Goal: Task Accomplishment & Management: Complete application form

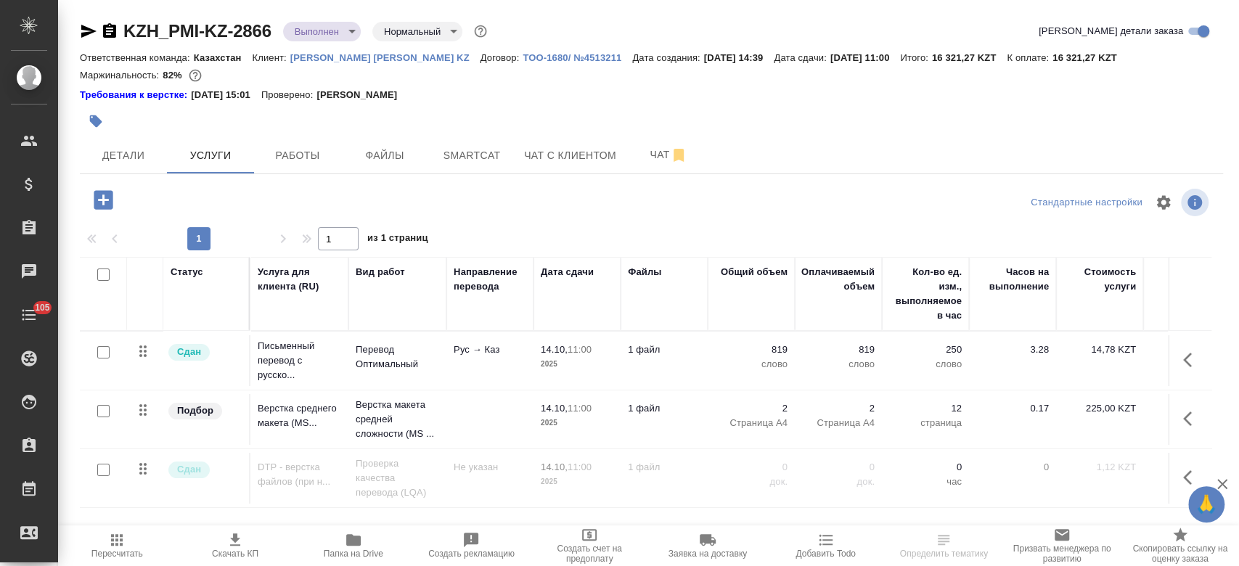
click at [331, 61] on p "[PERSON_NAME] KZ" at bounding box center [385, 57] width 190 height 11
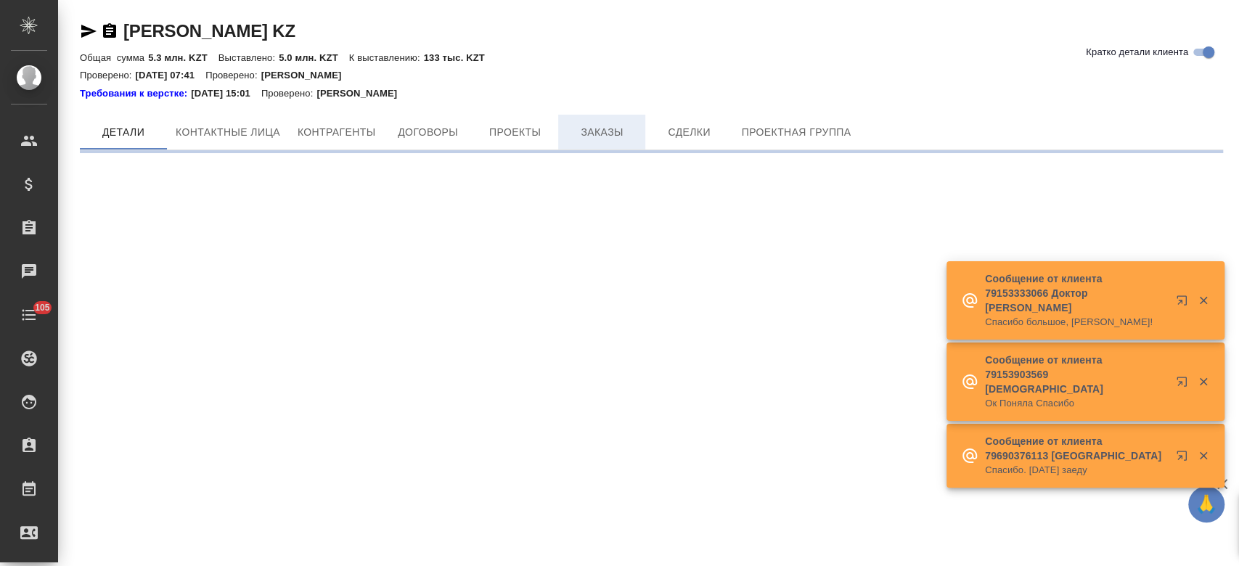
click at [593, 108] on div "[PERSON_NAME] KZ Кратко детали клиента Общая сумма 5.3 млн. KZT Выставлено: 5.0…" at bounding box center [651, 80] width 1159 height 161
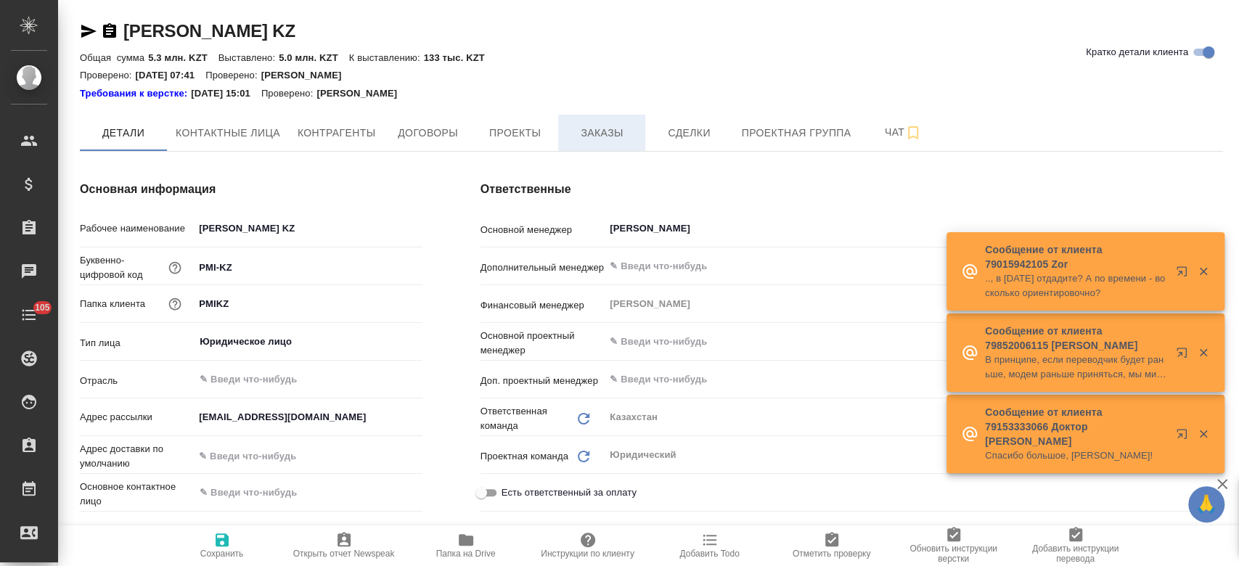
type textarea "x"
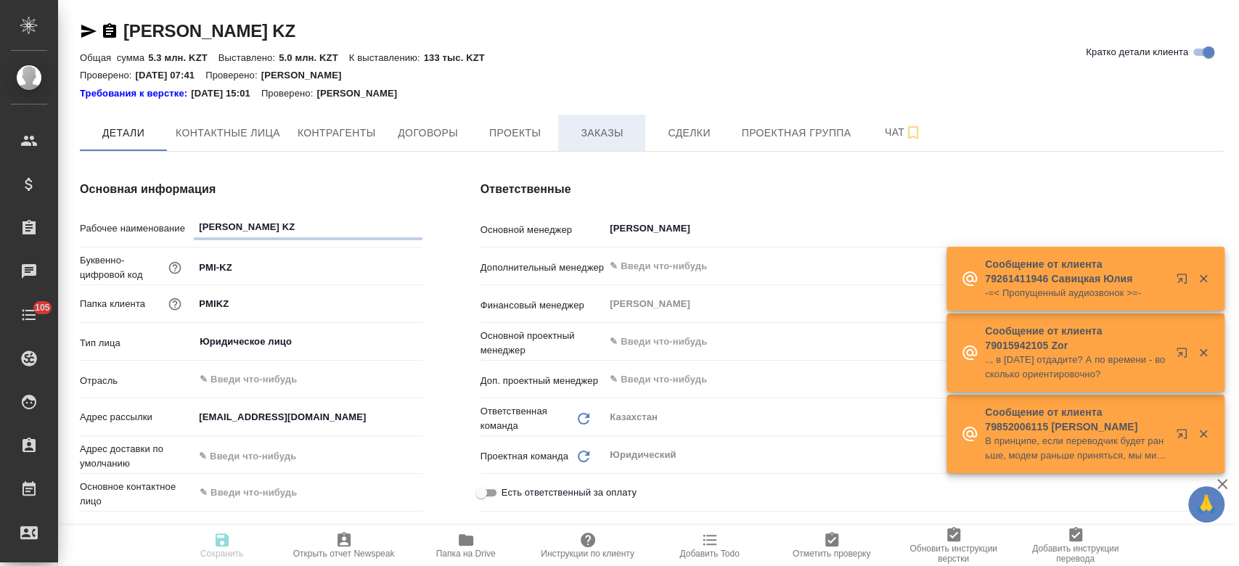
type textarea "x"
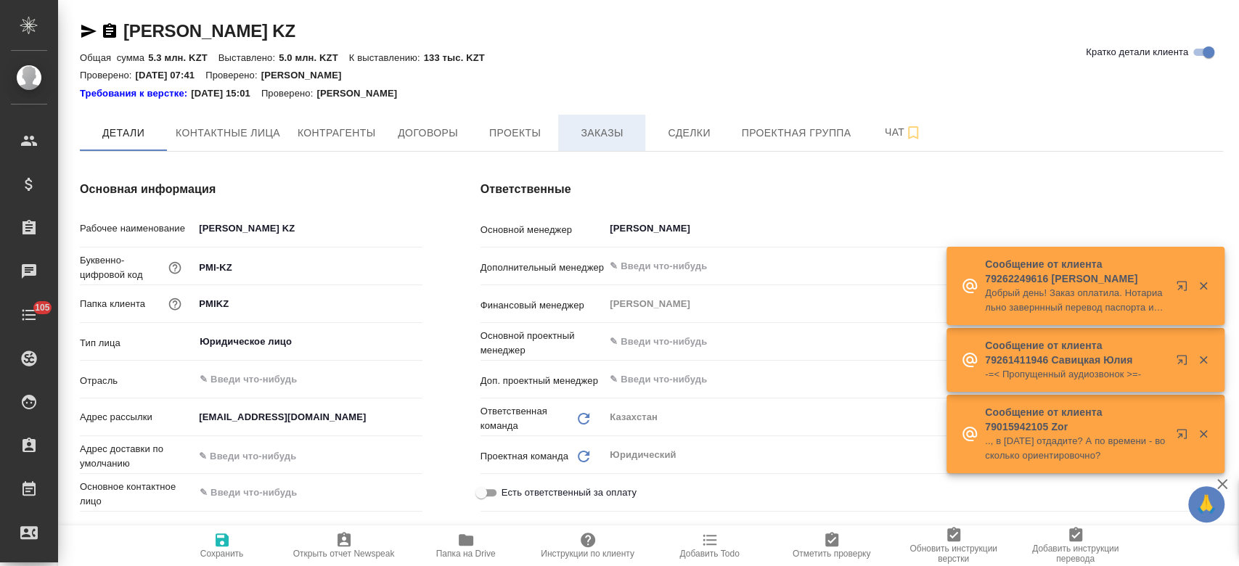
type textarea "x"
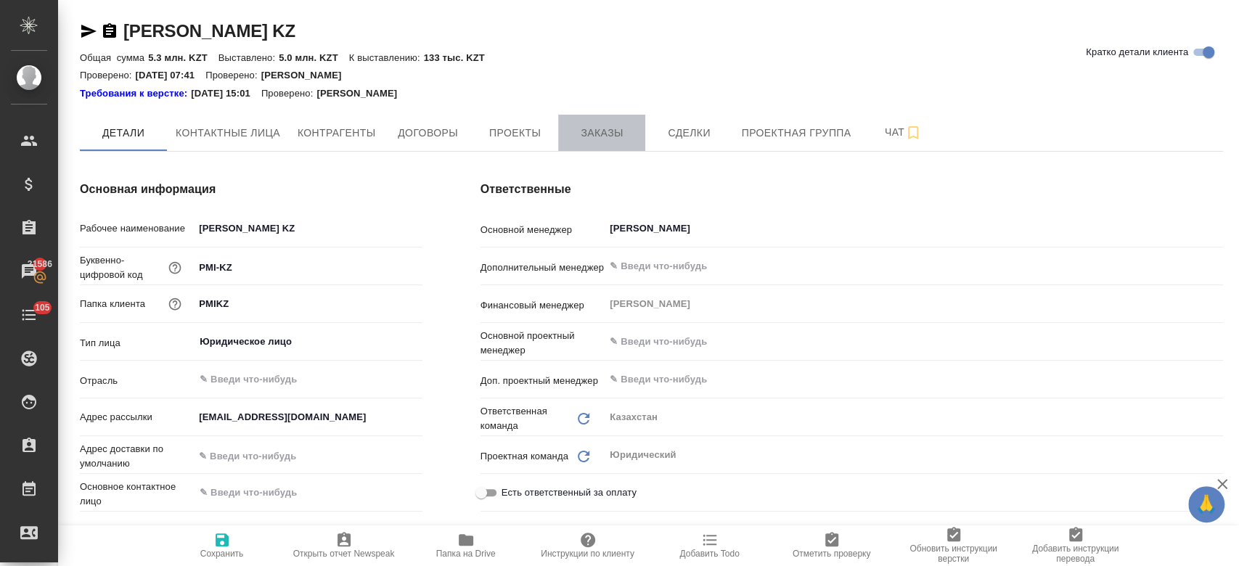
click at [621, 122] on button "Заказы" at bounding box center [601, 133] width 87 height 36
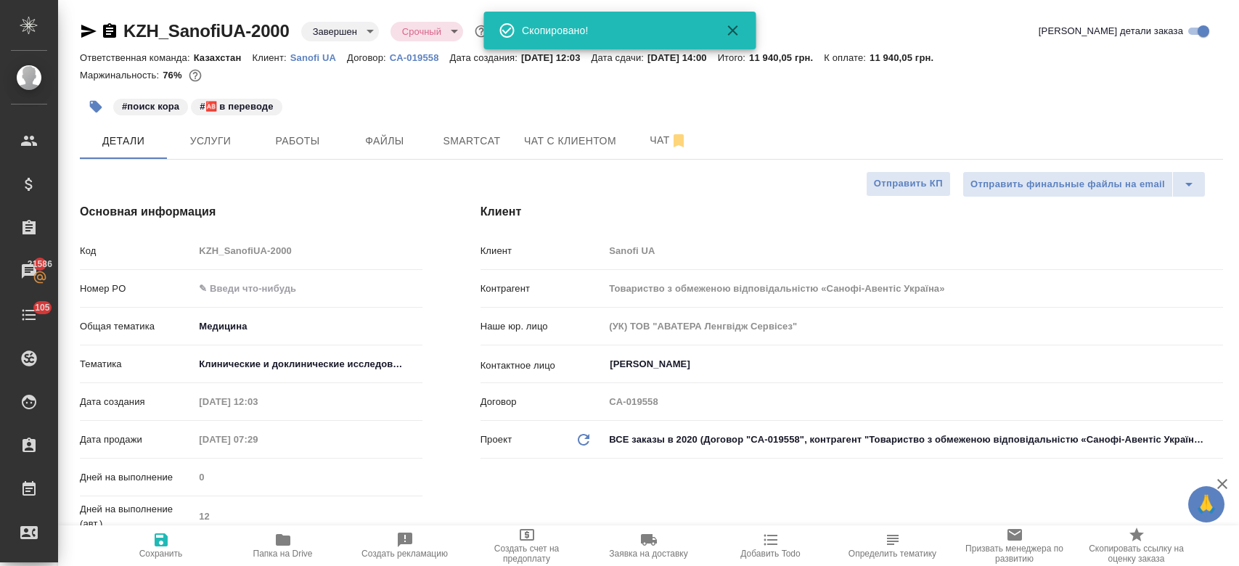
select select "RU"
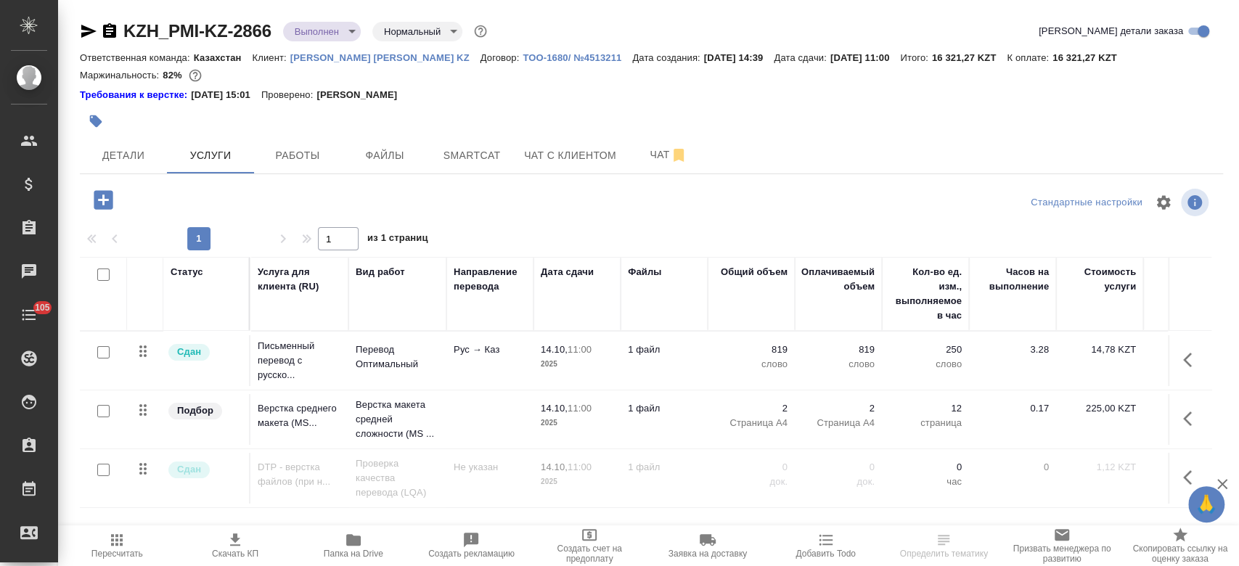
click at [345, 55] on p "[PERSON_NAME] KZ" at bounding box center [385, 57] width 190 height 11
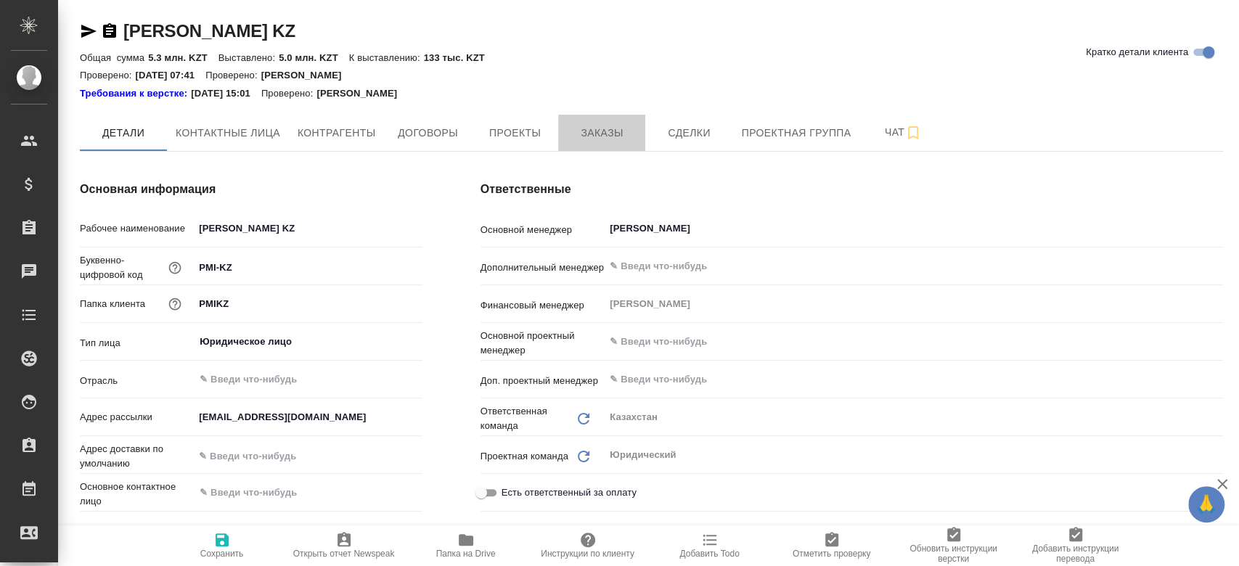
click at [589, 134] on span "Заказы" at bounding box center [602, 133] width 70 height 18
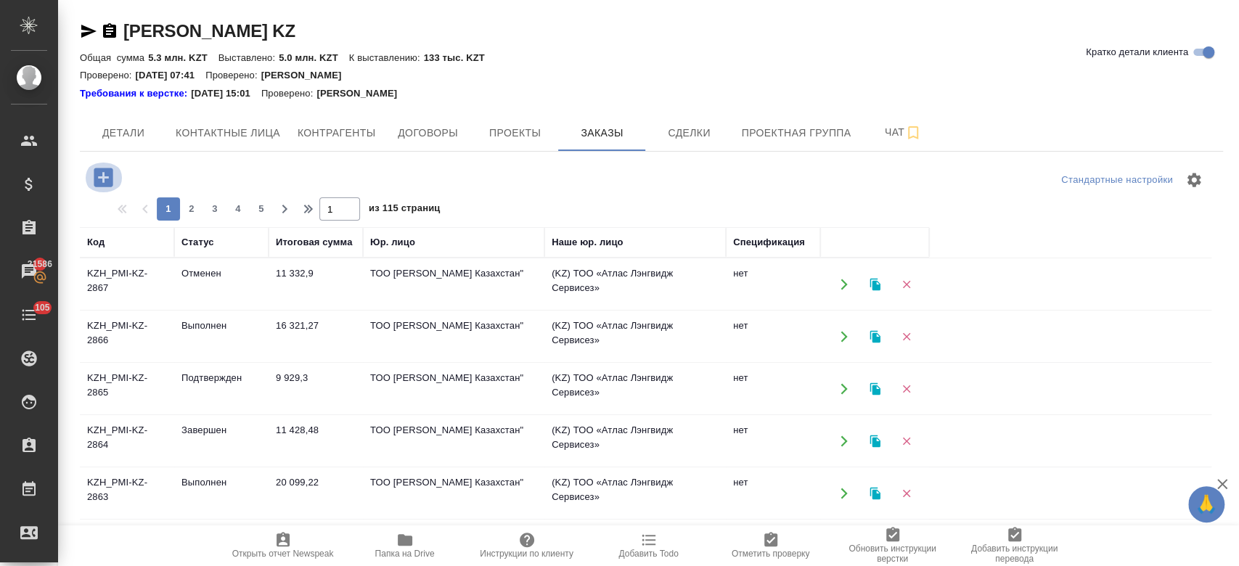
click at [103, 171] on icon "button" at bounding box center [103, 177] width 19 height 19
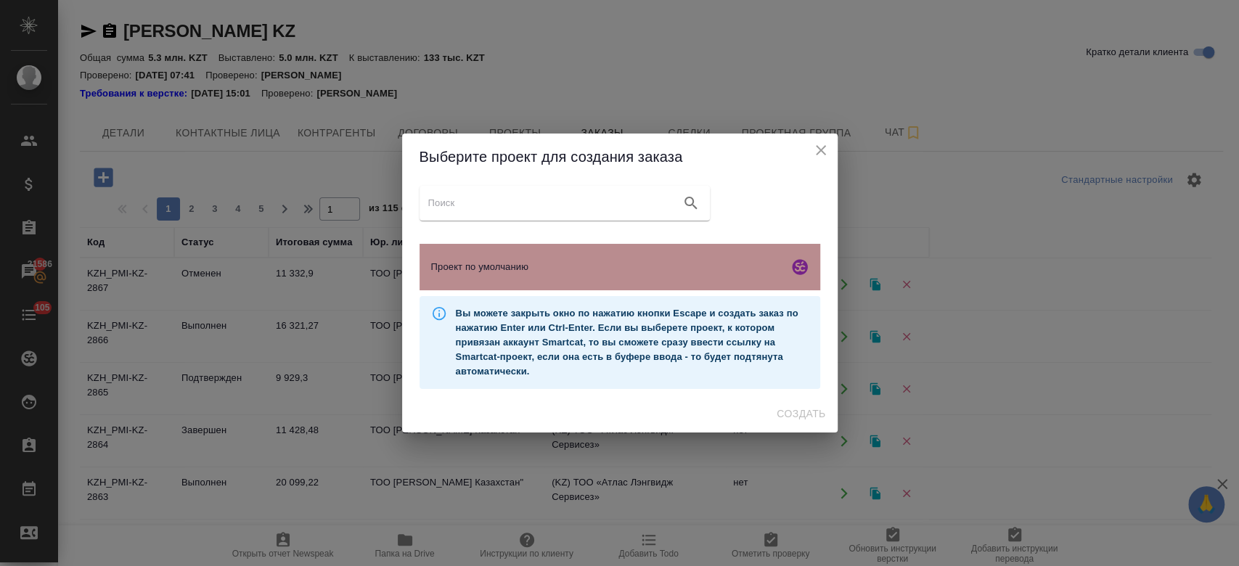
click at [569, 279] on div "Проект по умолчанию" at bounding box center [619, 267] width 401 height 46
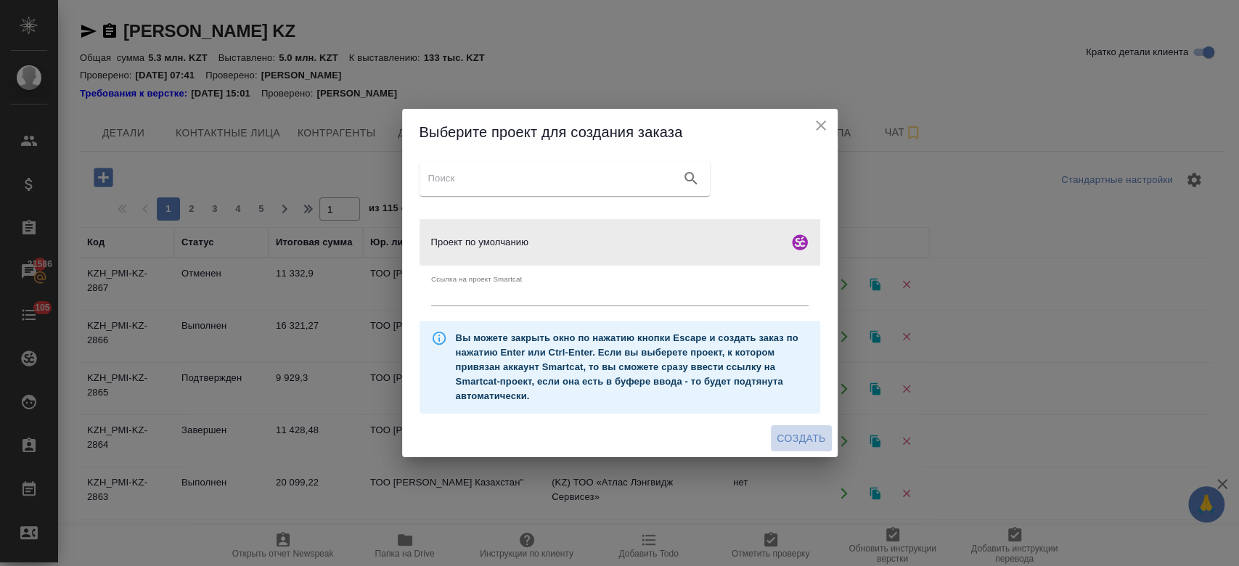
click at [796, 433] on span "Создать" at bounding box center [800, 439] width 49 height 18
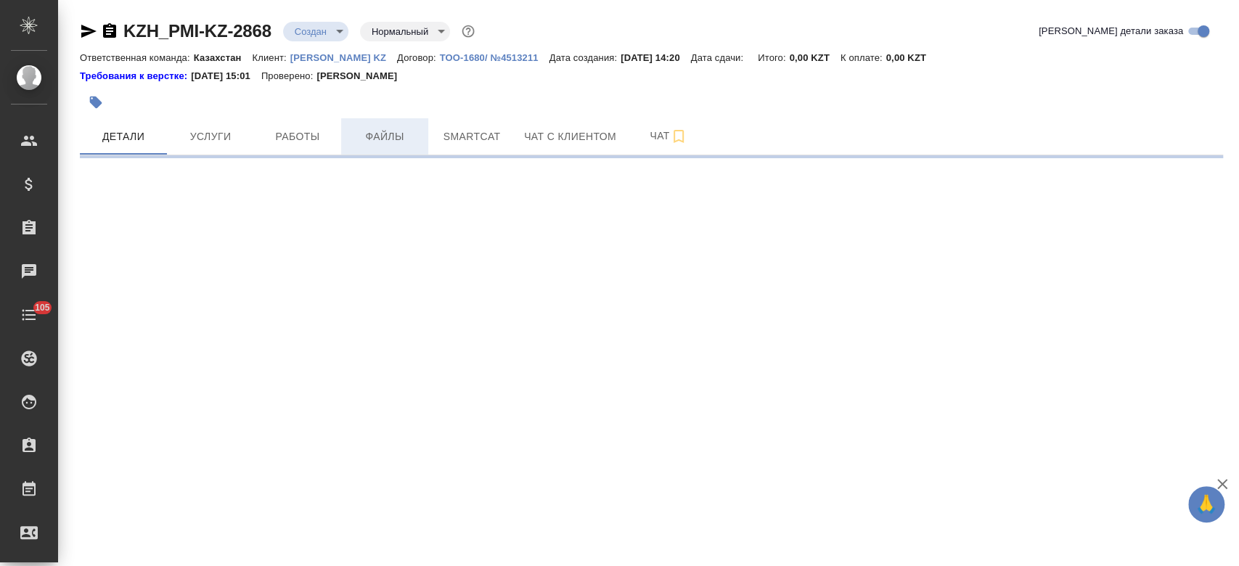
select select "RU"
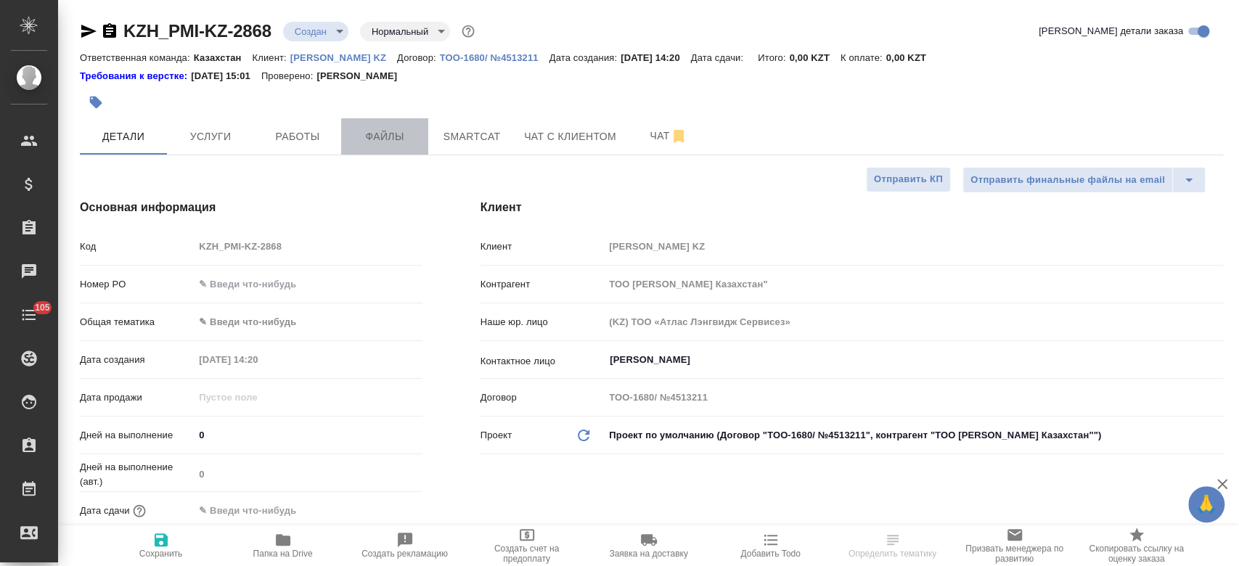
type textarea "x"
click at [401, 139] on span "Файлы" at bounding box center [385, 137] width 70 height 18
type textarea "x"
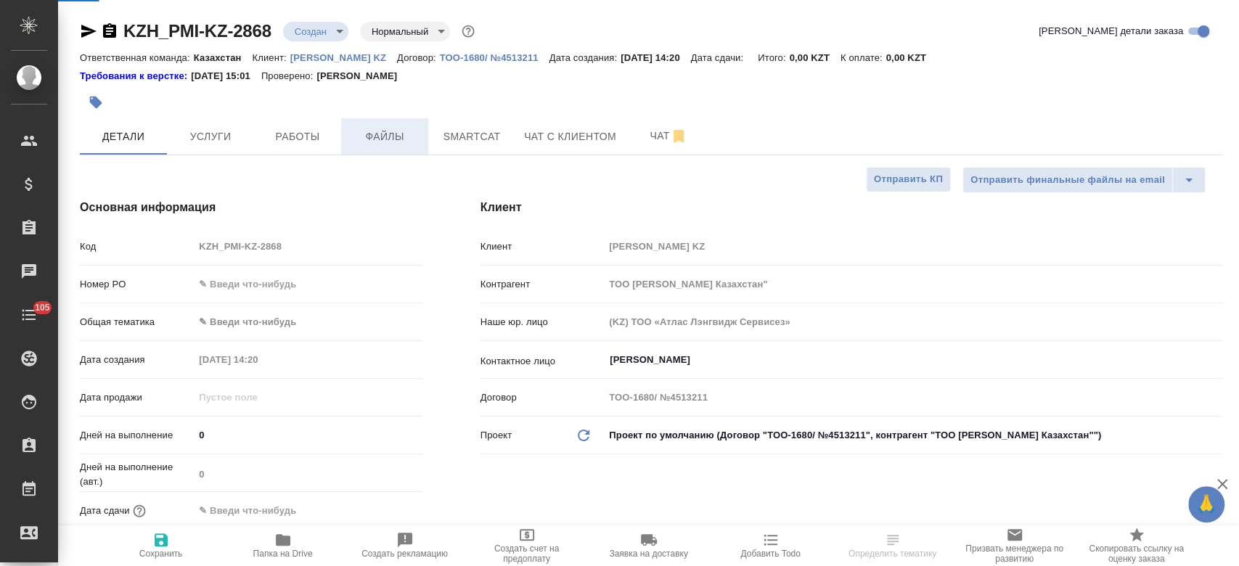
type textarea "x"
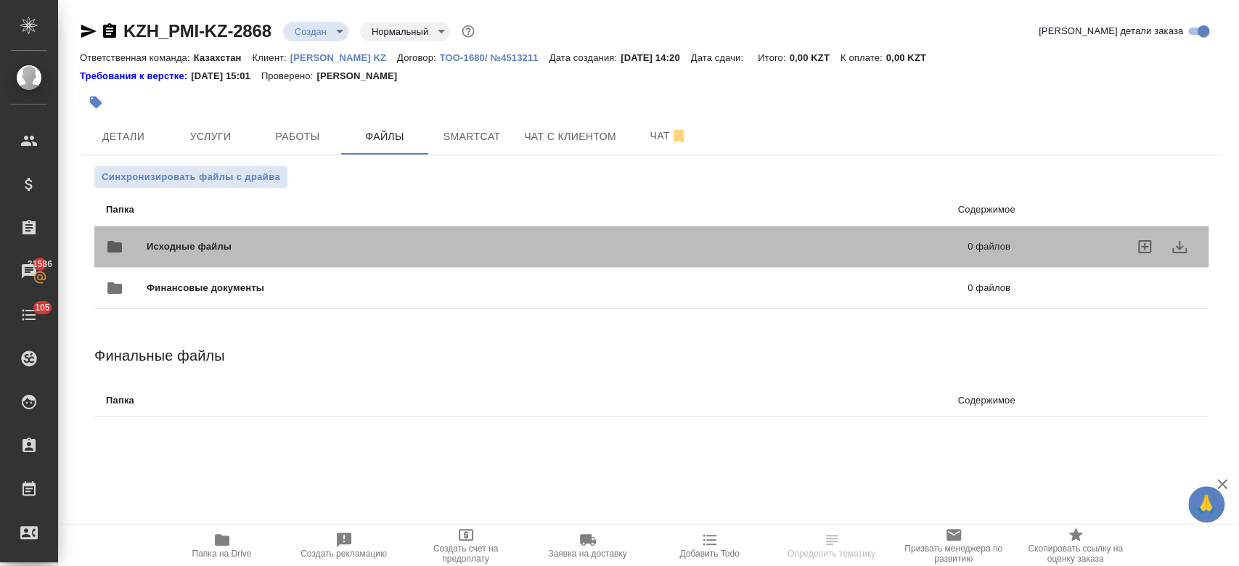
click at [249, 238] on div "Исходные файлы 0 файлов" at bounding box center [558, 246] width 904 height 35
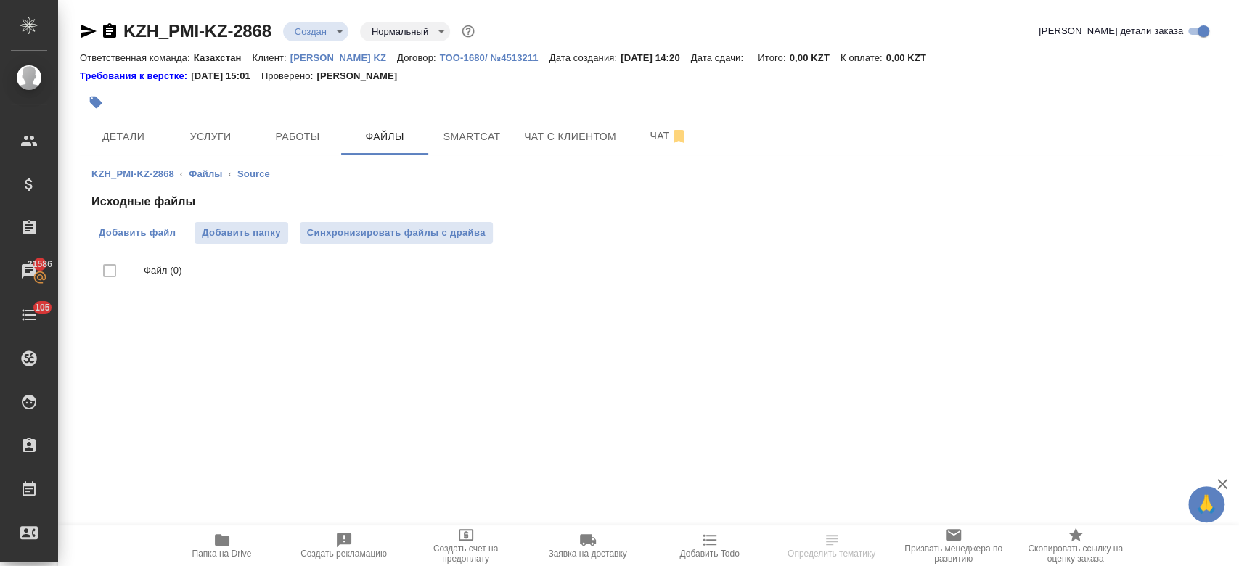
click at [144, 240] on label "Добавить файл" at bounding box center [136, 233] width 91 height 22
click at [0, 0] on input "Добавить файл" at bounding box center [0, 0] width 0 height 0
click at [1183, 310] on icon "delete" at bounding box center [1182, 311] width 10 height 13
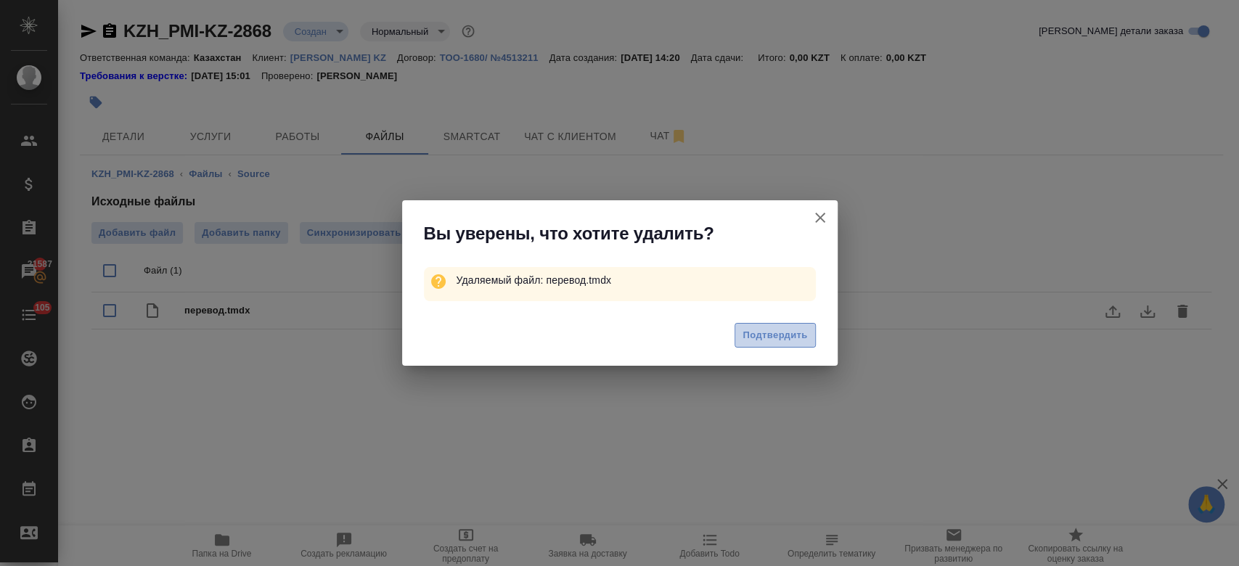
click at [775, 340] on span "Подтвердить" at bounding box center [774, 335] width 65 height 17
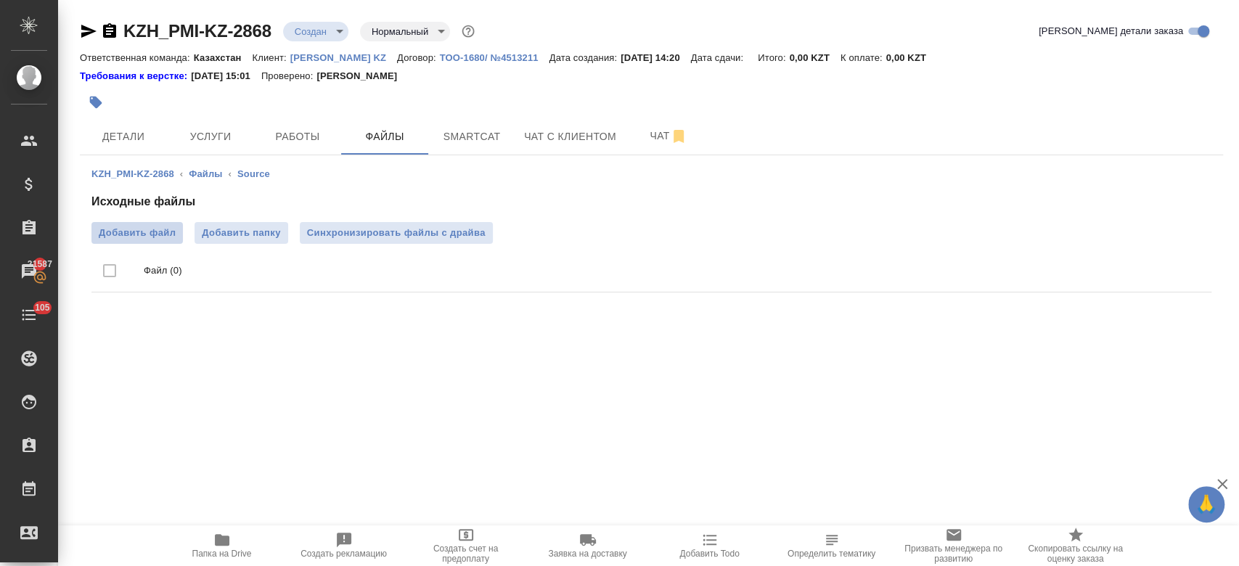
click at [145, 234] on span "Добавить файл" at bounding box center [137, 233] width 77 height 15
click at [0, 0] on input "Добавить файл" at bounding box center [0, 0] width 0 height 0
click at [210, 154] on button "Услуги" at bounding box center [210, 136] width 87 height 36
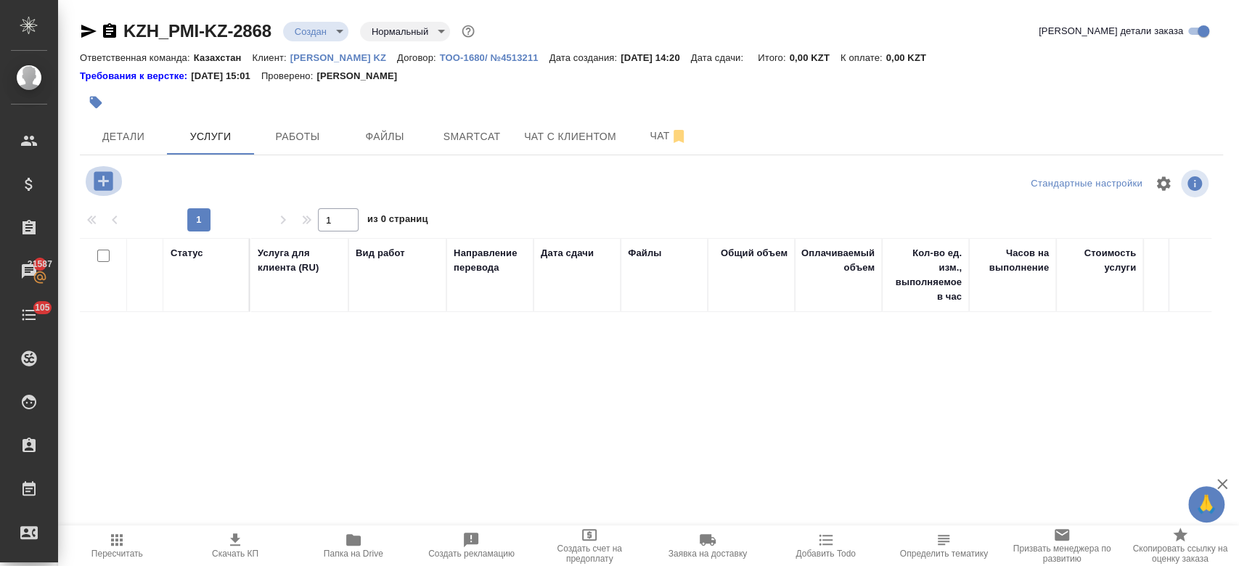
click at [104, 173] on icon "button" at bounding box center [103, 180] width 19 height 19
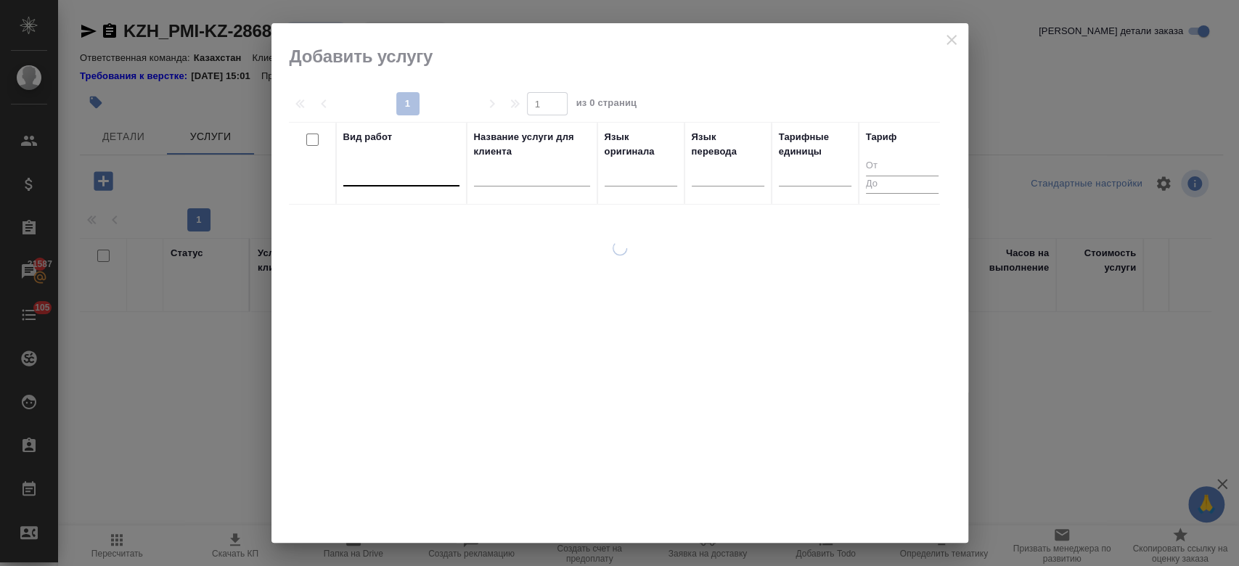
click at [411, 167] on div at bounding box center [401, 171] width 116 height 21
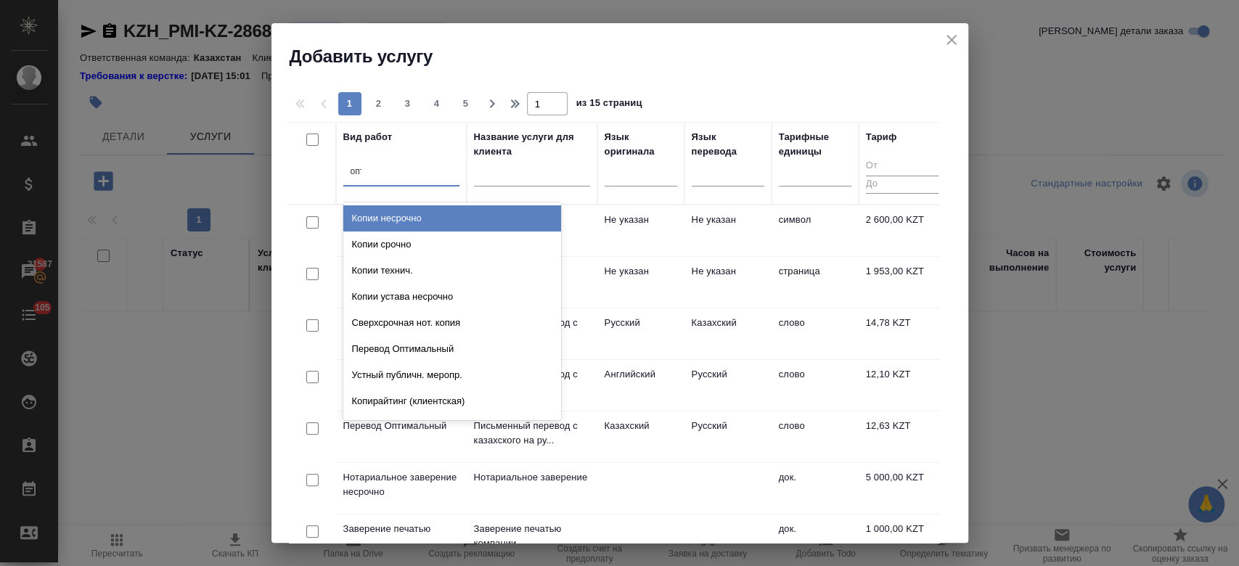
type input "опти"
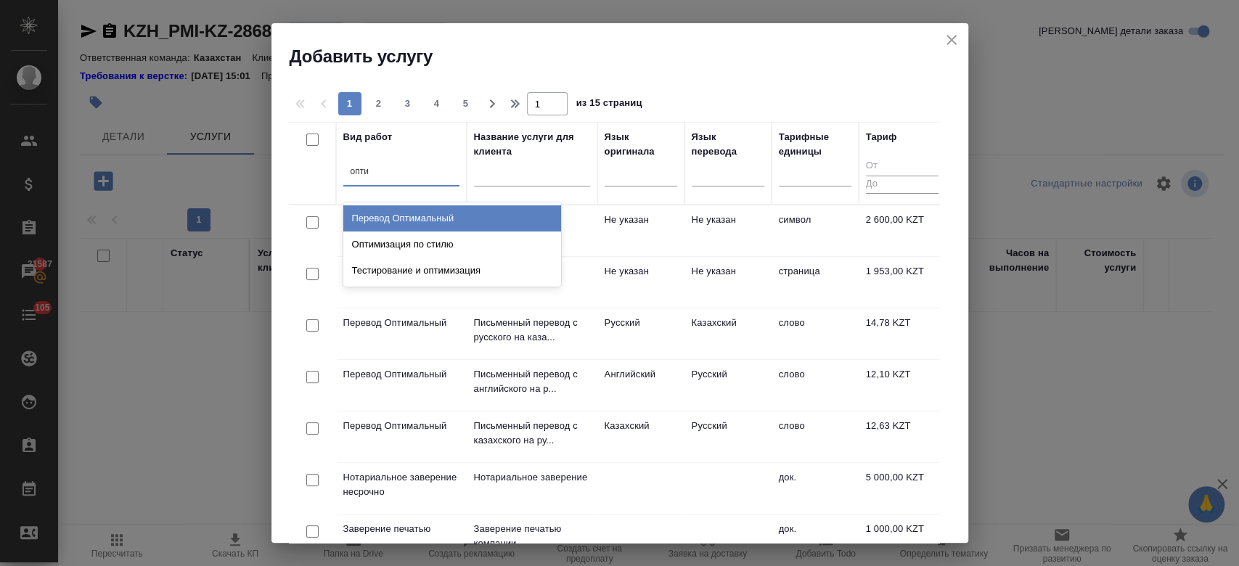
click at [427, 209] on div "Перевод Оптимальный" at bounding box center [452, 218] width 218 height 26
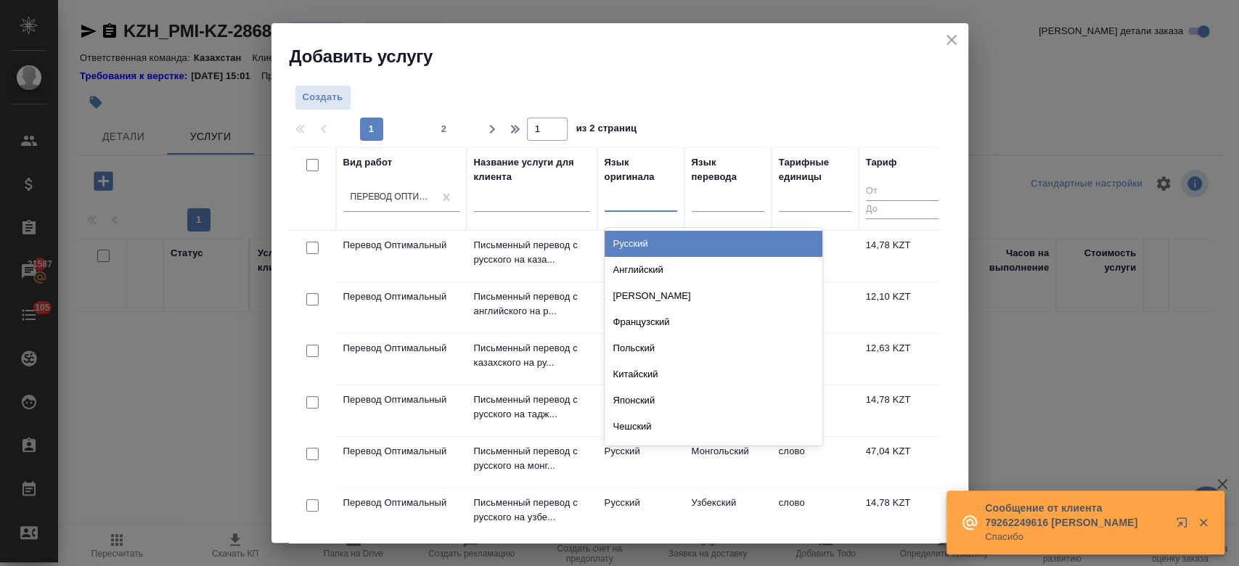
click at [655, 191] on div at bounding box center [640, 196] width 73 height 21
type input "рус"
click at [639, 240] on div "Русский" at bounding box center [713, 244] width 218 height 26
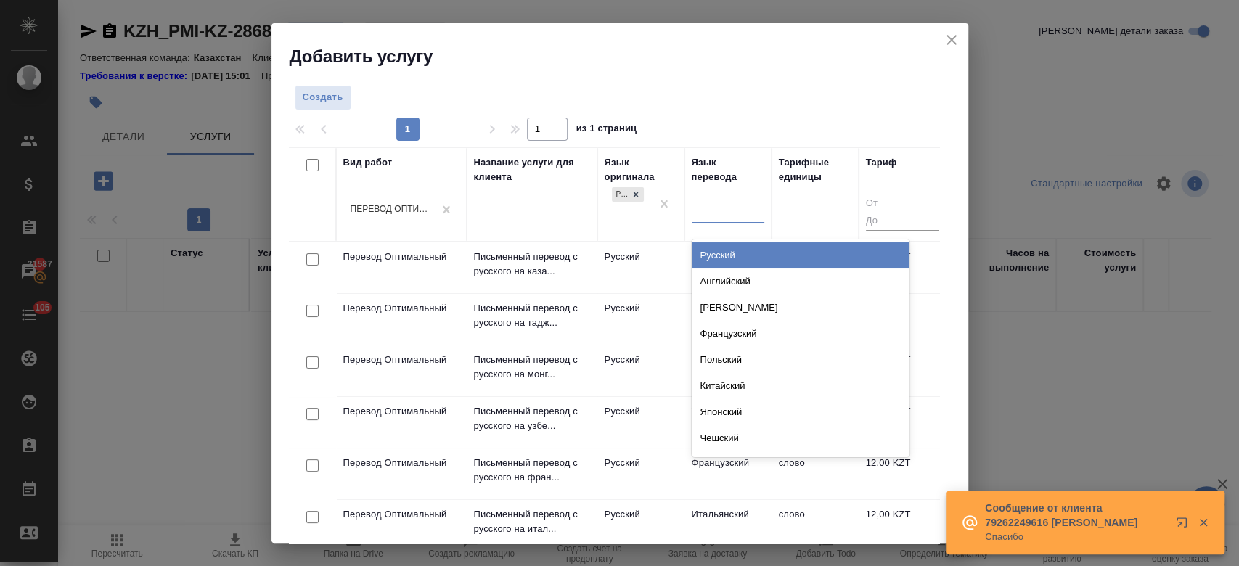
click at [720, 212] on div at bounding box center [728, 209] width 73 height 21
type input "каза"
click at [717, 258] on div "Казахский" at bounding box center [801, 255] width 218 height 26
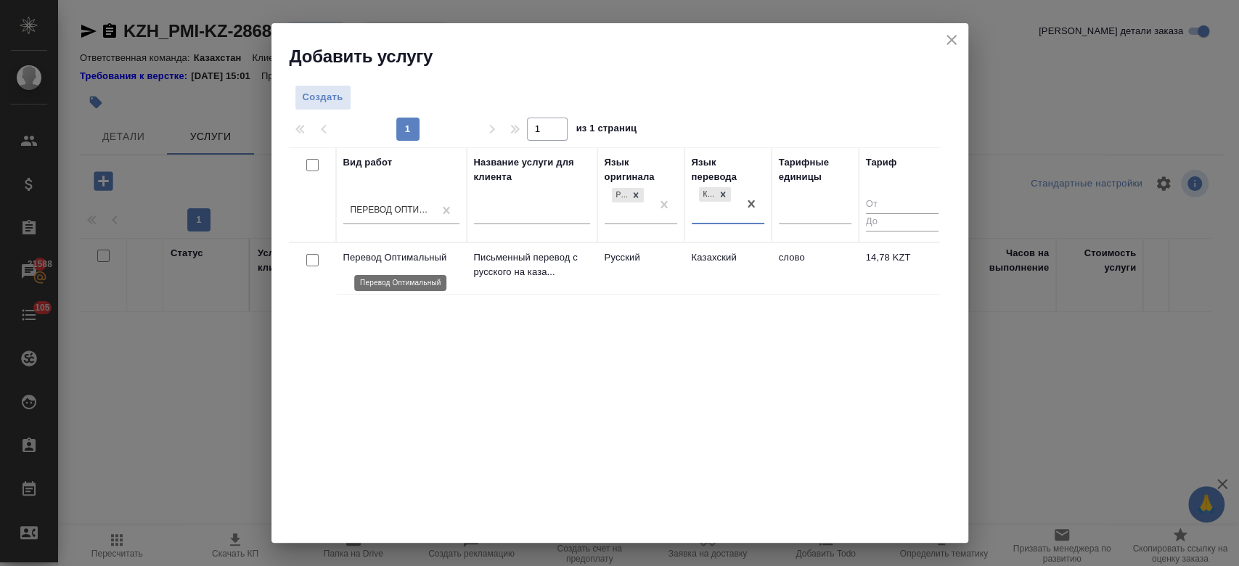
click at [453, 259] on p "Перевод Оптимальный" at bounding box center [401, 257] width 116 height 15
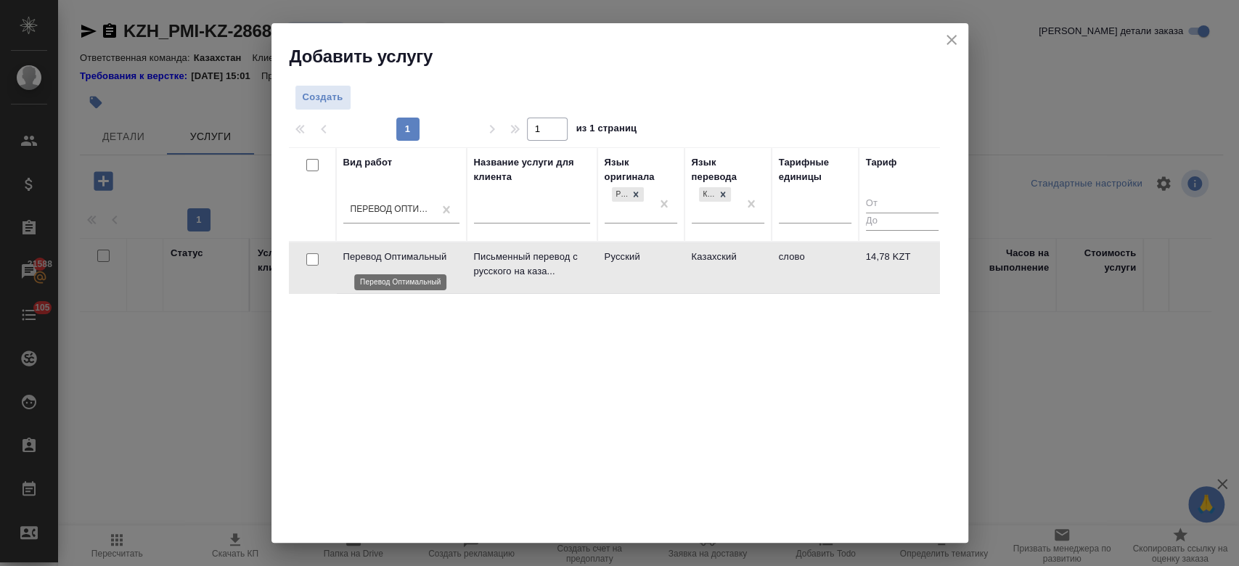
click at [453, 259] on p "Перевод Оптимальный" at bounding box center [401, 257] width 116 height 15
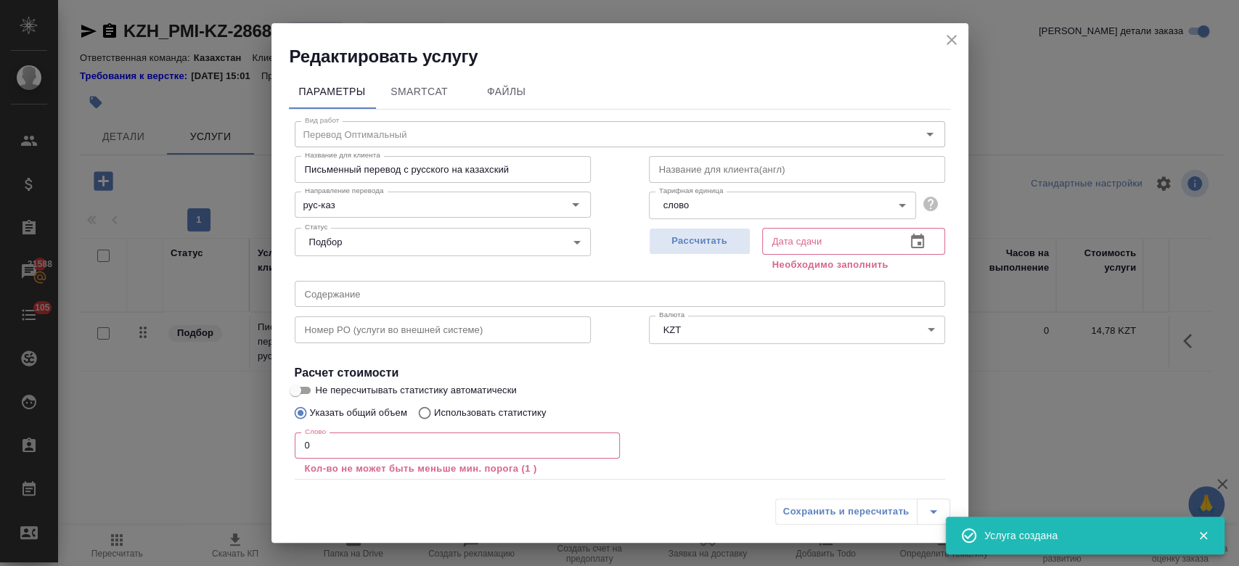
scroll to position [80, 0]
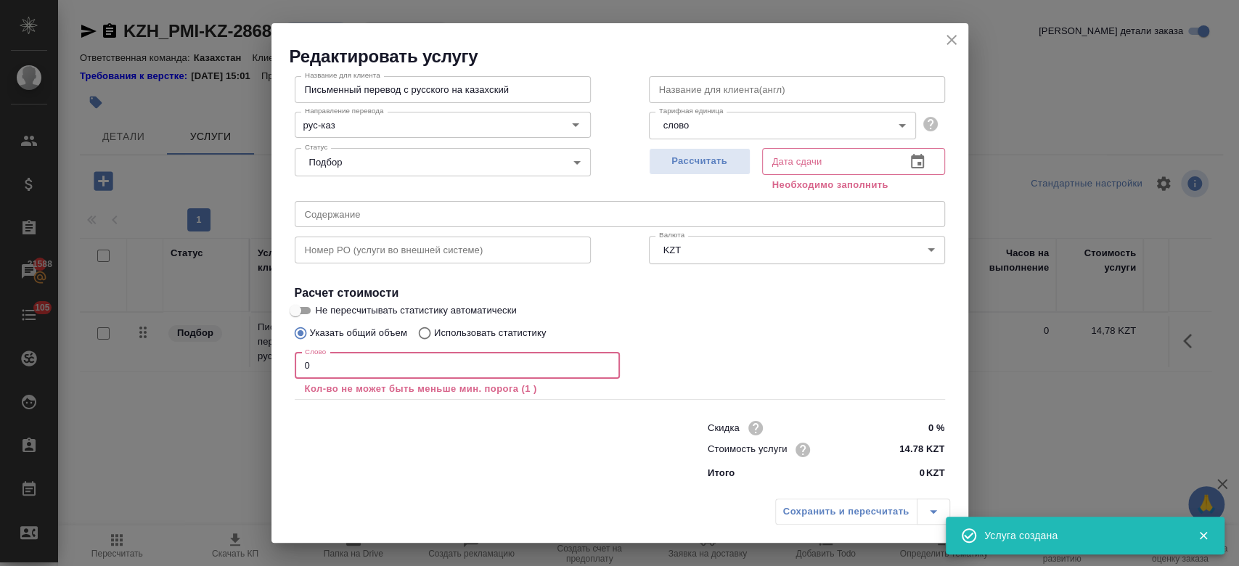
click at [395, 372] on input "0" at bounding box center [457, 366] width 325 height 26
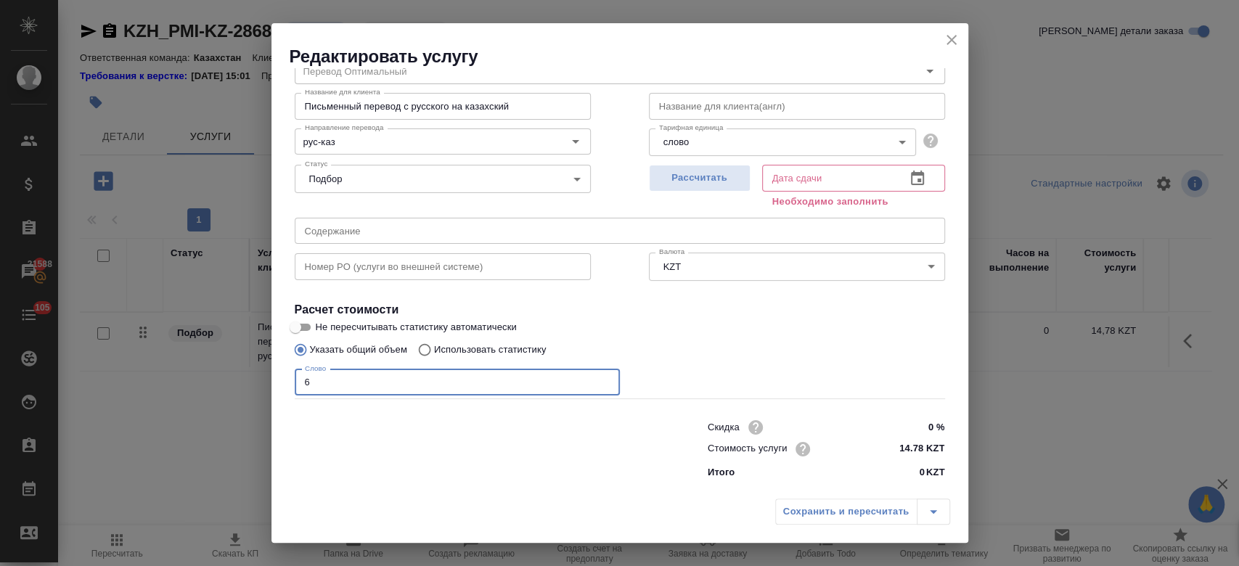
scroll to position [62, 0]
type input "6"
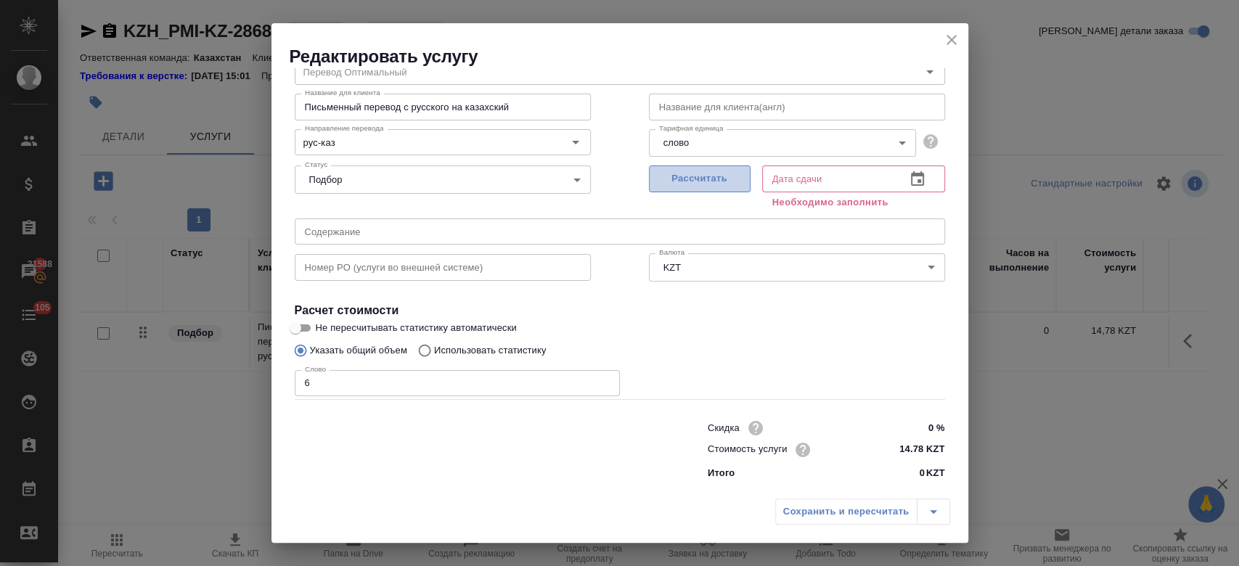
click at [697, 178] on span "Рассчитать" at bounding box center [700, 179] width 86 height 17
type input "15.10.2025 14:23"
click at [819, 510] on div "Сохранить и пересчитать" at bounding box center [862, 512] width 175 height 26
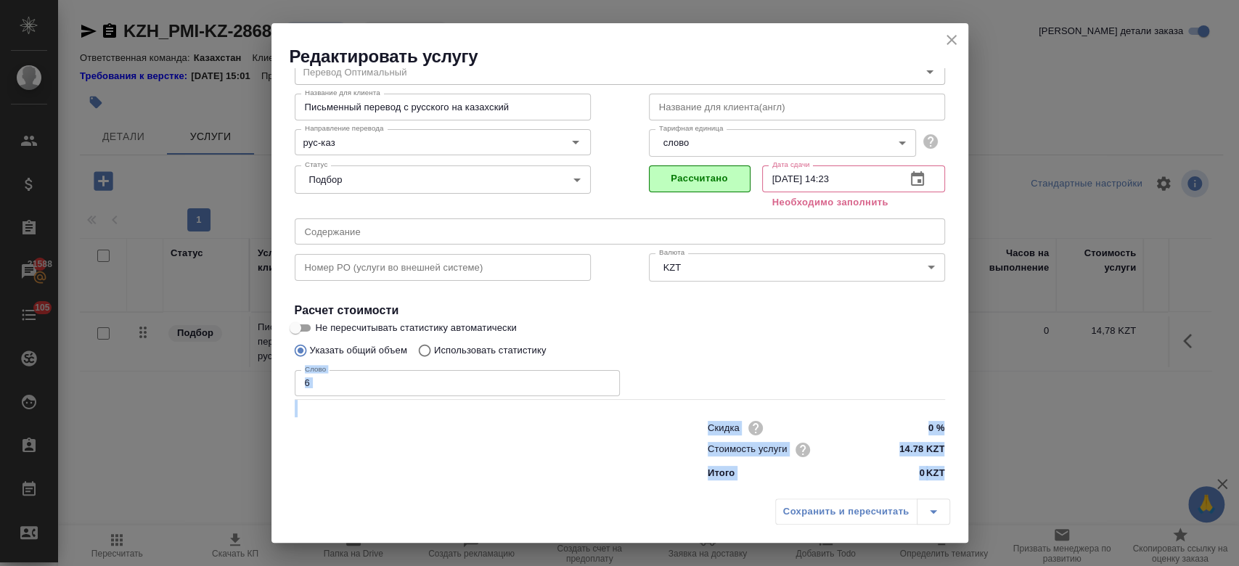
drag, startPoint x: 807, startPoint y: 350, endPoint x: 610, endPoint y: 522, distance: 261.3
click at [610, 522] on div "Редактировать услугу Параметры SmartCat Файлы Вид работ Перевод Оптимальный Вид…" at bounding box center [619, 283] width 697 height 520
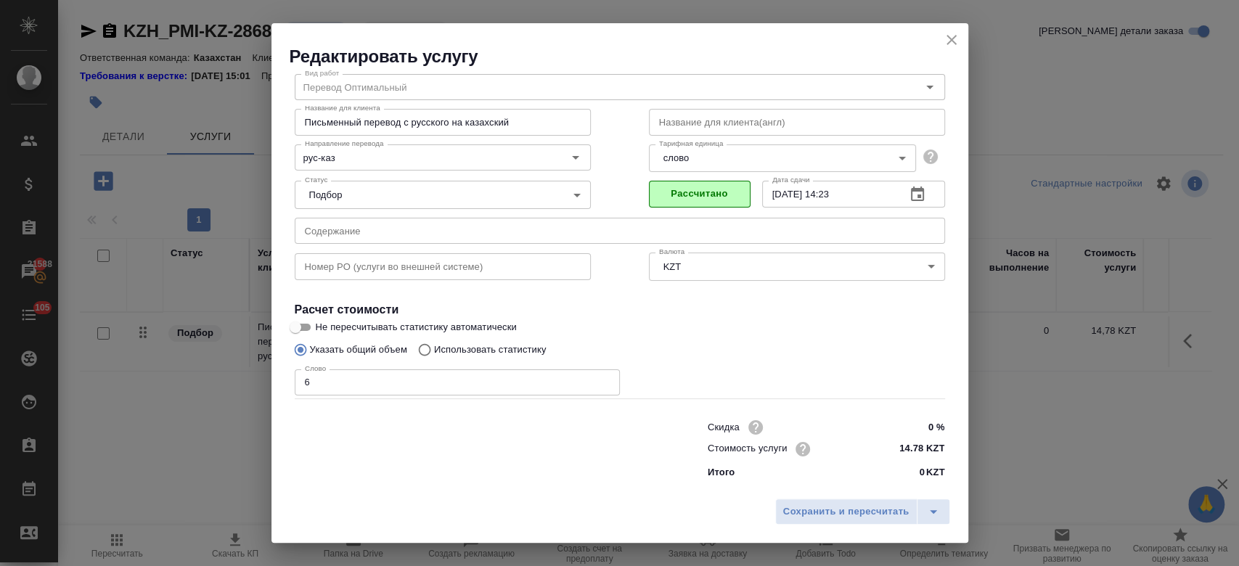
scroll to position [46, 0]
click at [610, 522] on div "Сохранить и пересчитать" at bounding box center [619, 517] width 697 height 52
click at [764, 355] on div "Указать общий объем Использовать статистику" at bounding box center [620, 351] width 650 height 28
click at [831, 513] on span "Сохранить и пересчитать" at bounding box center [846, 512] width 126 height 17
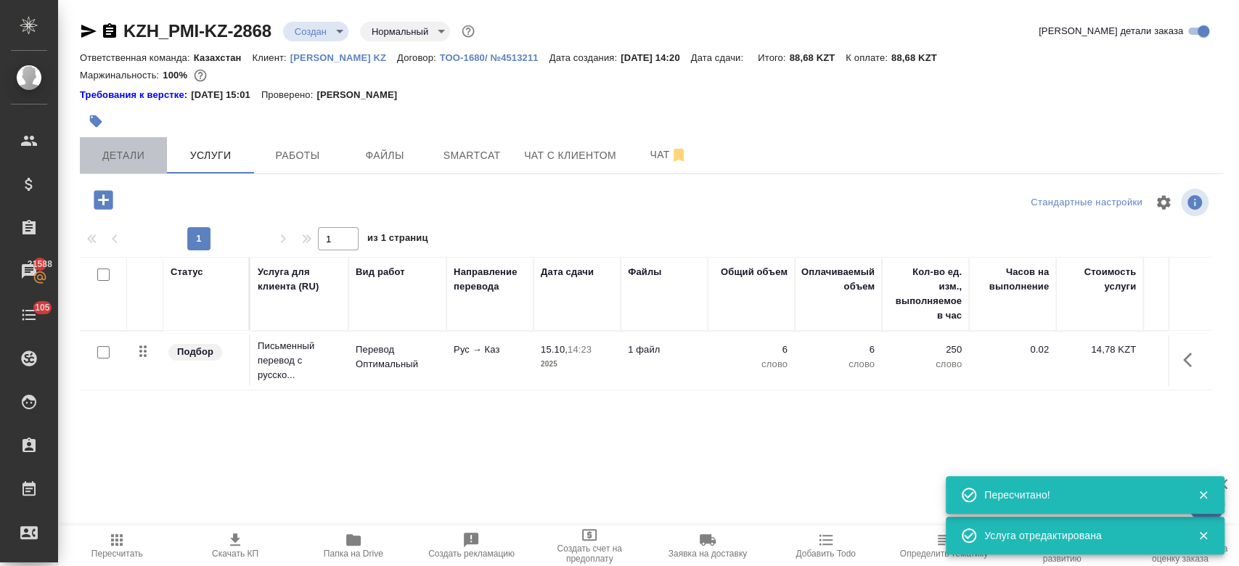
click at [127, 148] on span "Детали" at bounding box center [124, 156] width 70 height 18
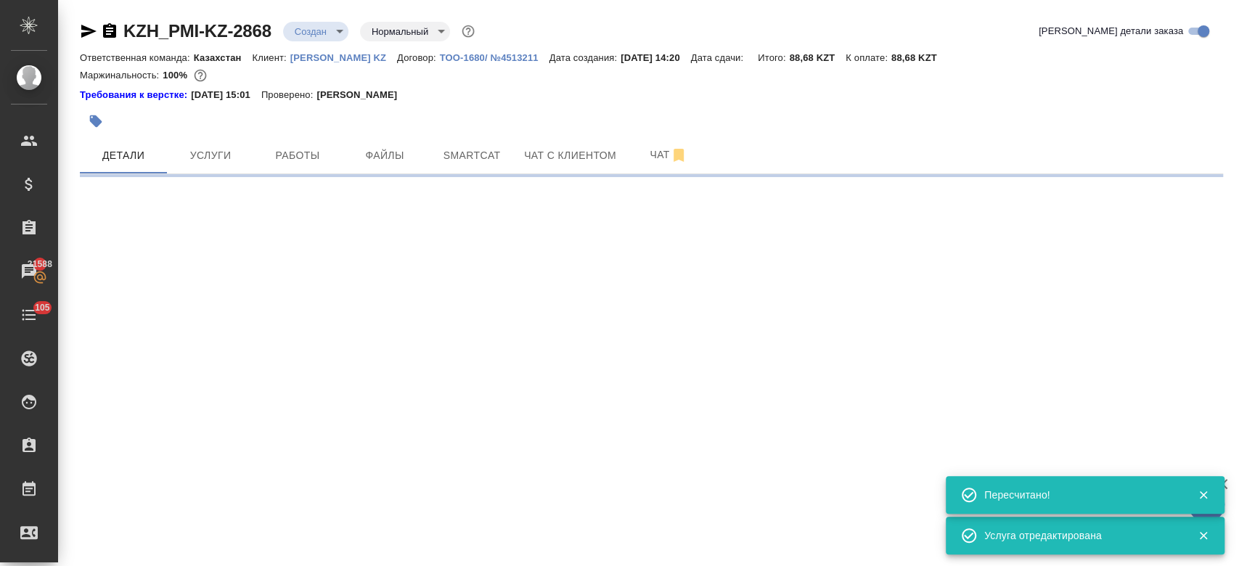
select select "RU"
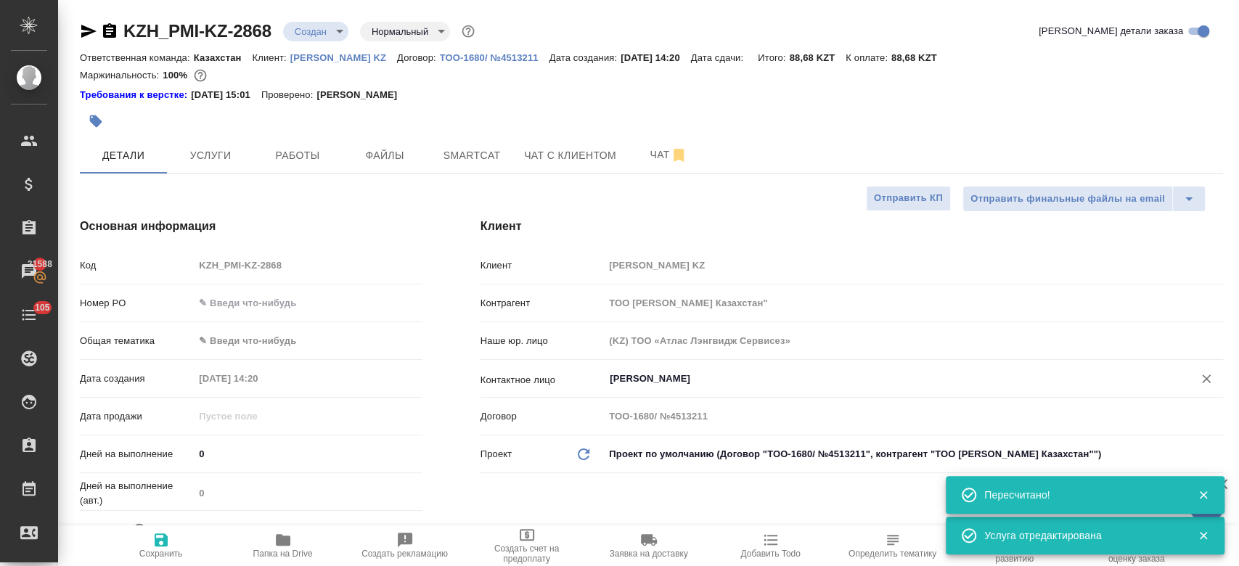
type textarea "x"
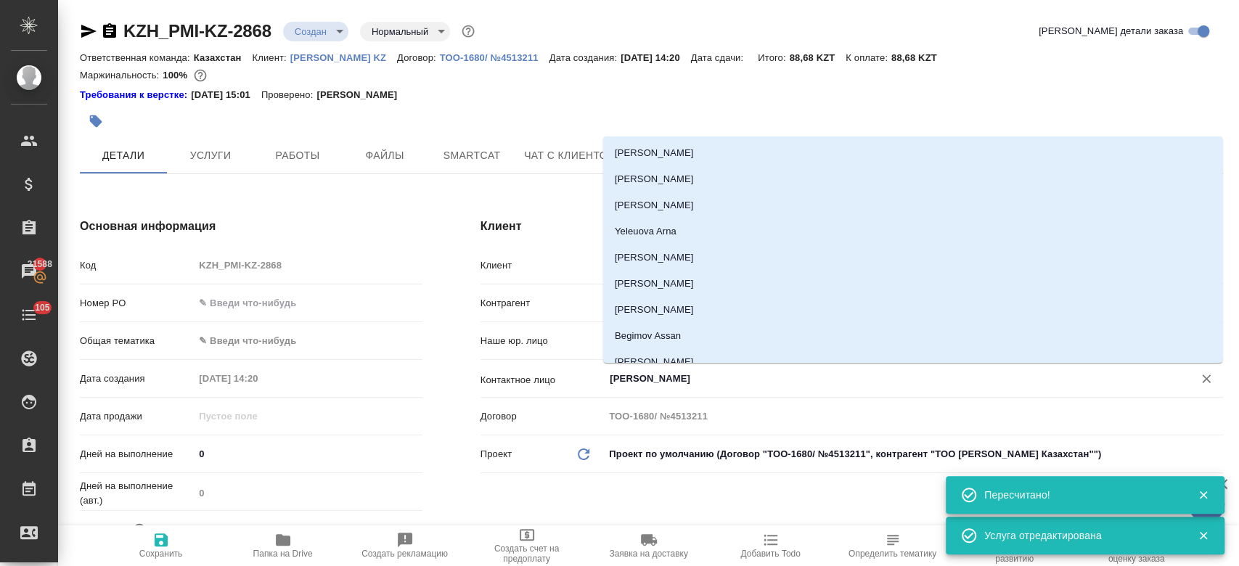
click at [652, 375] on input "[PERSON_NAME]" at bounding box center [889, 378] width 562 height 17
type textarea "x"
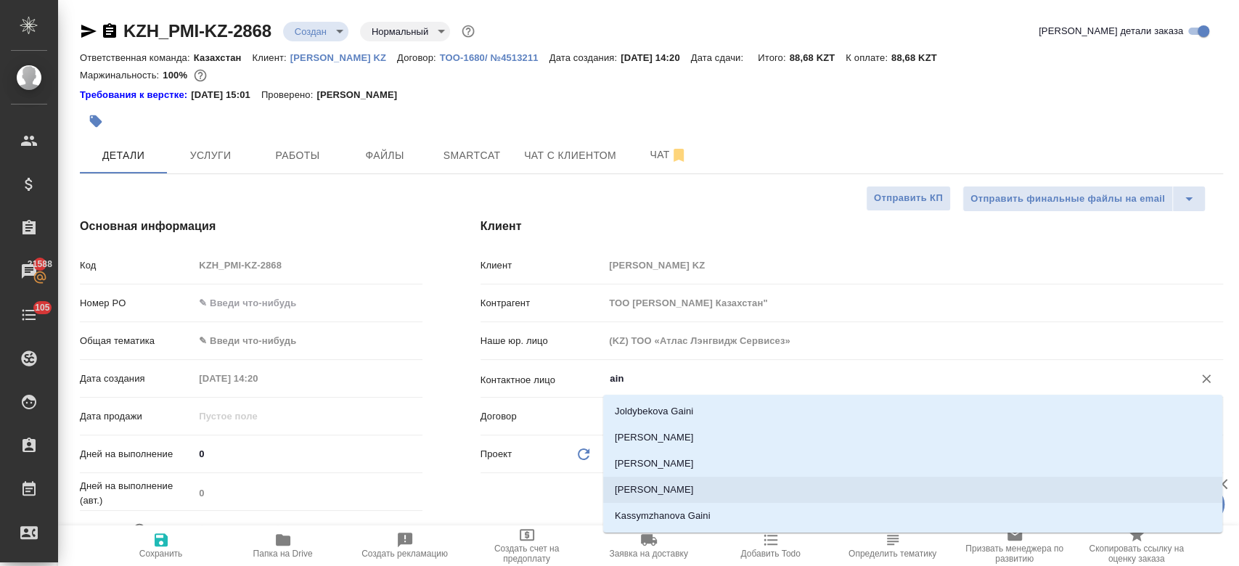
click at [674, 490] on li "Sadykova Aina" at bounding box center [912, 490] width 619 height 26
type input "Sadykova Aina"
type textarea "x"
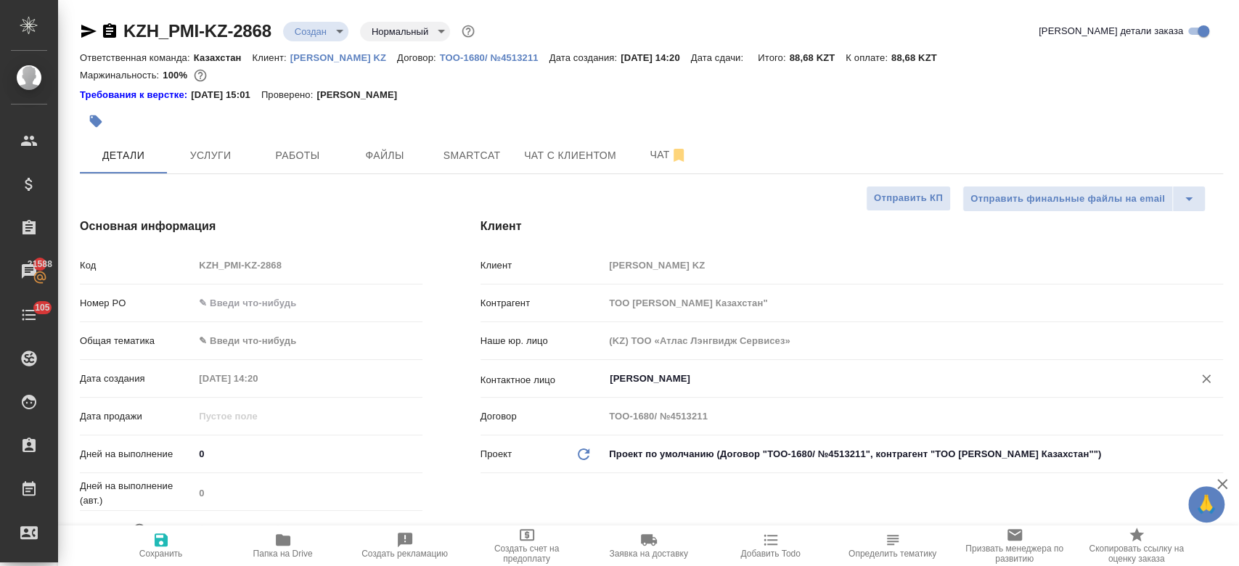
type input "Sadykova Aina"
click at [163, 543] on icon "button" at bounding box center [161, 539] width 13 height 13
type textarea "x"
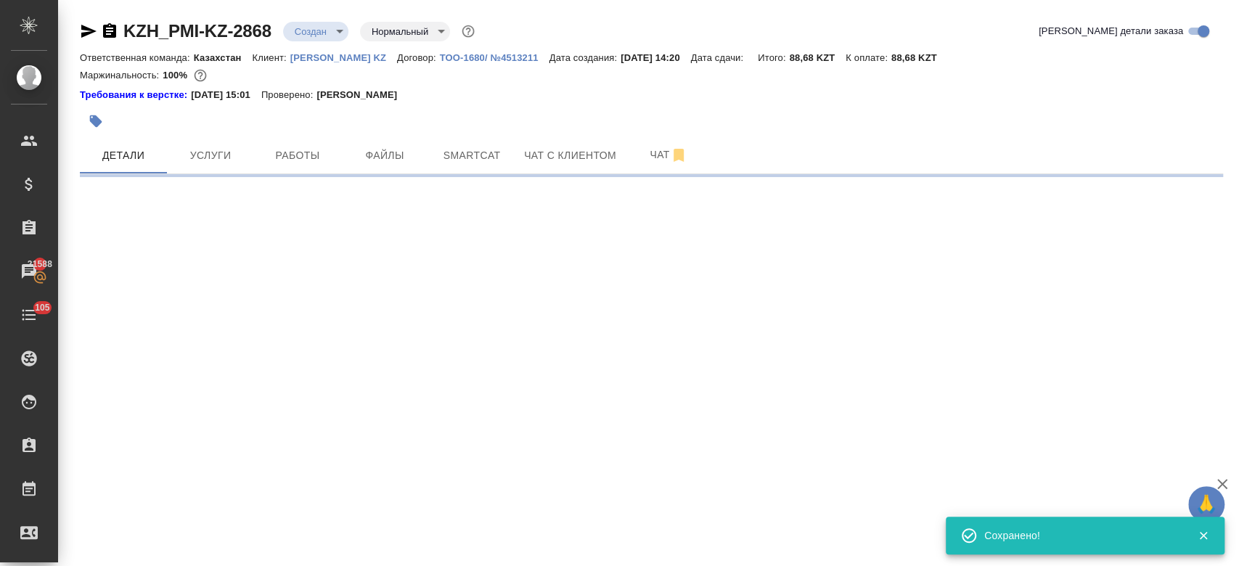
select select "RU"
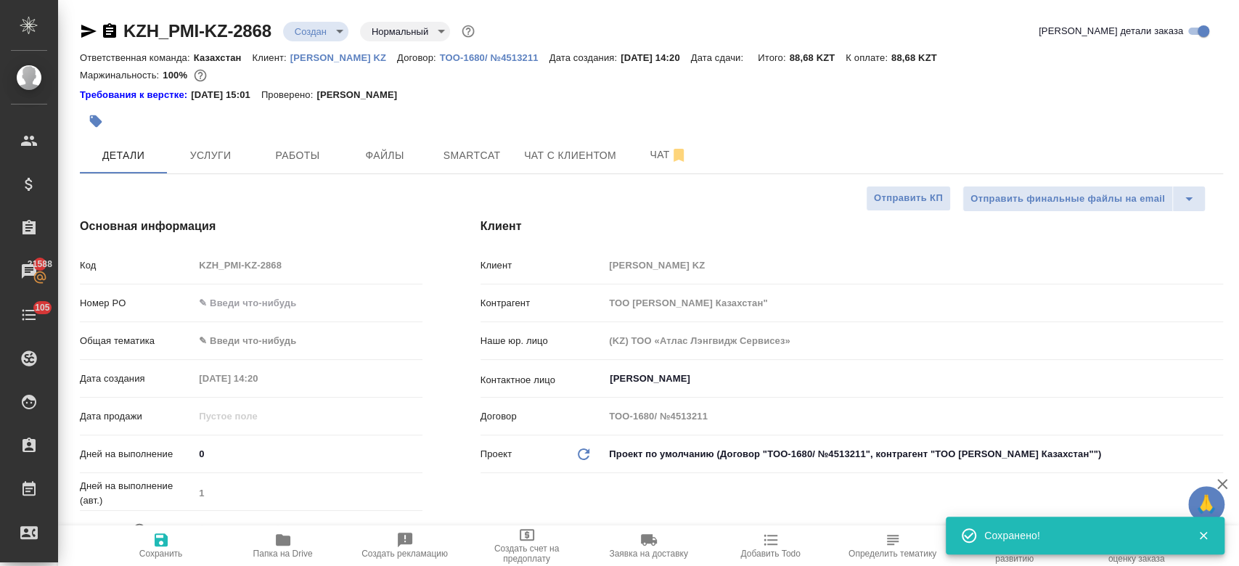
type textarea "x"
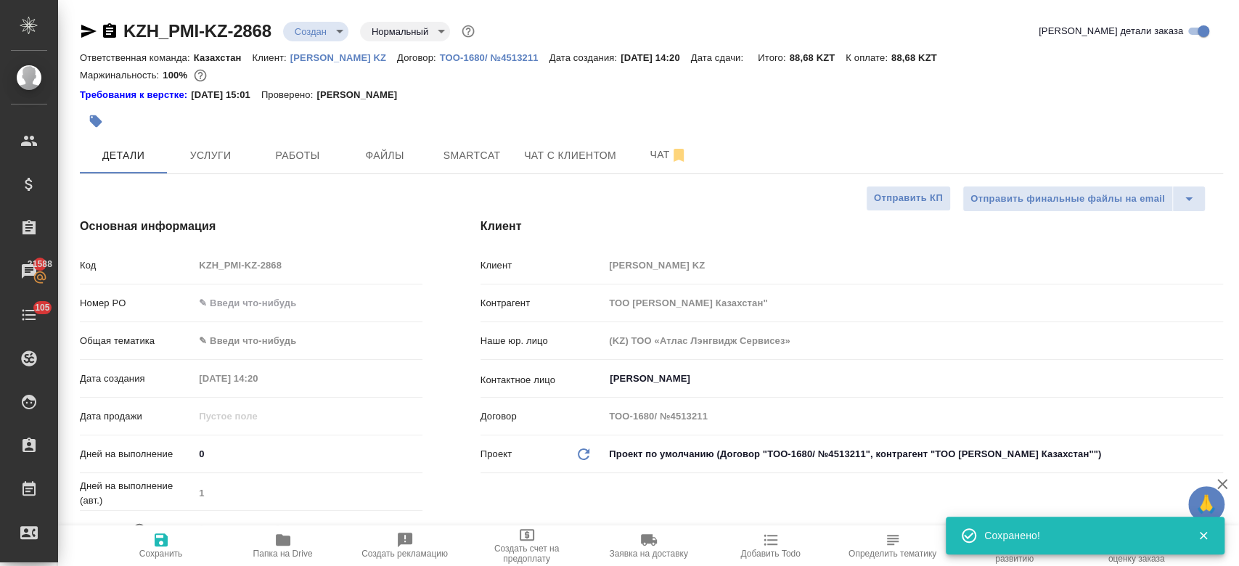
type textarea "x"
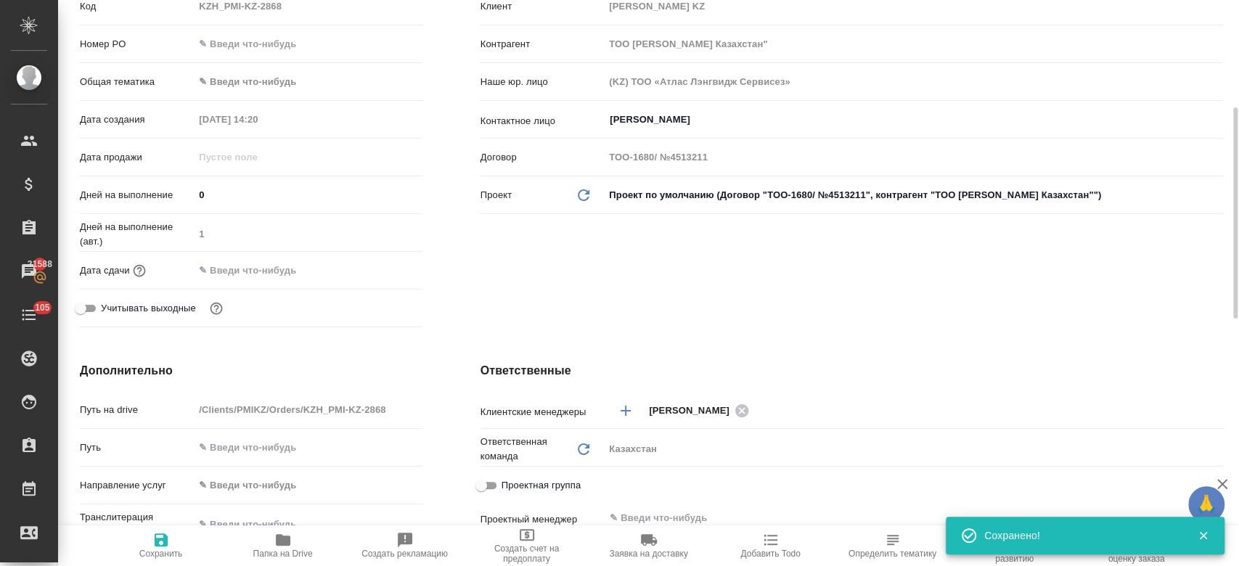
scroll to position [268, 0]
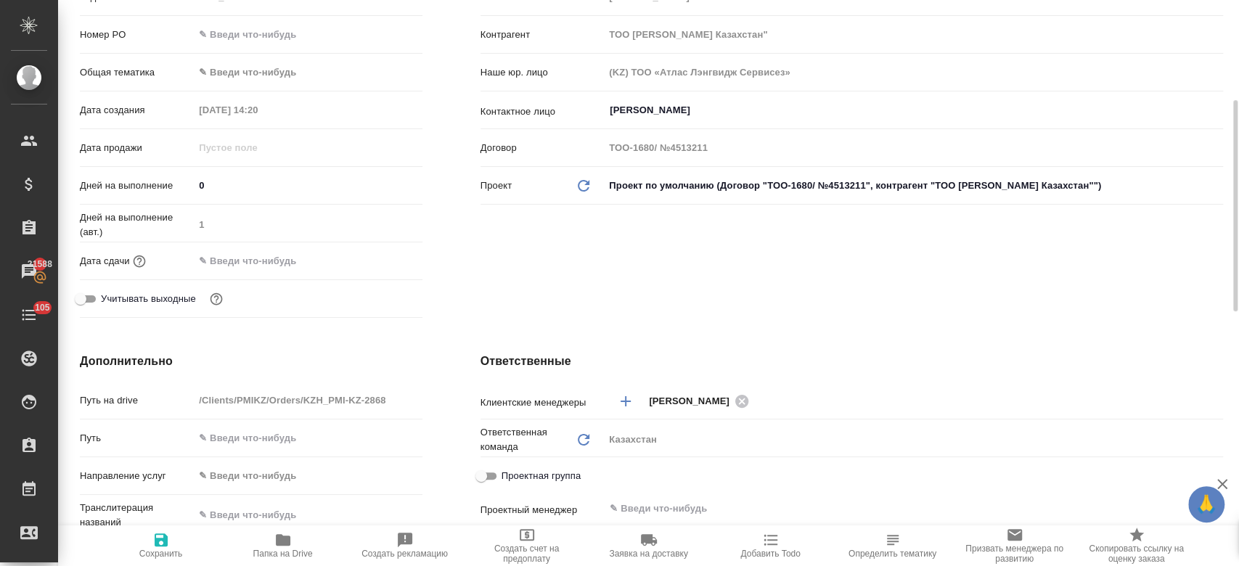
click at [267, 251] on input "text" at bounding box center [257, 260] width 127 height 21
click at [372, 261] on icon "button" at bounding box center [380, 260] width 17 height 17
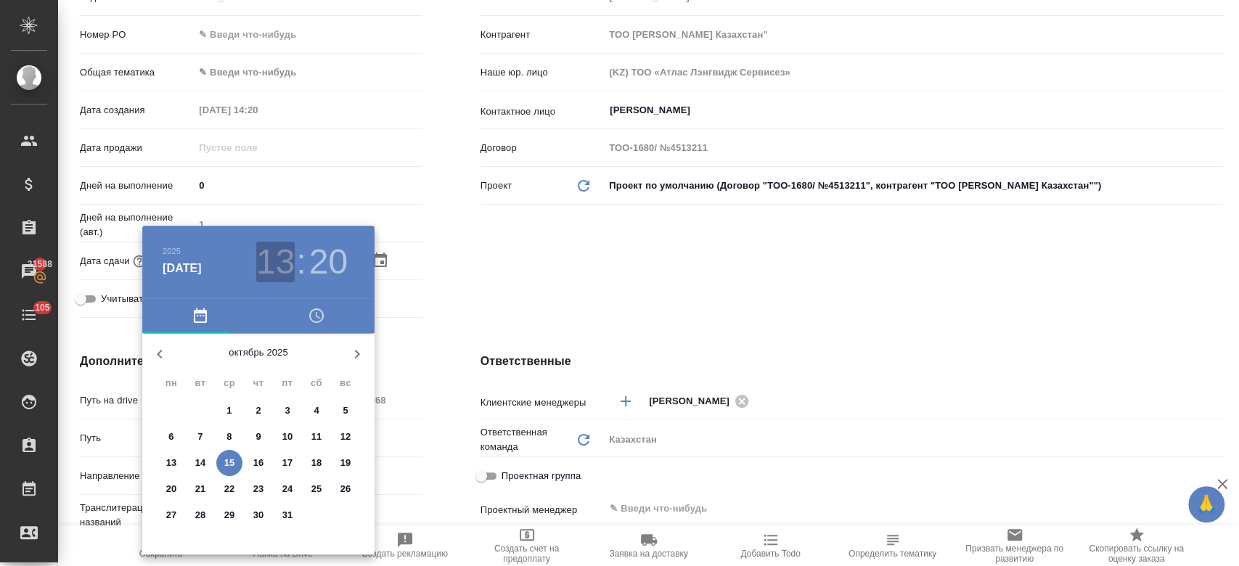
click at [284, 267] on h3 "13" at bounding box center [275, 262] width 38 height 41
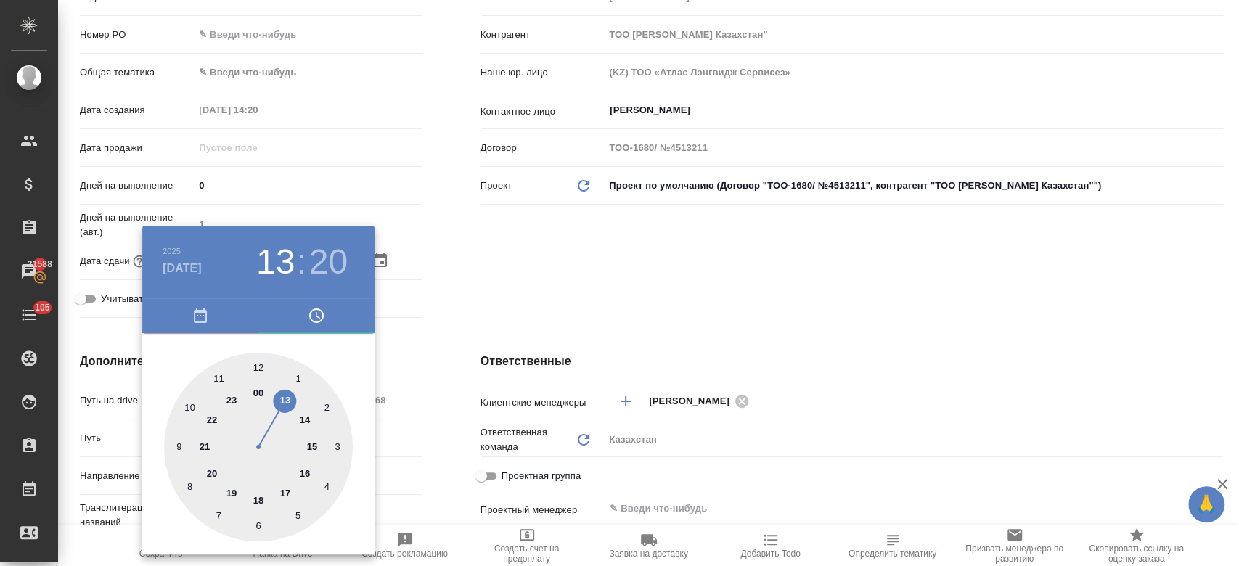
click at [255, 497] on div at bounding box center [258, 447] width 189 height 189
type input "15.10.2025 18:20"
type textarea "x"
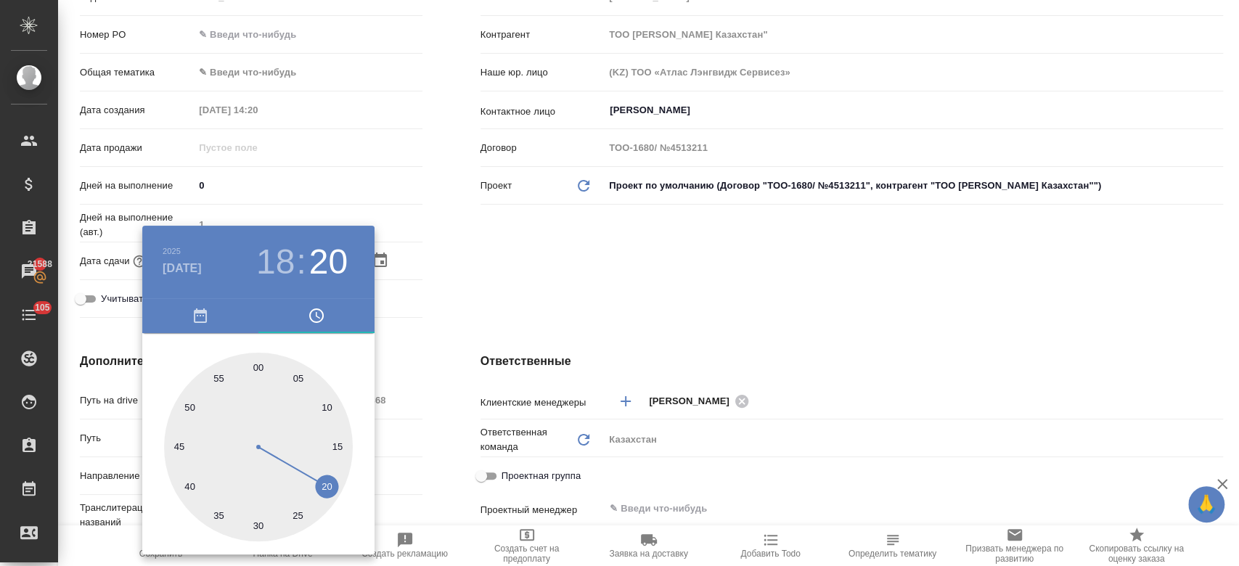
click at [258, 367] on div at bounding box center [258, 447] width 189 height 189
type input "15.10.2025 18:00"
type textarea "x"
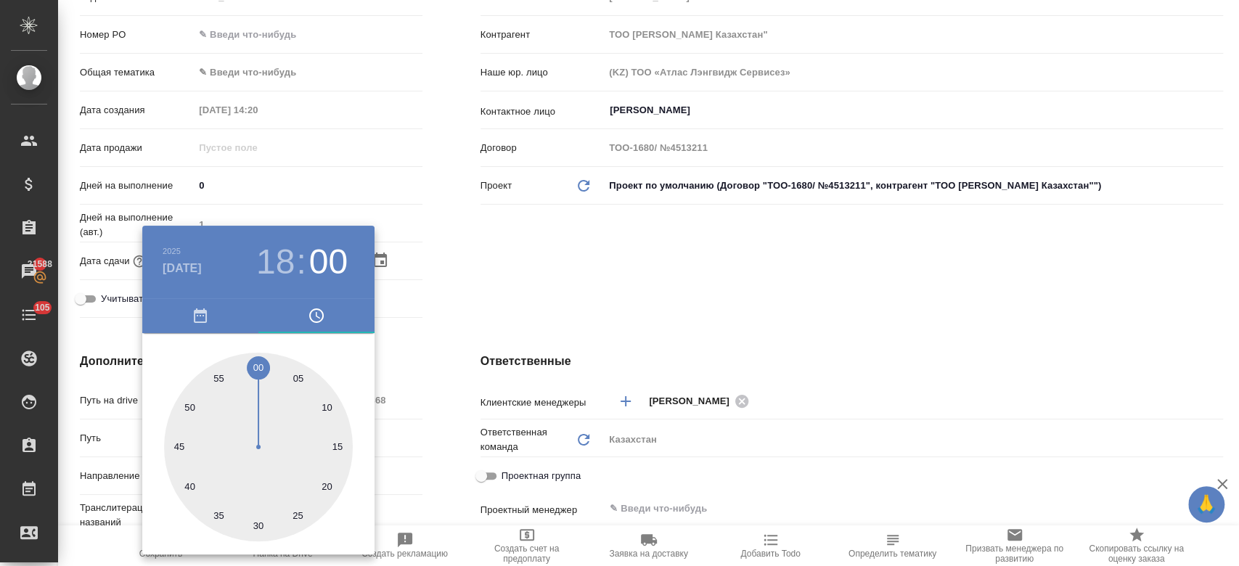
click at [545, 268] on div at bounding box center [619, 283] width 1239 height 566
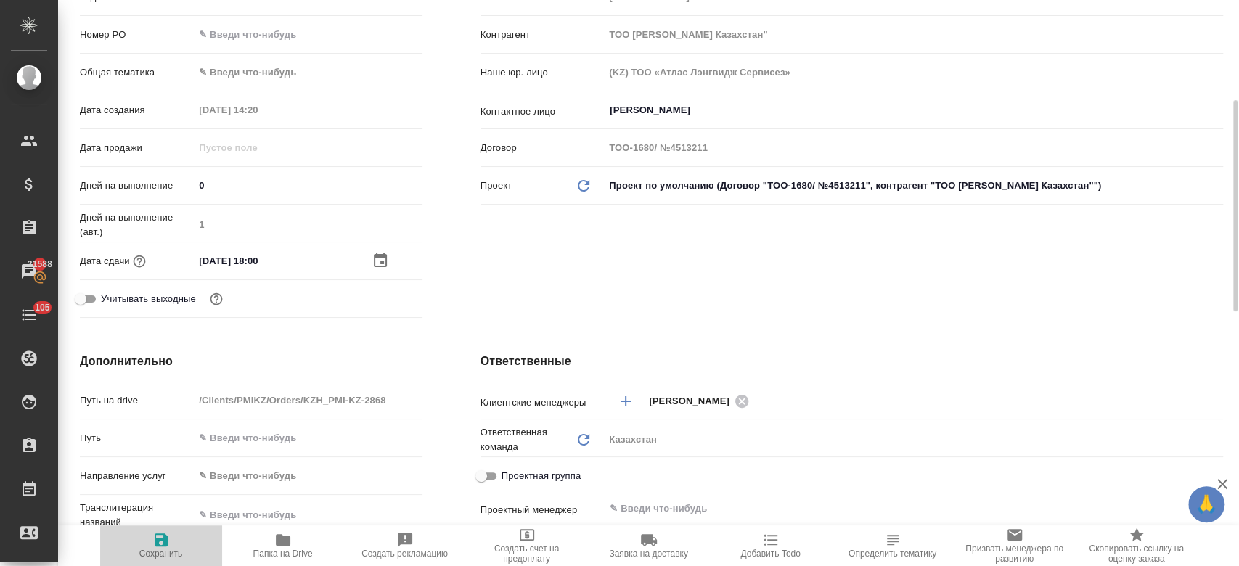
click at [157, 544] on icon "button" at bounding box center [161, 539] width 13 height 13
type textarea "x"
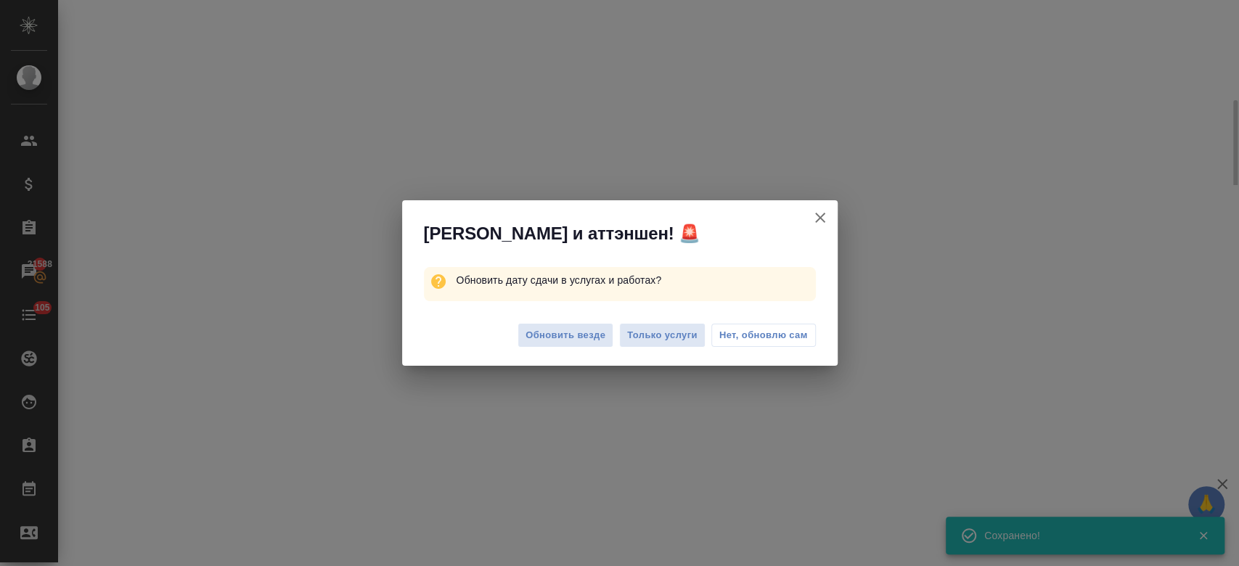
select select "RU"
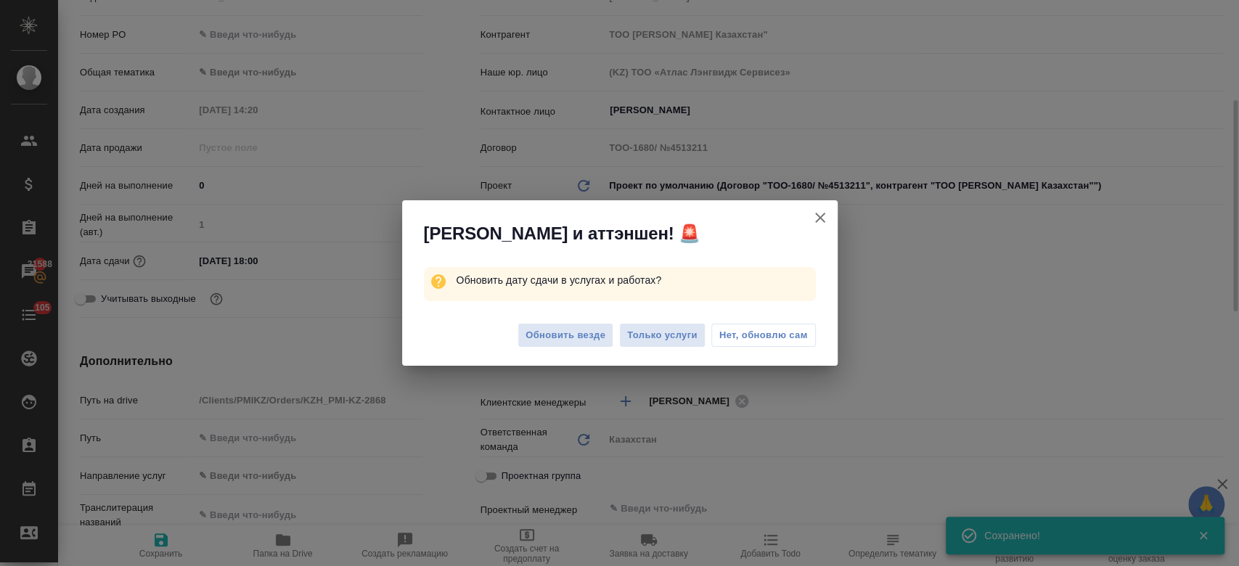
type textarea "x"
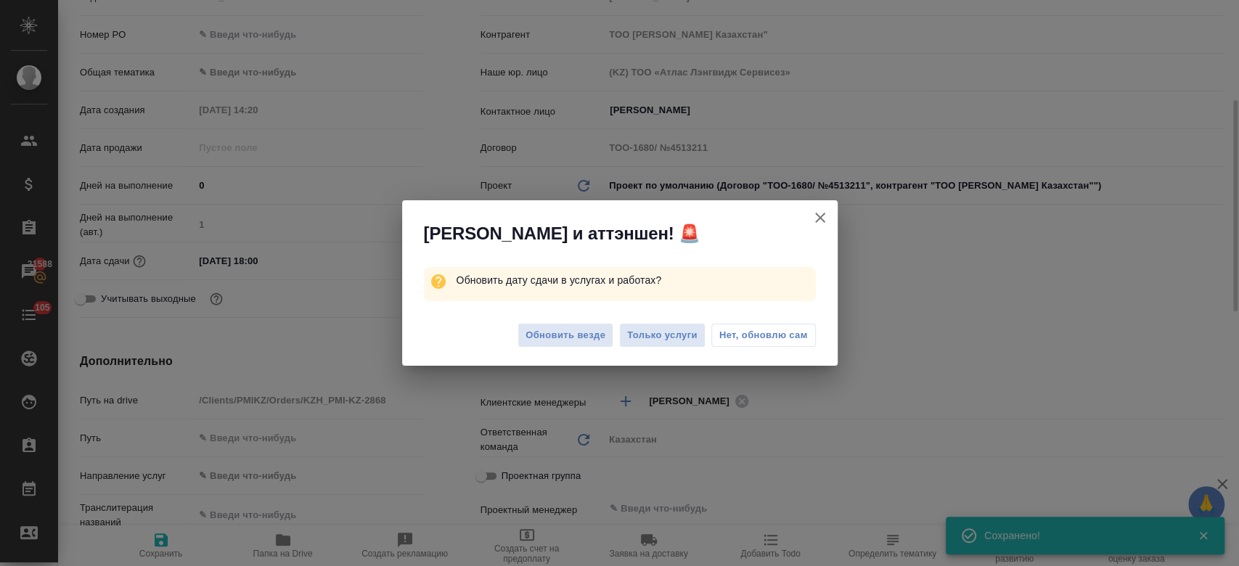
type textarea "x"
click at [662, 340] on span "Только услуги" at bounding box center [662, 335] width 70 height 17
type textarea "x"
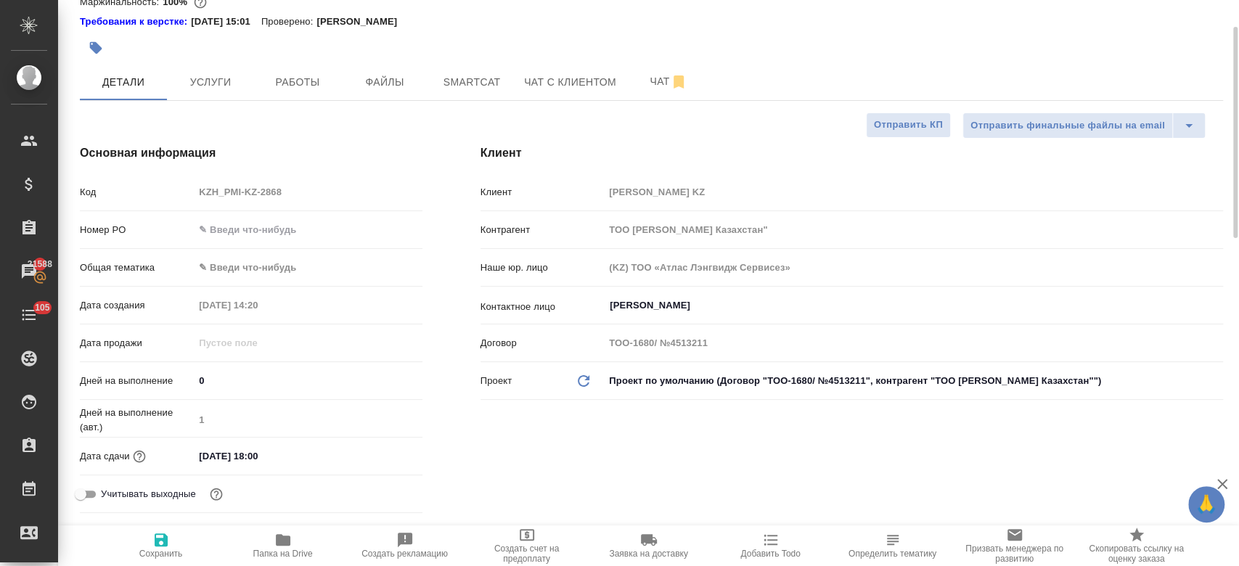
scroll to position [0, 0]
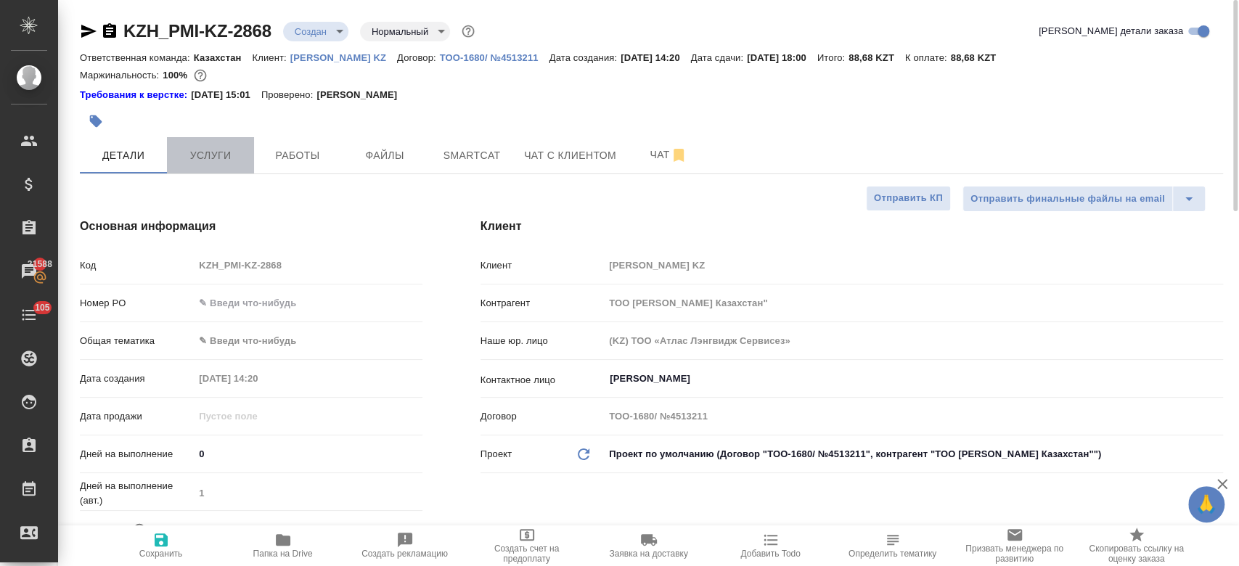
click at [227, 147] on span "Услуги" at bounding box center [211, 156] width 70 height 18
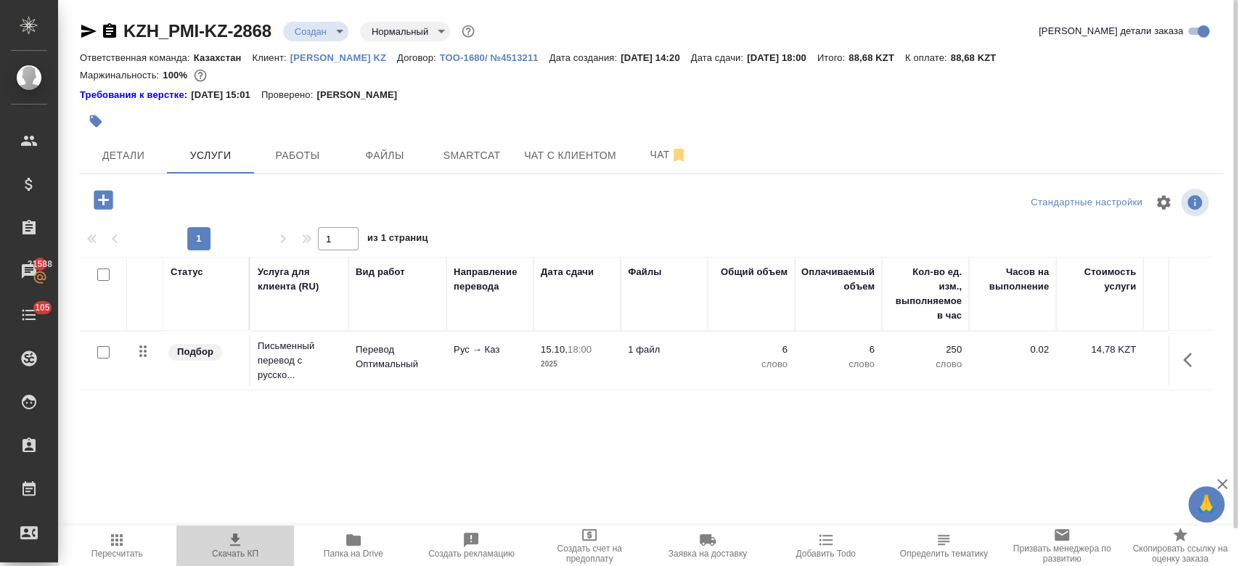
click at [239, 543] on icon "button" at bounding box center [234, 539] width 17 height 17
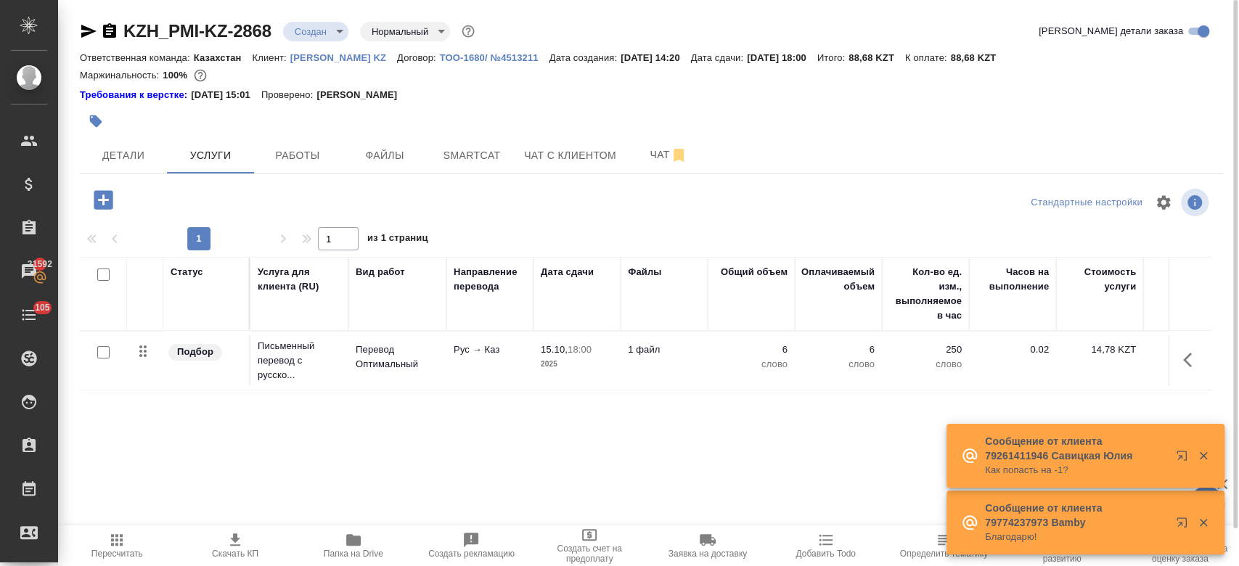
click at [552, 86] on div "Требования к верстке: 28.08.2024 15:01 Проверено: Петрова Валерия" at bounding box center [651, 93] width 1143 height 17
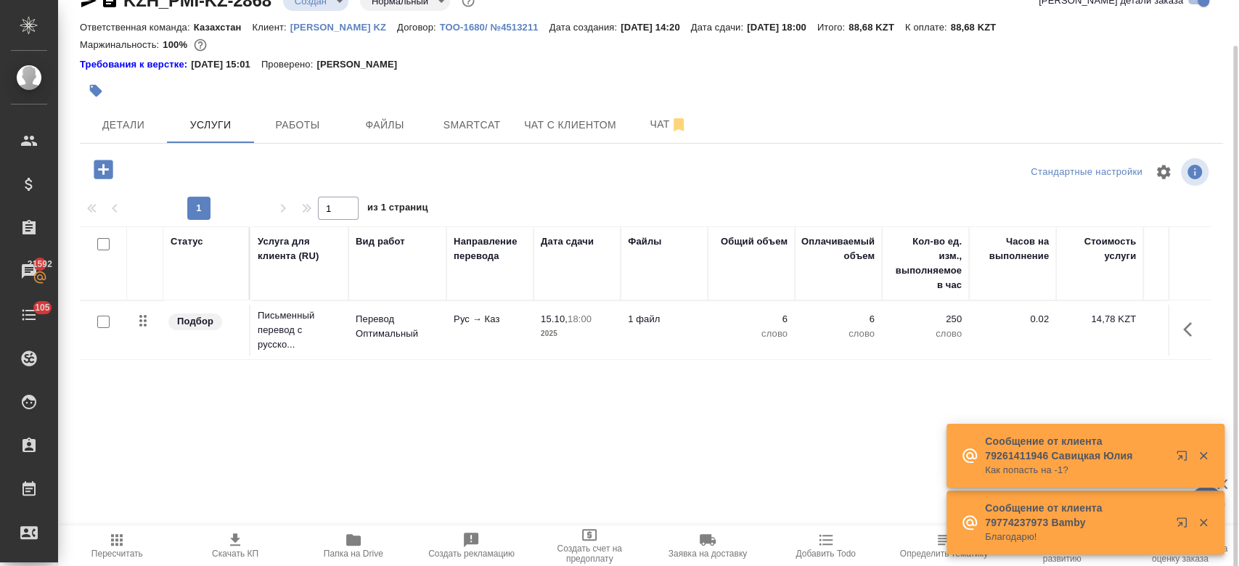
scroll to position [39, 0]
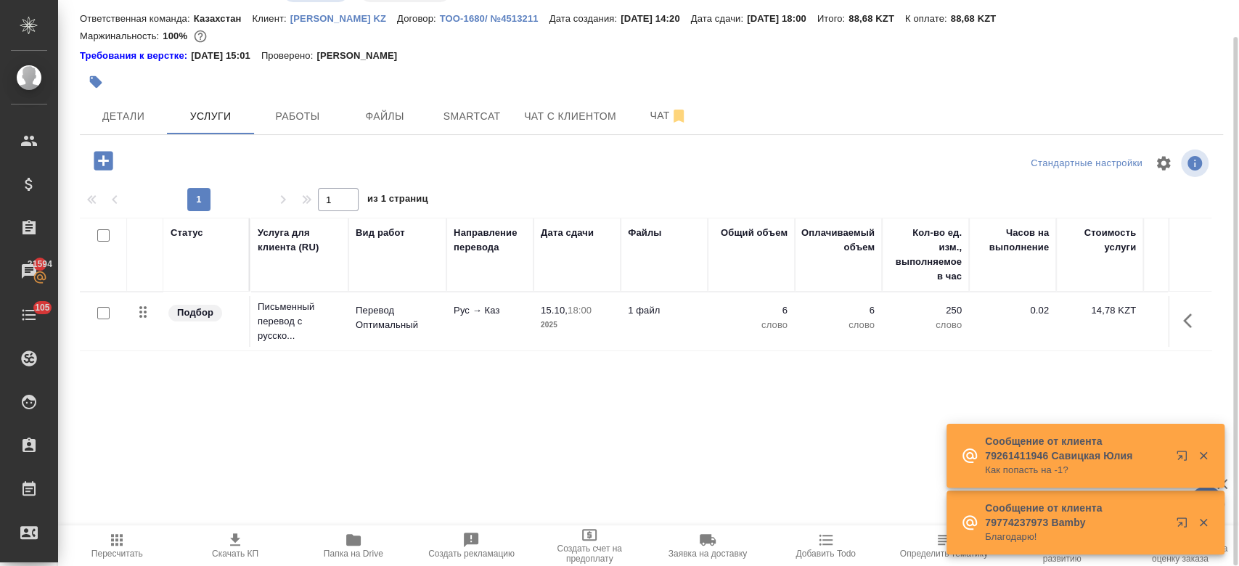
click at [104, 313] on input "checkbox" at bounding box center [103, 313] width 12 height 12
checkbox input "true"
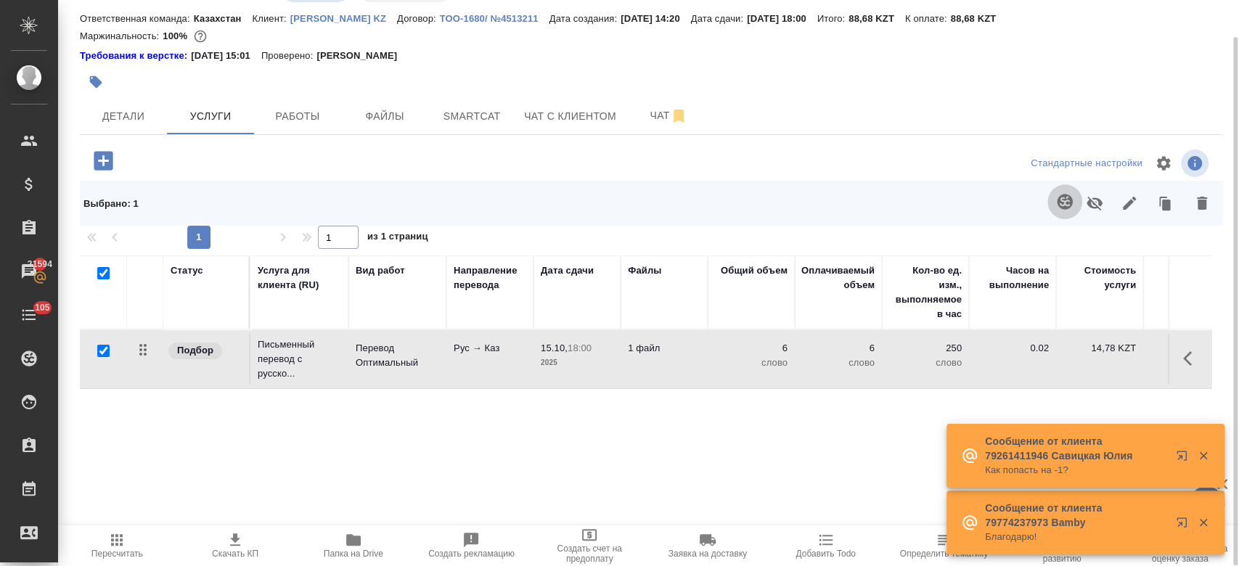
click at [1067, 198] on icon "button" at bounding box center [1064, 201] width 15 height 15
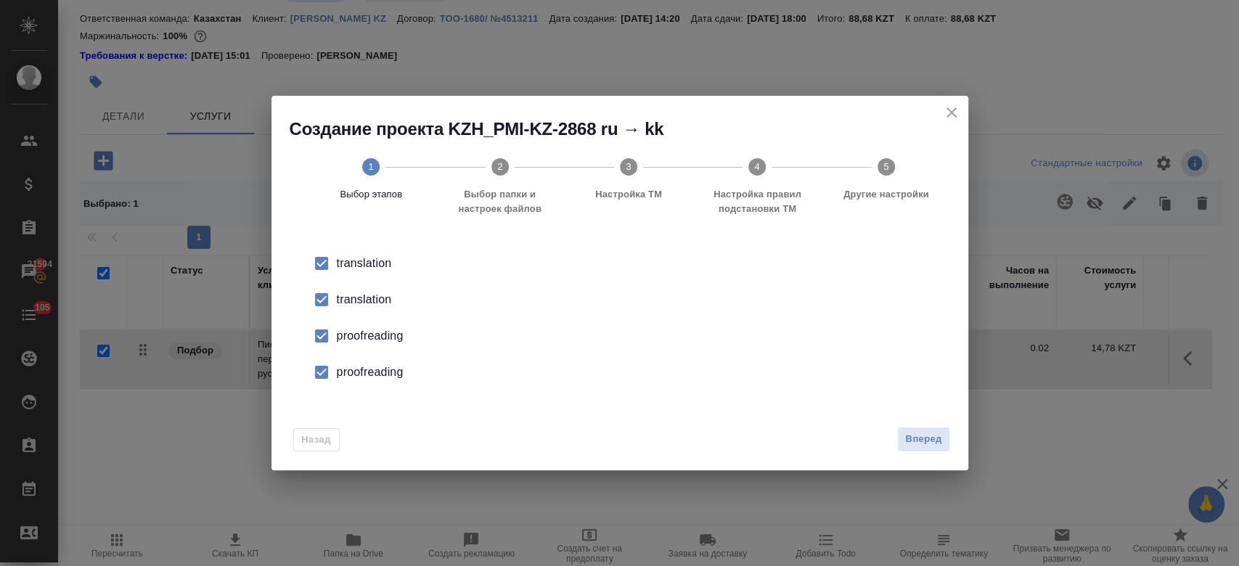
click at [374, 295] on div "translation" at bounding box center [635, 299] width 596 height 17
drag, startPoint x: 359, startPoint y: 336, endPoint x: 359, endPoint y: 362, distance: 26.1
click at [359, 362] on ul "translation translation proofreading proofreading" at bounding box center [620, 317] width 650 height 145
click at [359, 362] on li "proofreading" at bounding box center [620, 372] width 650 height 36
click at [325, 340] on input "checkbox" at bounding box center [321, 336] width 30 height 30
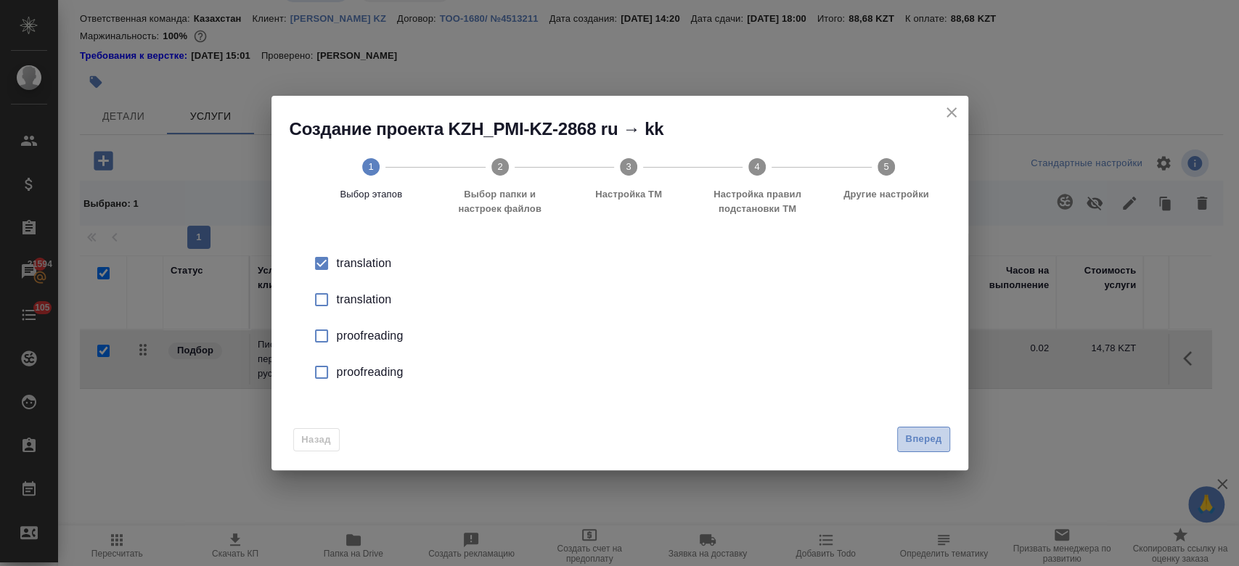
click at [927, 443] on span "Вперед" at bounding box center [923, 439] width 36 height 17
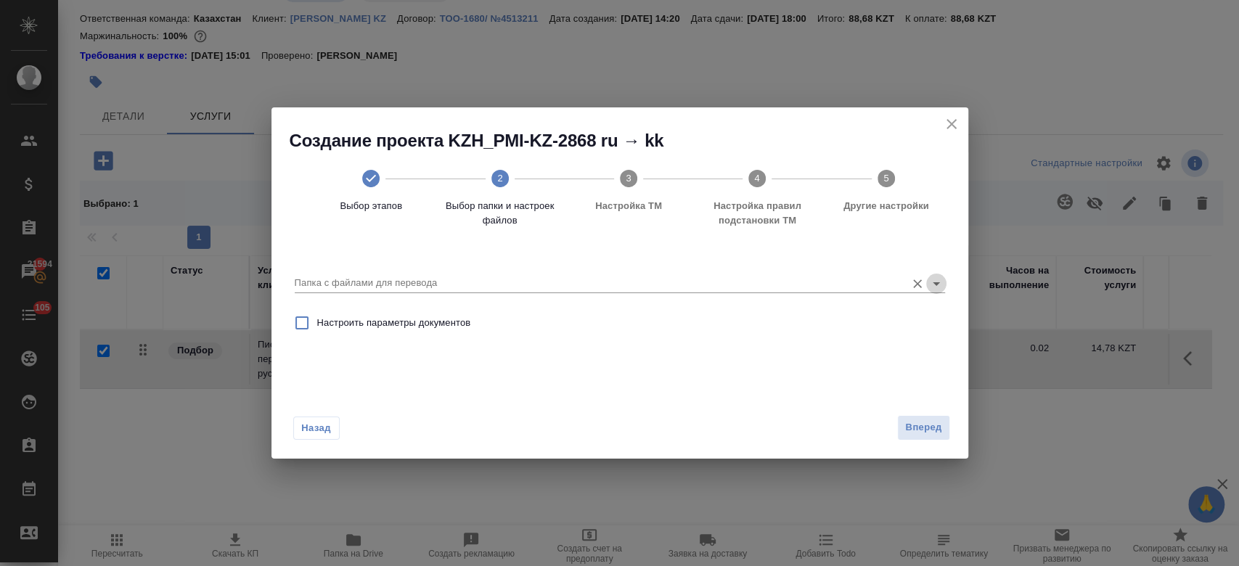
click at [943, 282] on icon "Open" at bounding box center [935, 283] width 17 height 17
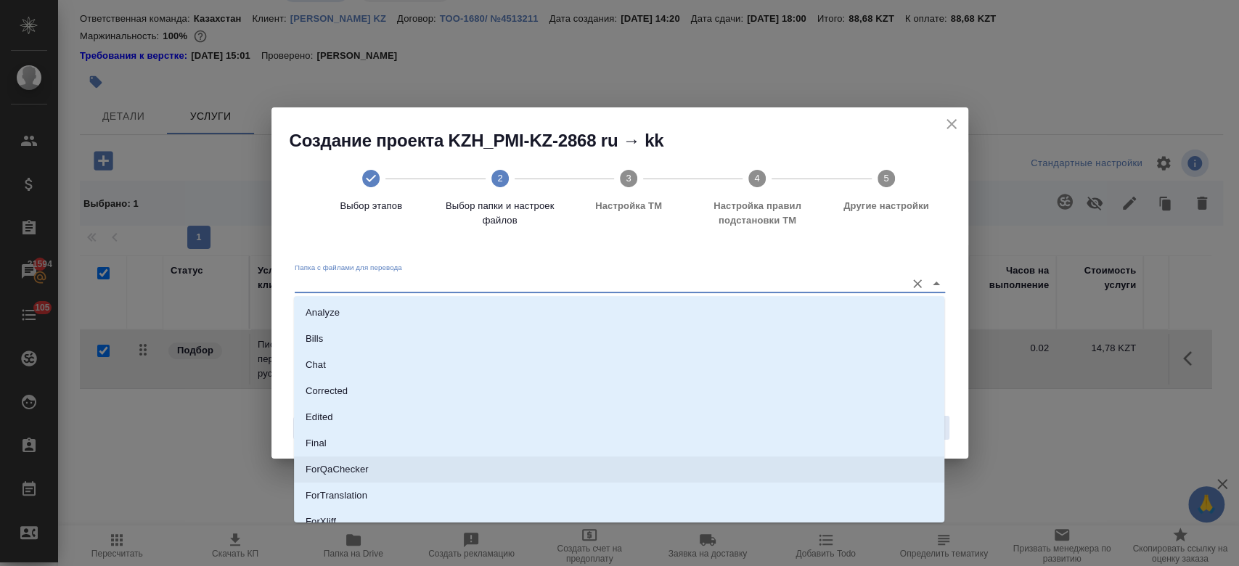
scroll to position [117, 0]
click at [533, 462] on li "Source" at bounding box center [619, 457] width 650 height 26
type input "Source"
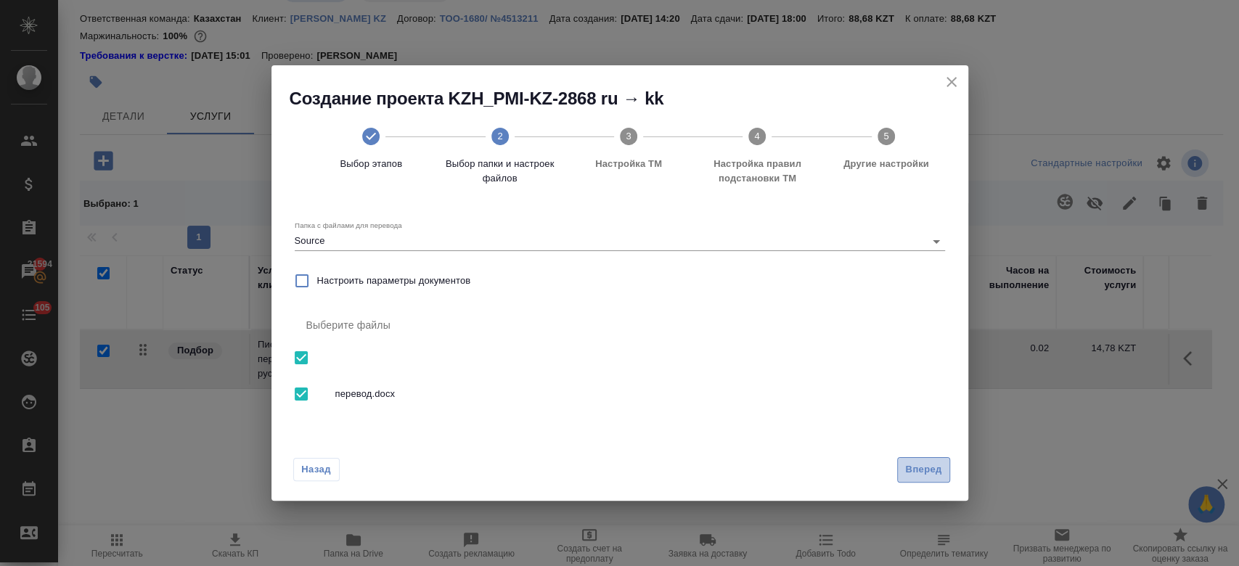
click at [917, 467] on span "Вперед" at bounding box center [923, 470] width 36 height 17
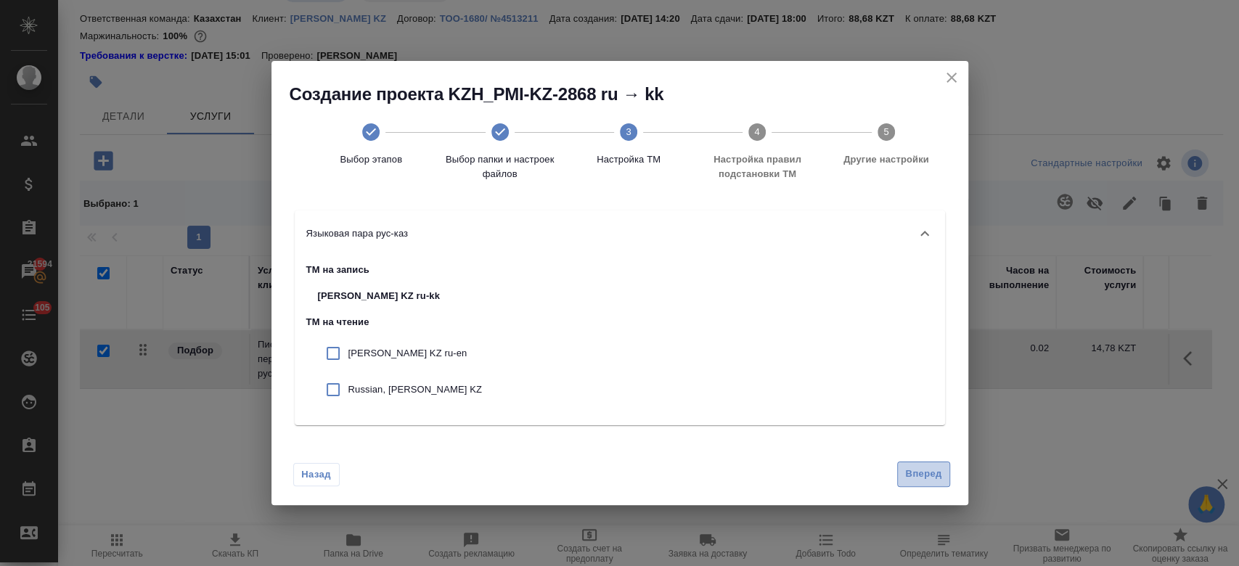
click at [938, 477] on span "Вперед" at bounding box center [923, 474] width 36 height 17
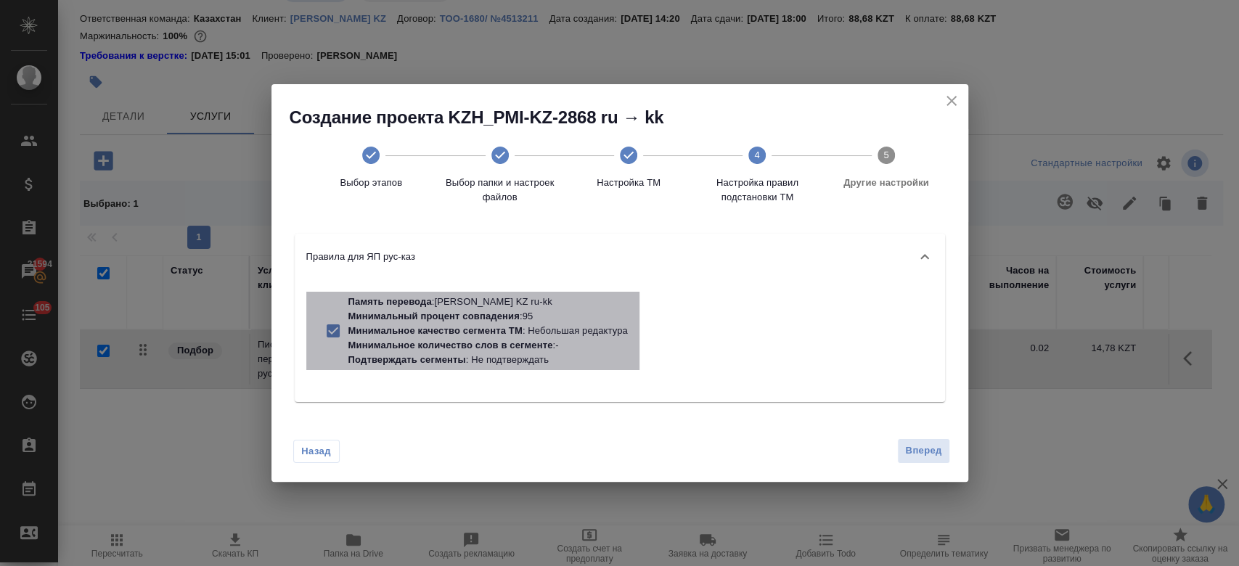
click at [516, 343] on p "Минимальное количество слов в сегменте" at bounding box center [450, 345] width 205 height 11
checkbox input "false"
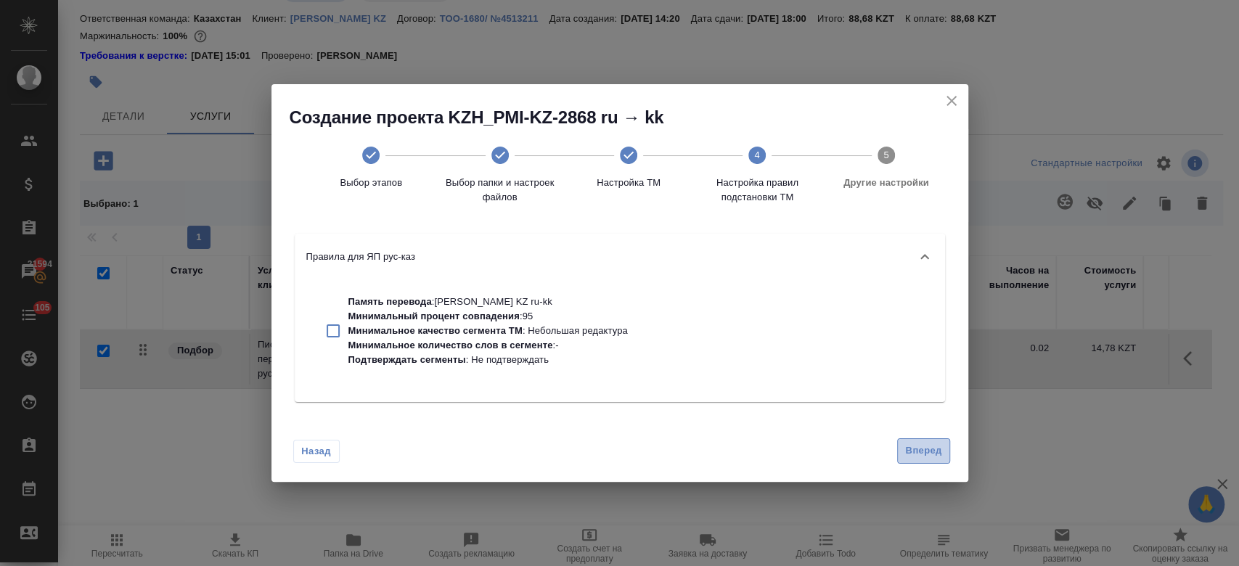
click at [928, 450] on span "Вперед" at bounding box center [923, 451] width 36 height 17
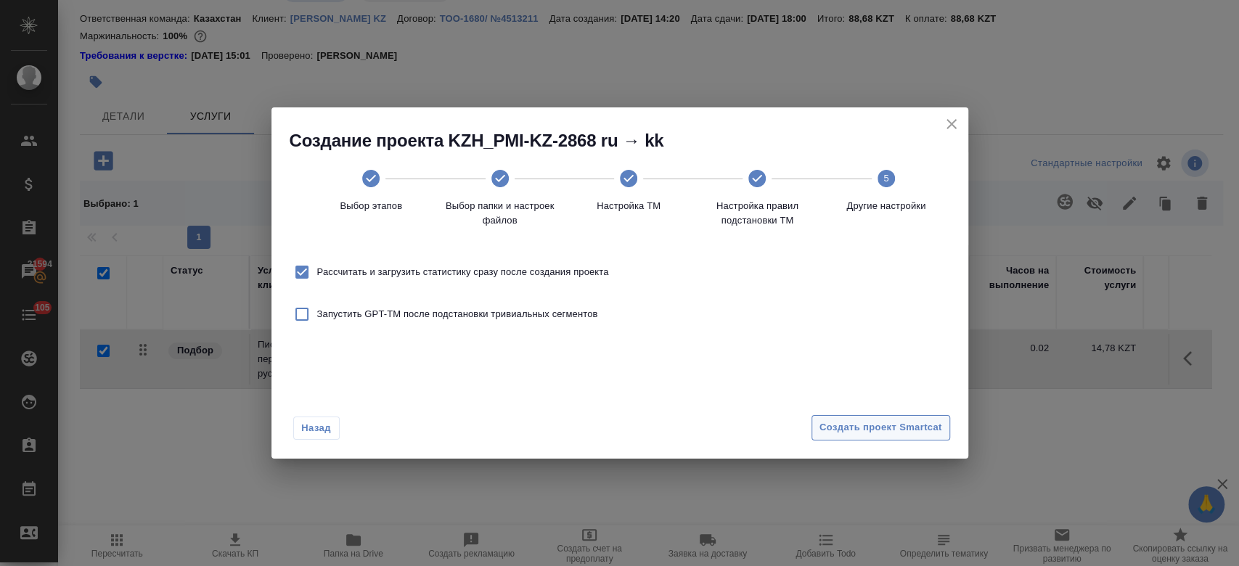
click at [904, 432] on span "Создать проект Smartcat" at bounding box center [880, 427] width 123 height 17
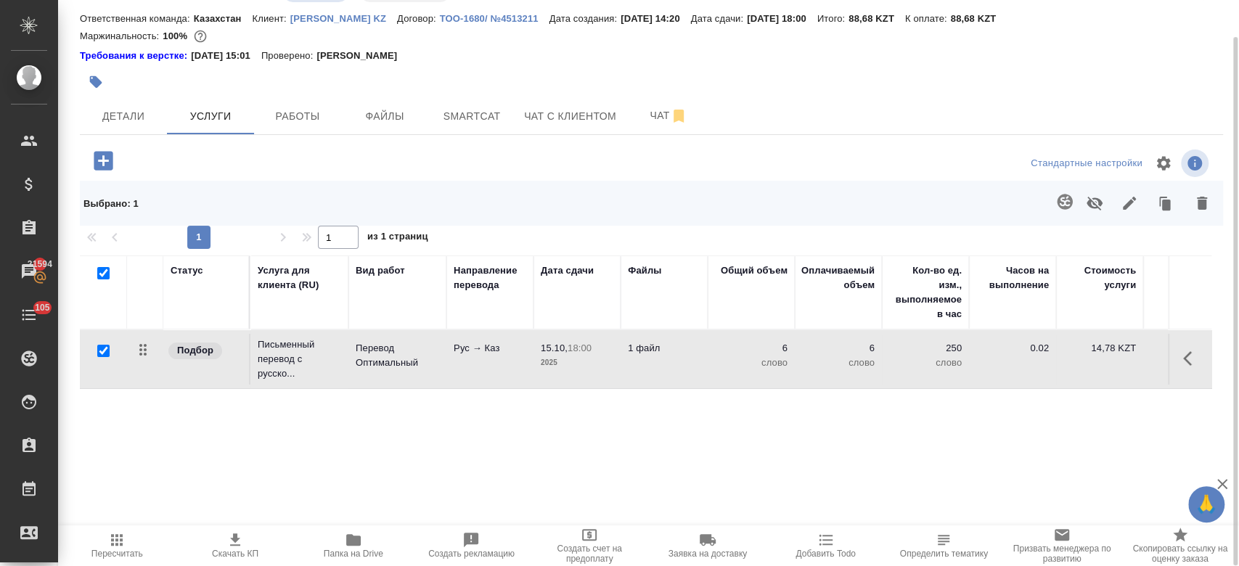
click at [482, 60] on div "Требования к верстке: 28.08.2024 15:01 Проверено: Петрова Валерия" at bounding box center [651, 56] width 1143 height 15
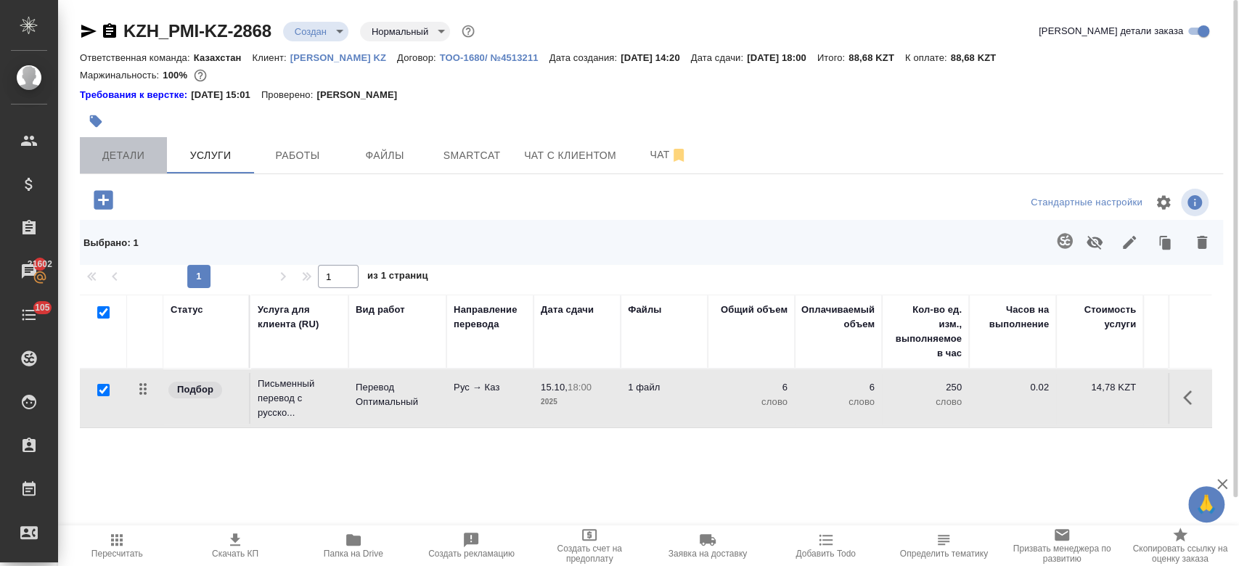
click at [123, 158] on span "Детали" at bounding box center [124, 156] width 70 height 18
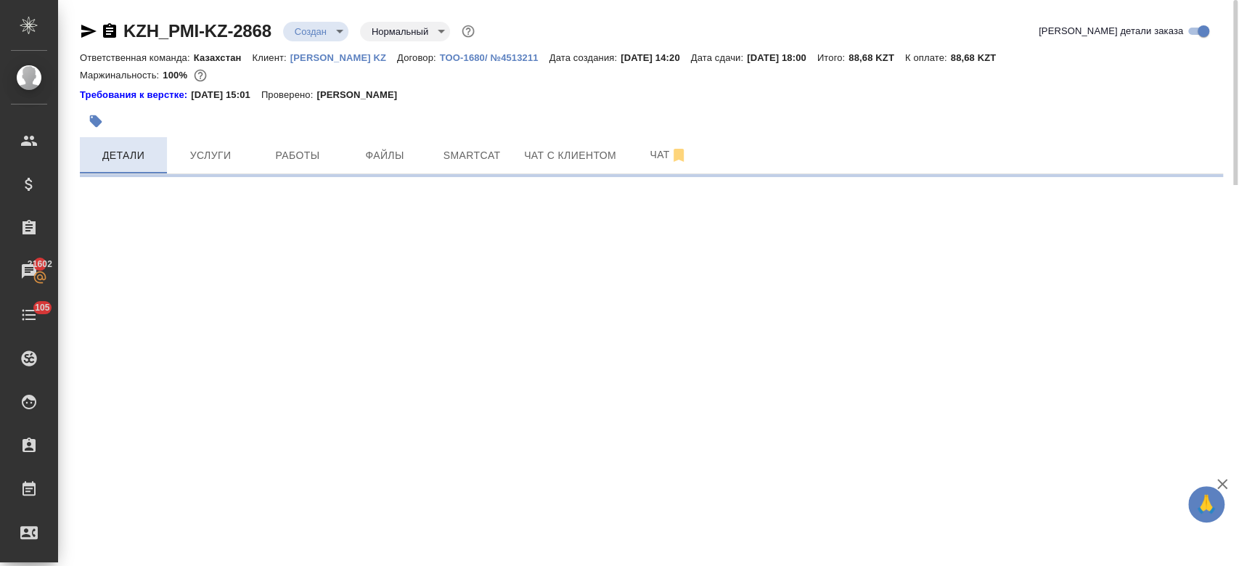
select select "RU"
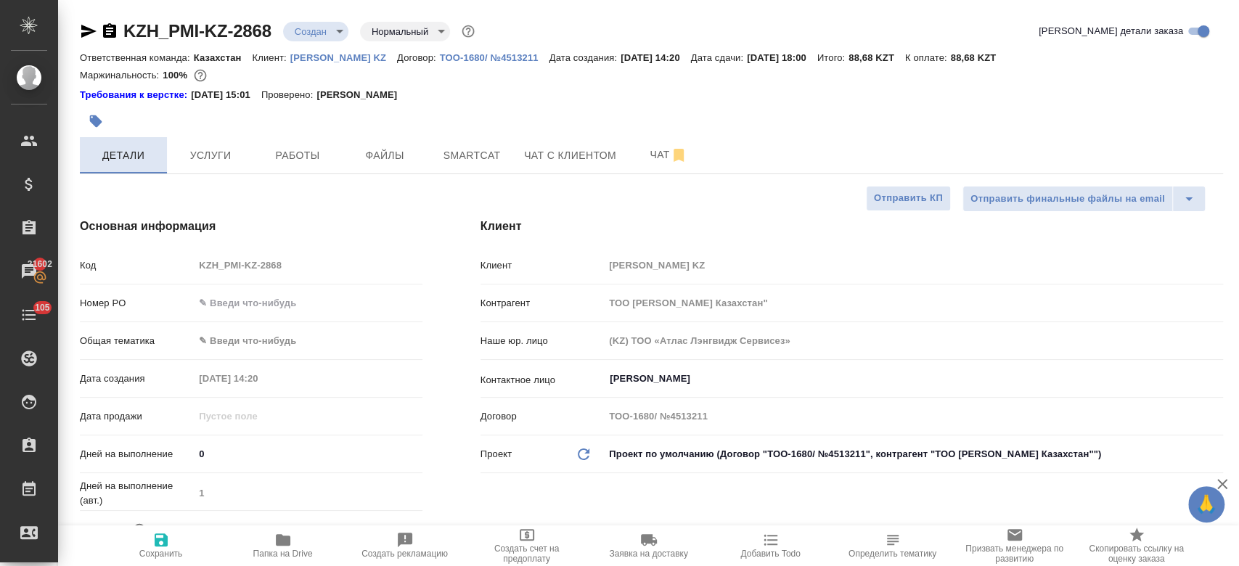
type textarea "x"
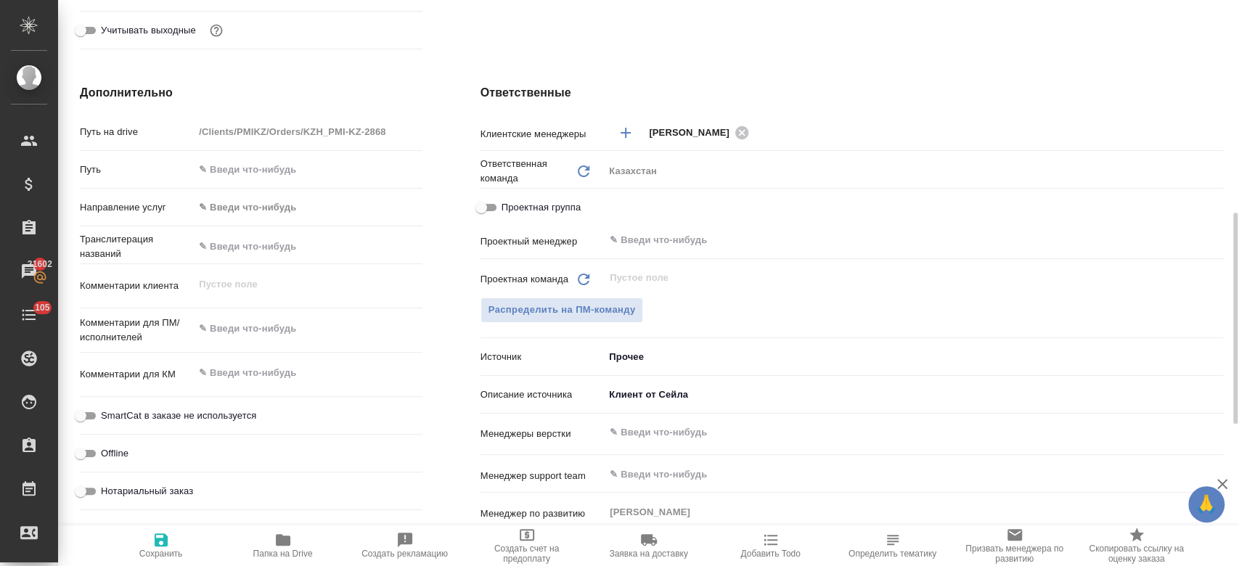
scroll to position [546, 0]
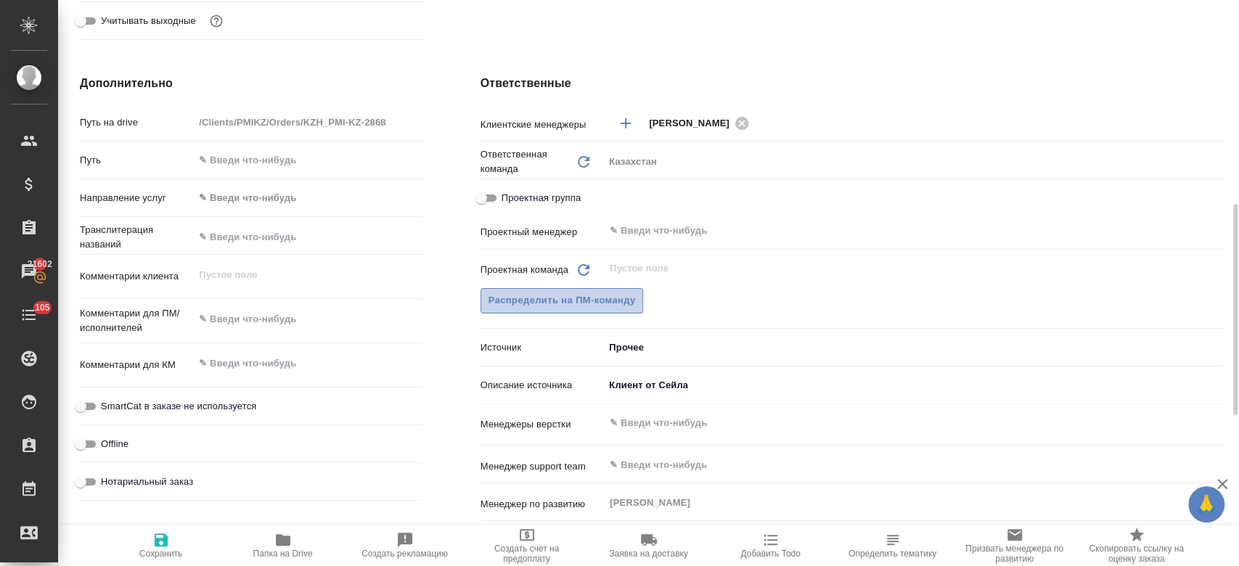
click at [534, 288] on button "Распределить на ПМ-команду" at bounding box center [561, 300] width 163 height 25
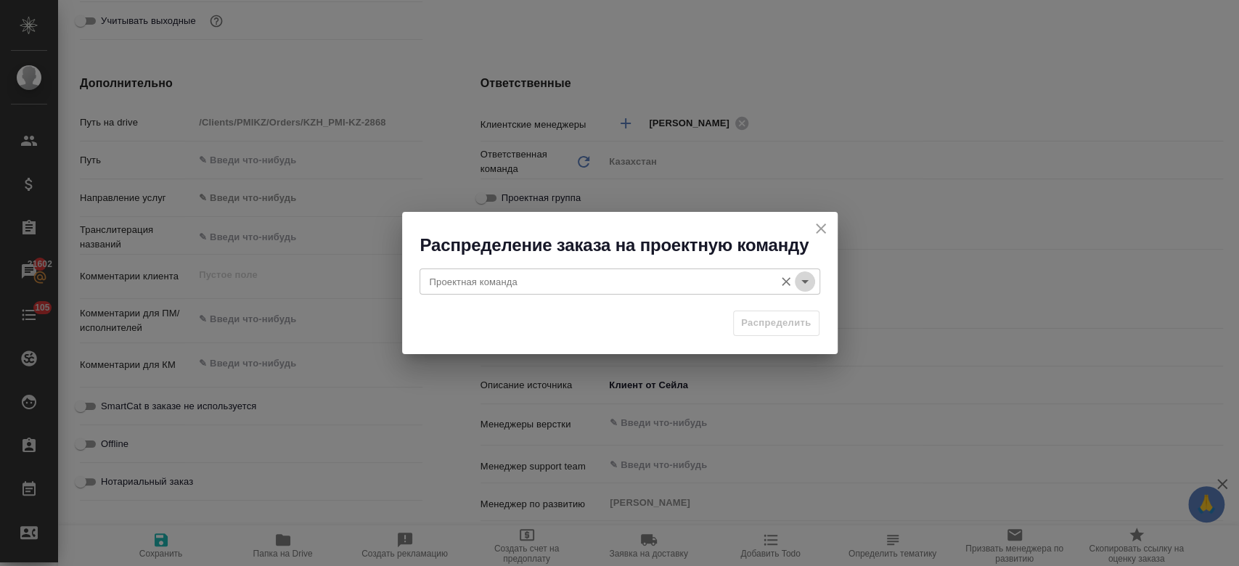
click at [803, 279] on icon "Open" at bounding box center [804, 281] width 17 height 17
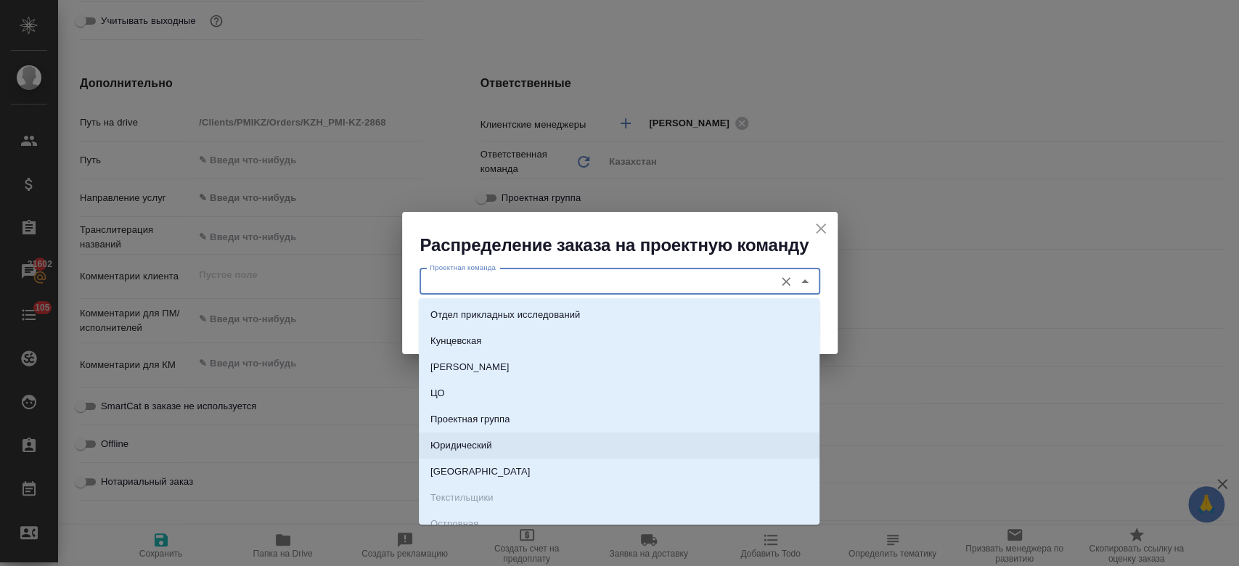
click at [537, 438] on li "Юридический" at bounding box center [619, 445] width 401 height 26
type input "Юридический"
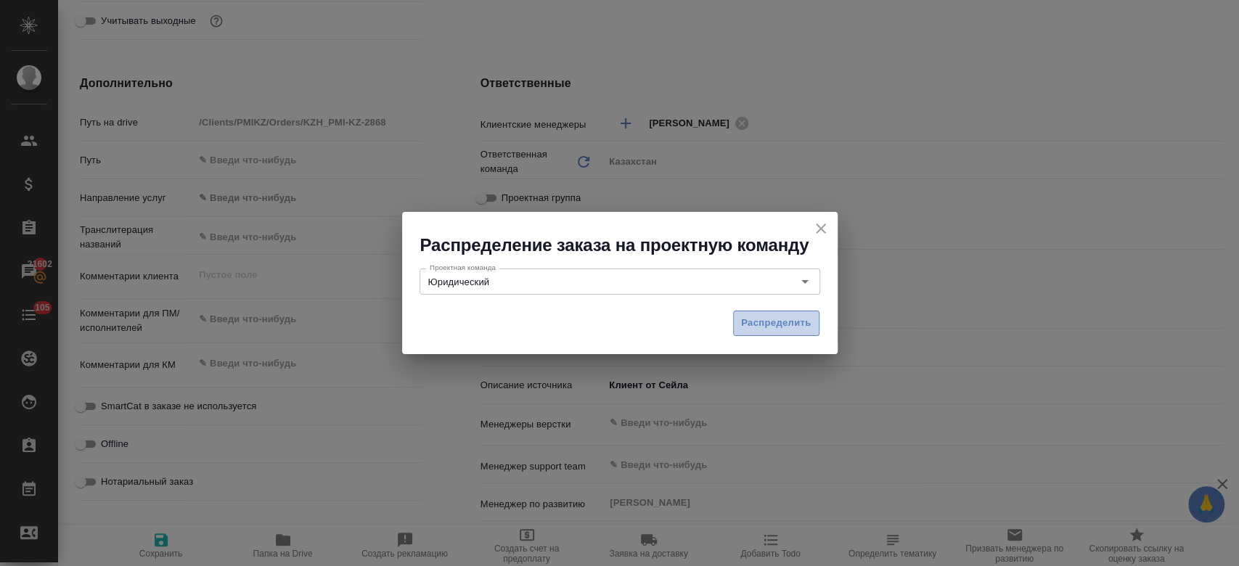
click at [763, 329] on span "Распределить" at bounding box center [776, 323] width 70 height 17
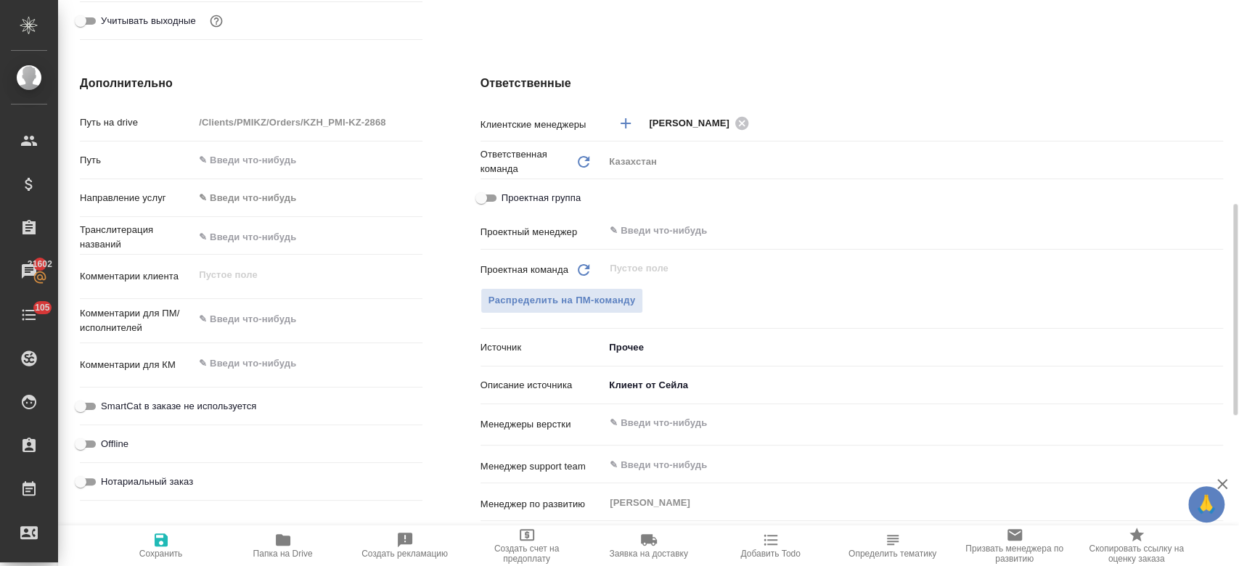
type textarea "x"
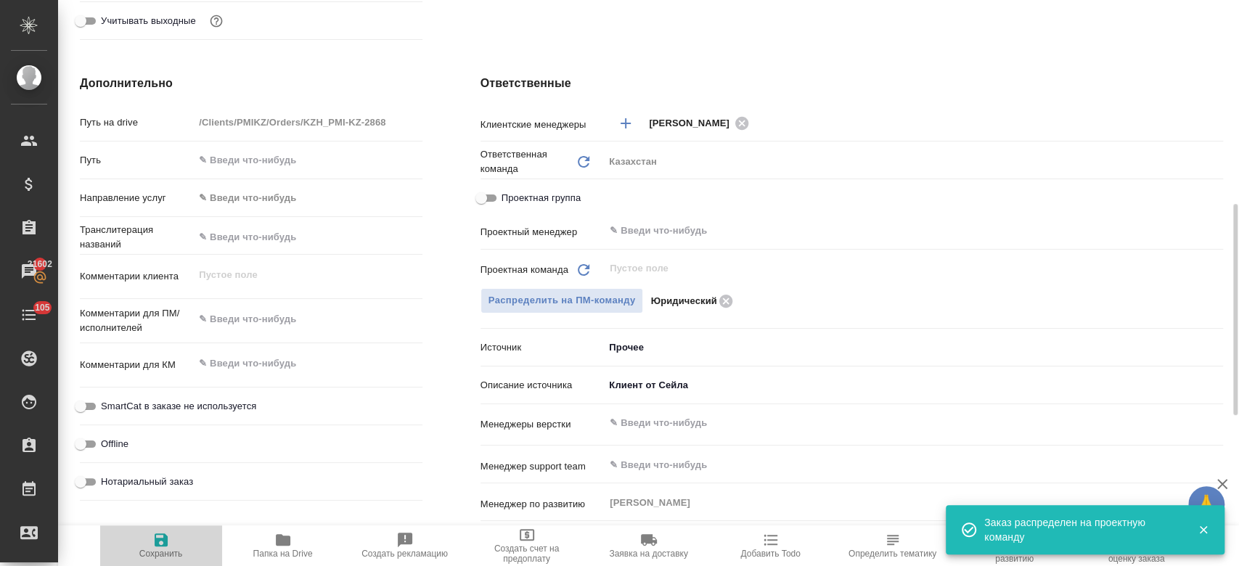
click at [171, 543] on span "Сохранить" at bounding box center [161, 545] width 104 height 28
type textarea "x"
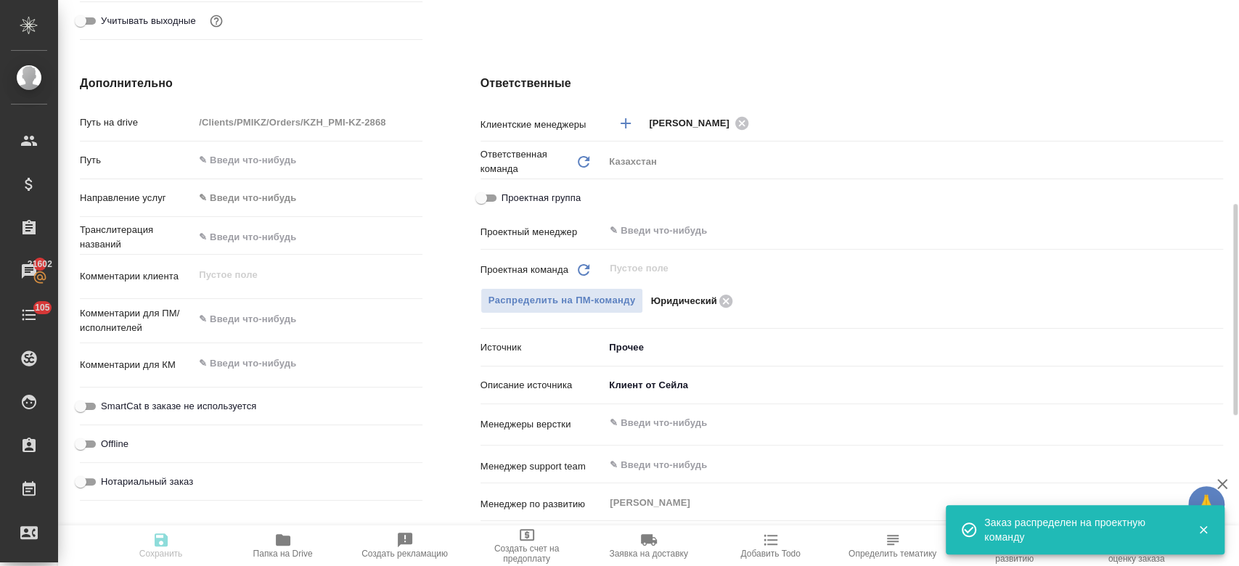
type textarea "x"
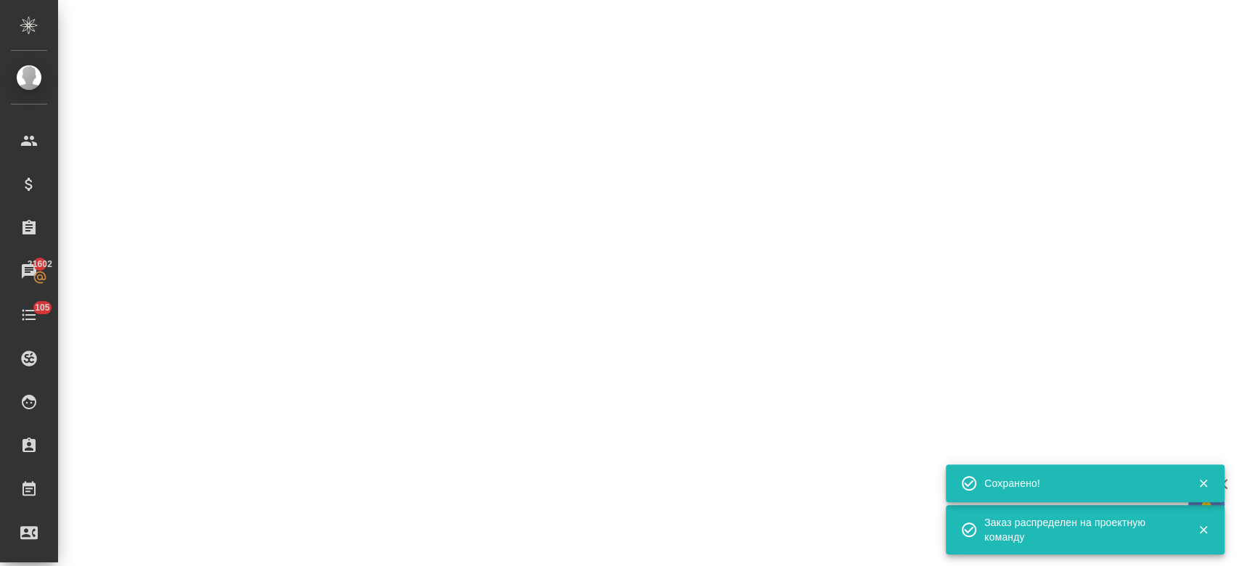
select select "RU"
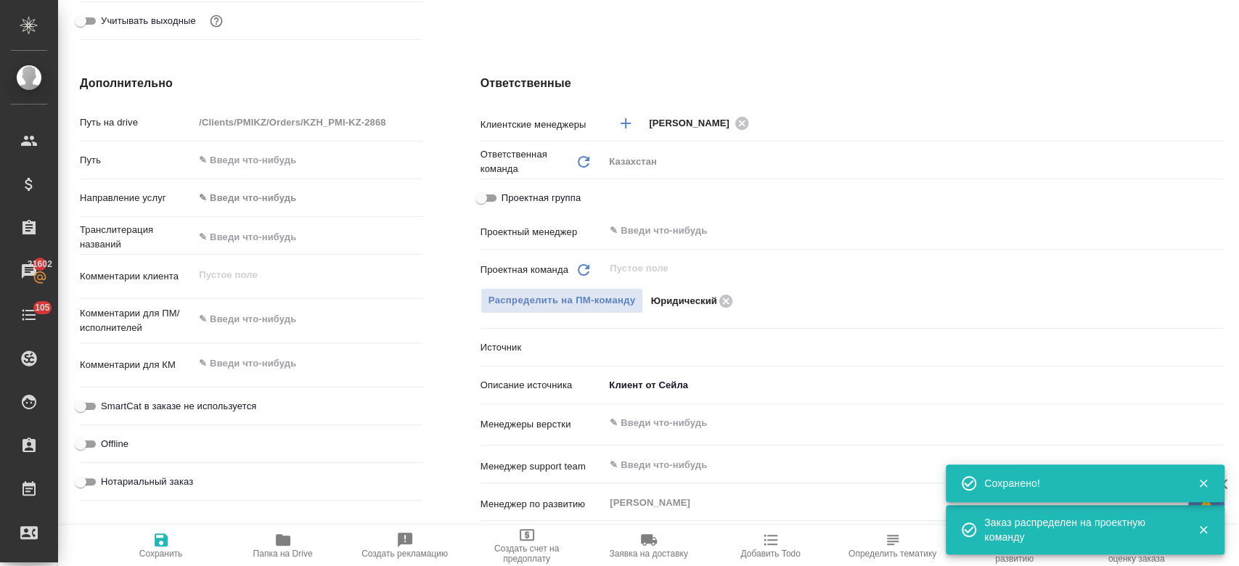
scroll to position [0, 0]
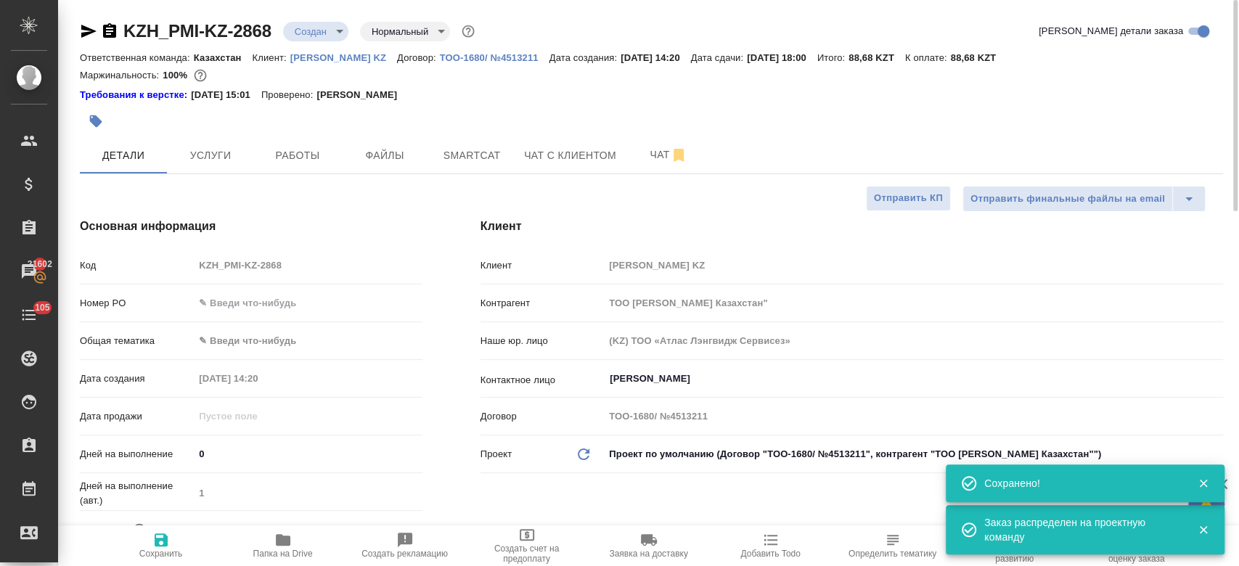
type textarea "x"
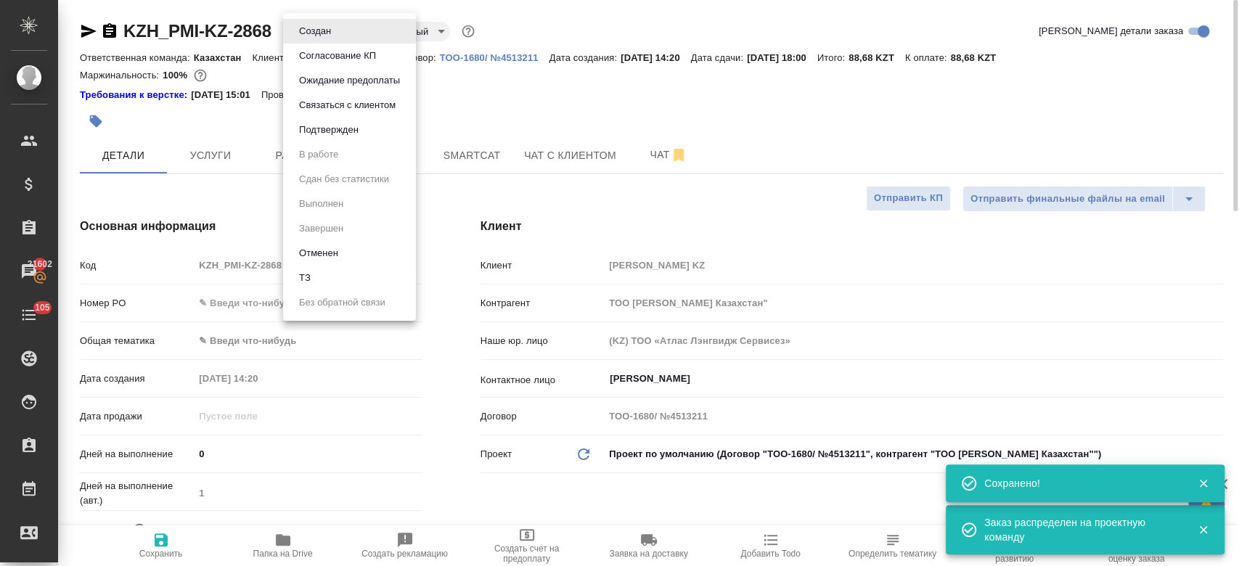
click at [319, 37] on body "🙏 .cls-1 fill:#fff; AWATERA Kosherbayeva Nazerke Клиенты Спецификации Заказы 21…" at bounding box center [619, 283] width 1239 height 566
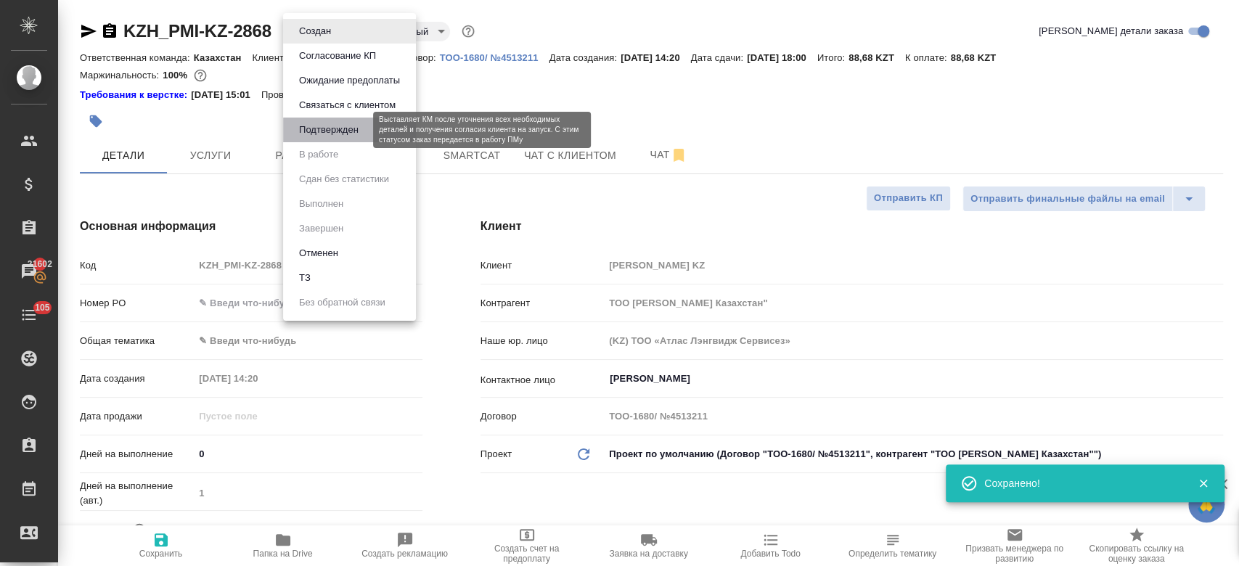
click at [340, 128] on button "Подтвержден" at bounding box center [329, 130] width 68 height 16
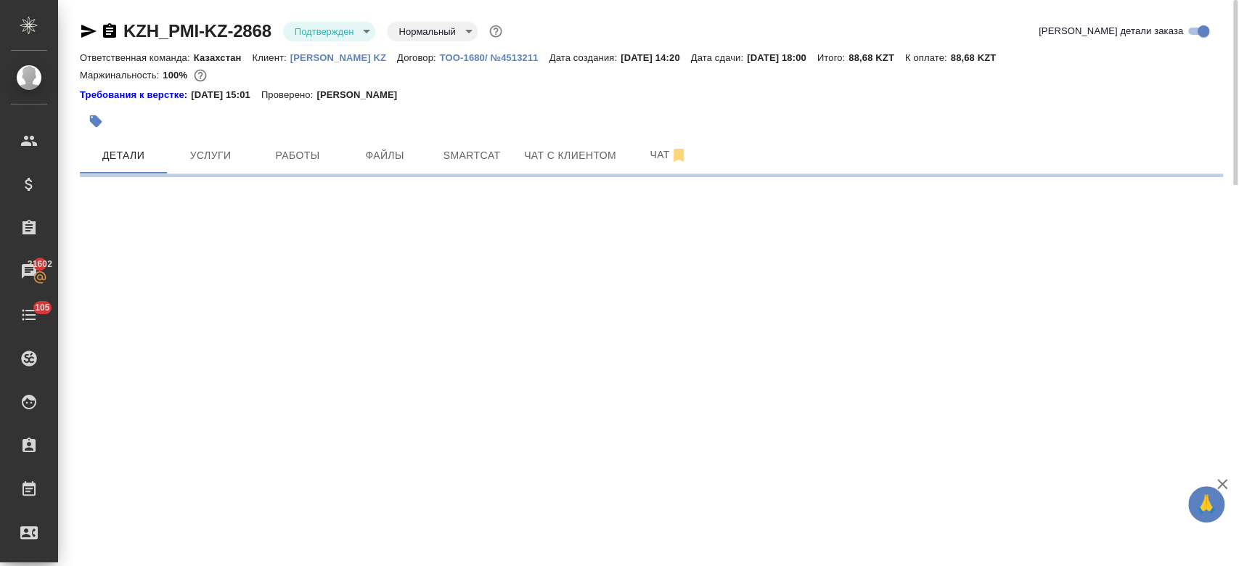
select select "RU"
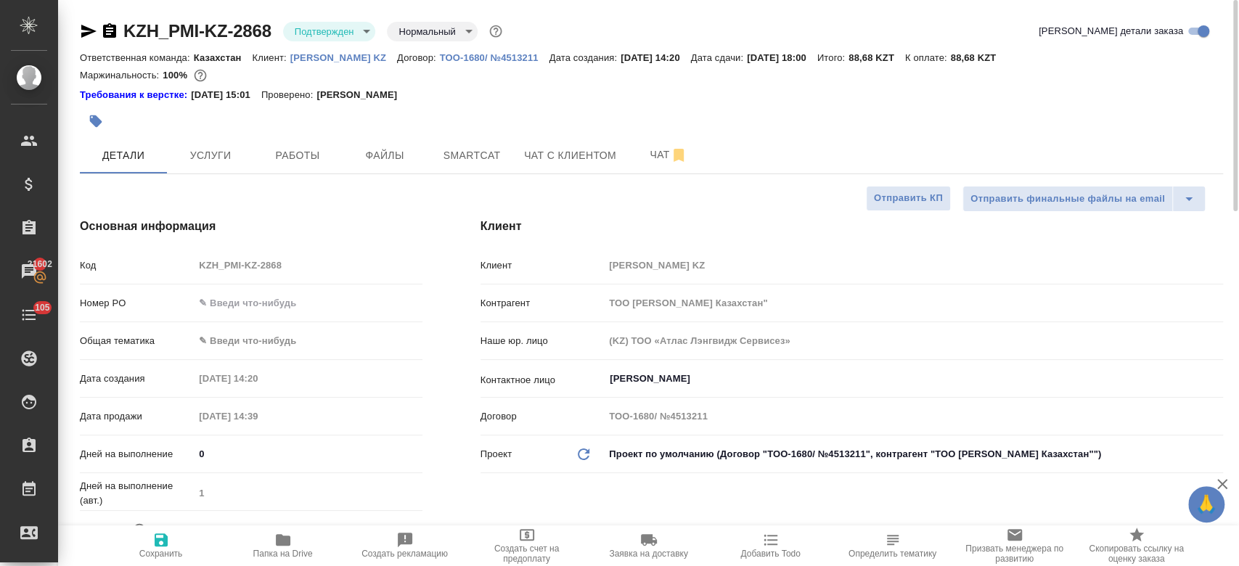
type textarea "x"
click at [83, 32] on icon "button" at bounding box center [88, 30] width 17 height 17
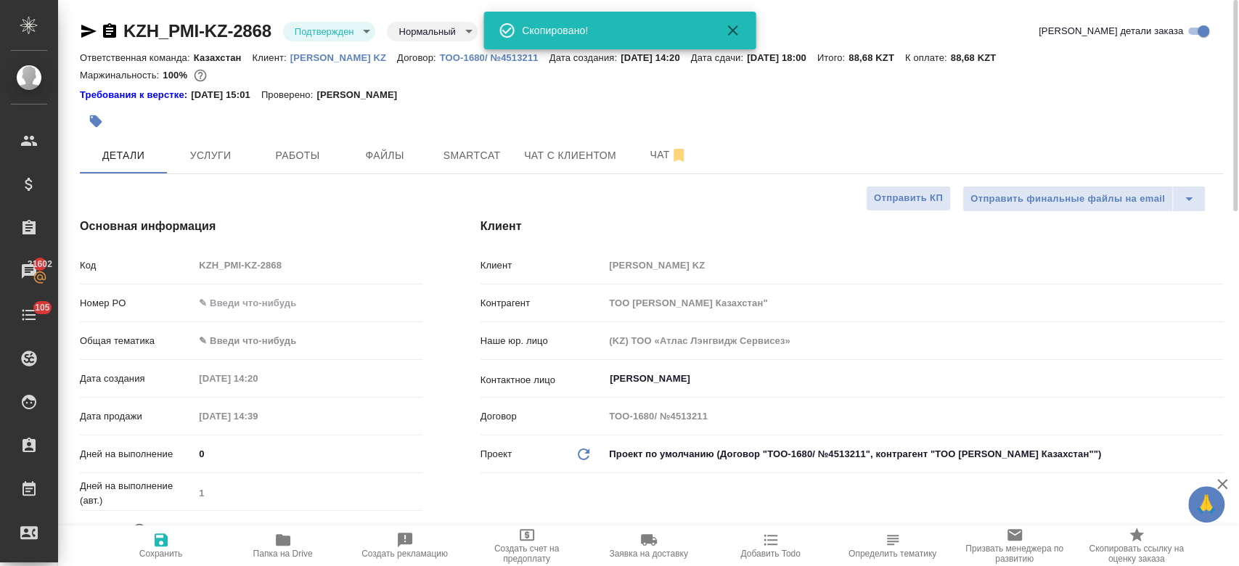
type textarea "x"
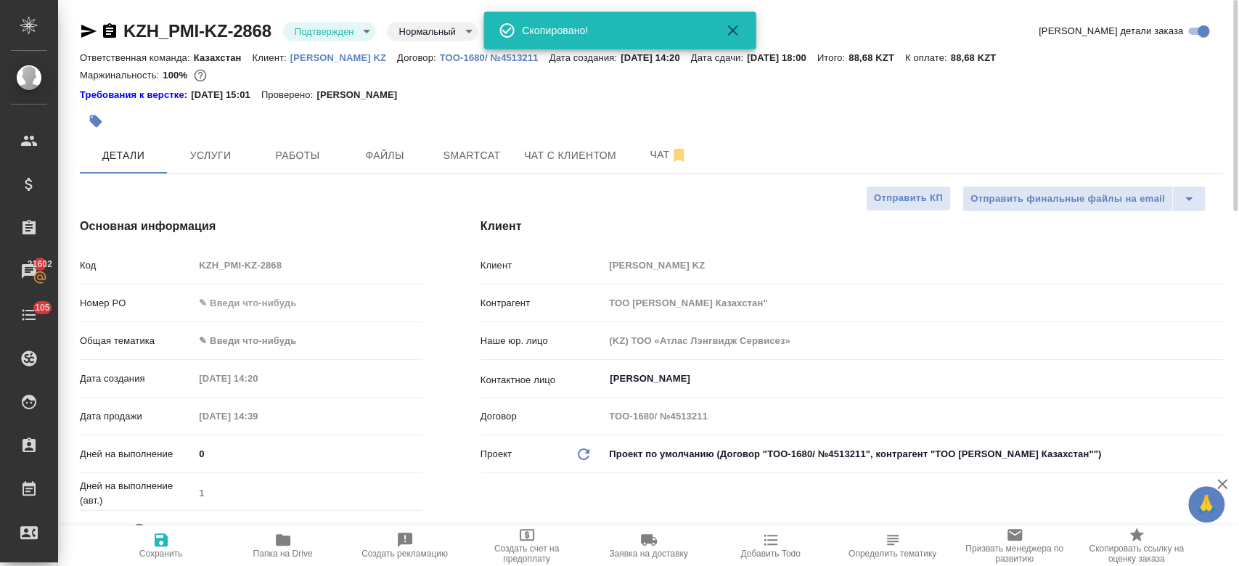
type textarea "x"
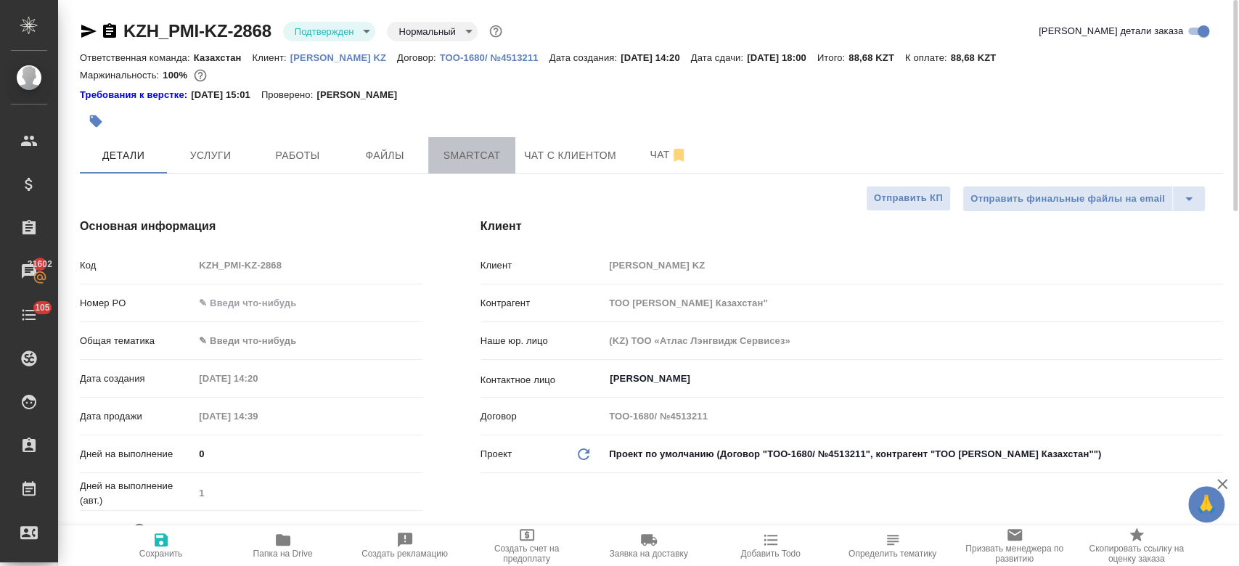
click at [451, 151] on span "Smartcat" at bounding box center [472, 156] width 70 height 18
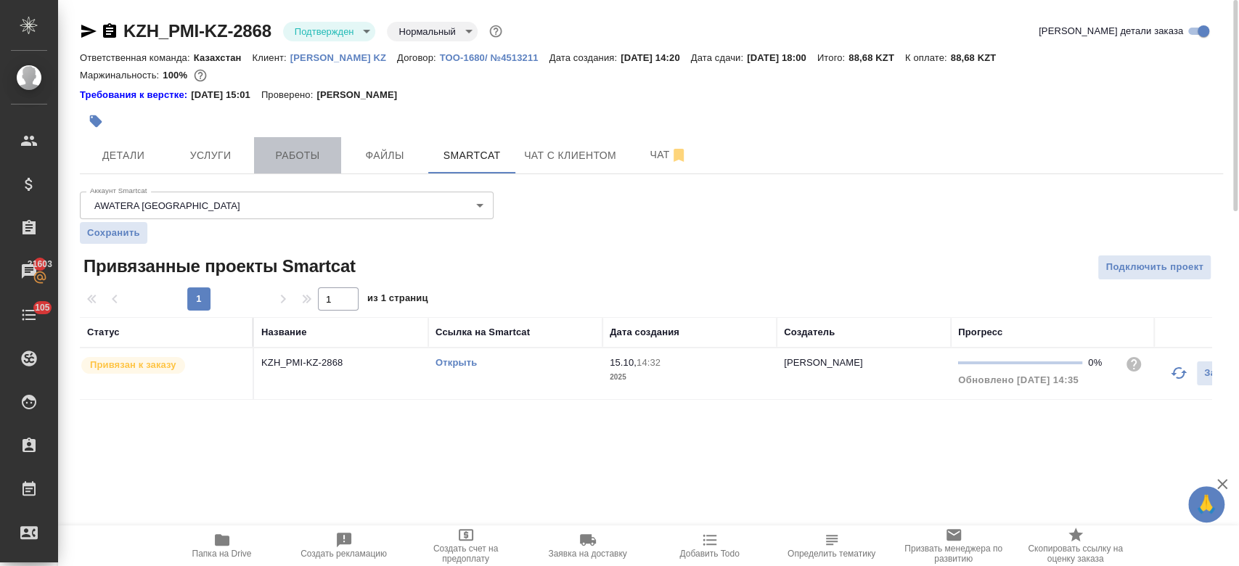
click at [296, 168] on button "Работы" at bounding box center [297, 155] width 87 height 36
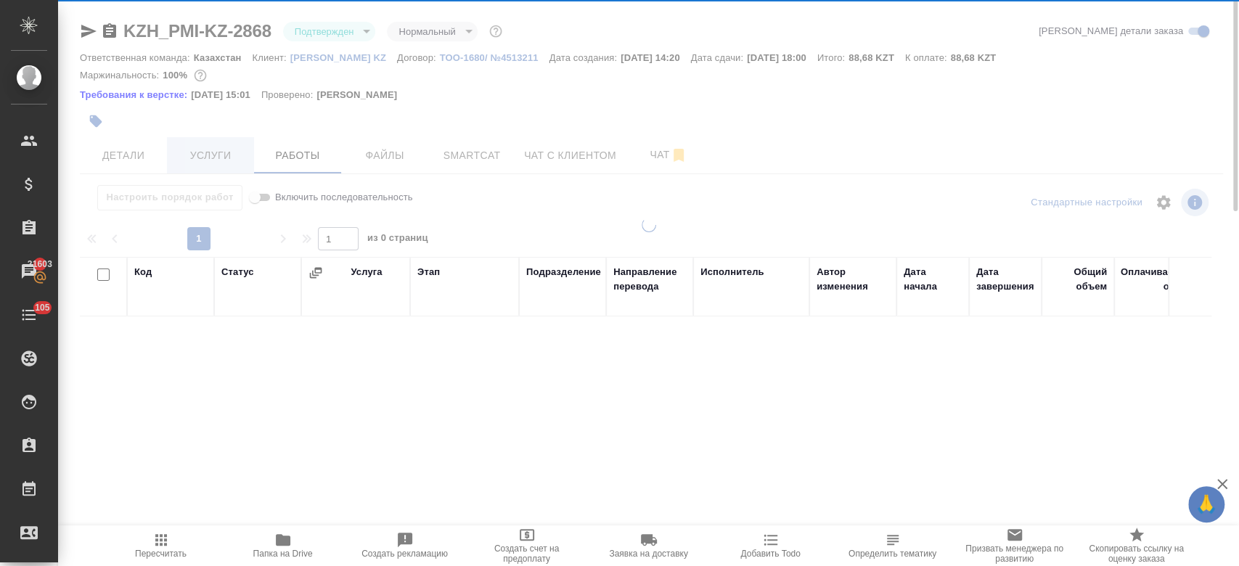
click at [215, 165] on div at bounding box center [648, 283] width 1181 height 566
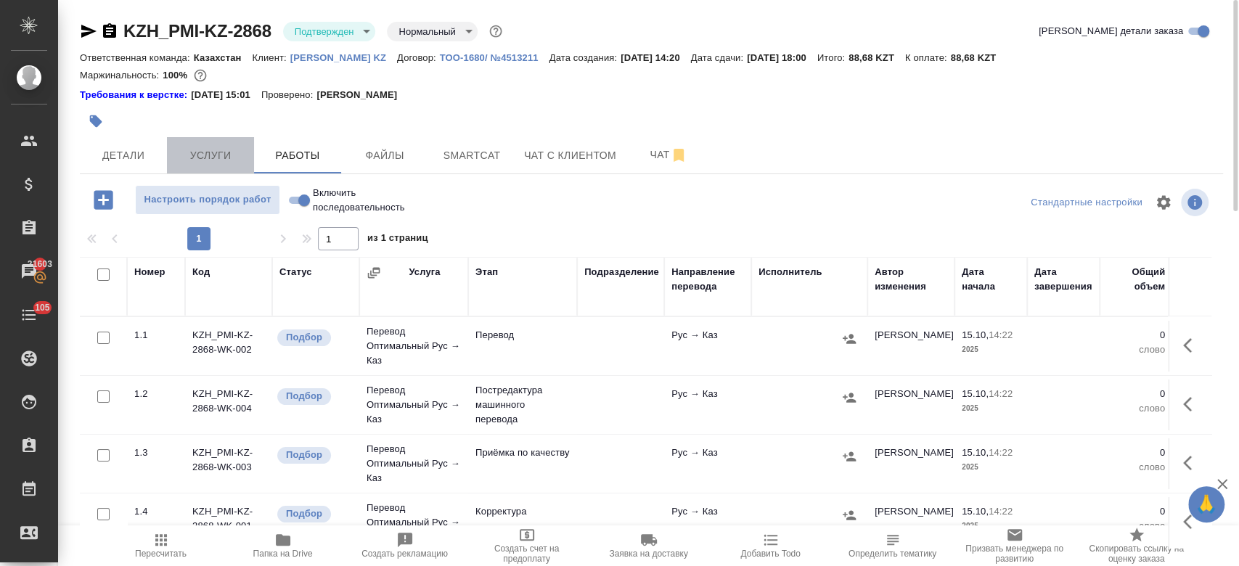
click at [209, 163] on span "Услуги" at bounding box center [211, 156] width 70 height 18
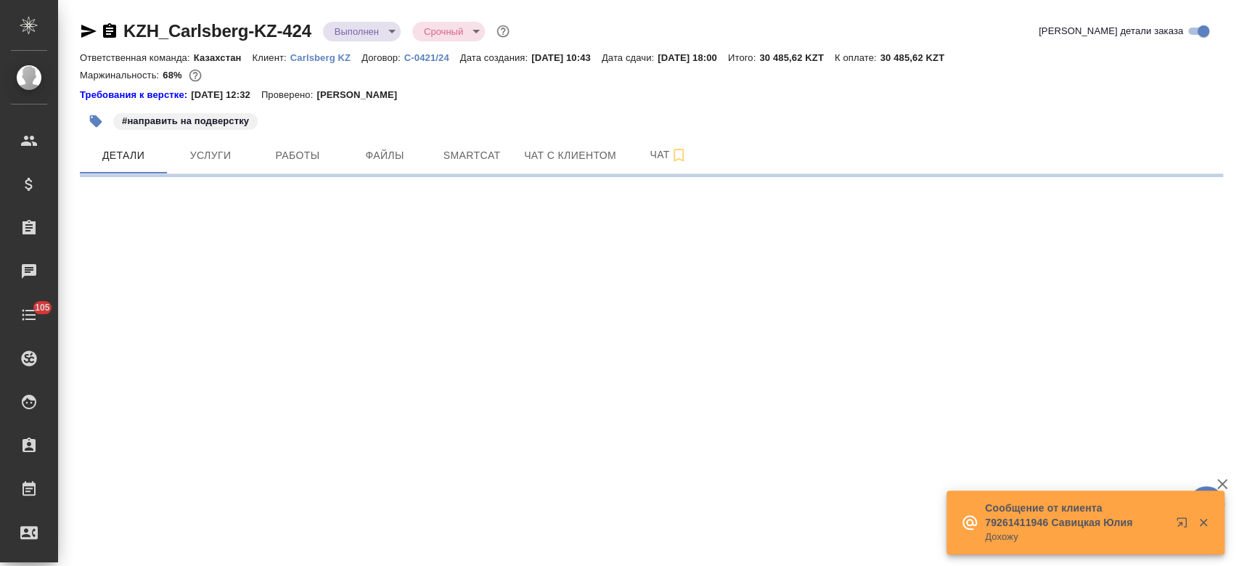
select select "RU"
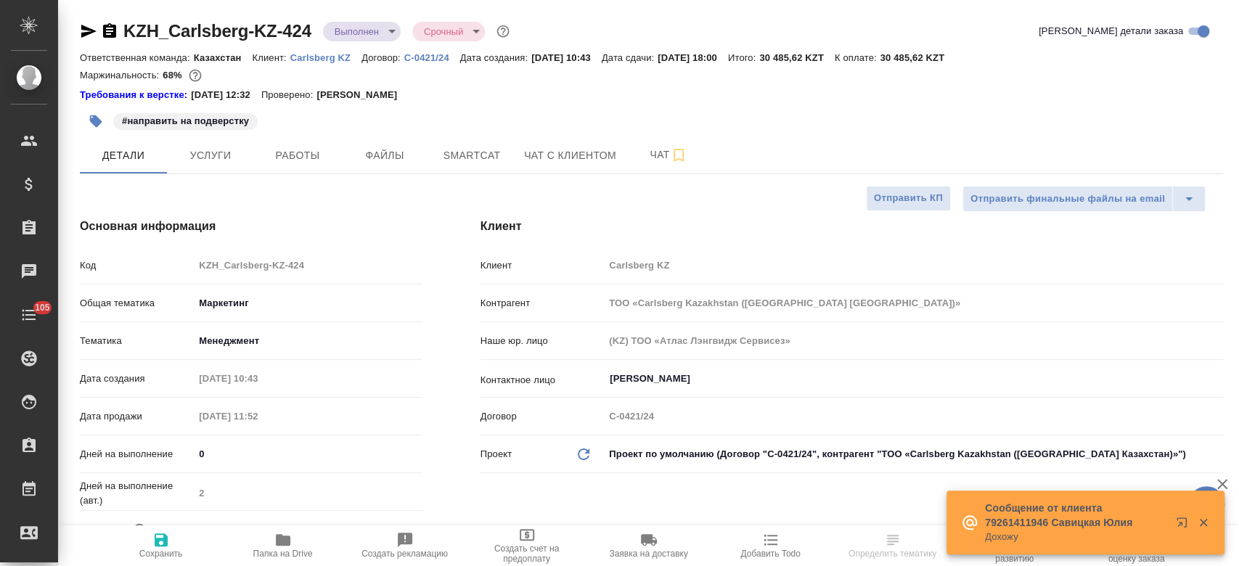
drag, startPoint x: 0, startPoint y: 0, endPoint x: 541, endPoint y: 243, distance: 592.8
type textarea "x"
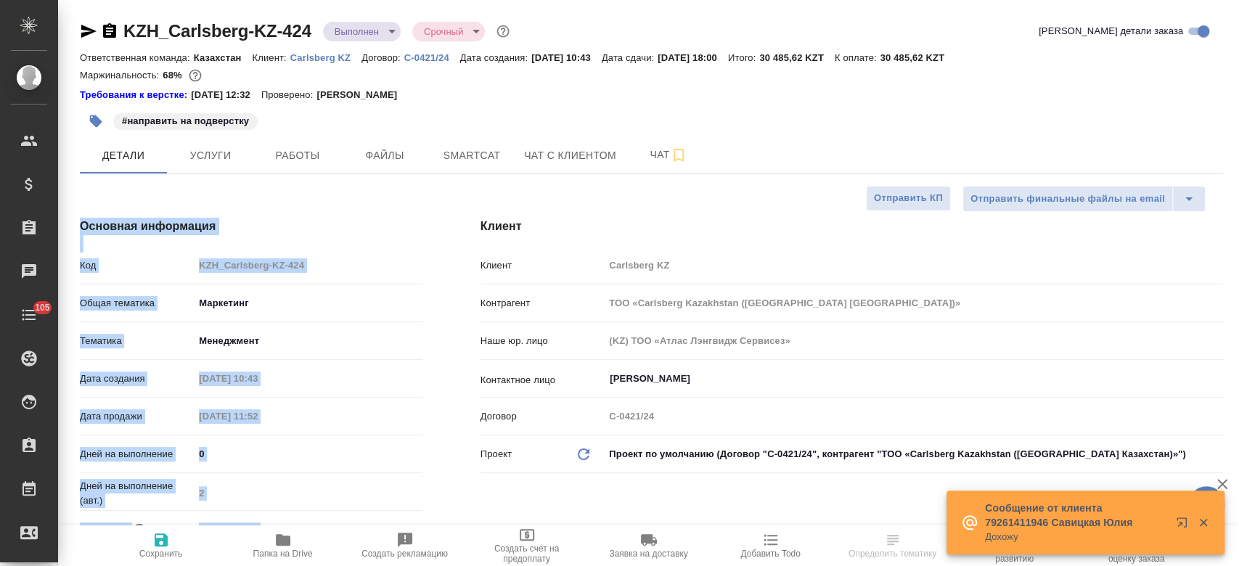
type textarea "x"
click at [438, 107] on div "#направить на подверстку" at bounding box center [461, 121] width 762 height 32
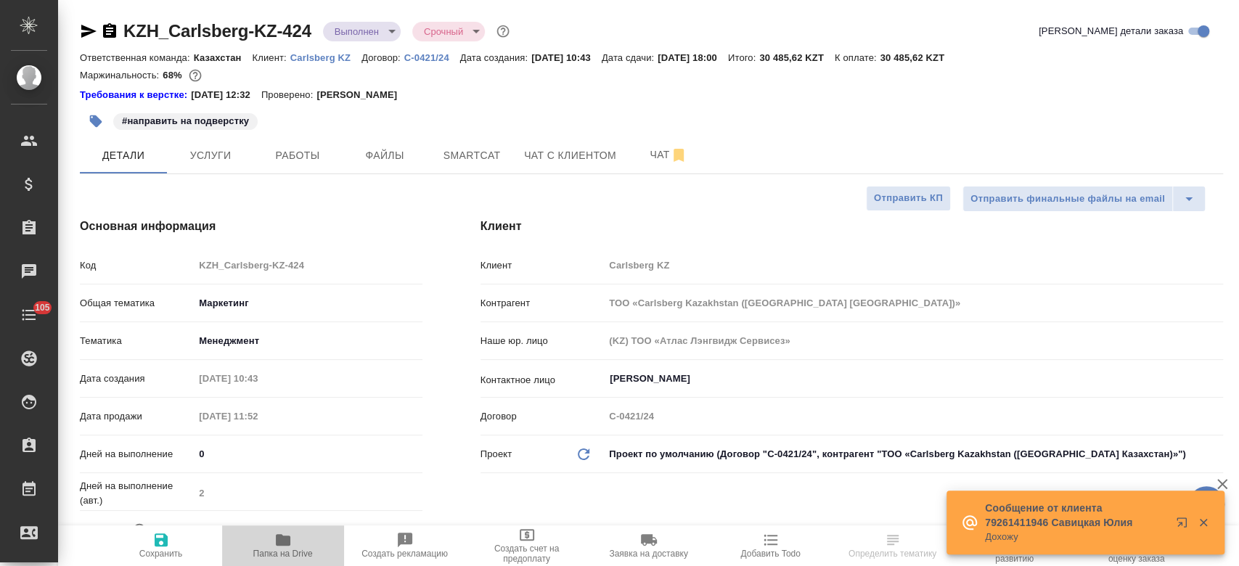
click at [287, 551] on span "Папка на Drive" at bounding box center [283, 554] width 60 height 10
type textarea "x"
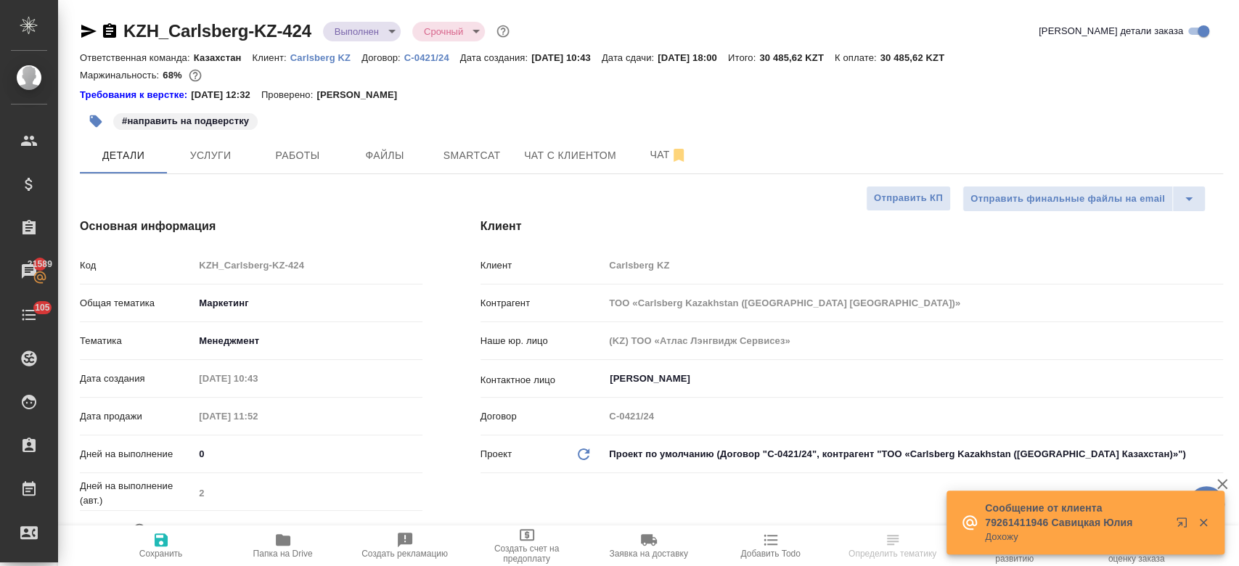
type textarea "x"
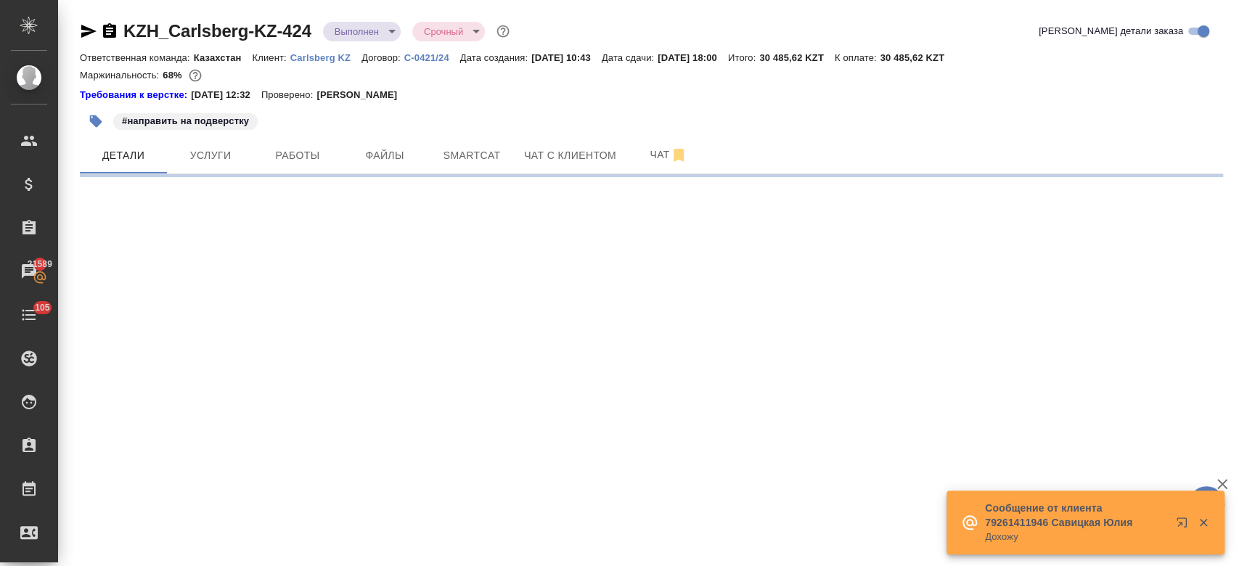
select select "RU"
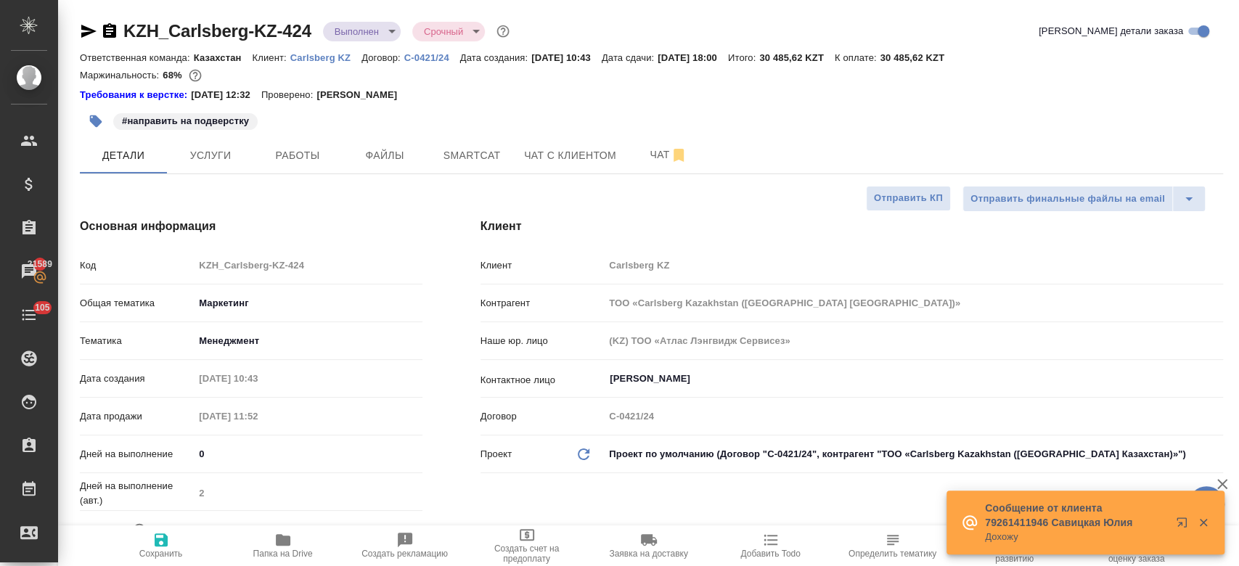
type textarea "x"
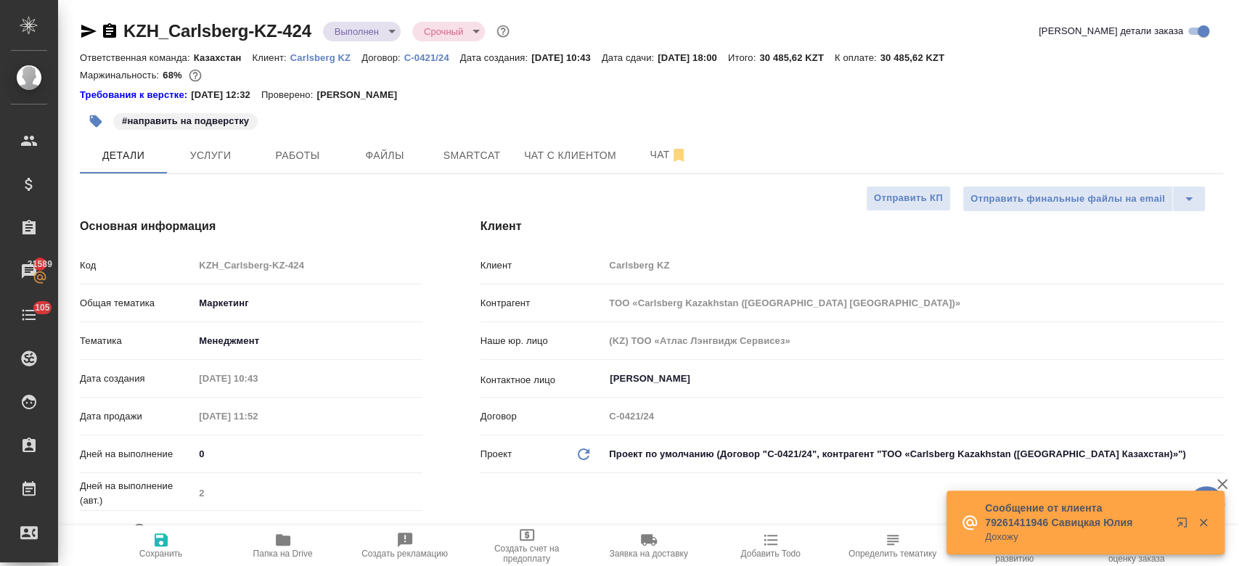
type textarea "x"
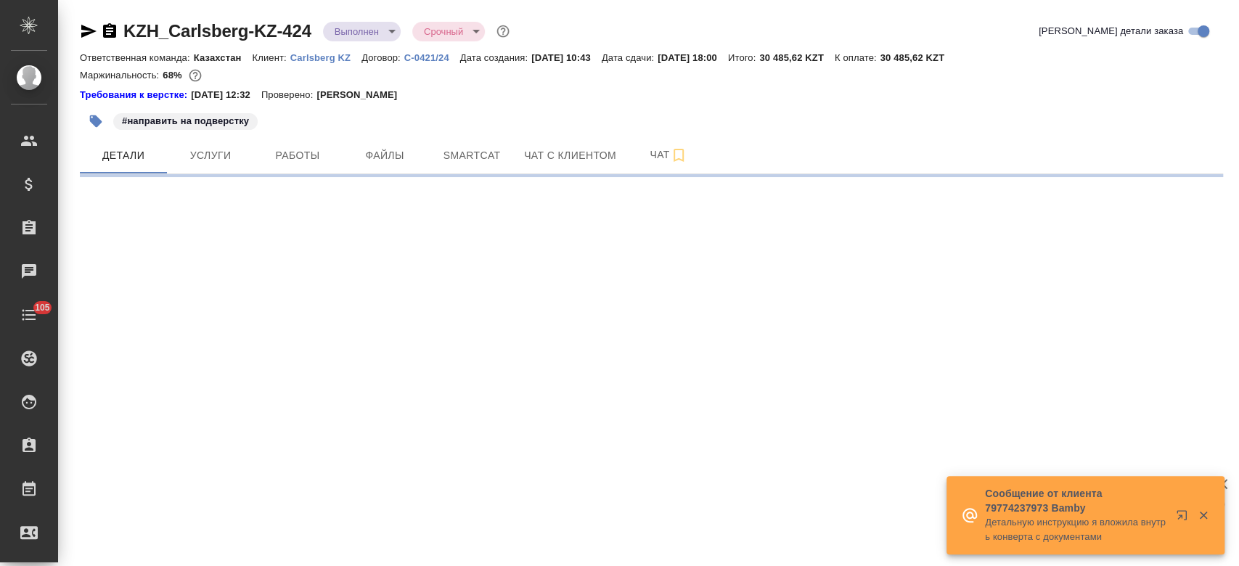
select select "RU"
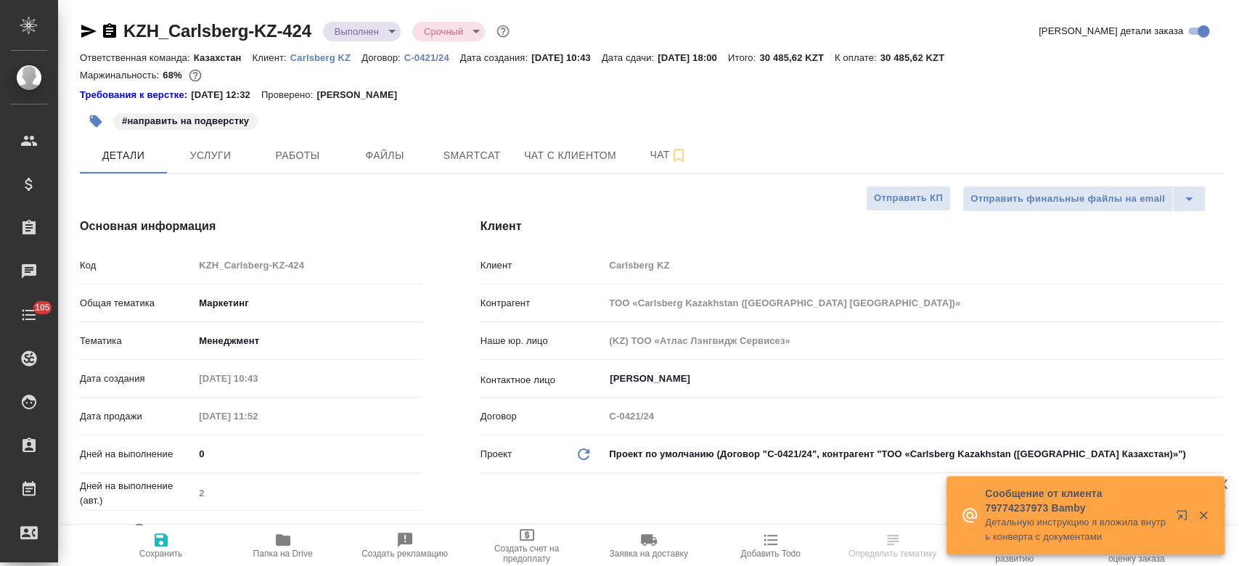
type textarea "x"
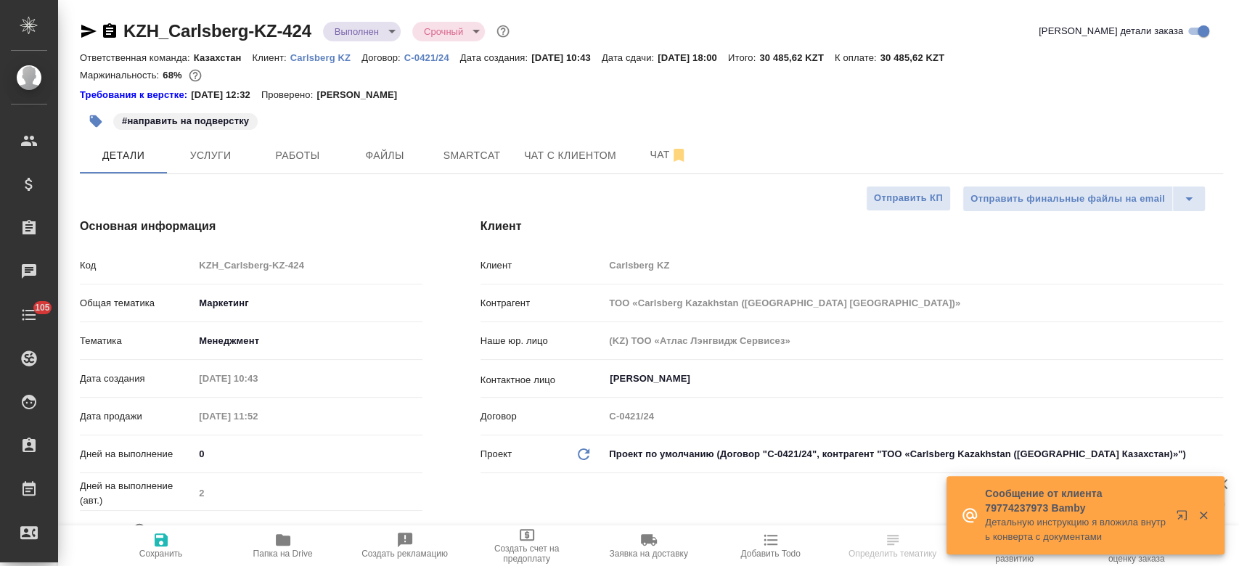
type textarea "x"
click at [288, 541] on icon "button" at bounding box center [283, 540] width 15 height 12
type textarea "x"
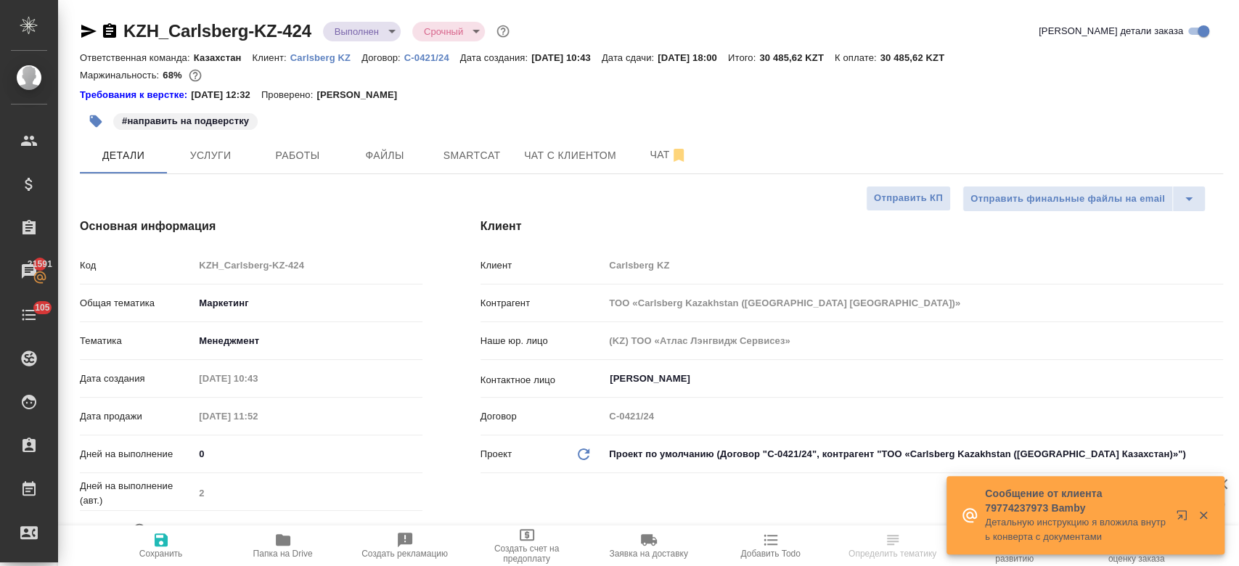
select select "RU"
type textarea "x"
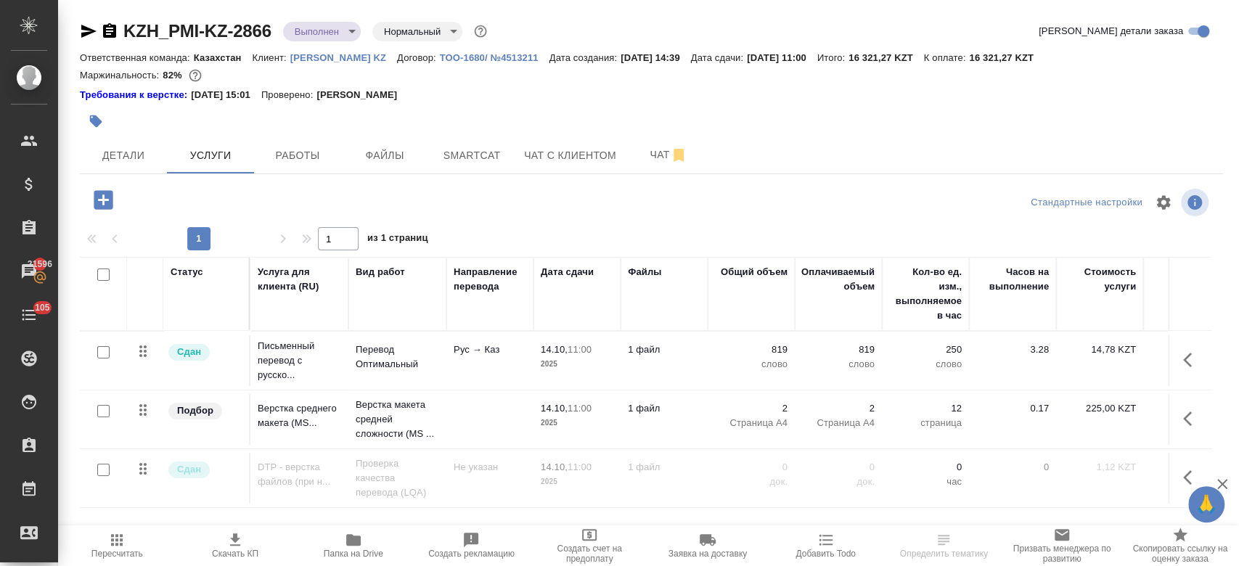
click at [300, 59] on p "[PERSON_NAME] KZ" at bounding box center [343, 57] width 107 height 11
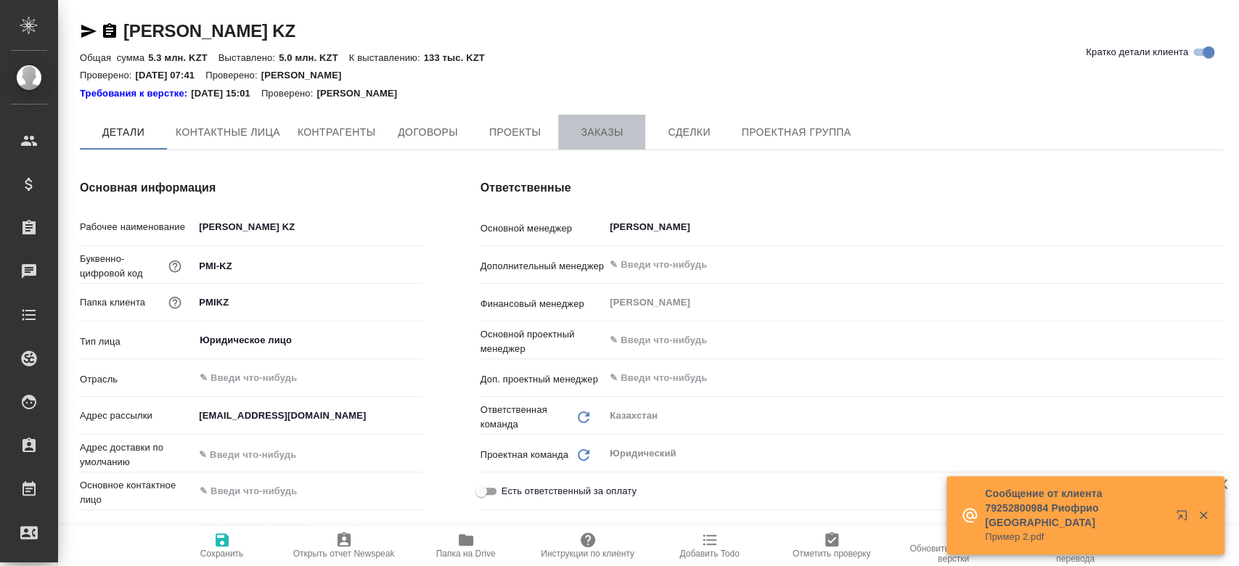
click at [611, 140] on span "Заказы" at bounding box center [602, 132] width 70 height 18
type textarea "x"
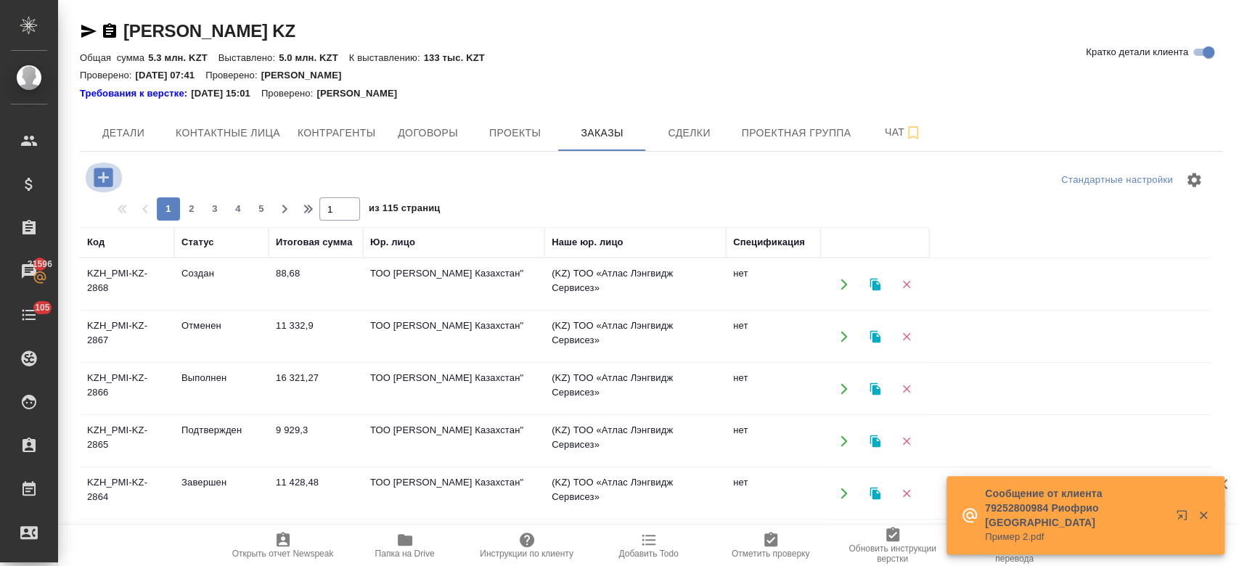
click at [97, 176] on icon "button" at bounding box center [103, 177] width 19 height 19
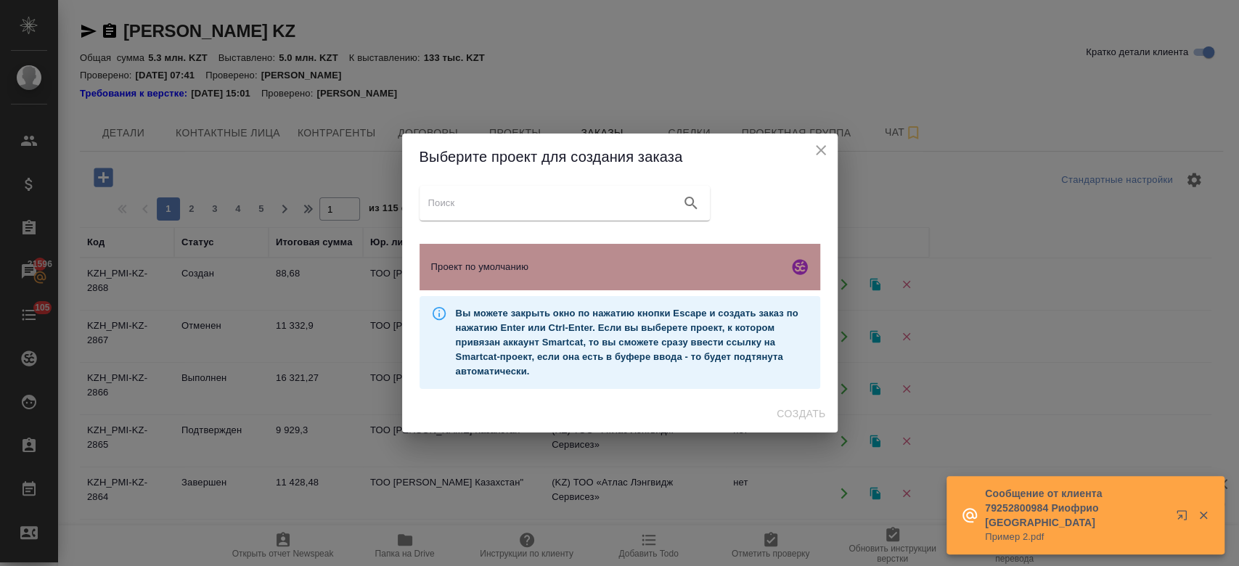
click at [501, 274] on span "Проект по умолчанию" at bounding box center [606, 267] width 351 height 15
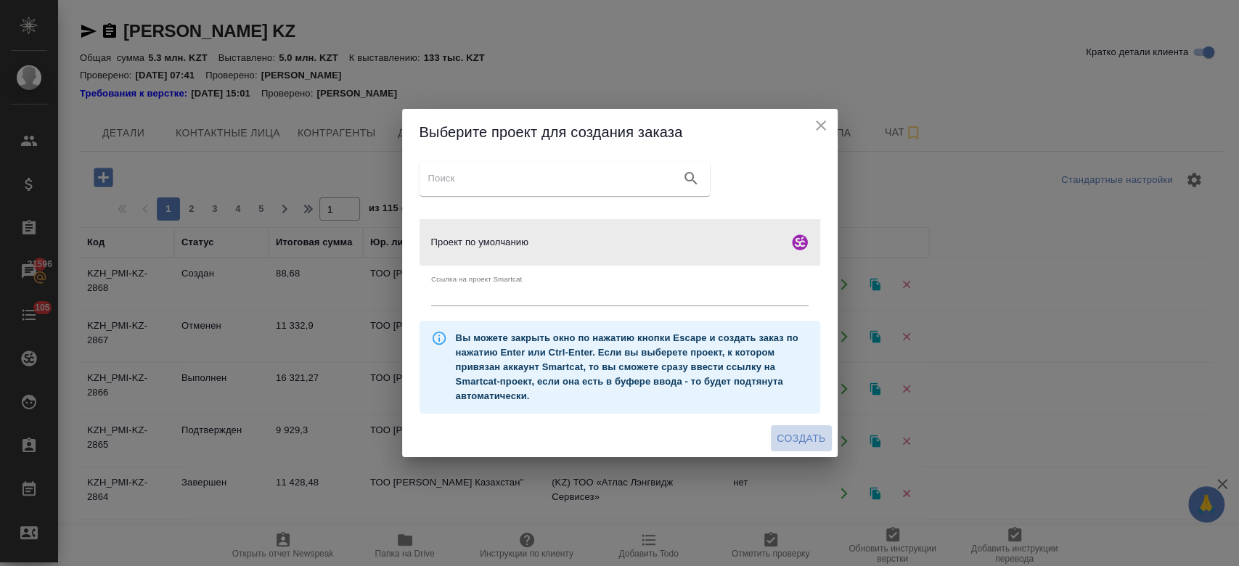
click at [819, 435] on span "Создать" at bounding box center [800, 439] width 49 height 18
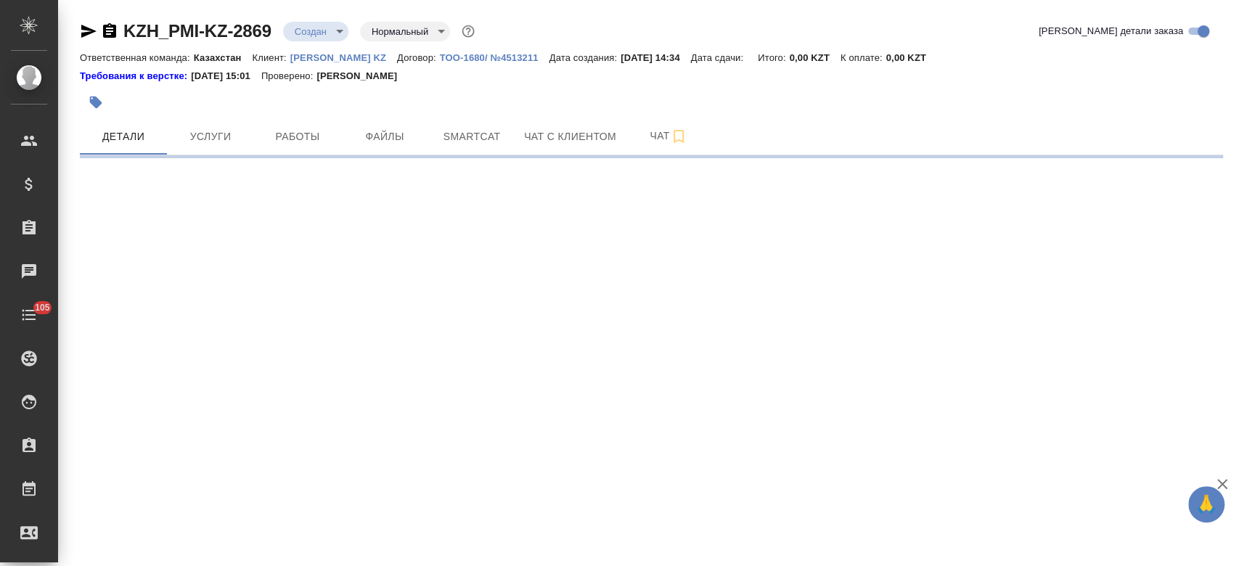
select select "RU"
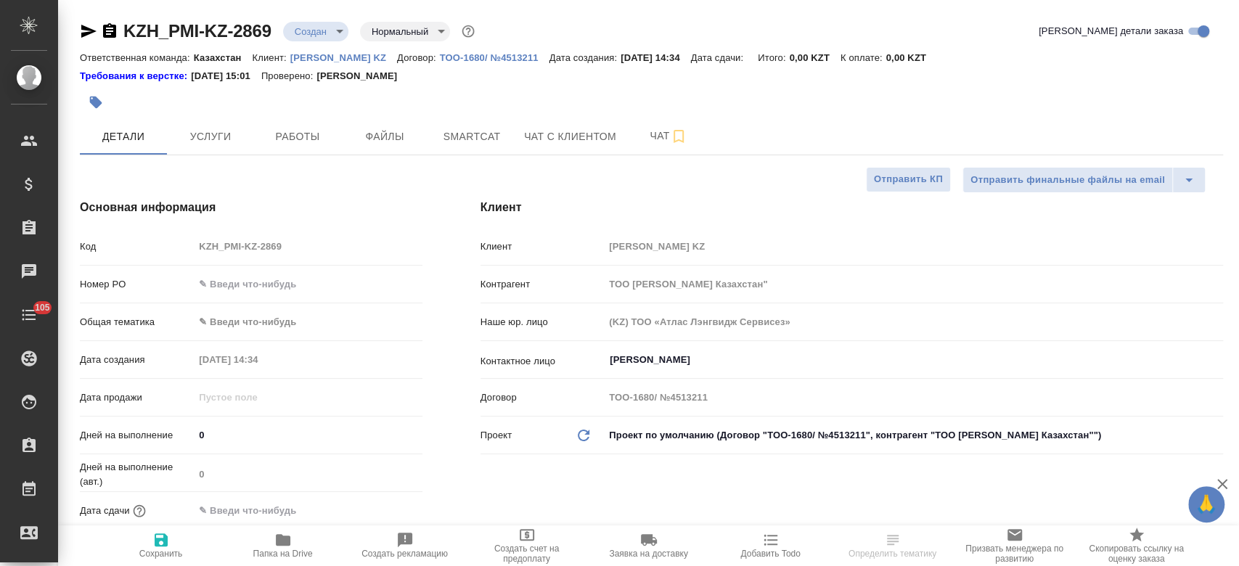
type textarea "x"
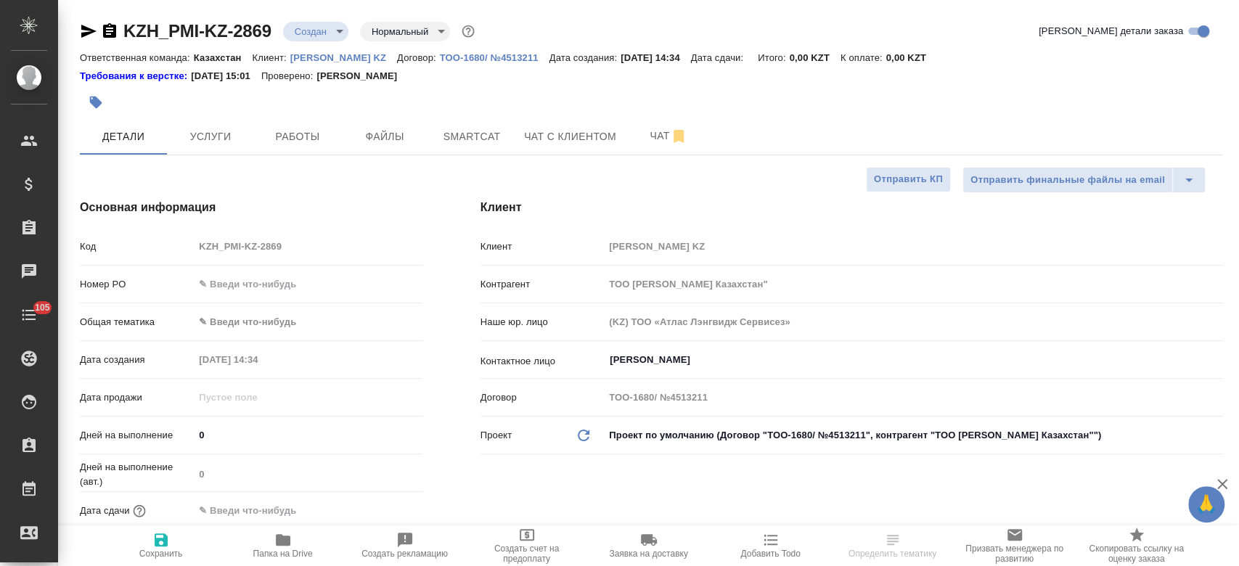
type textarea "x"
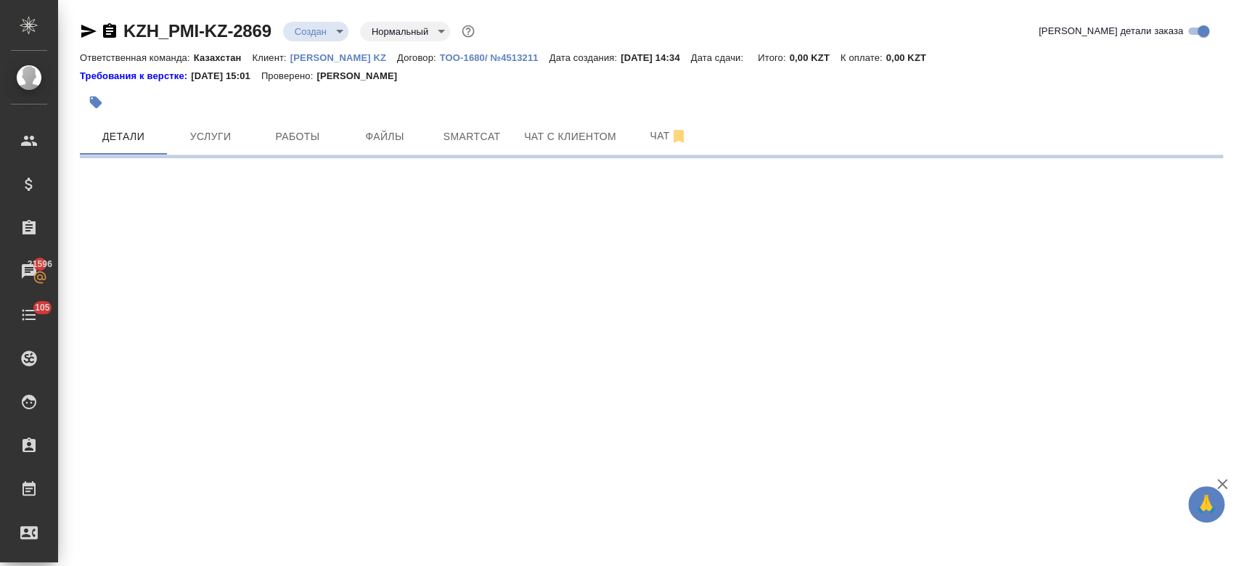
select select "RU"
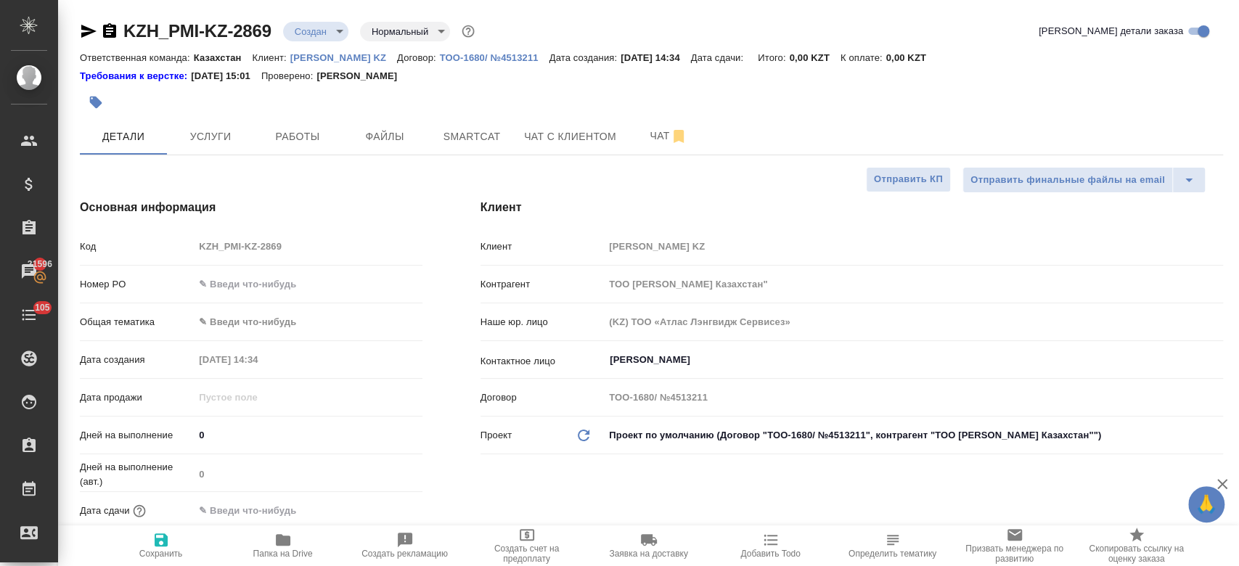
type textarea "x"
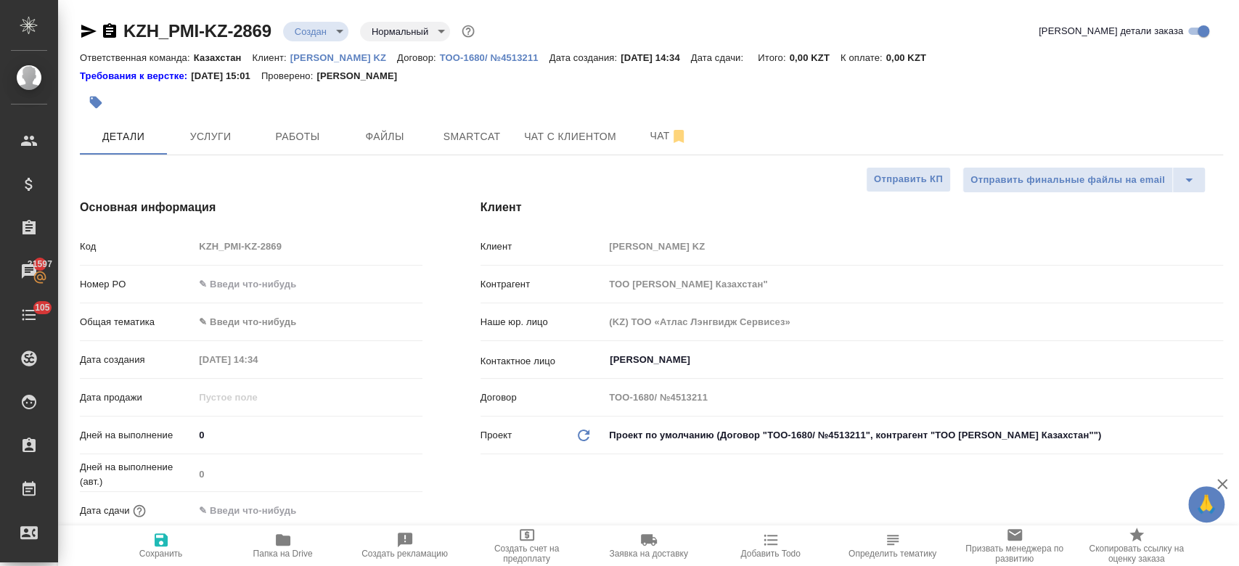
type textarea "x"
click at [375, 142] on span "Файлы" at bounding box center [385, 137] width 70 height 18
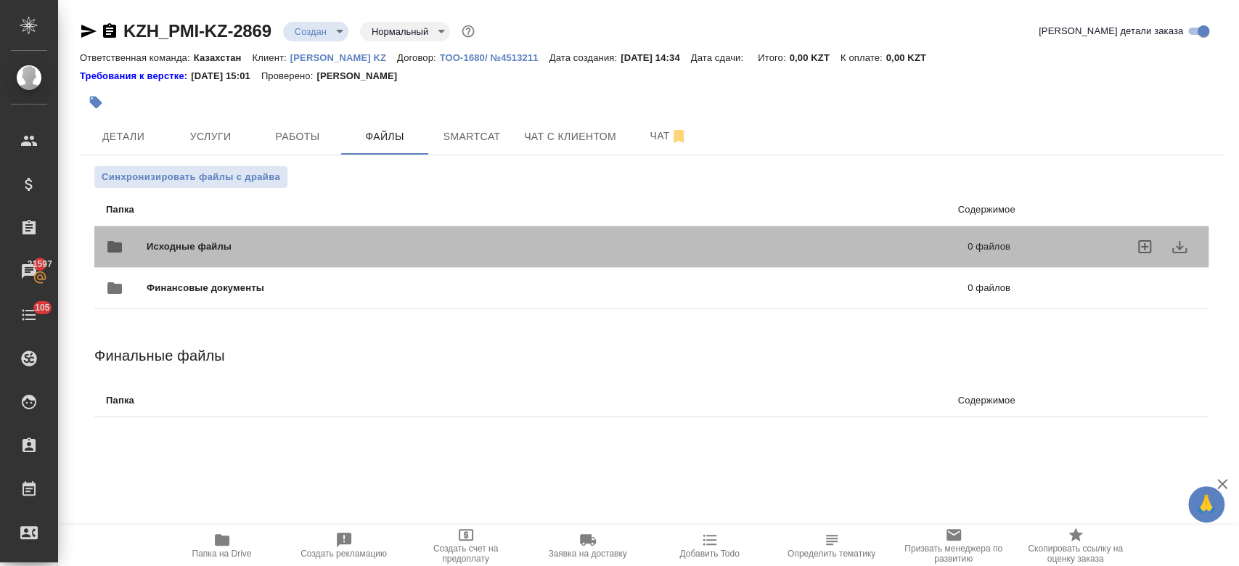
click at [229, 238] on div "Исходные файлы 0 файлов" at bounding box center [558, 246] width 904 height 35
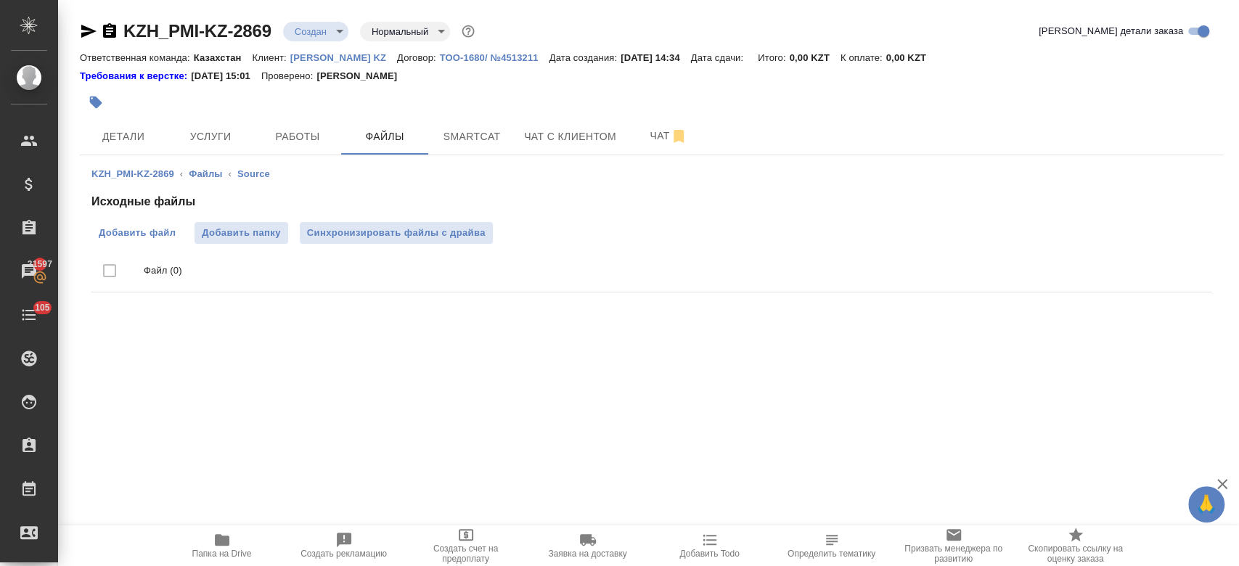
click at [157, 231] on span "Добавить файл" at bounding box center [137, 233] width 77 height 15
click at [0, 0] on input "Добавить файл" at bounding box center [0, 0] width 0 height 0
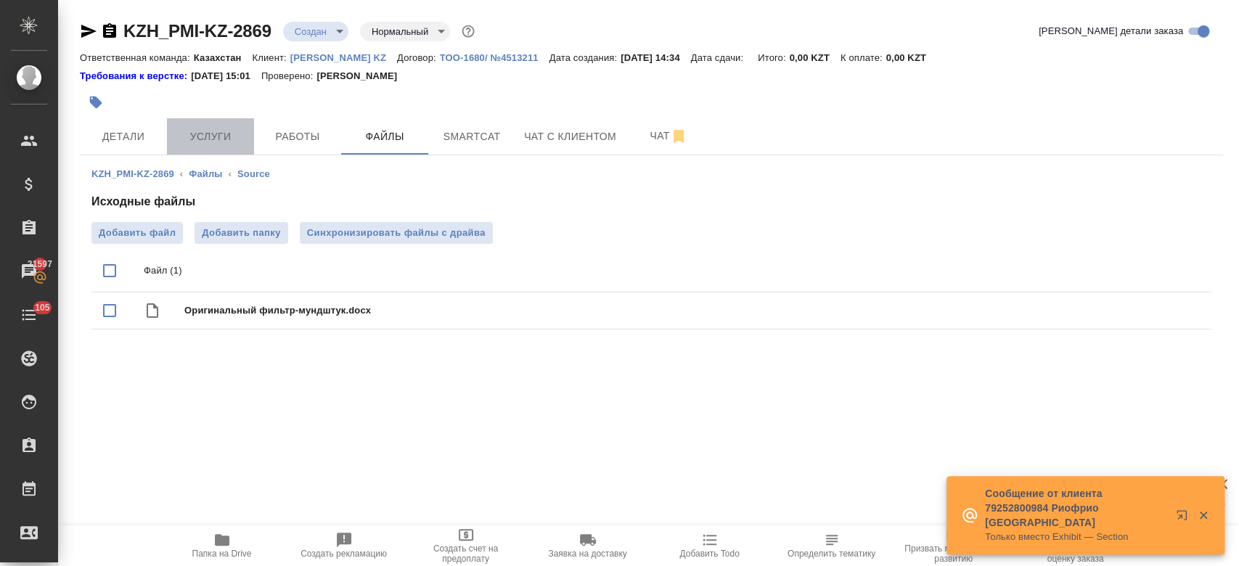
click at [216, 130] on span "Услуги" at bounding box center [211, 137] width 70 height 18
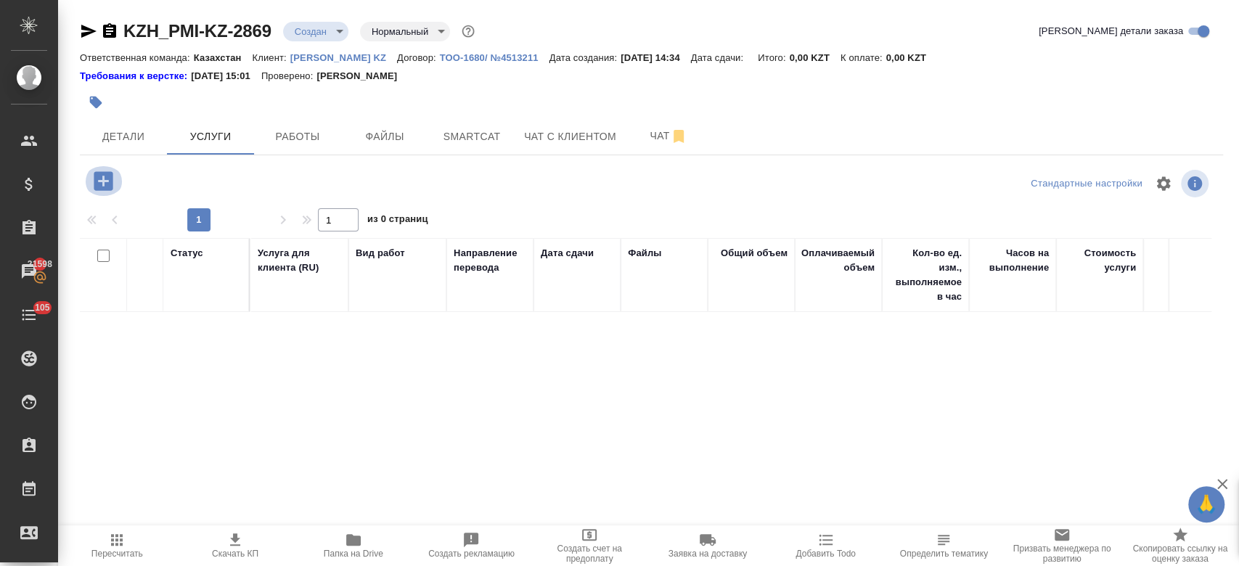
click at [112, 183] on icon "button" at bounding box center [103, 180] width 19 height 19
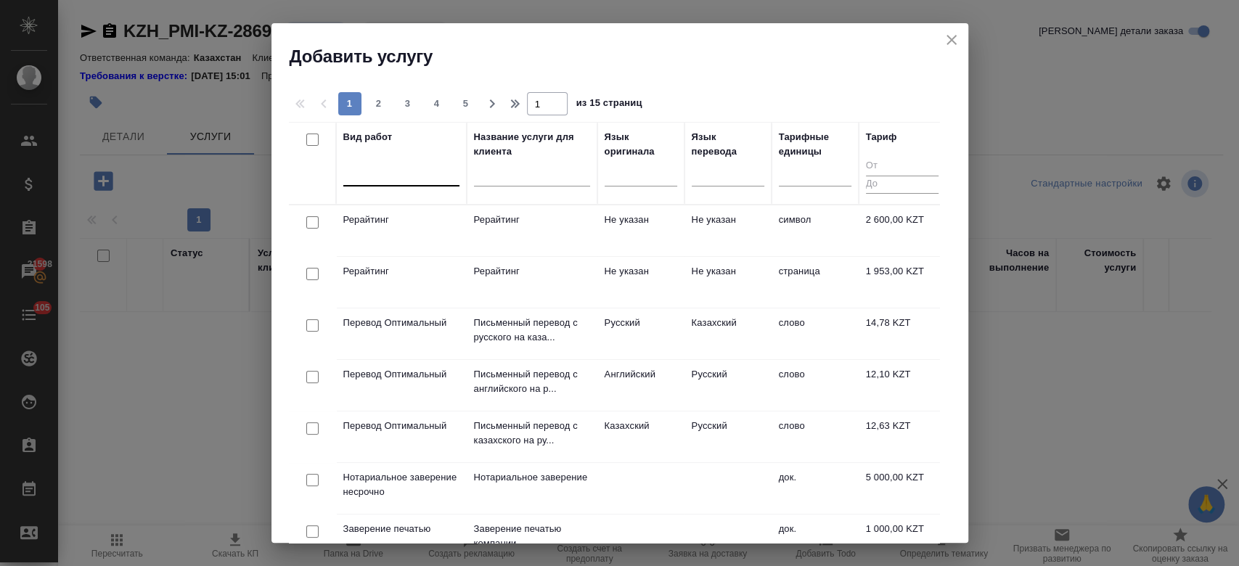
click at [378, 174] on div at bounding box center [401, 171] width 116 height 21
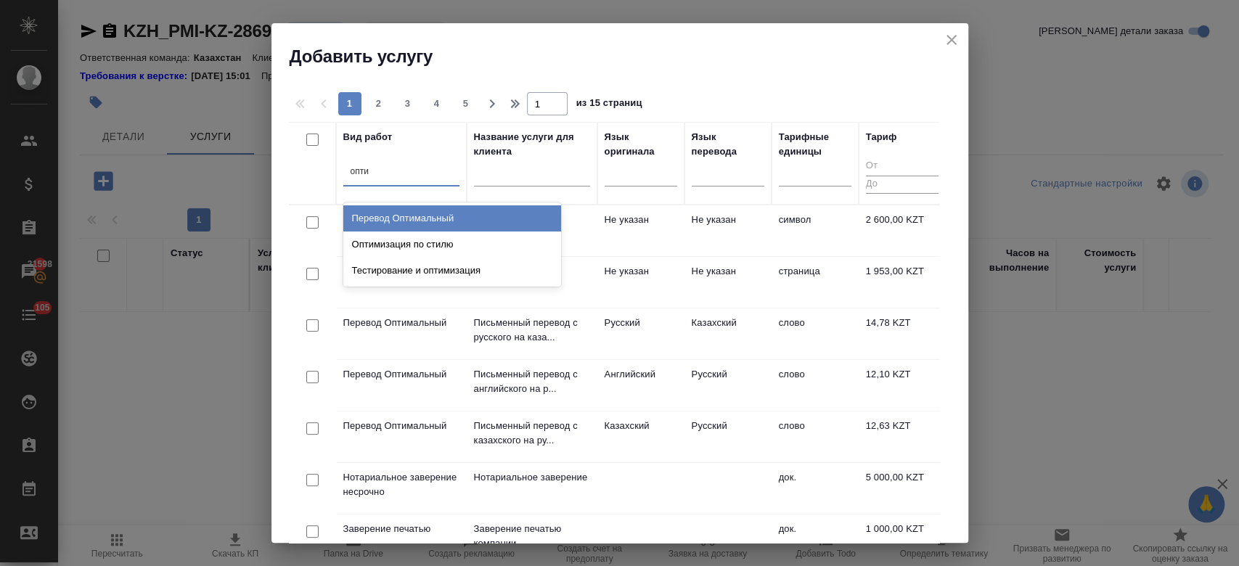
type input "оптим"
click at [399, 210] on div "Перевод Оптимальный" at bounding box center [452, 218] width 218 height 26
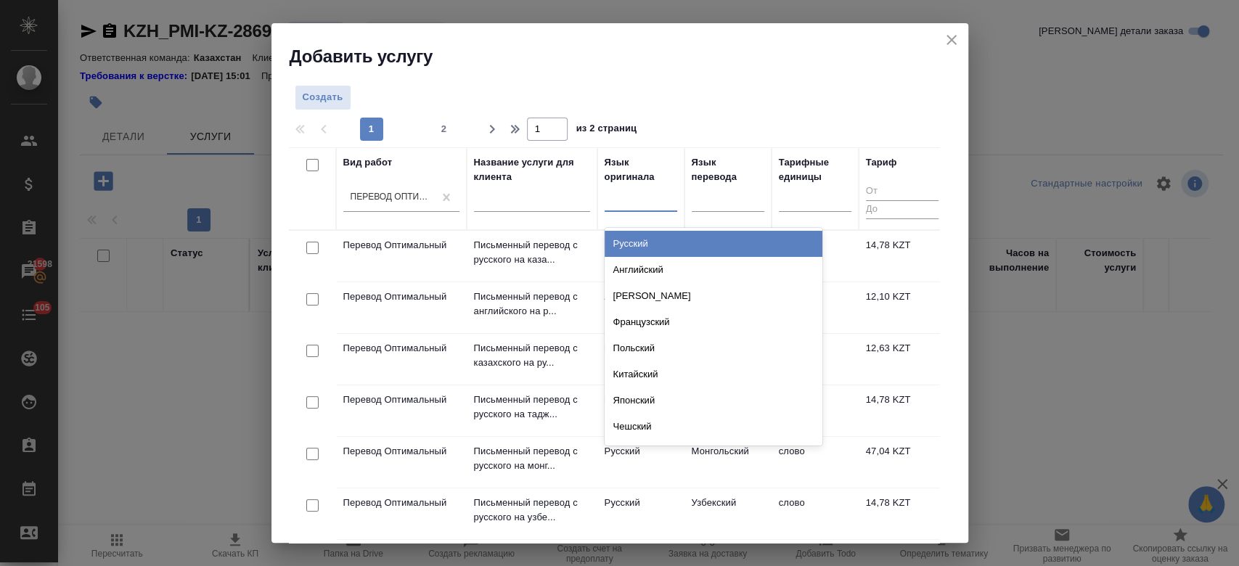
click at [657, 205] on div at bounding box center [640, 196] width 73 height 21
type input "рус"
click at [636, 237] on div "Русский" at bounding box center [713, 244] width 218 height 26
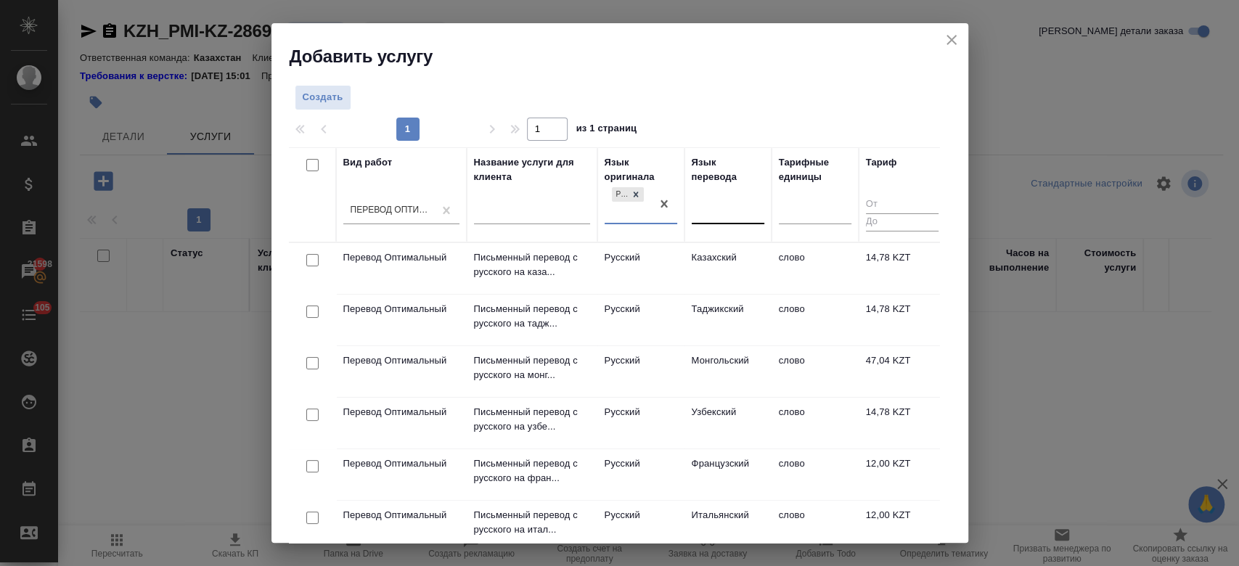
click at [714, 212] on div at bounding box center [728, 210] width 73 height 21
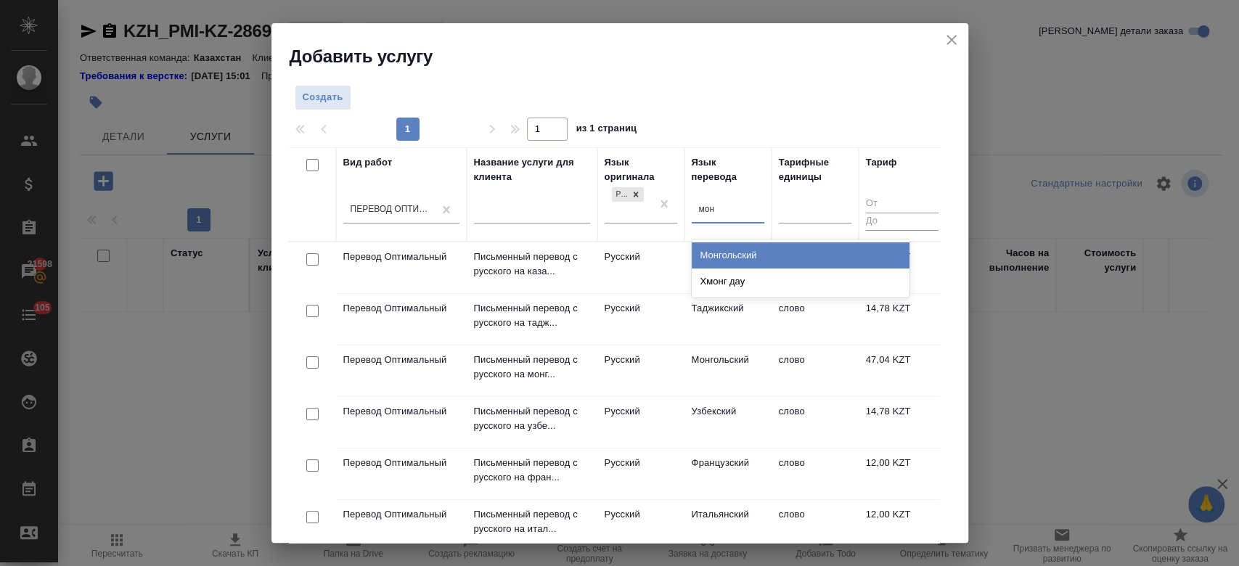
type input "монг"
click at [721, 253] on div "Монгольский" at bounding box center [801, 255] width 218 height 26
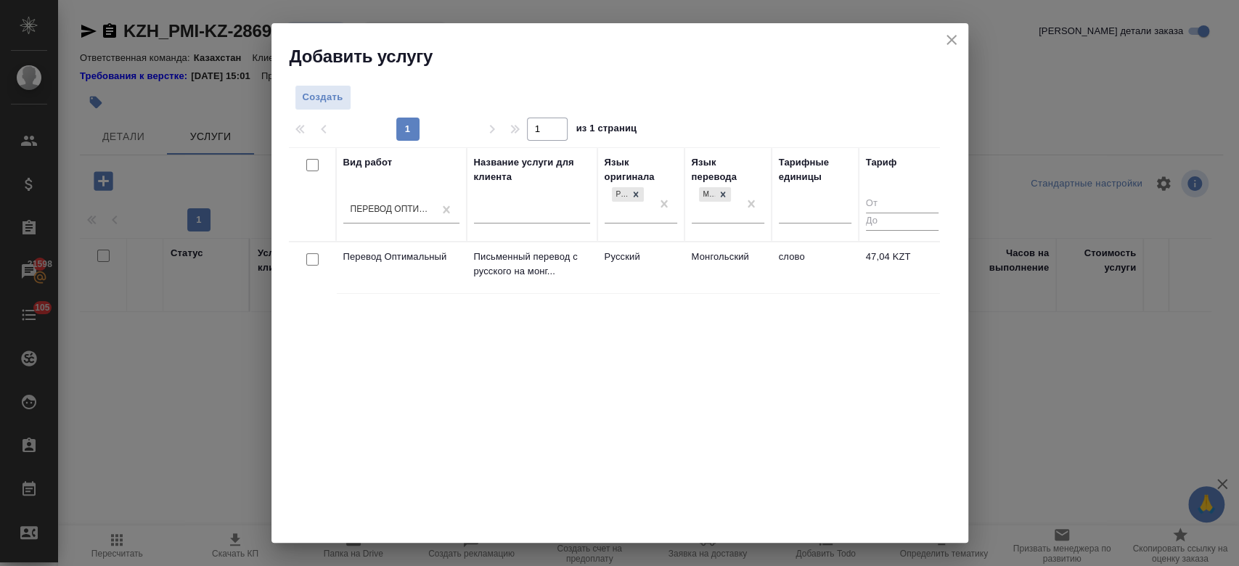
click at [633, 274] on td "Русский" at bounding box center [640, 267] width 87 height 51
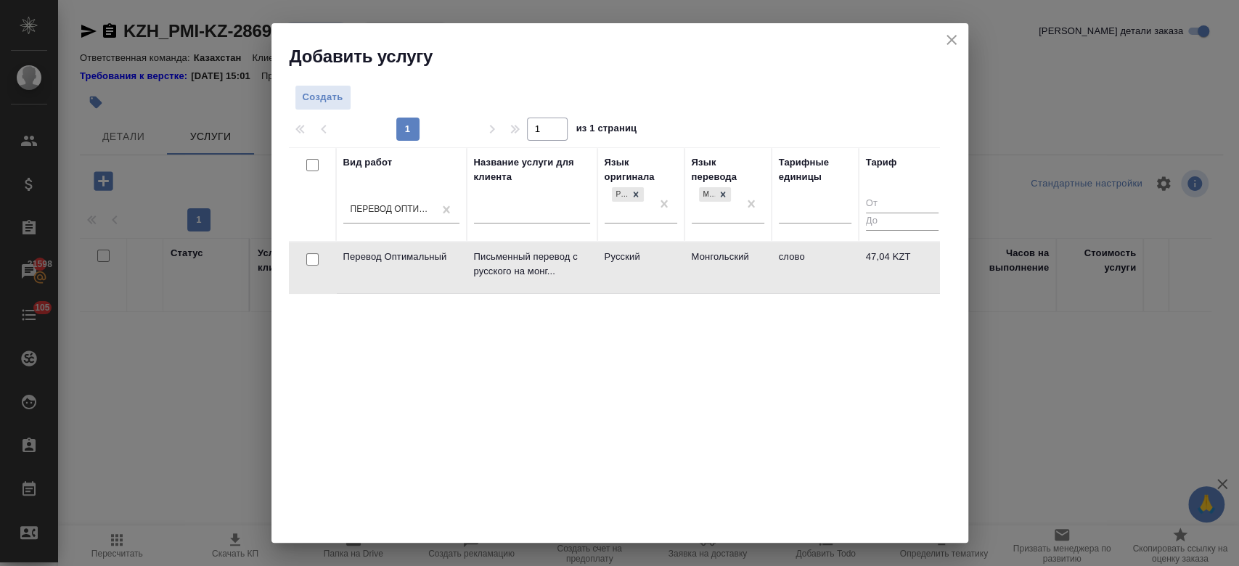
click at [633, 274] on td "Русский" at bounding box center [640, 267] width 87 height 51
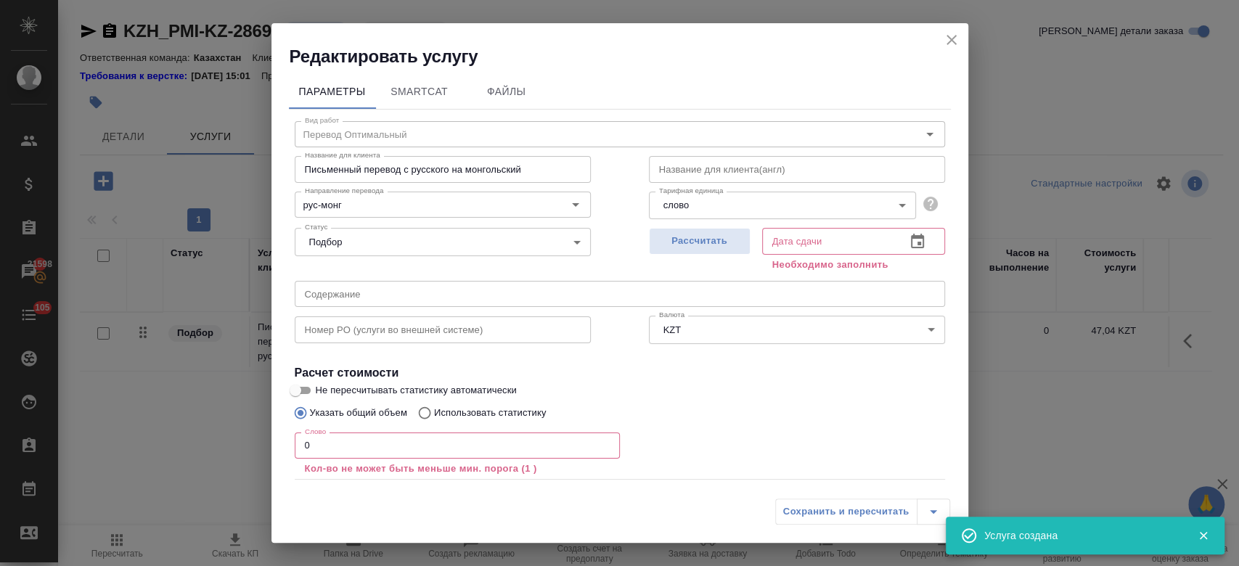
scroll to position [80, 0]
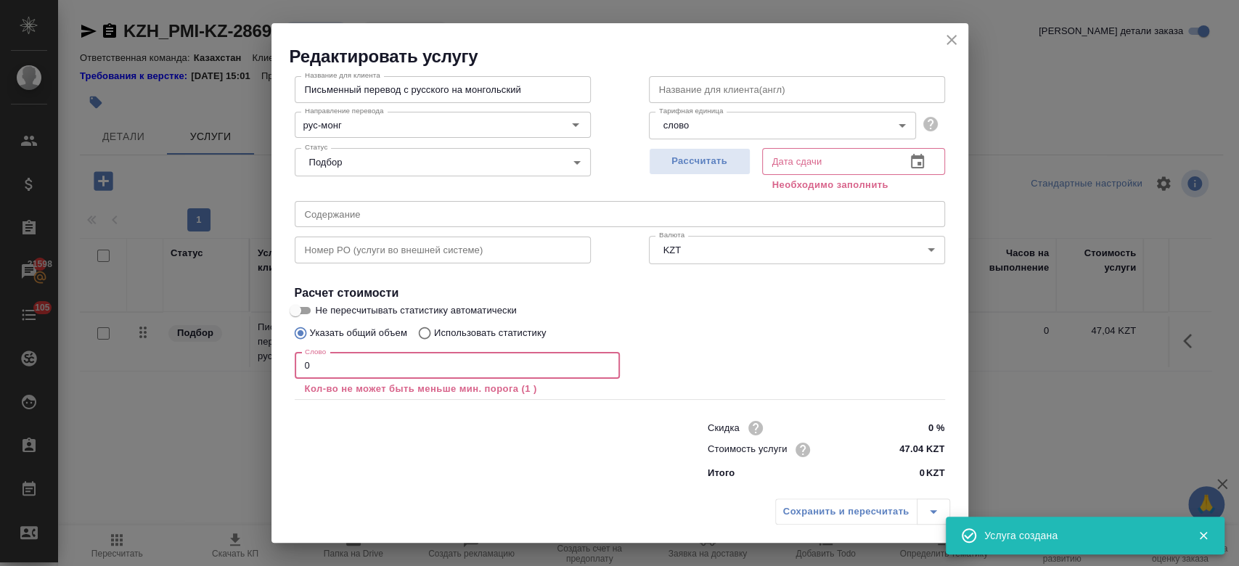
click at [418, 374] on input "0" at bounding box center [457, 366] width 325 height 26
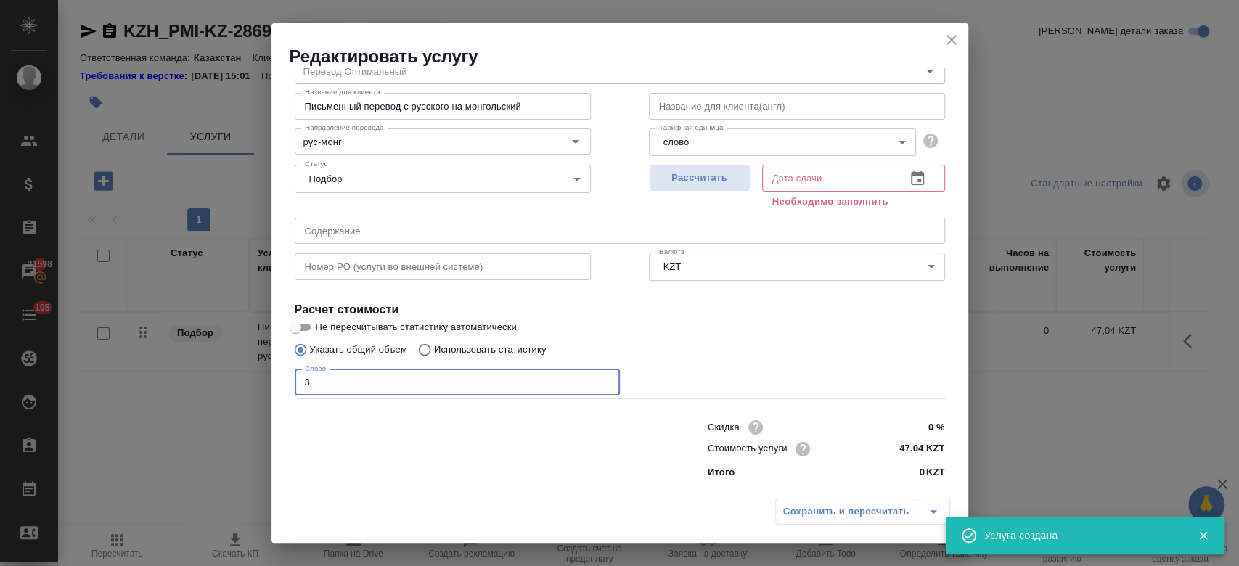
scroll to position [62, 0]
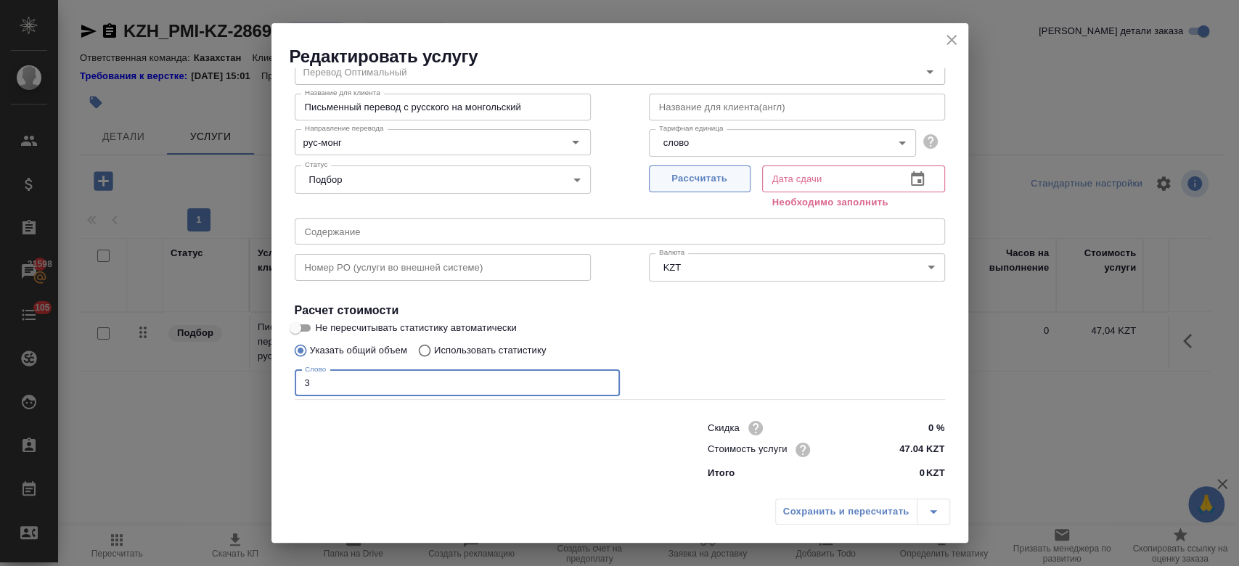
type input "3"
click at [689, 177] on span "Рассчитать" at bounding box center [700, 179] width 86 height 17
type input "15.10.2025 14:36"
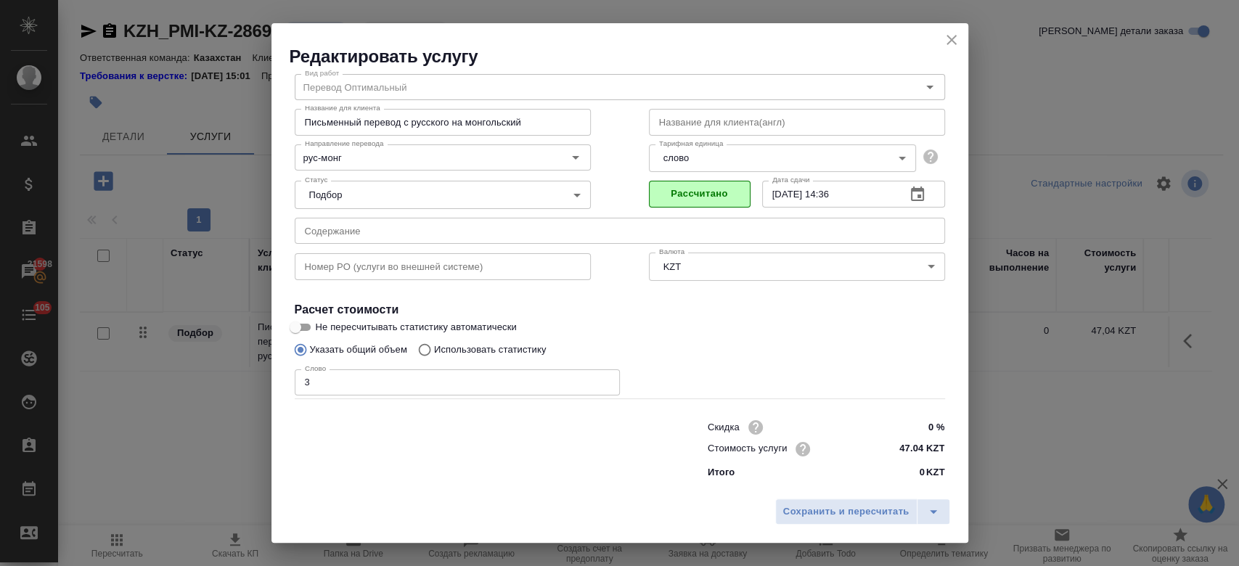
scroll to position [46, 0]
click at [824, 502] on button "Сохранить и пересчитать" at bounding box center [846, 512] width 142 height 26
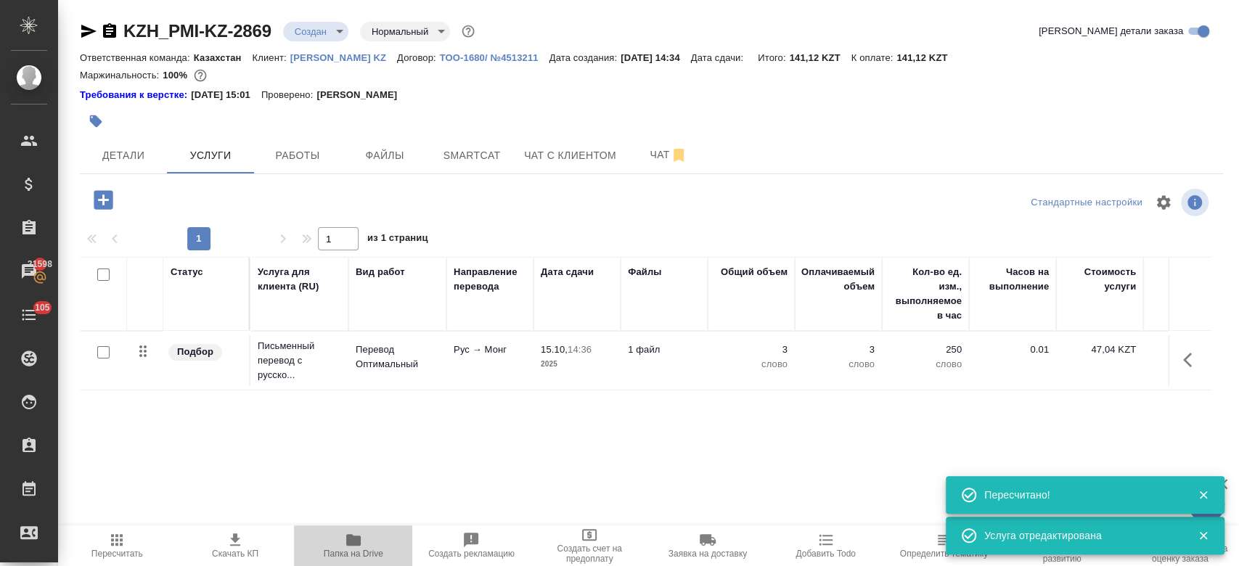
click at [346, 544] on icon "button" at bounding box center [353, 540] width 15 height 12
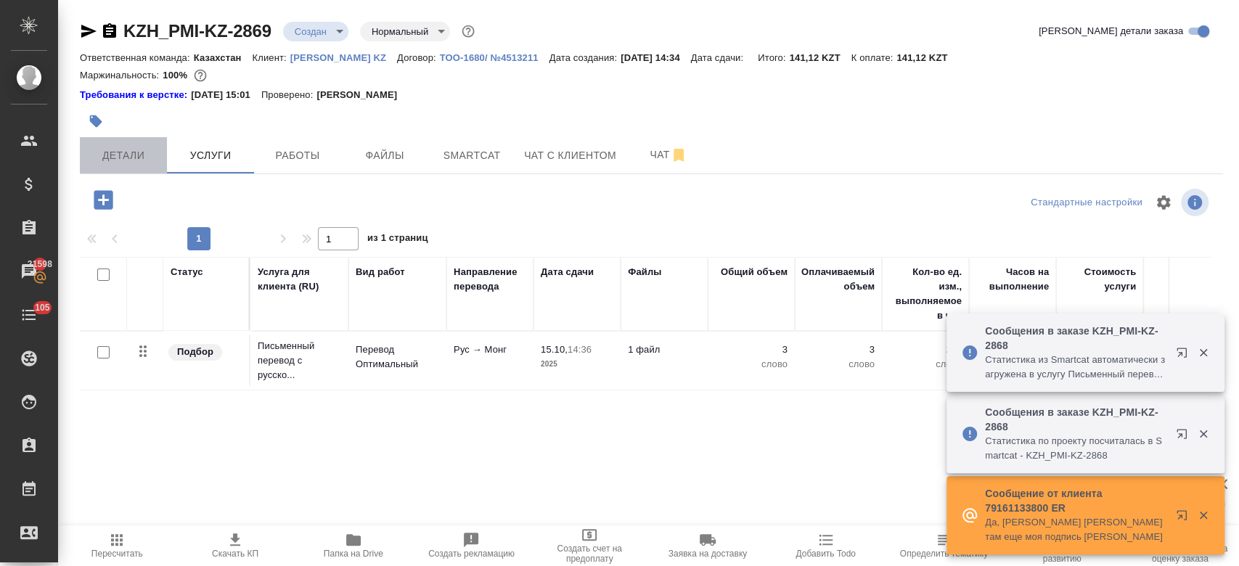
click at [149, 153] on span "Детали" at bounding box center [124, 156] width 70 height 18
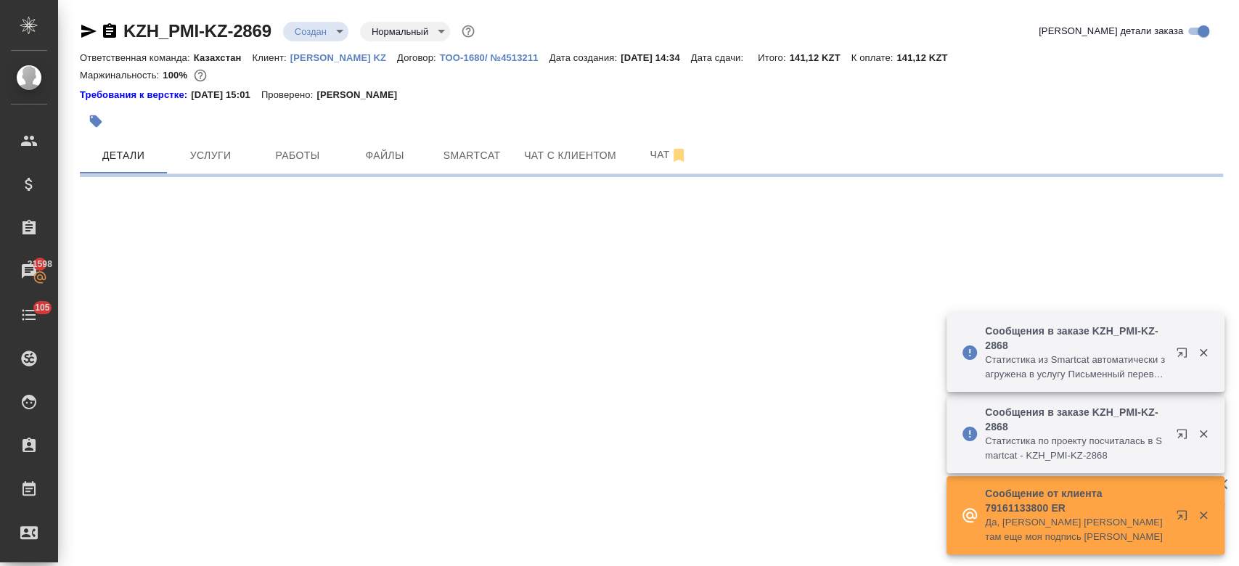
select select "RU"
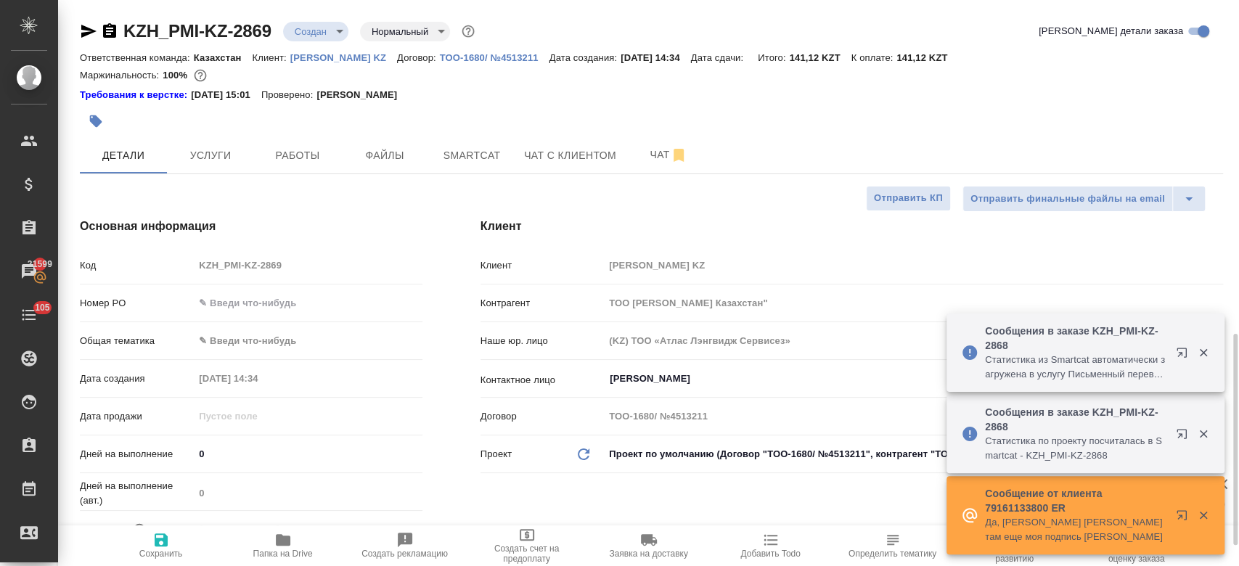
type textarea "x"
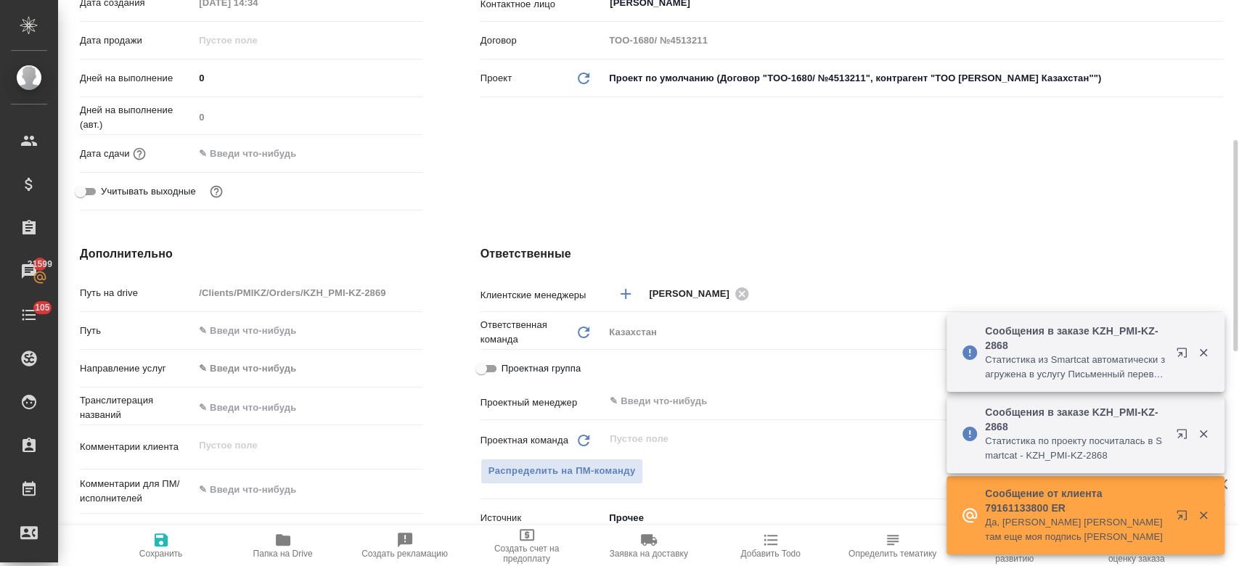
scroll to position [354, 0]
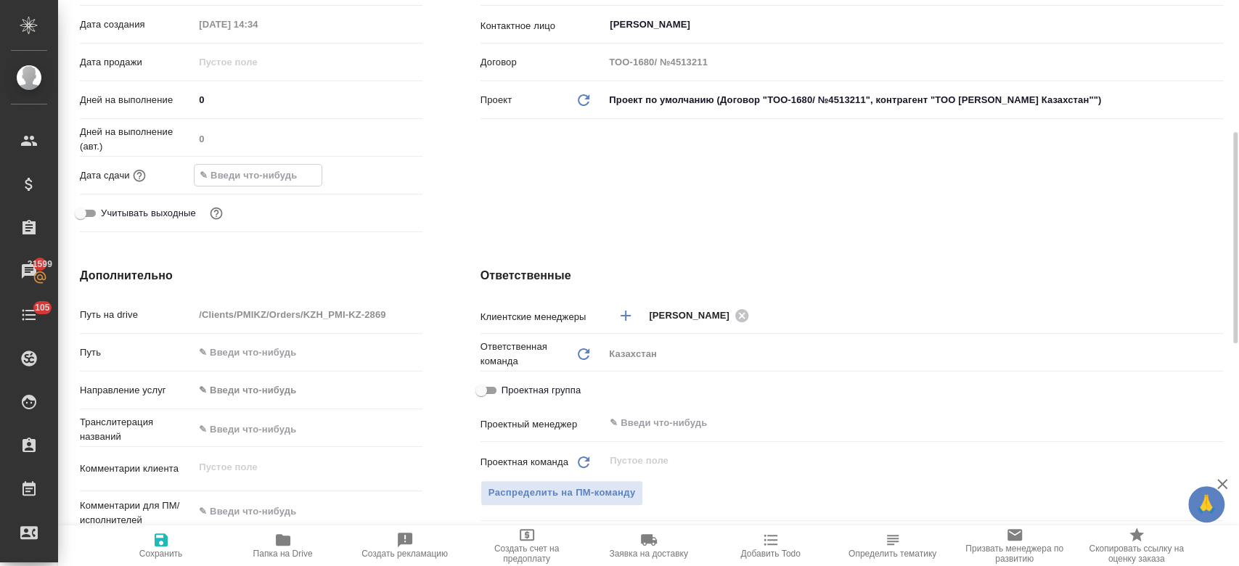
click at [245, 174] on input "text" at bounding box center [257, 175] width 127 height 21
click at [376, 176] on icon "button" at bounding box center [380, 174] width 17 height 17
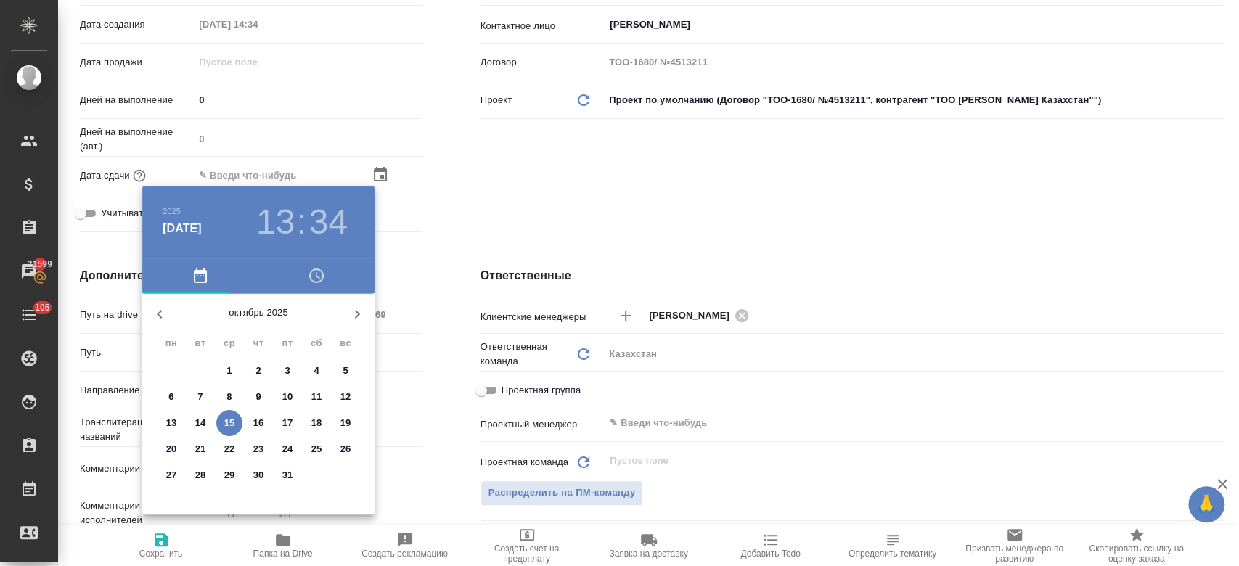
click at [285, 218] on h3 "13" at bounding box center [275, 222] width 38 height 41
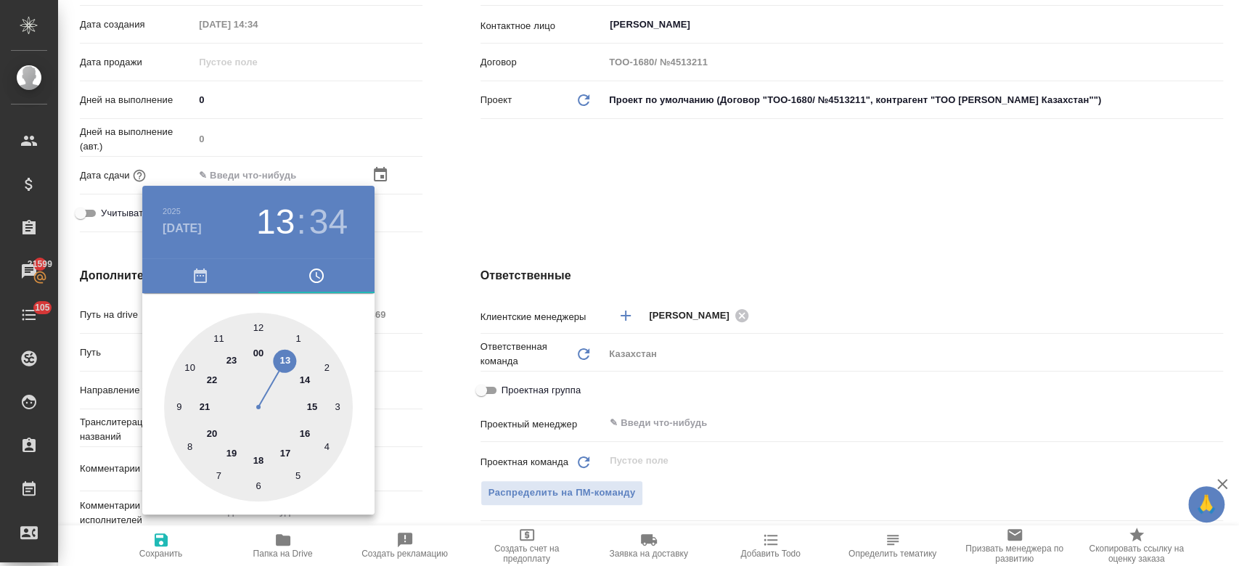
click at [257, 456] on div at bounding box center [258, 407] width 189 height 189
type input "15.10.2025 18:34"
type textarea "x"
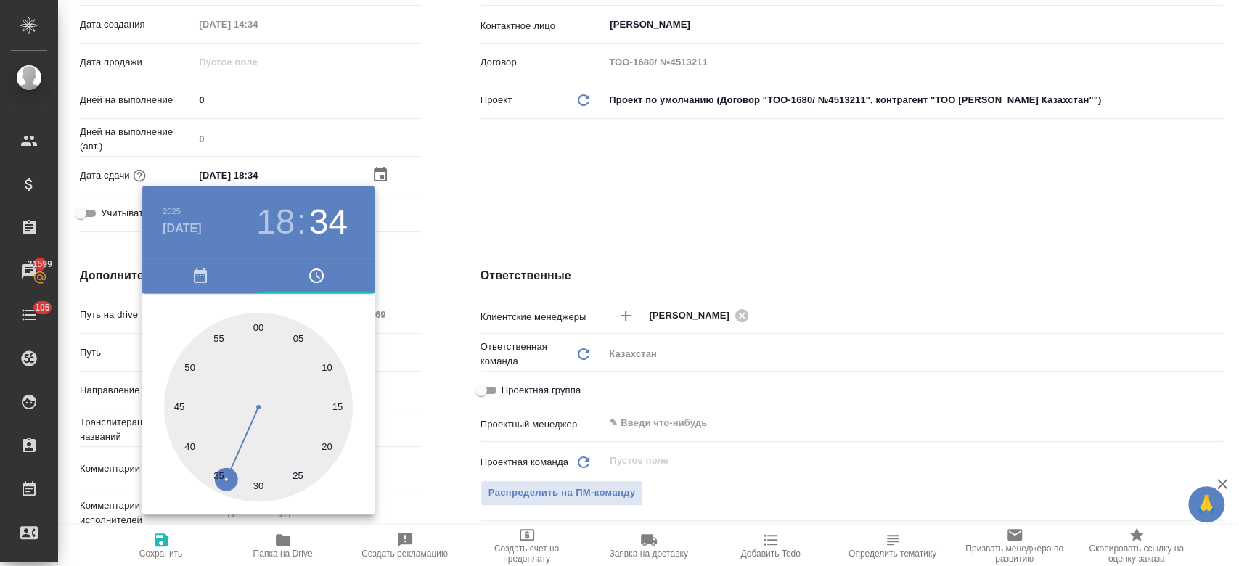
click at [259, 332] on div at bounding box center [258, 407] width 189 height 189
type input "15.10.2025 18:00"
type textarea "x"
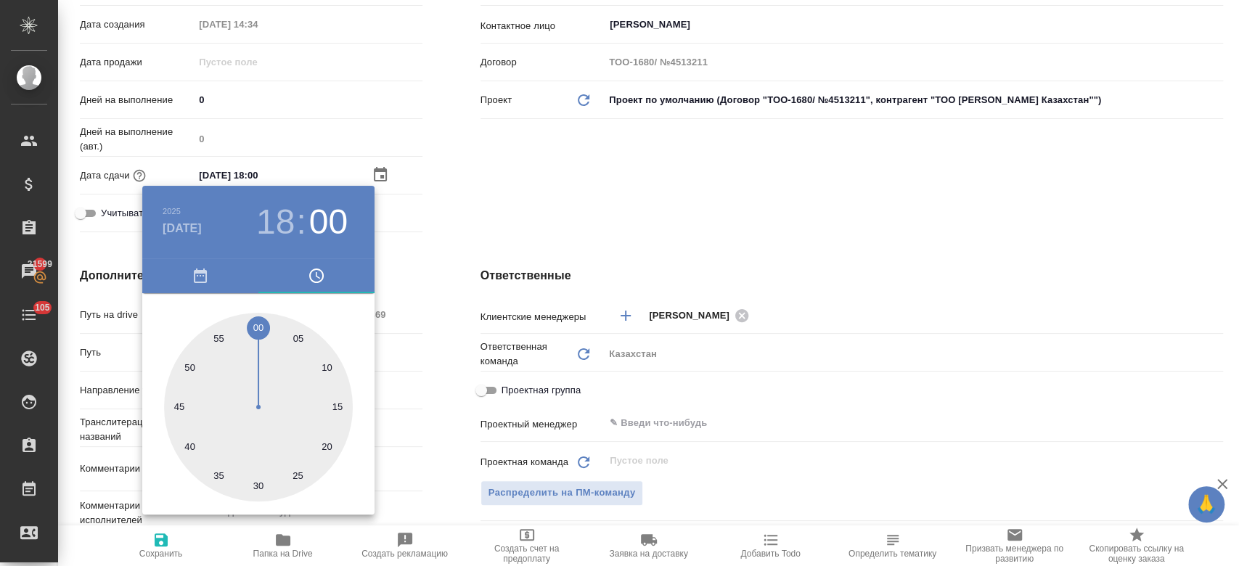
click at [515, 169] on div at bounding box center [619, 283] width 1239 height 566
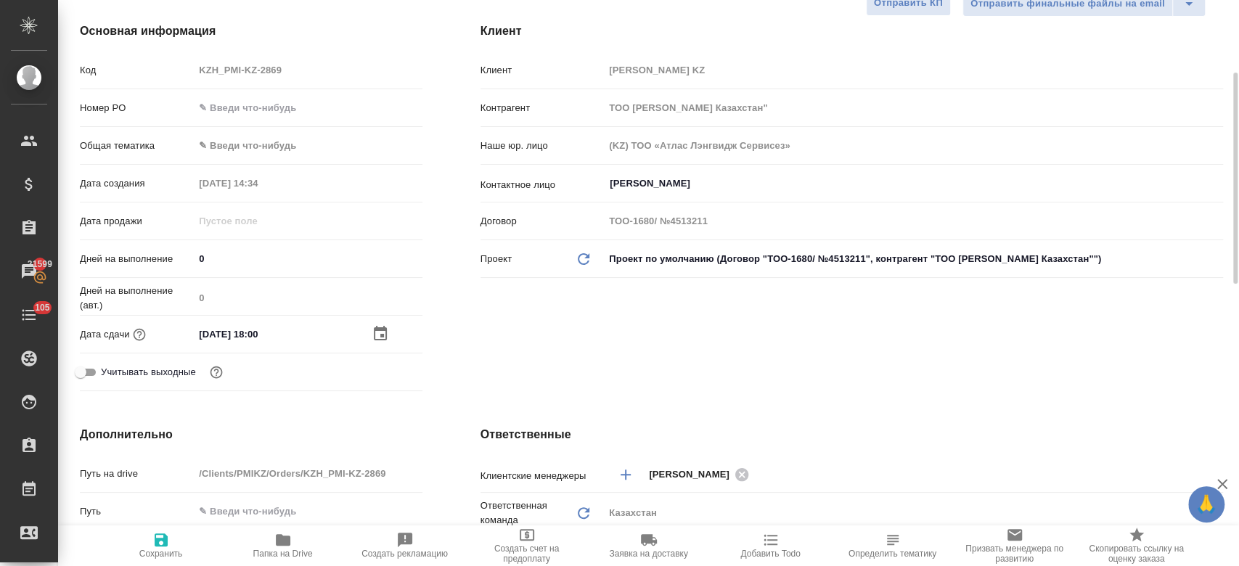
scroll to position [192, 0]
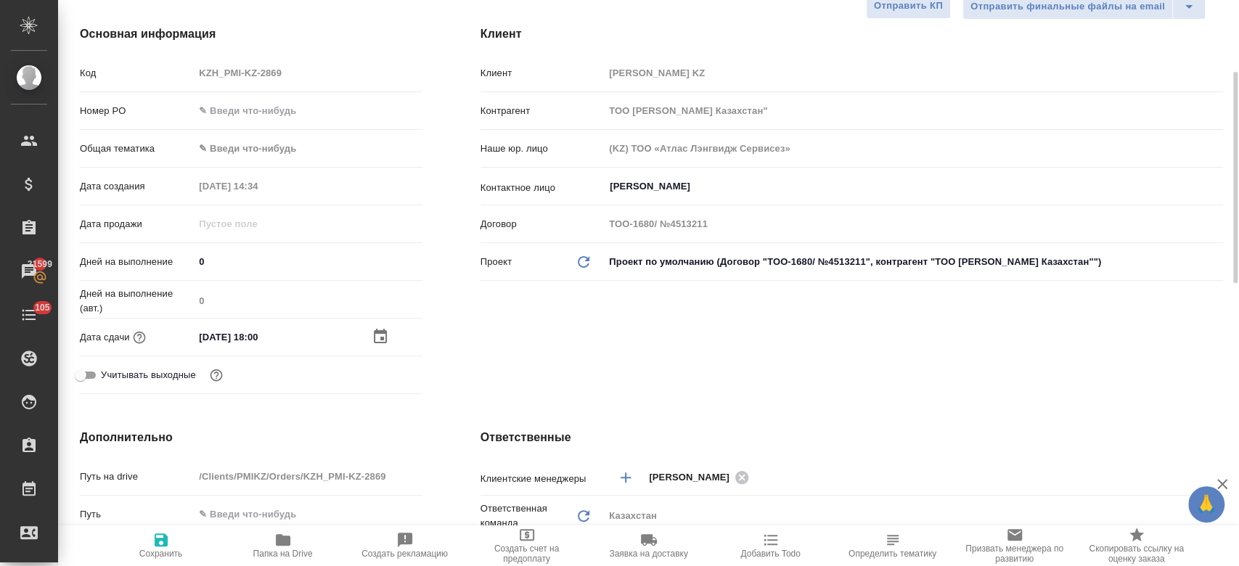
type textarea "x"
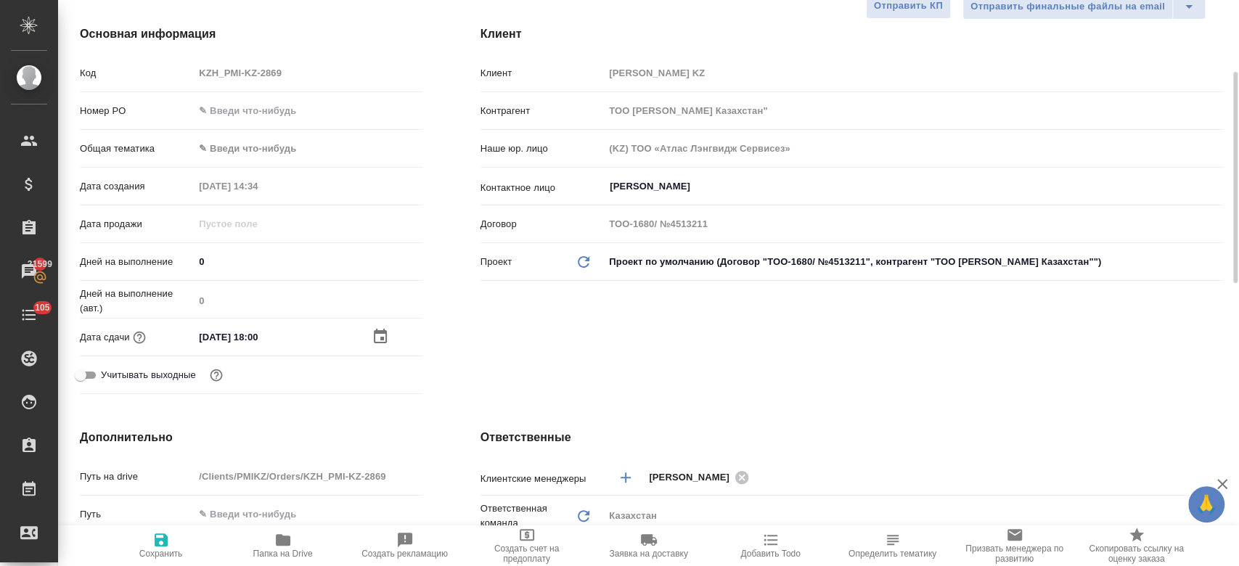
type textarea "x"
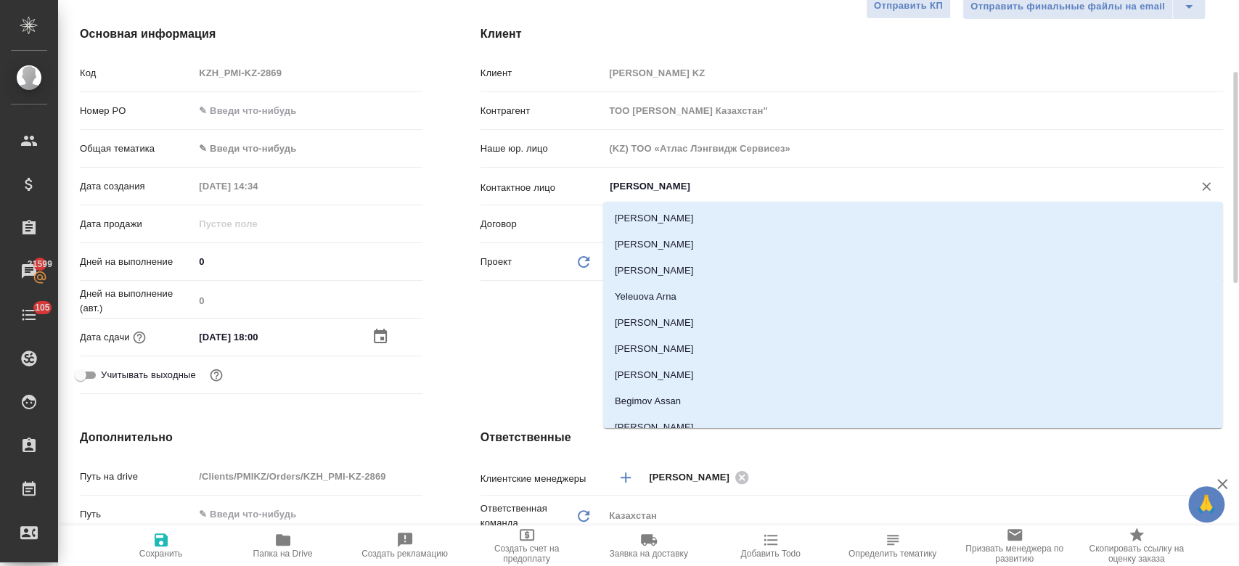
click at [641, 180] on input "[PERSON_NAME]" at bounding box center [889, 186] width 562 height 17
type textarea "x"
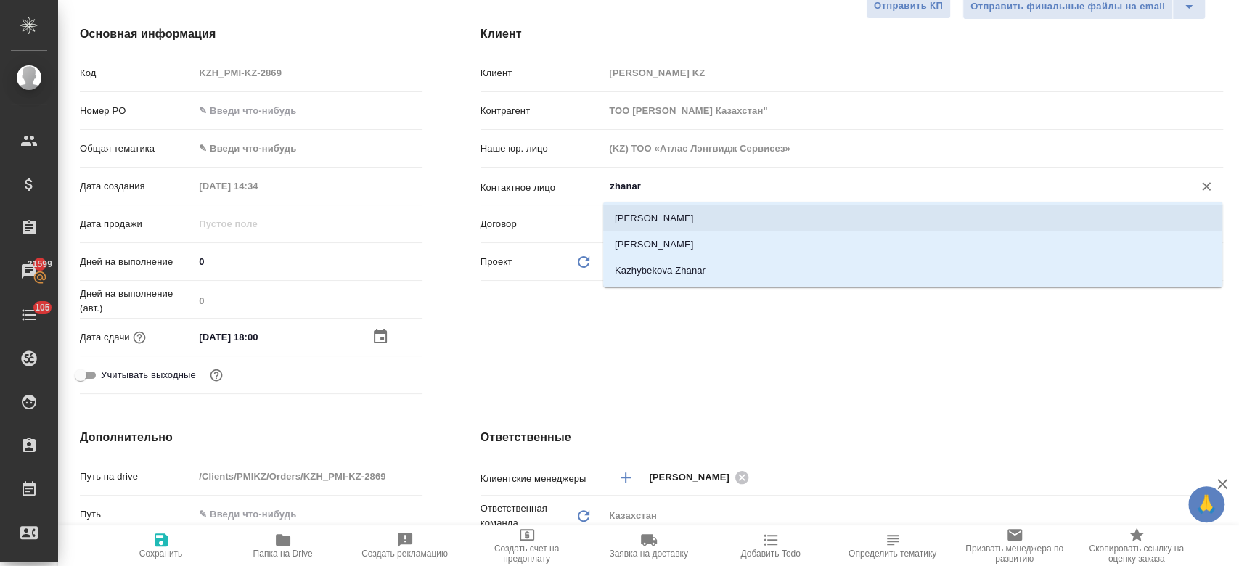
click at [655, 217] on li "[PERSON_NAME]" at bounding box center [912, 218] width 619 height 26
type input "[PERSON_NAME]"
type textarea "x"
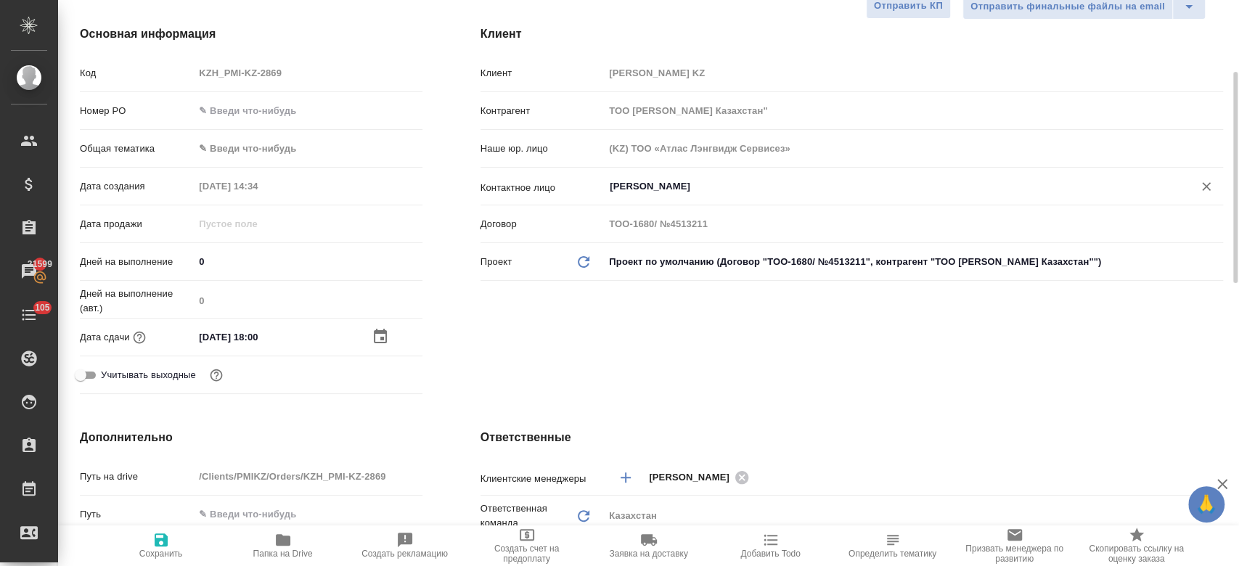
type input "[PERSON_NAME]"
click at [167, 533] on icon "button" at bounding box center [160, 539] width 17 height 17
type textarea "x"
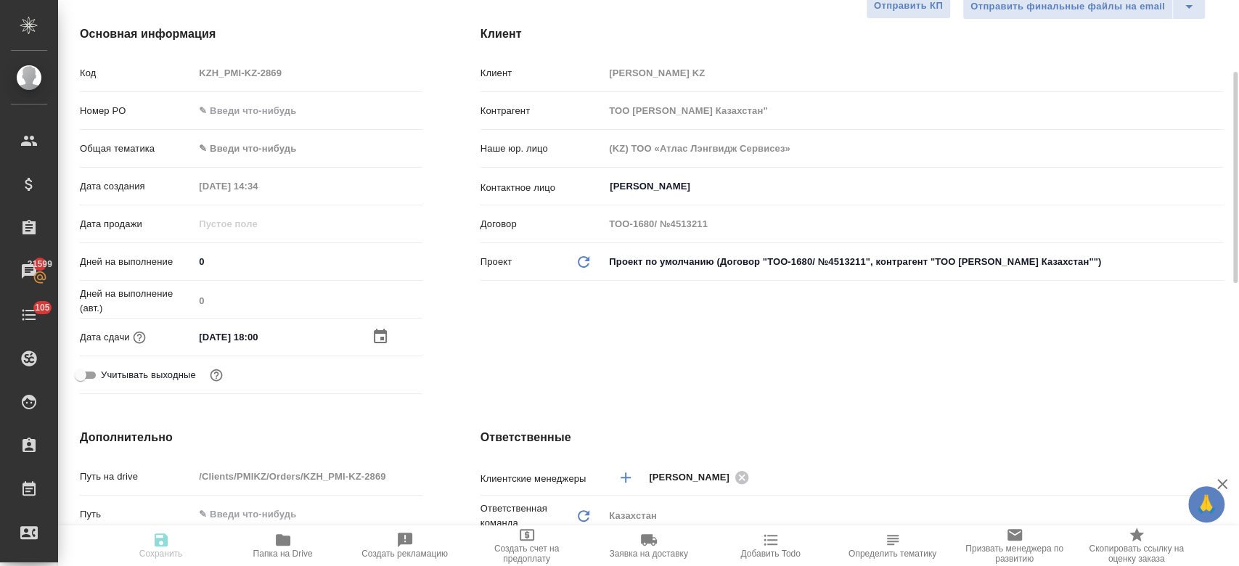
type textarea "x"
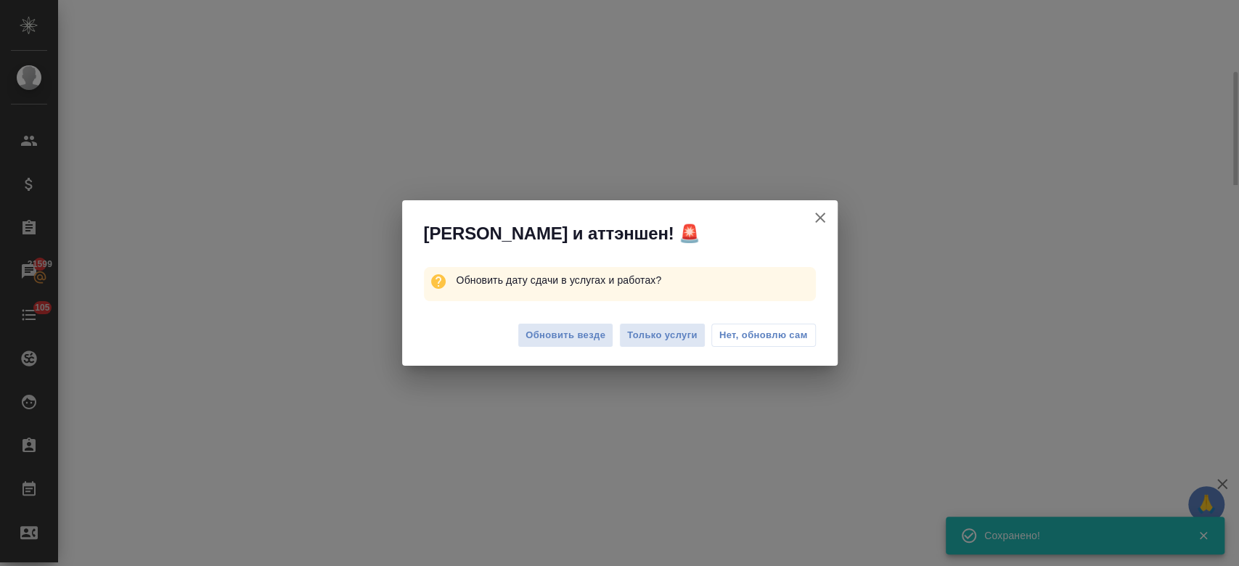
select select "RU"
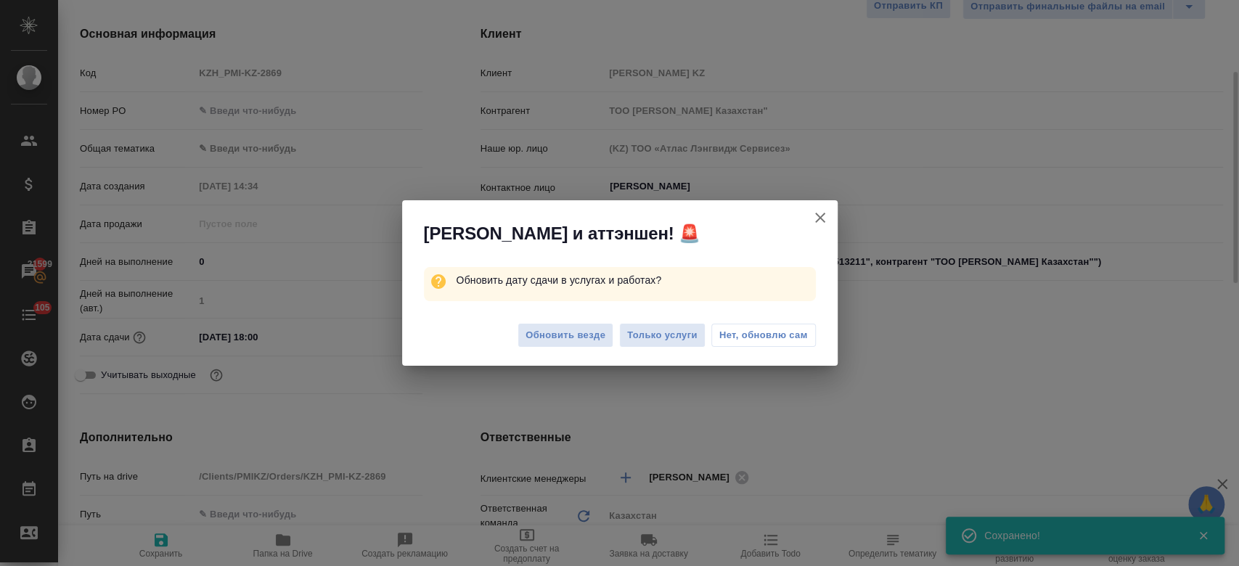
type textarea "x"
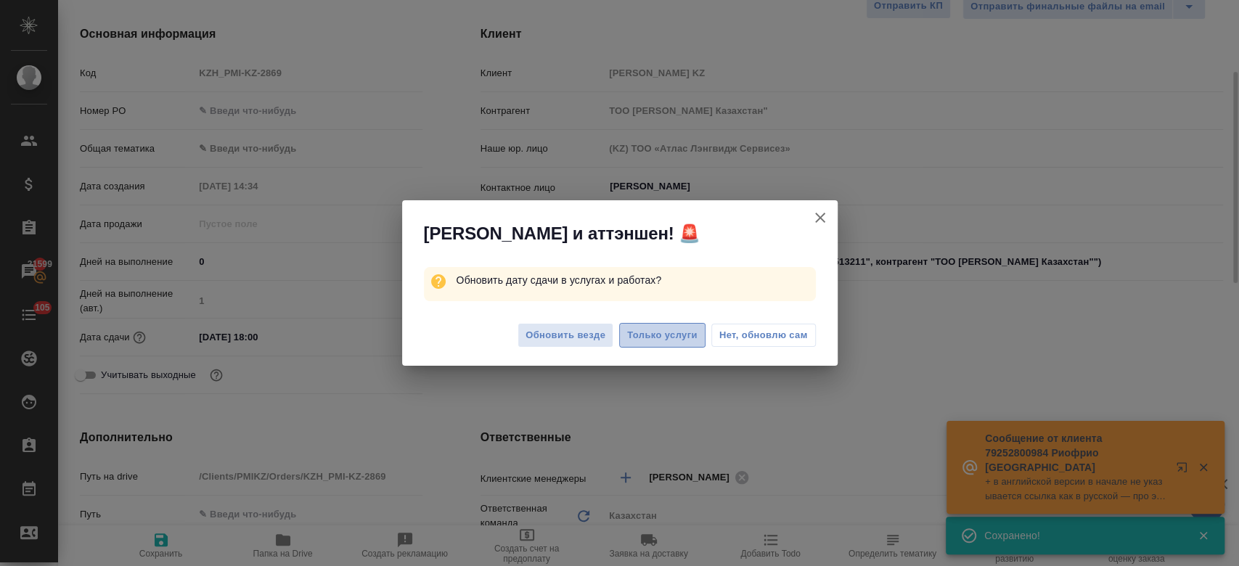
click at [671, 338] on span "Только услуги" at bounding box center [662, 335] width 70 height 17
type textarea "x"
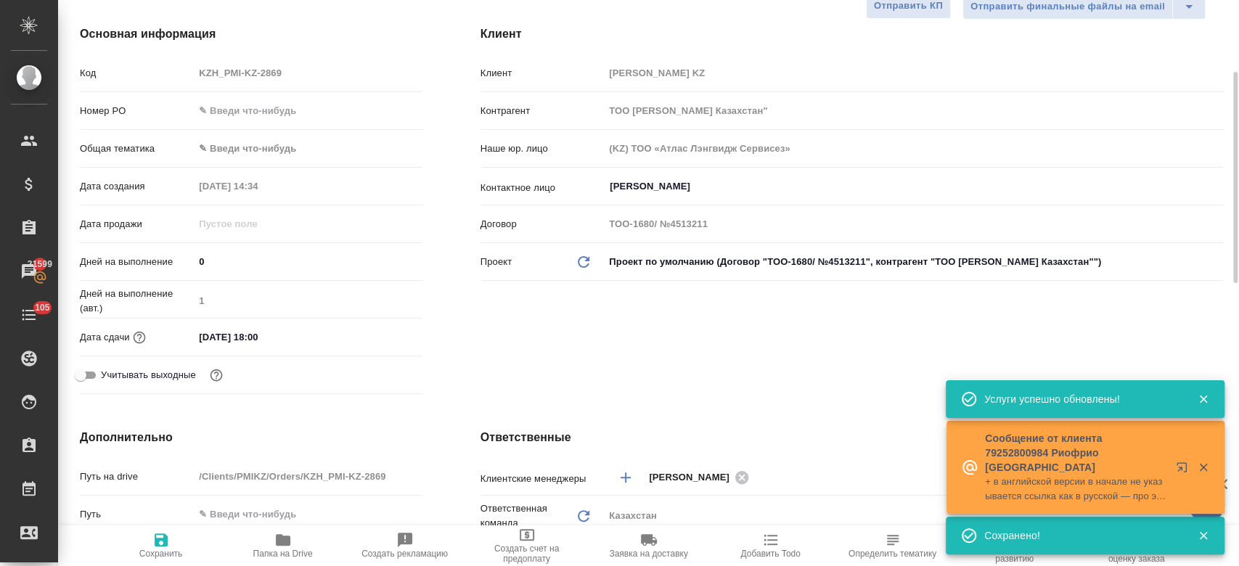
scroll to position [0, 0]
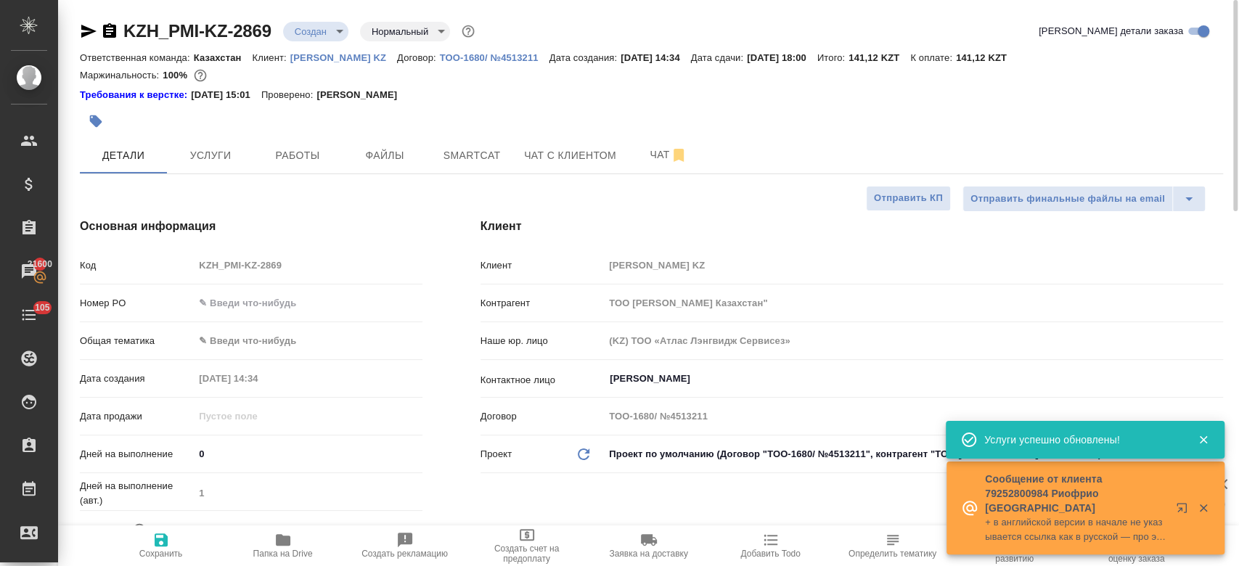
click at [171, 537] on span "Сохранить" at bounding box center [161, 545] width 104 height 28
type textarea "x"
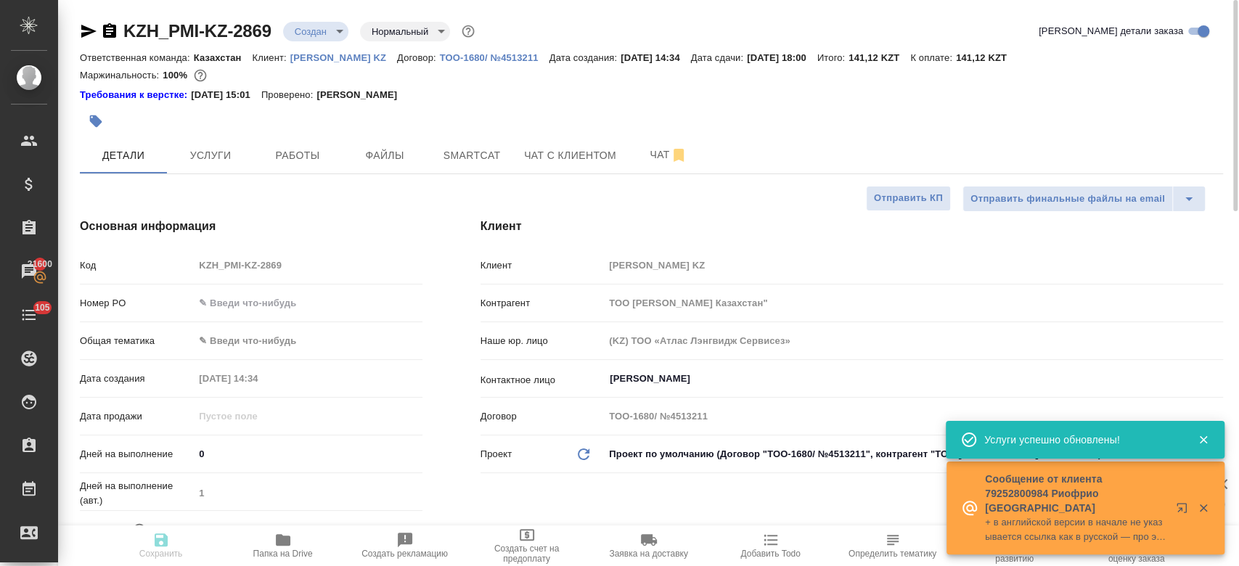
type textarea "x"
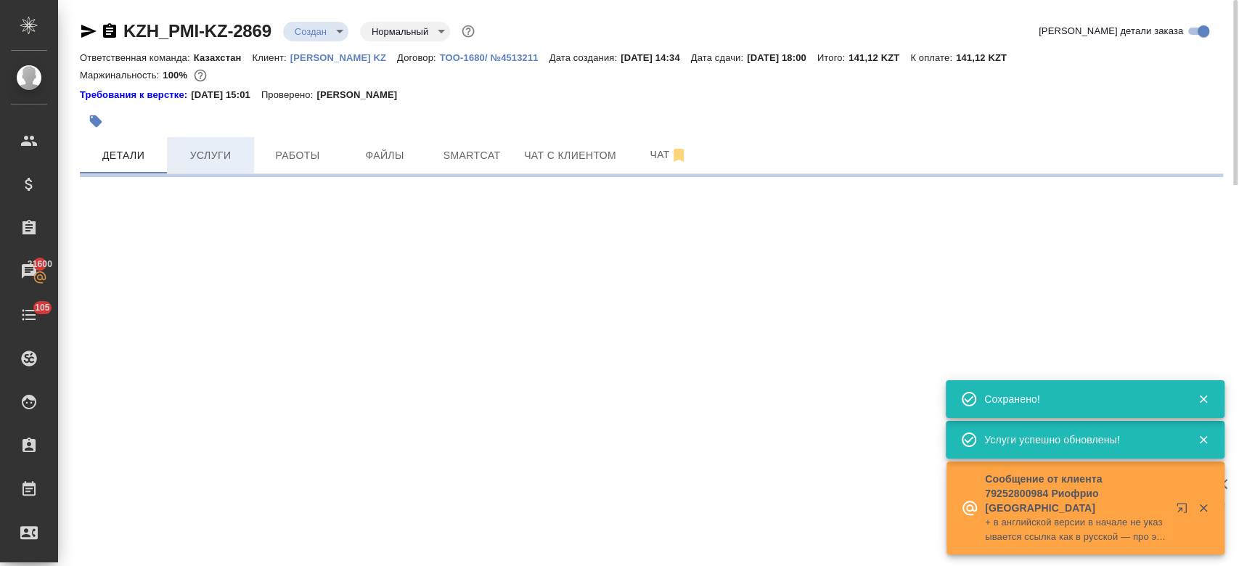
select select "RU"
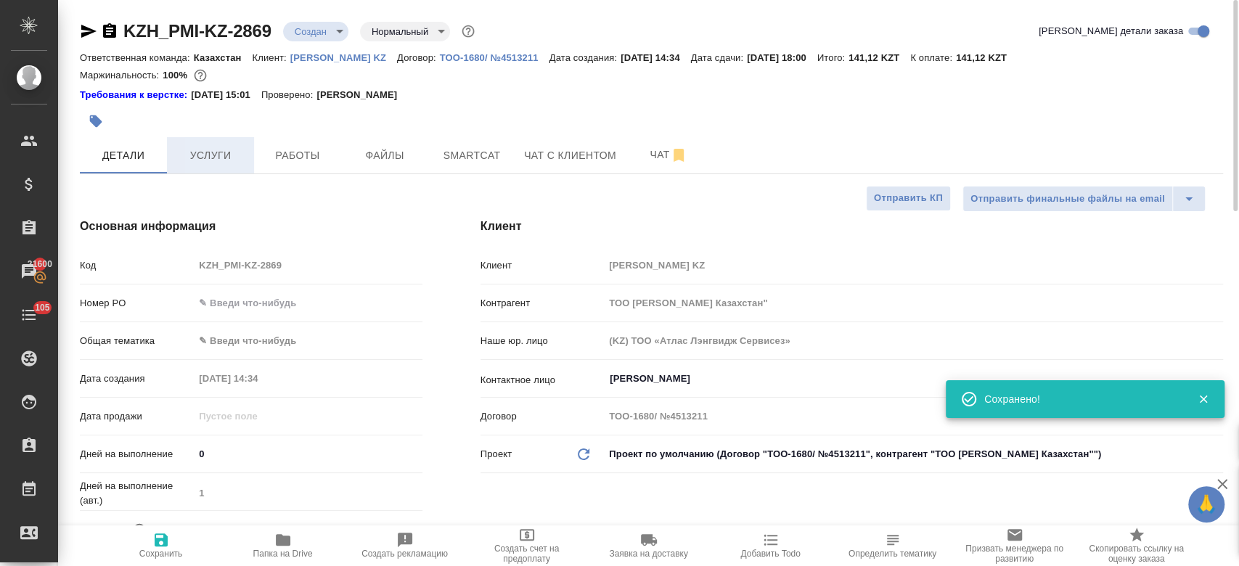
type textarea "x"
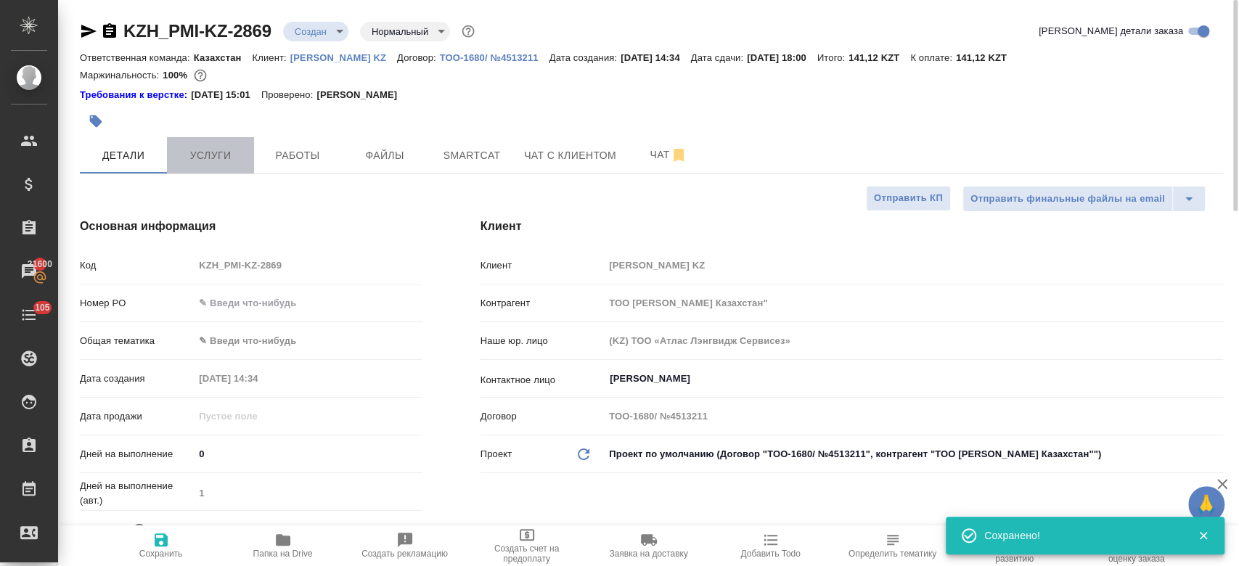
click at [210, 154] on span "Услуги" at bounding box center [211, 156] width 70 height 18
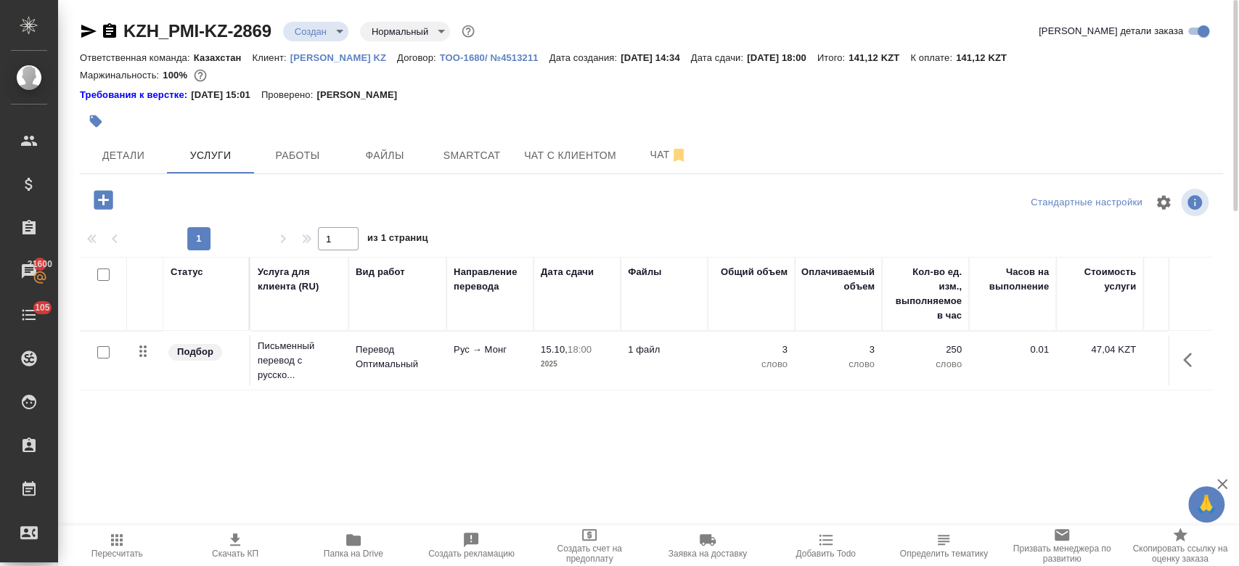
click at [243, 543] on icon "button" at bounding box center [234, 539] width 17 height 17
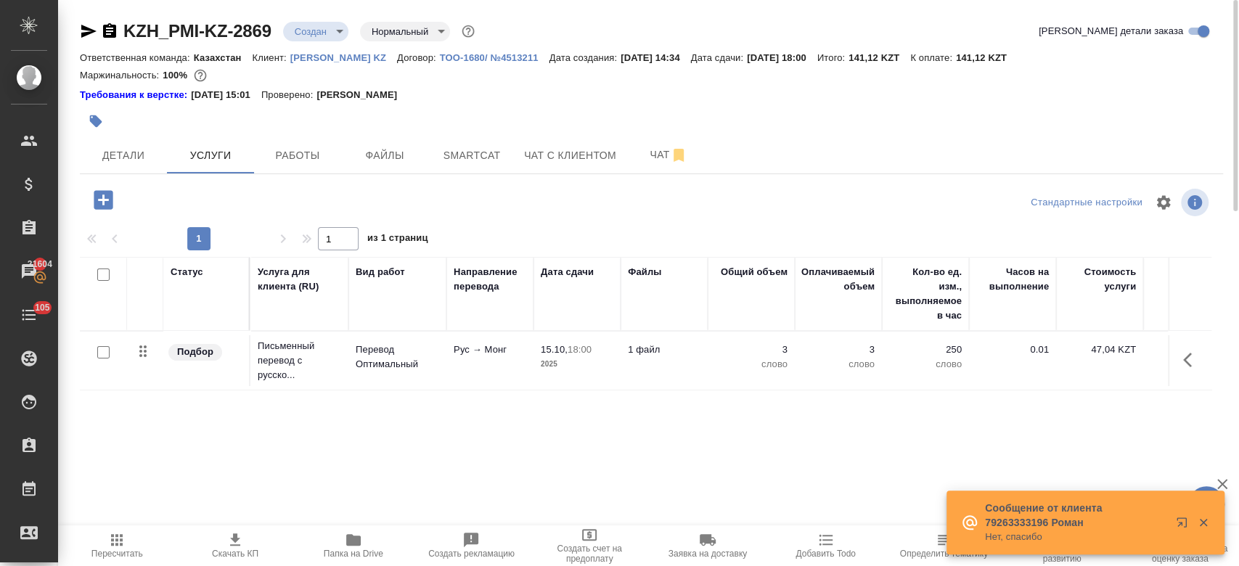
click at [488, 116] on div at bounding box center [461, 121] width 762 height 32
click at [319, 58] on p "[PERSON_NAME] KZ" at bounding box center [343, 57] width 107 height 11
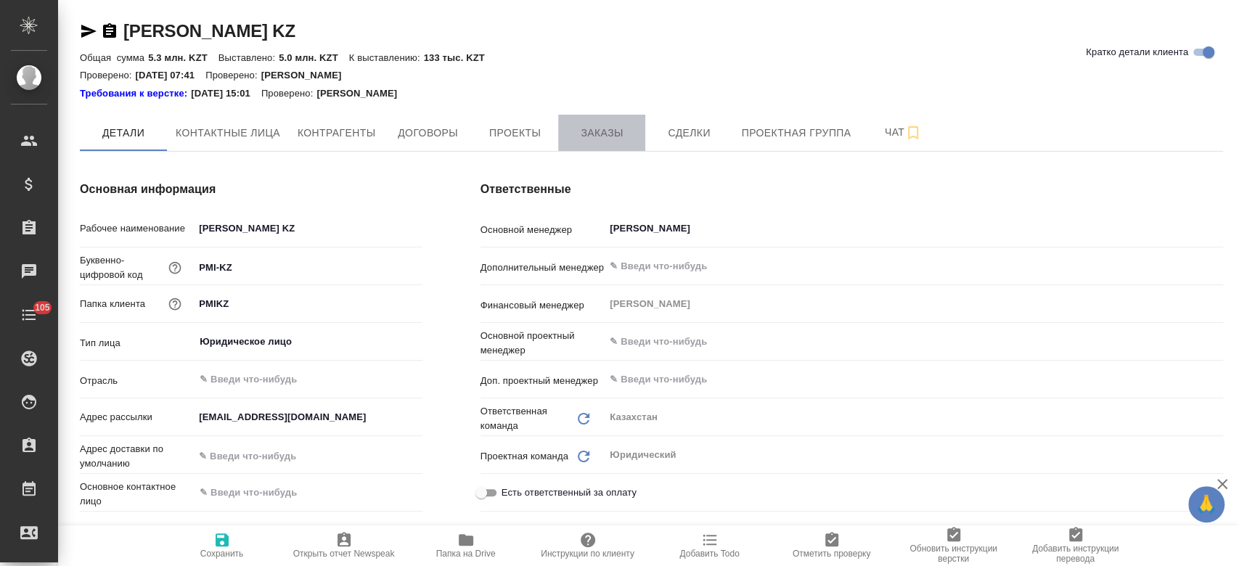
click at [608, 147] on button "Заказы" at bounding box center [601, 133] width 87 height 36
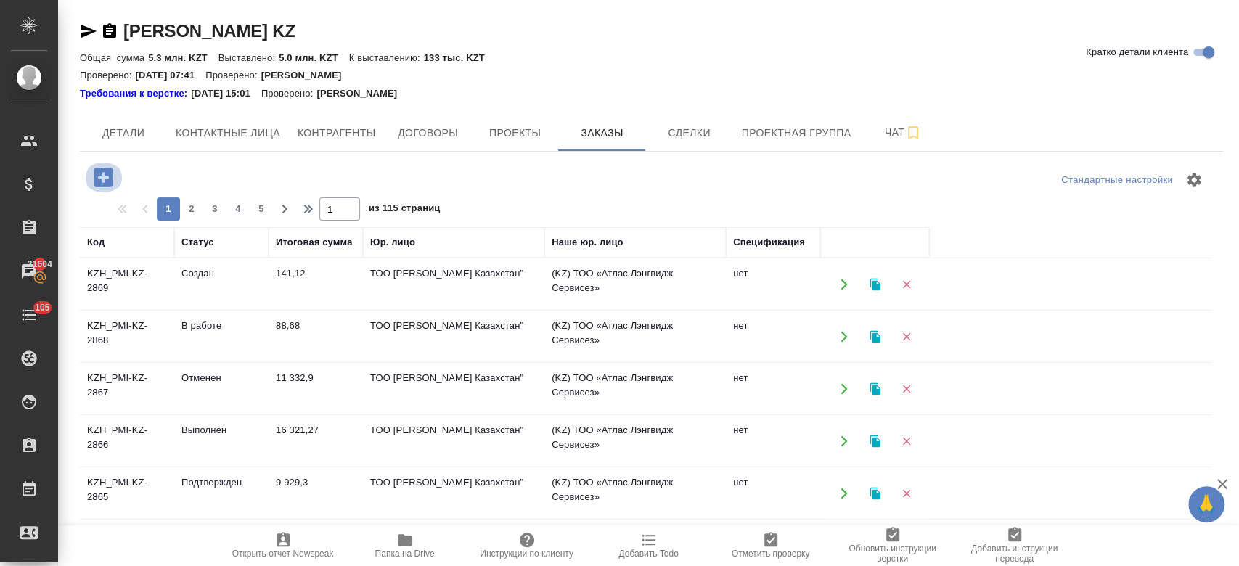
click at [99, 179] on icon "button" at bounding box center [103, 177] width 19 height 19
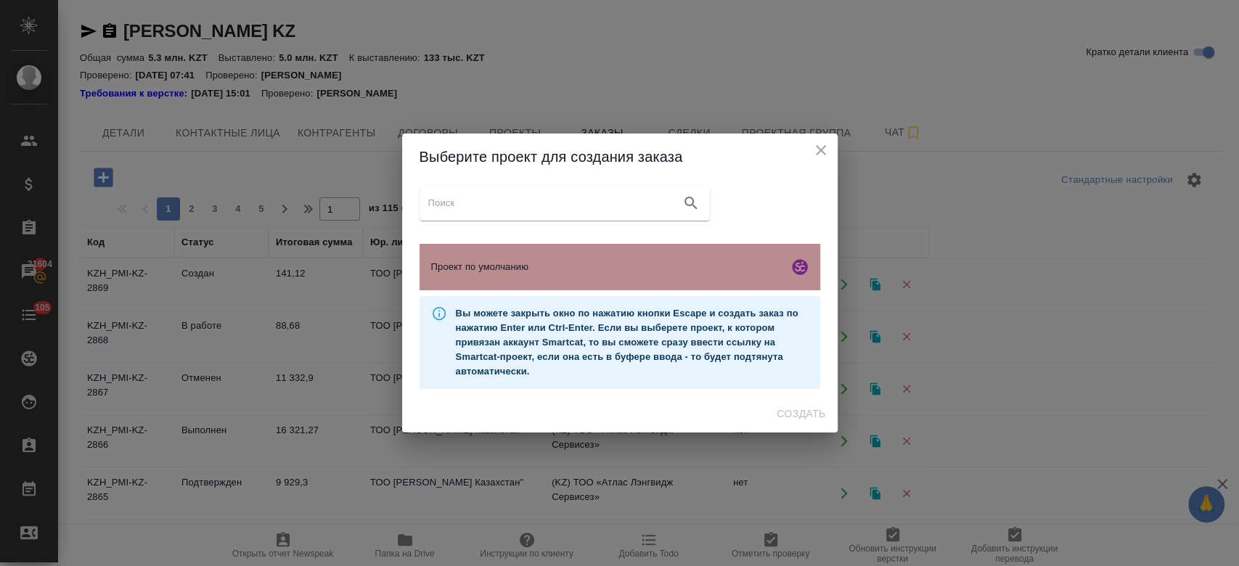
click at [556, 273] on span "Проект по умолчанию" at bounding box center [606, 267] width 351 height 15
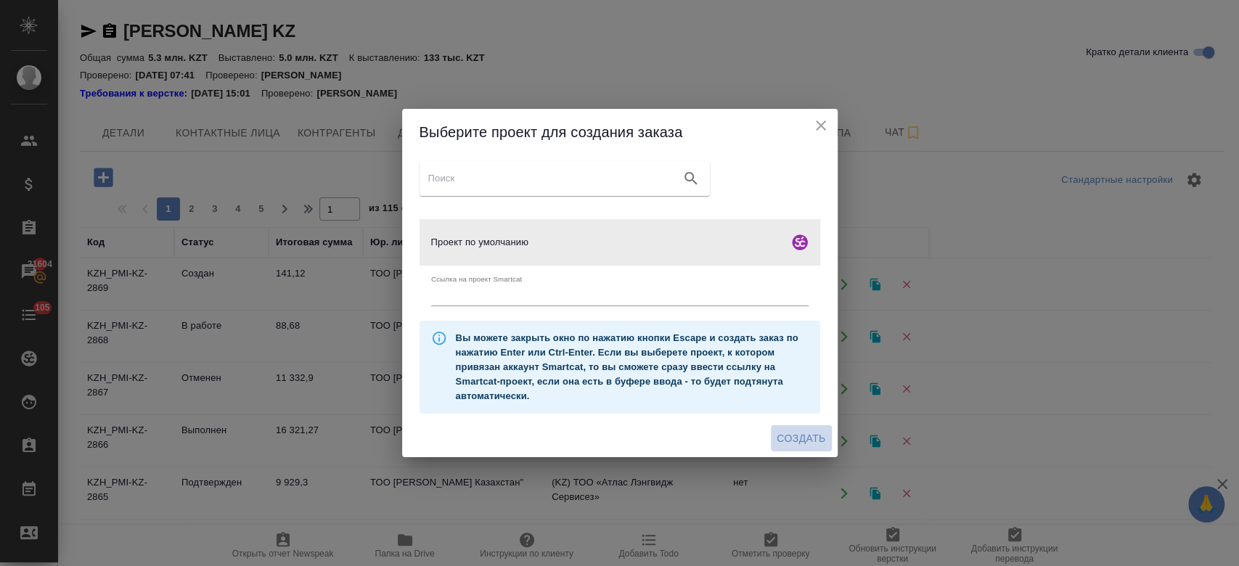
click at [801, 437] on span "Создать" at bounding box center [800, 439] width 49 height 18
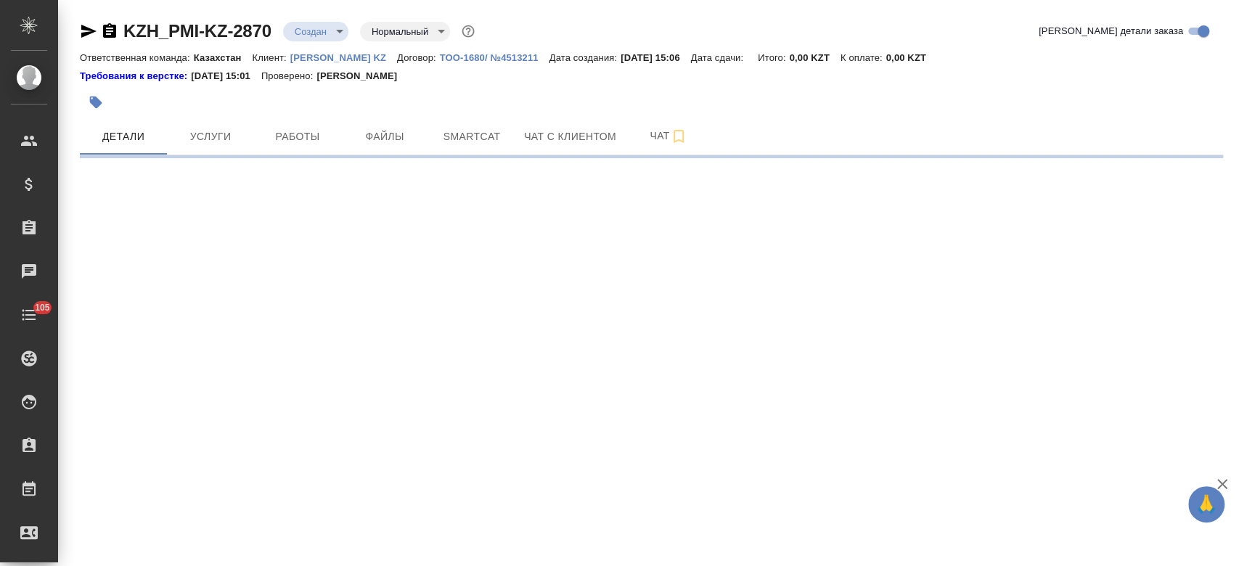
select select "RU"
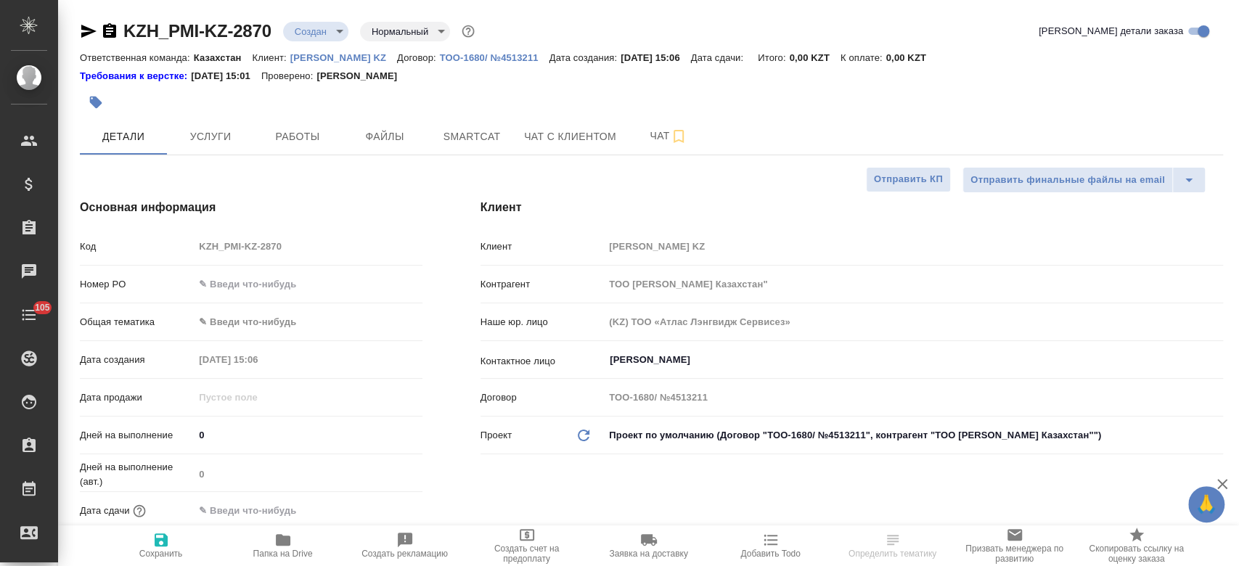
type textarea "x"
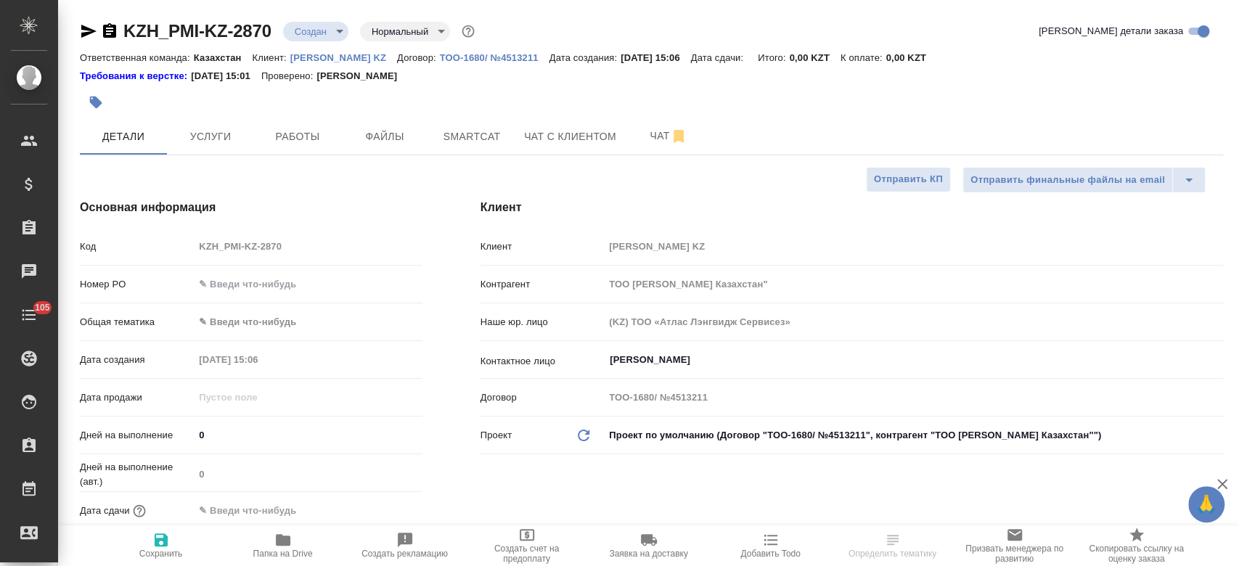
type textarea "x"
click at [395, 146] on button "Файлы" at bounding box center [384, 136] width 87 height 36
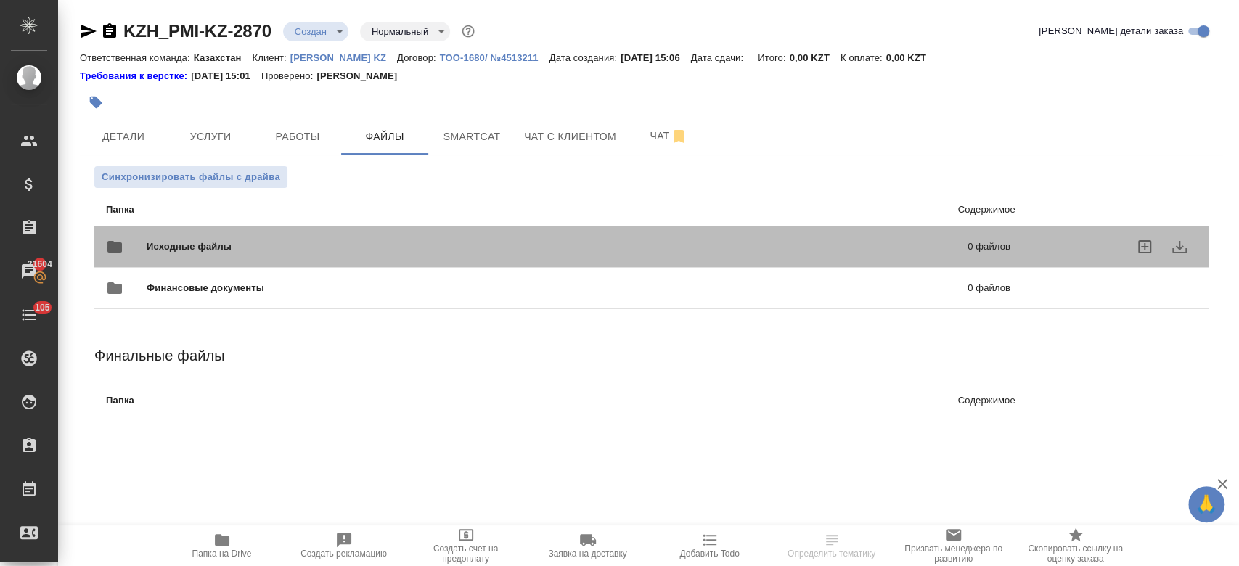
click at [276, 234] on div "Исходные файлы 0 файлов" at bounding box center [558, 246] width 904 height 35
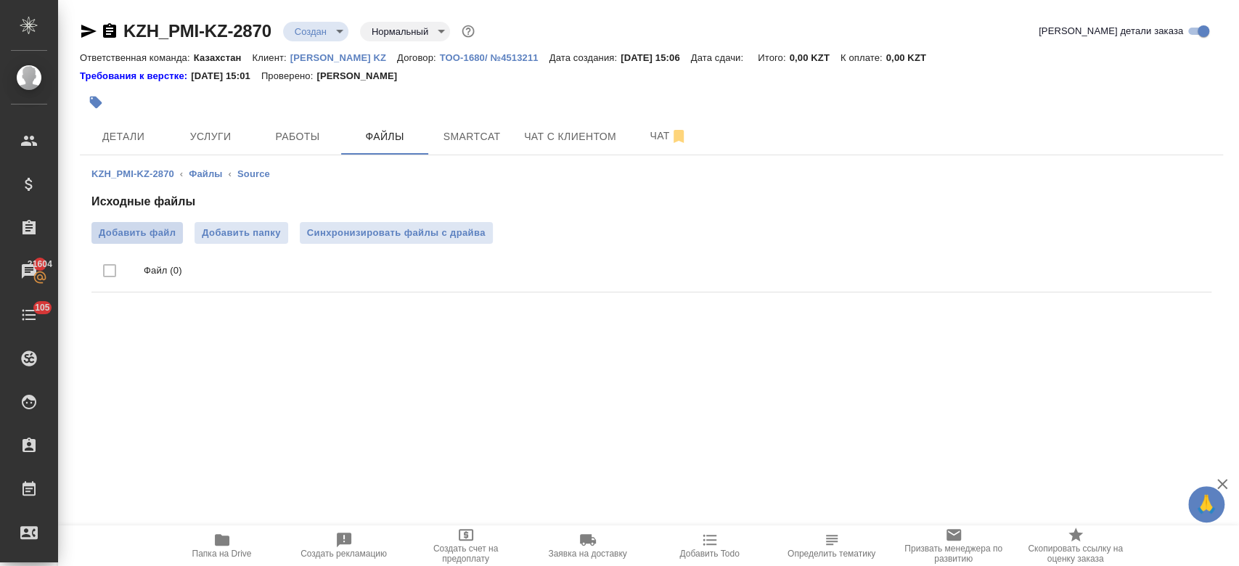
click at [135, 229] on span "Добавить файл" at bounding box center [137, 233] width 77 height 15
click at [0, 0] on input "Добавить файл" at bounding box center [0, 0] width 0 height 0
click at [312, 364] on div "KZH_PMI-KZ-2870 Создан new Нормальный normal Кратко детали заказа Ответственная…" at bounding box center [651, 186] width 1159 height 372
click at [110, 30] on icon "button" at bounding box center [109, 30] width 17 height 17
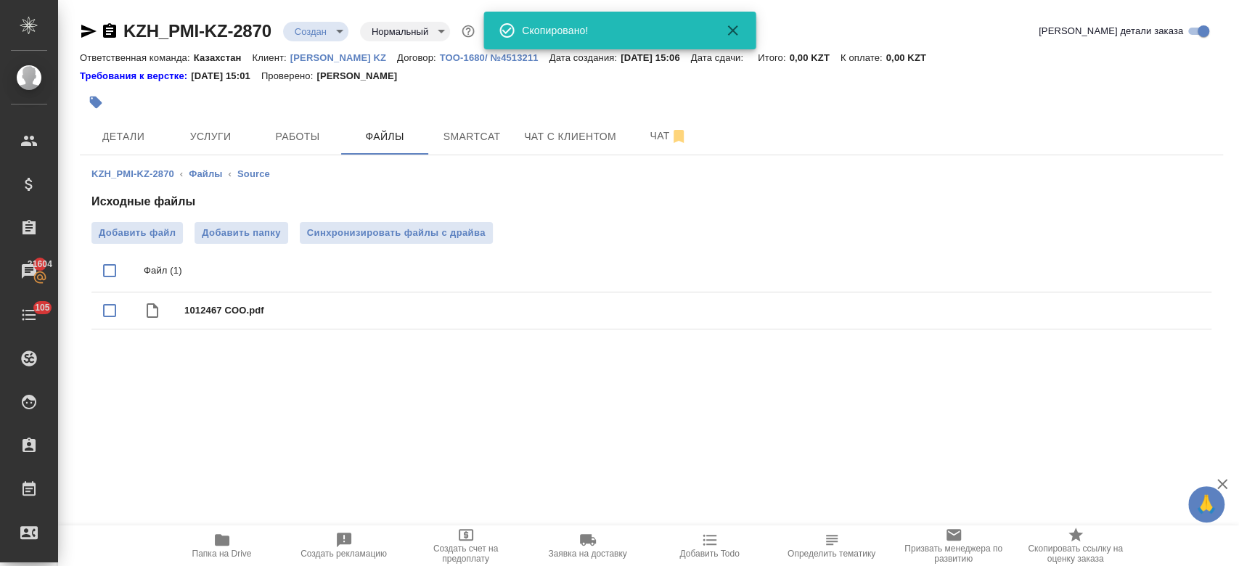
click at [497, 101] on div at bounding box center [461, 102] width 762 height 32
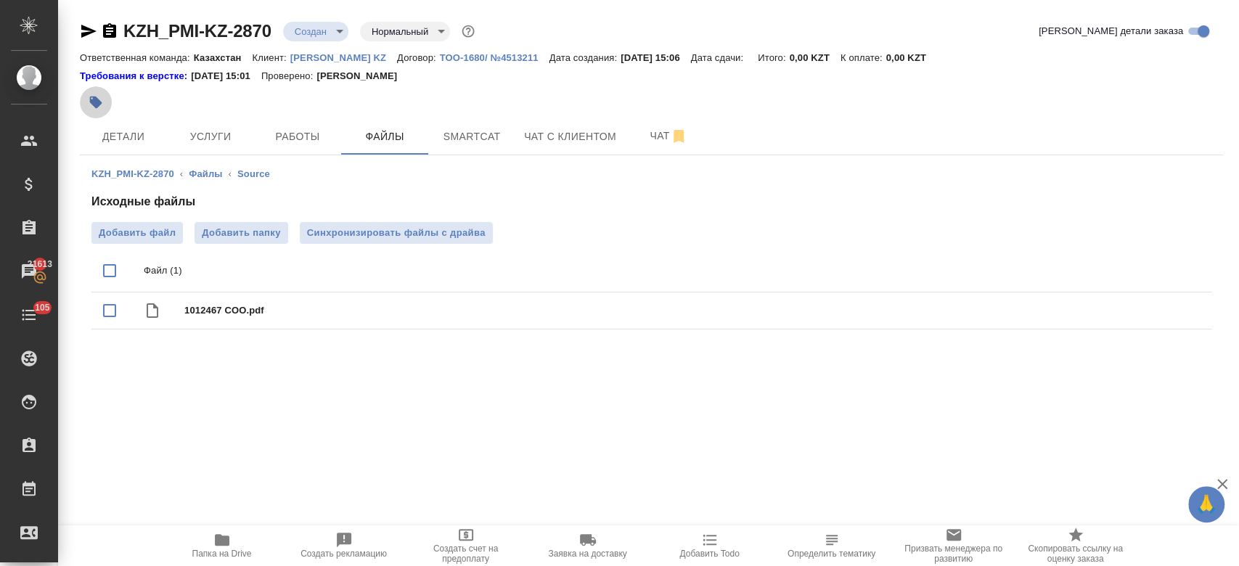
click at [101, 107] on icon "button" at bounding box center [96, 102] width 15 height 15
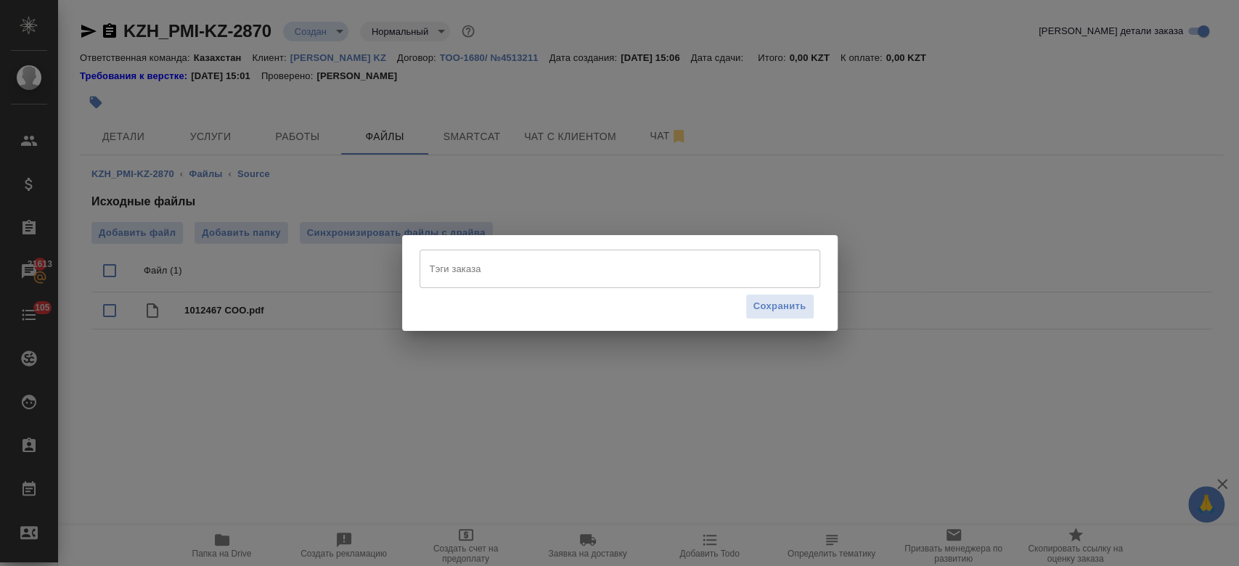
click at [456, 271] on input "Тэги заказа" at bounding box center [606, 268] width 360 height 25
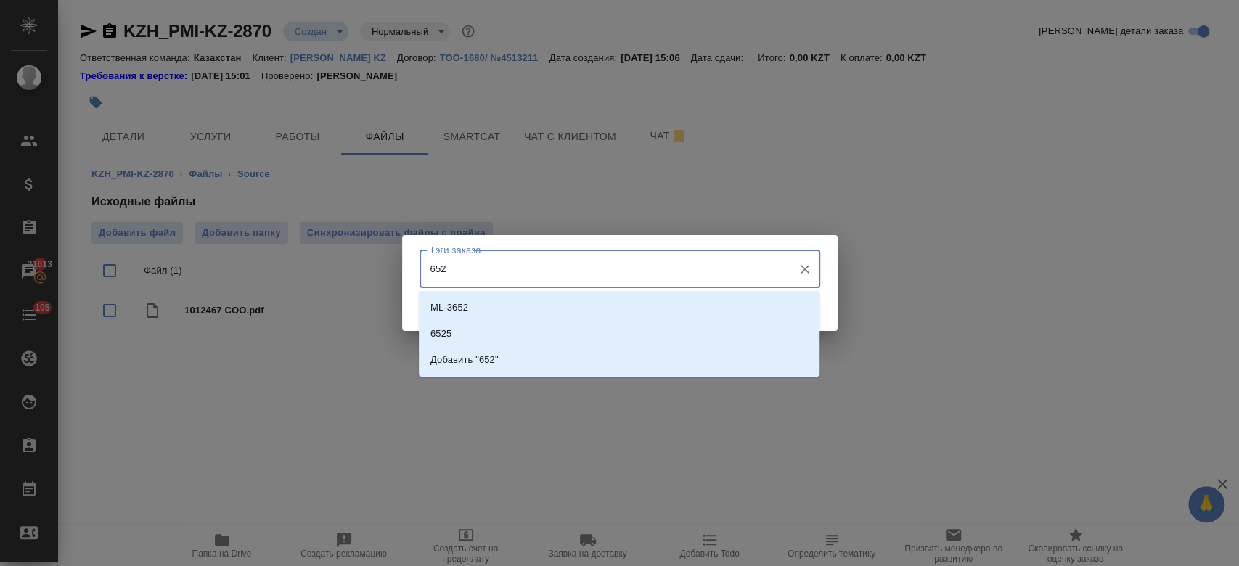
type input "6525"
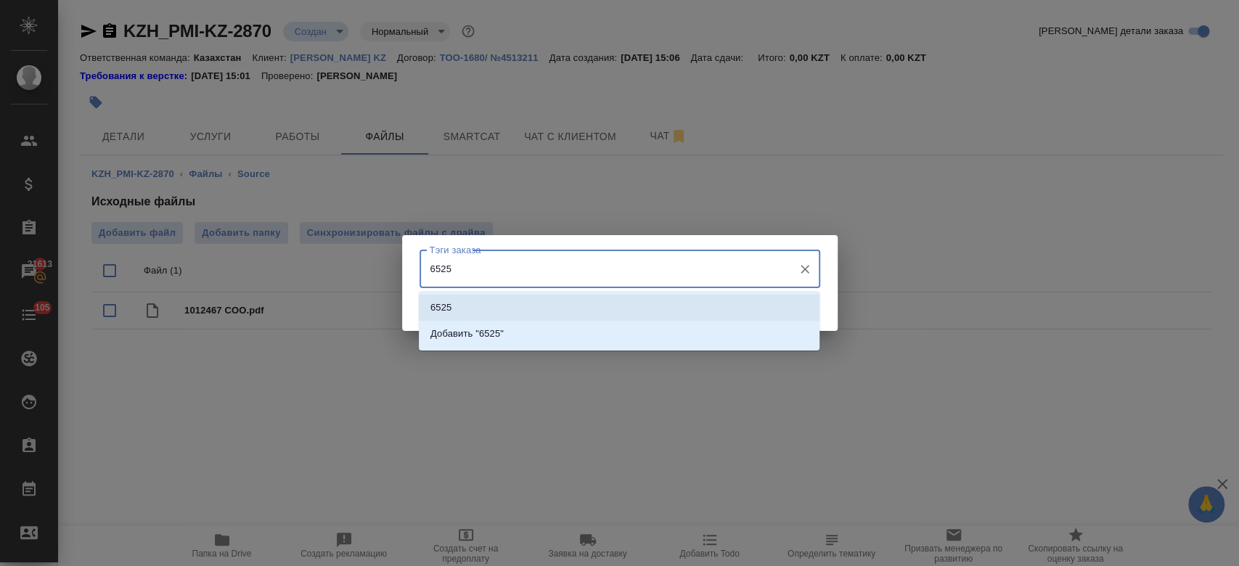
click at [463, 303] on li "6525" at bounding box center [619, 308] width 401 height 26
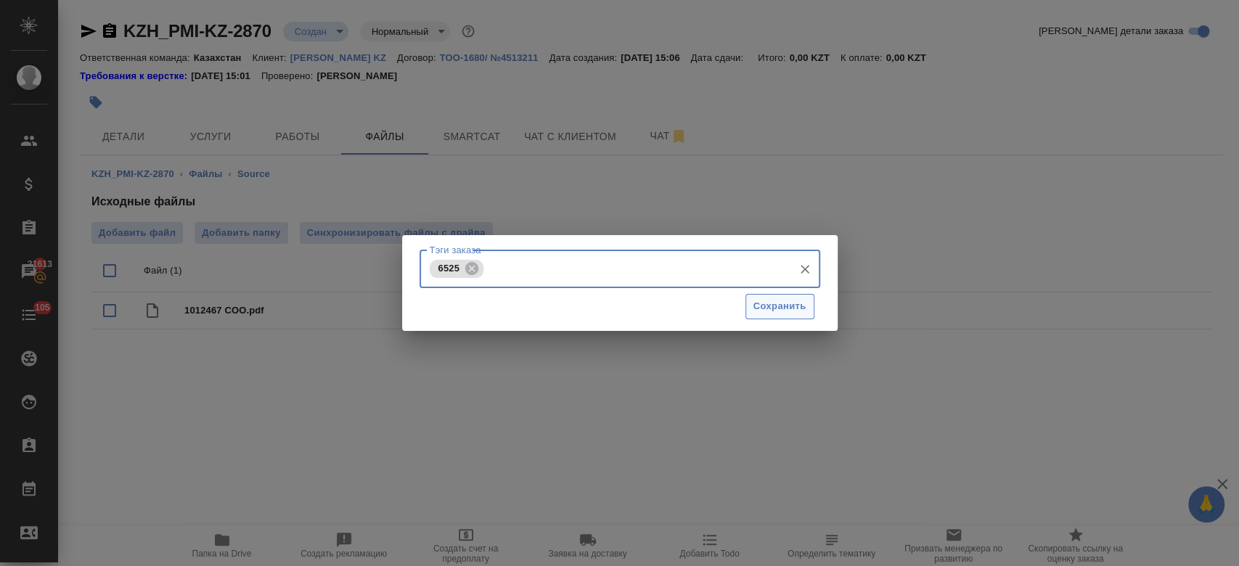
click at [771, 318] on button "Сохранить" at bounding box center [779, 306] width 69 height 25
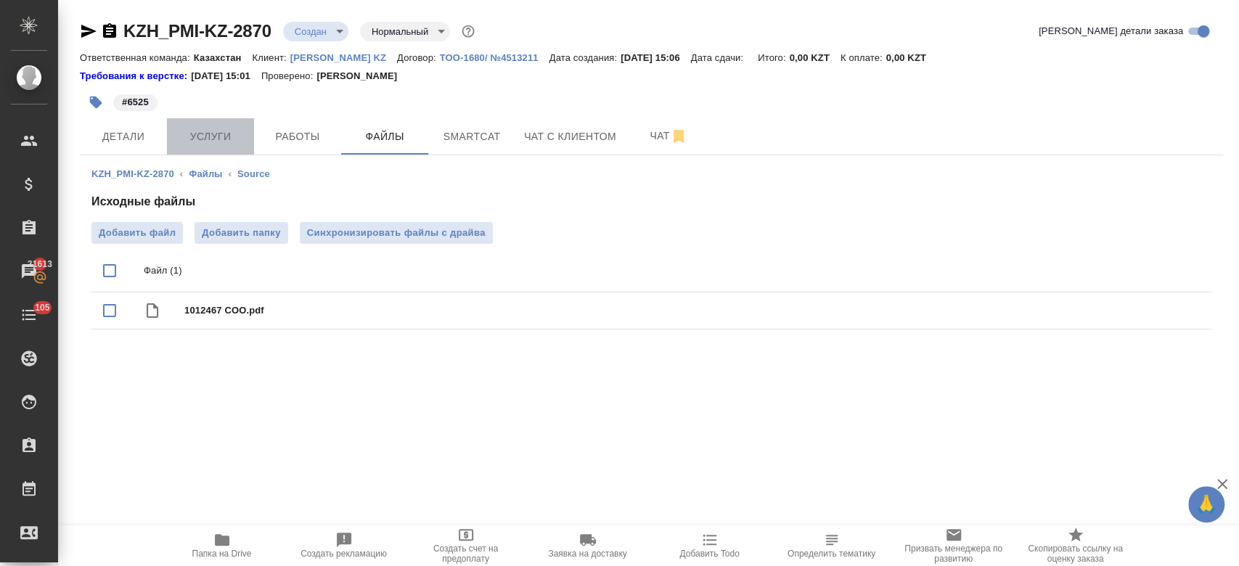
click at [224, 142] on span "Услуги" at bounding box center [211, 137] width 70 height 18
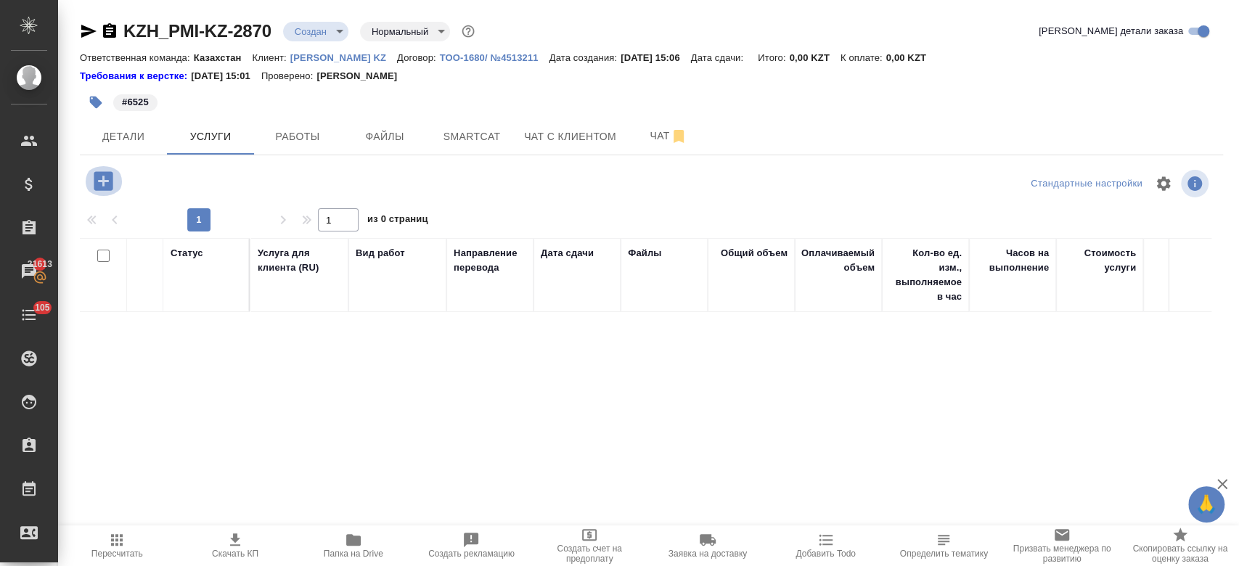
click at [104, 184] on icon "button" at bounding box center [103, 180] width 19 height 19
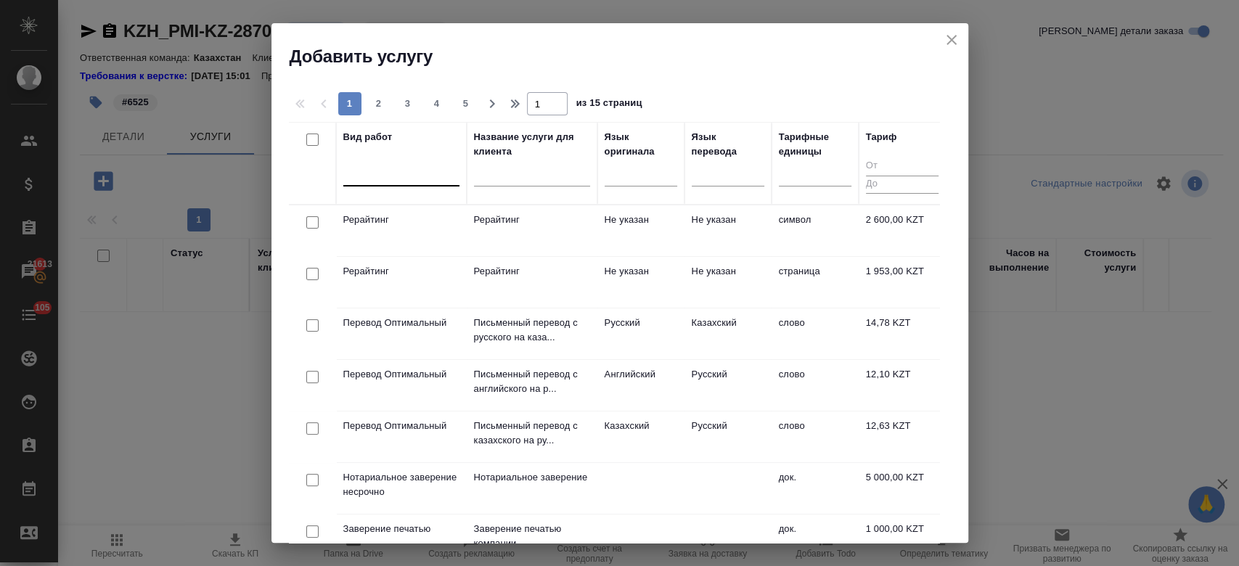
click at [395, 171] on div at bounding box center [401, 171] width 116 height 21
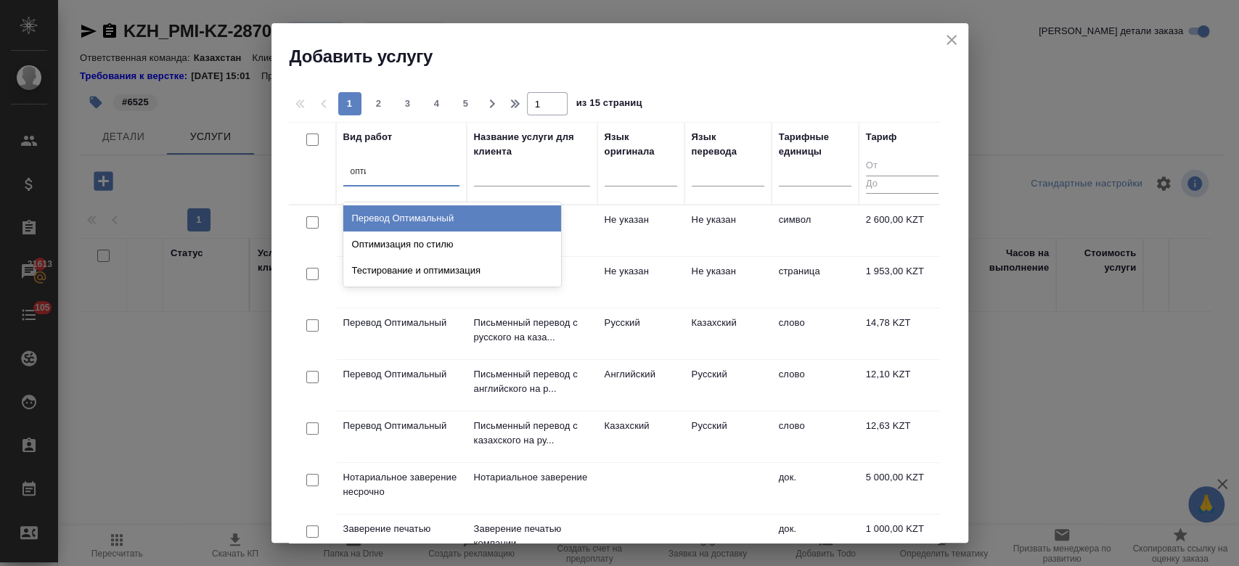
type input "оптим"
click at [425, 218] on div "Перевод Оптимальный" at bounding box center [452, 218] width 218 height 26
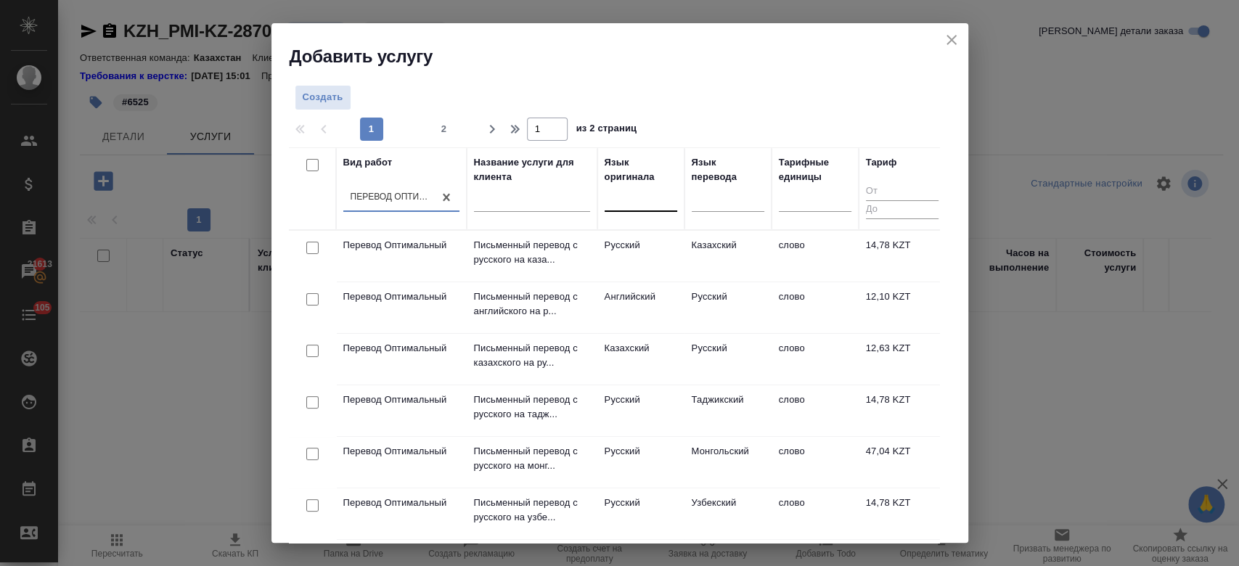
click at [633, 198] on div at bounding box center [640, 196] width 73 height 21
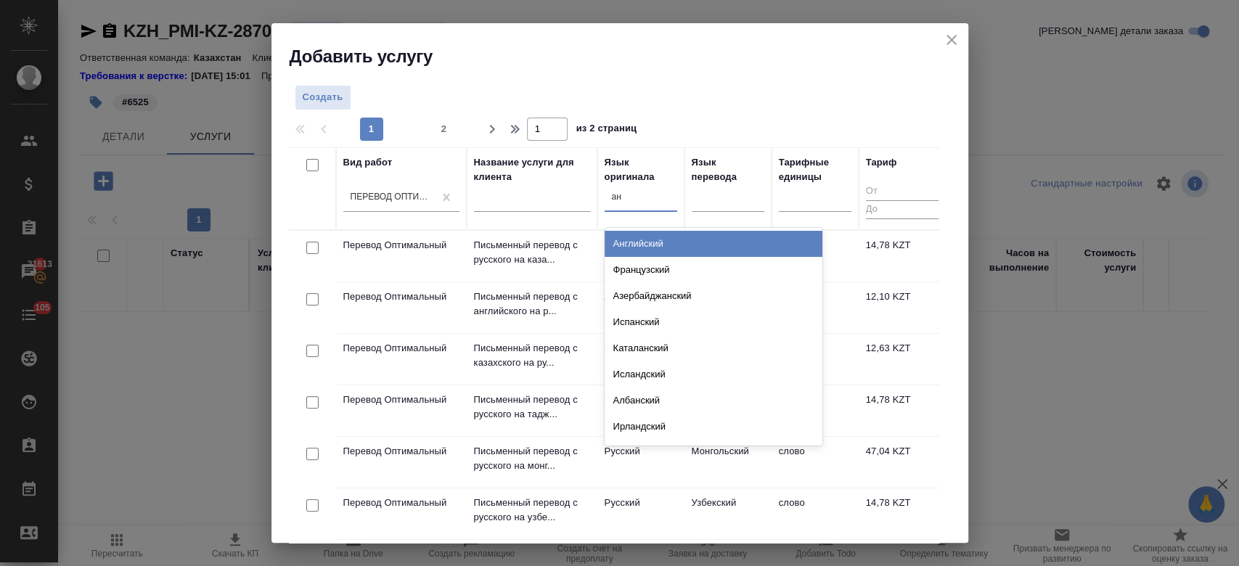
type input "анг"
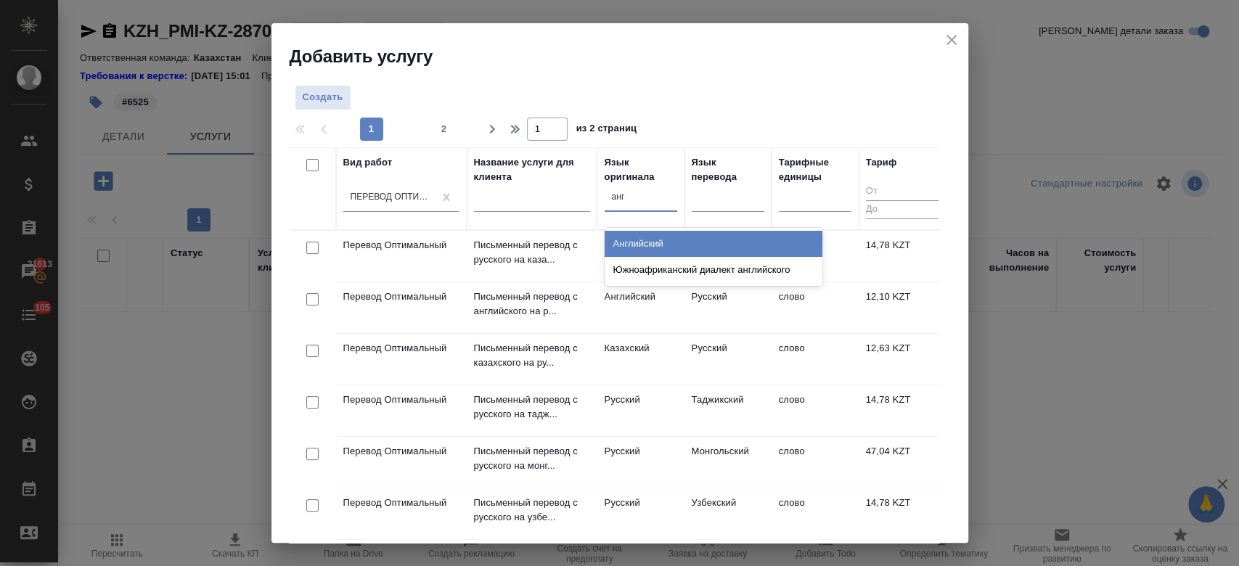
click at [650, 248] on div "Английский" at bounding box center [713, 244] width 218 height 26
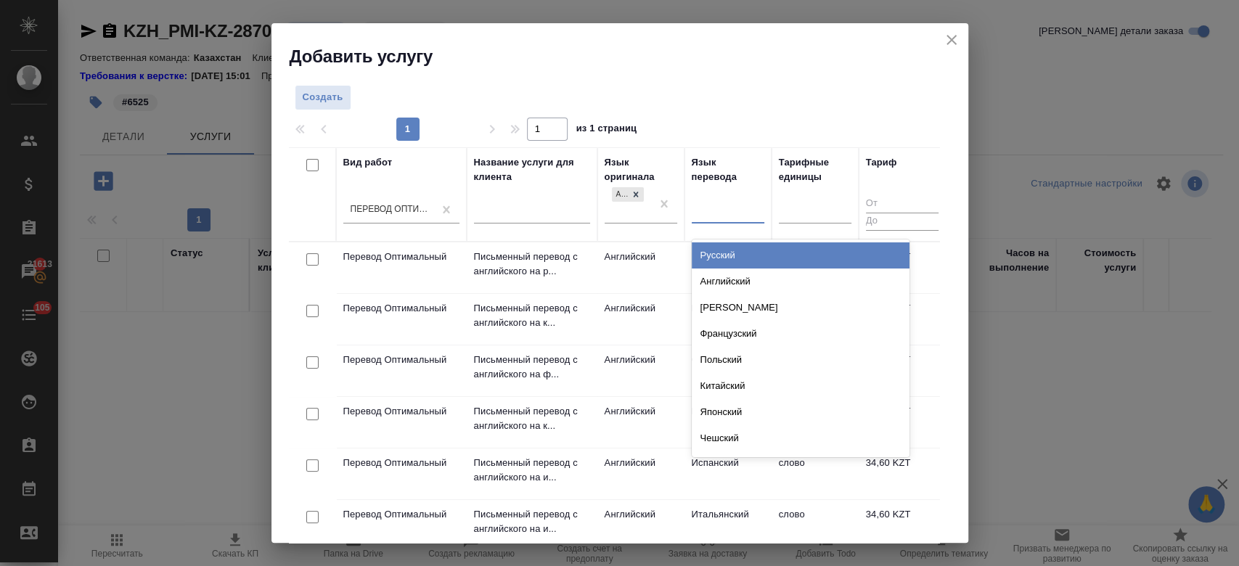
click at [718, 209] on div at bounding box center [728, 209] width 73 height 21
type input "рус"
click at [721, 260] on div "Русский" at bounding box center [801, 255] width 218 height 26
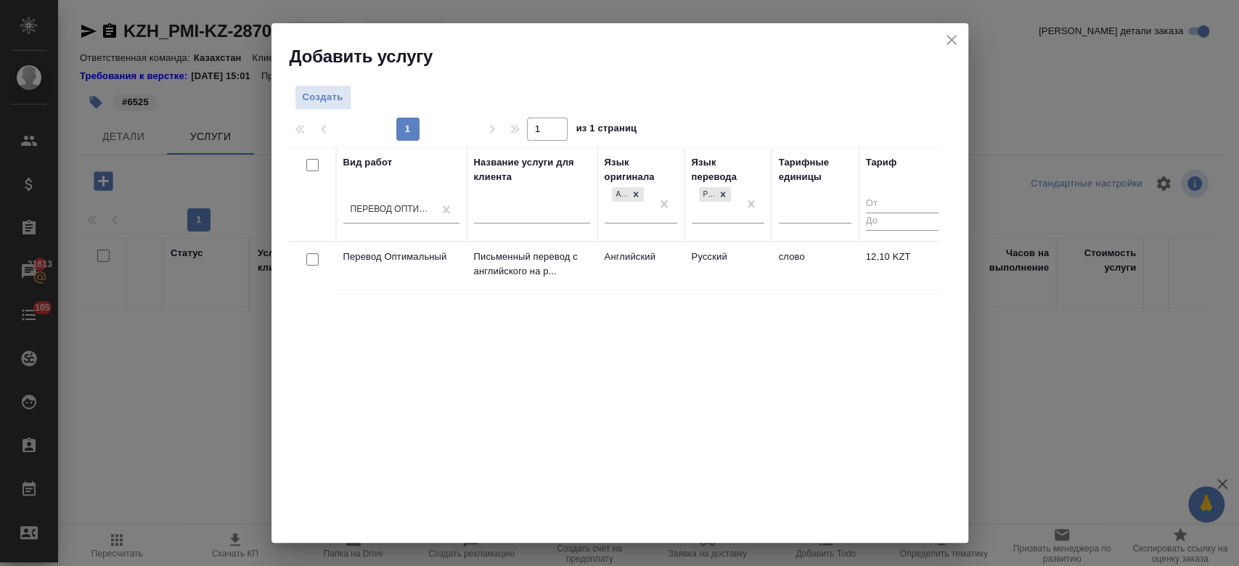
click at [610, 263] on td "Английский" at bounding box center [640, 267] width 87 height 51
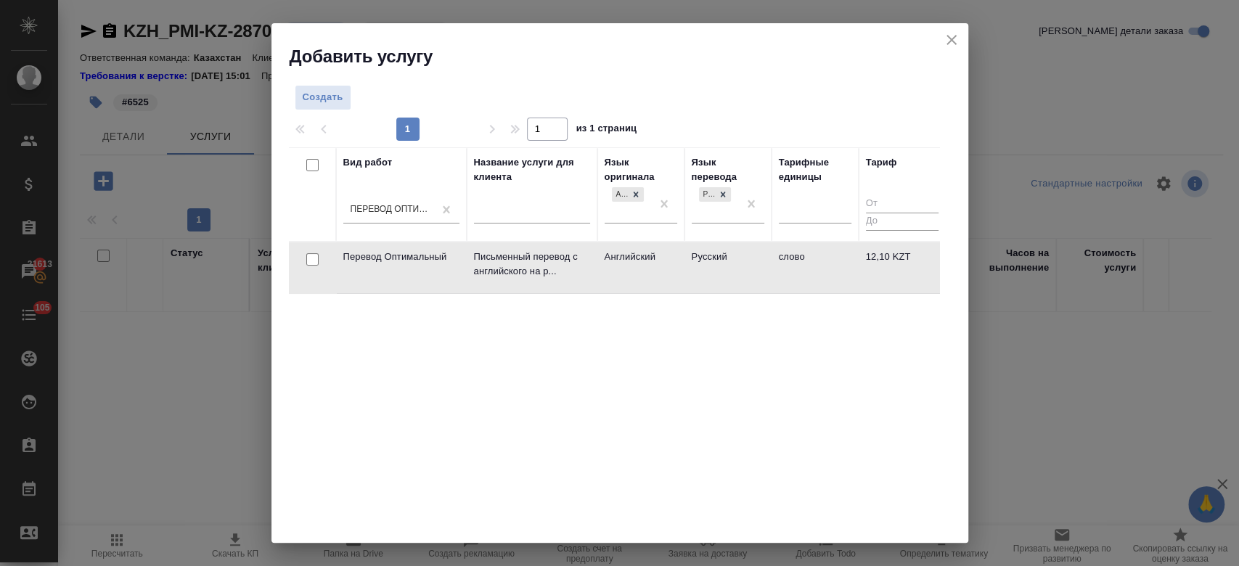
click at [610, 263] on td "Английский" at bounding box center [640, 267] width 87 height 51
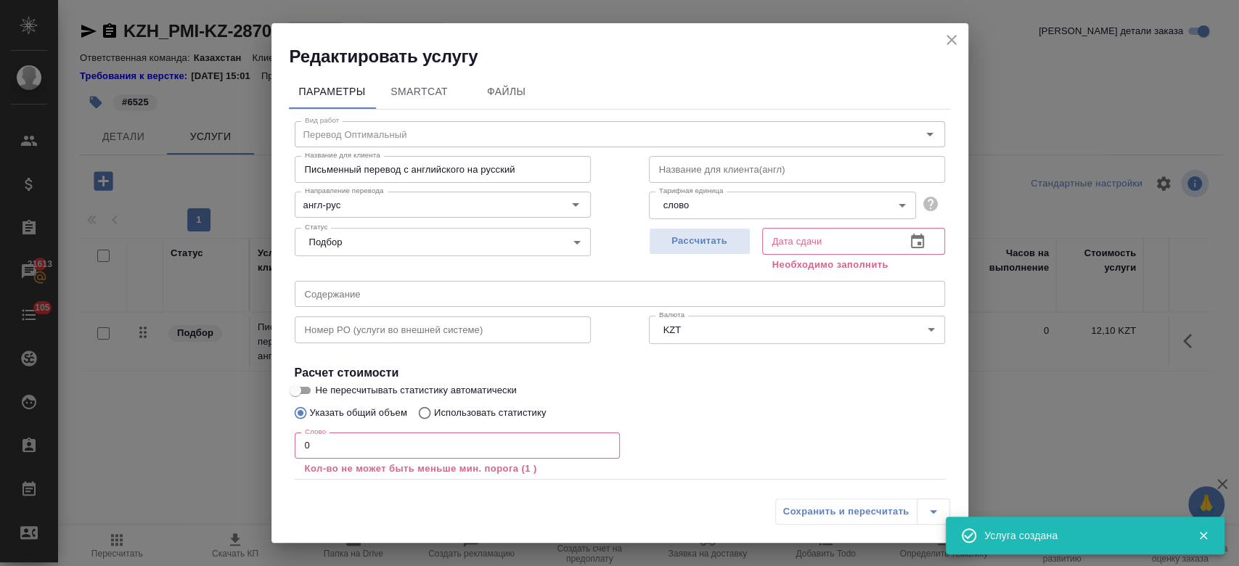
scroll to position [80, 0]
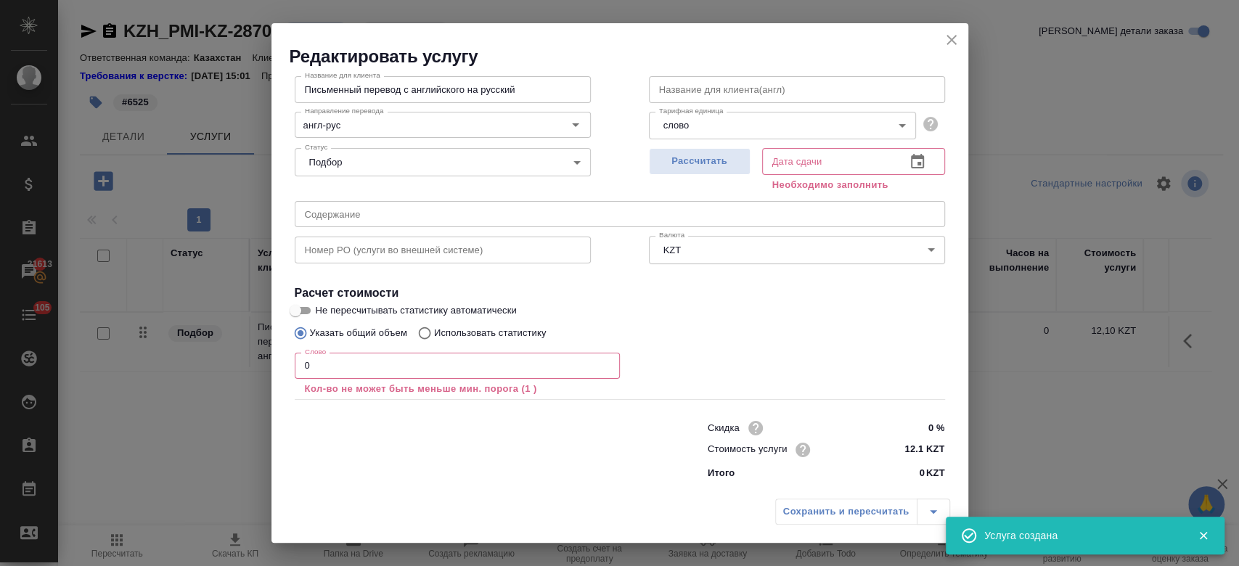
click at [951, 38] on icon "close" at bounding box center [951, 39] width 17 height 17
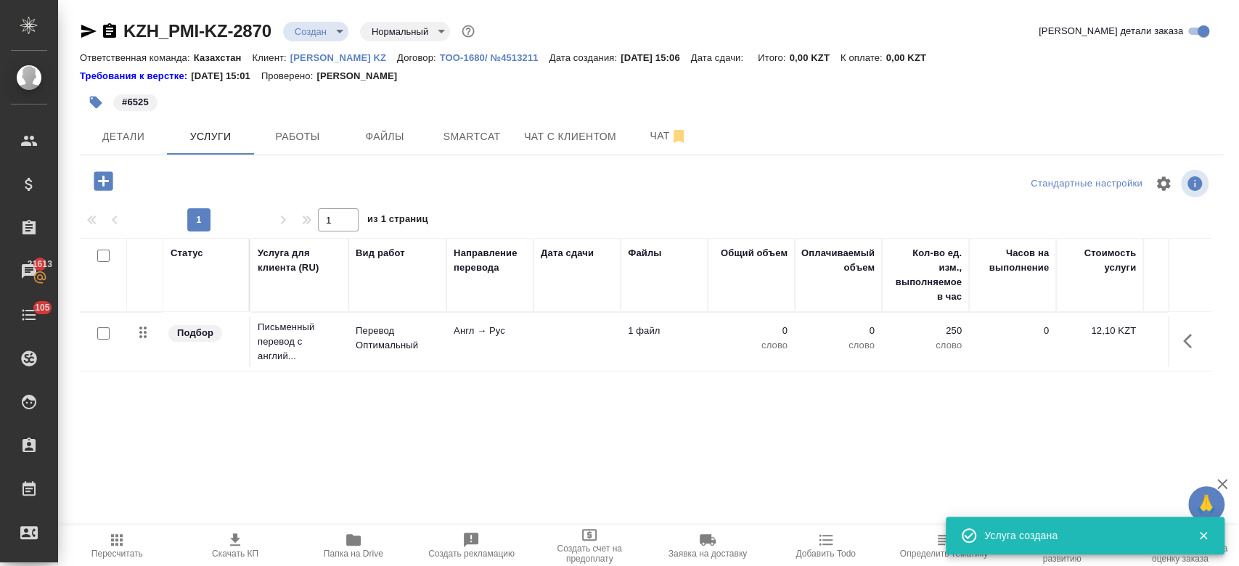
click at [99, 338] on input "checkbox" at bounding box center [103, 333] width 12 height 12
checkbox input "true"
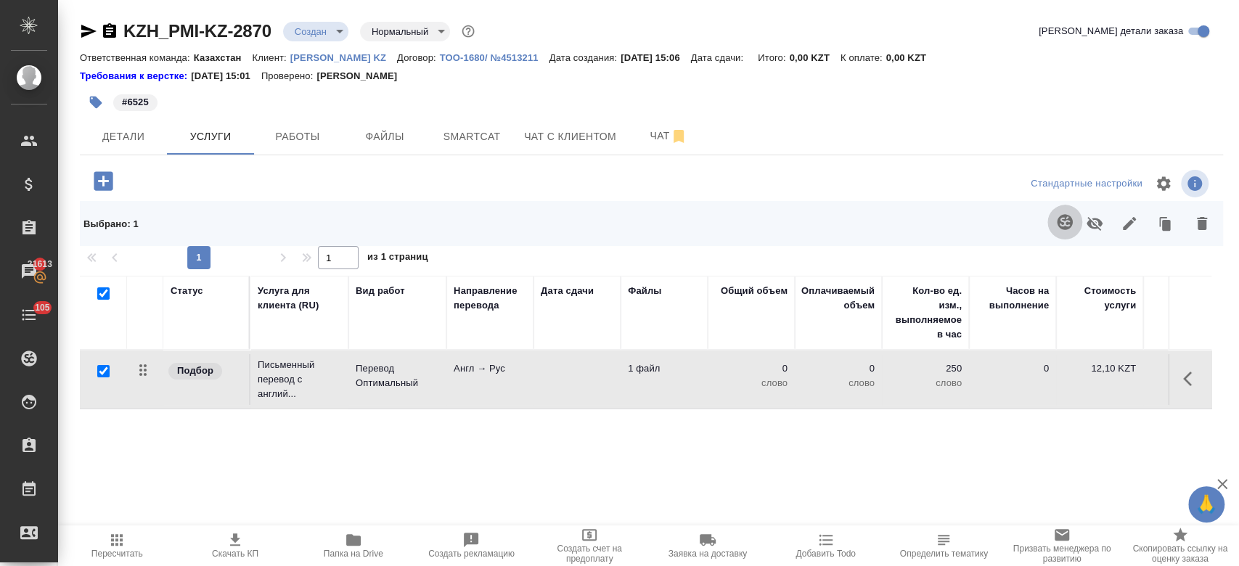
click at [1057, 231] on button "button" at bounding box center [1064, 222] width 35 height 35
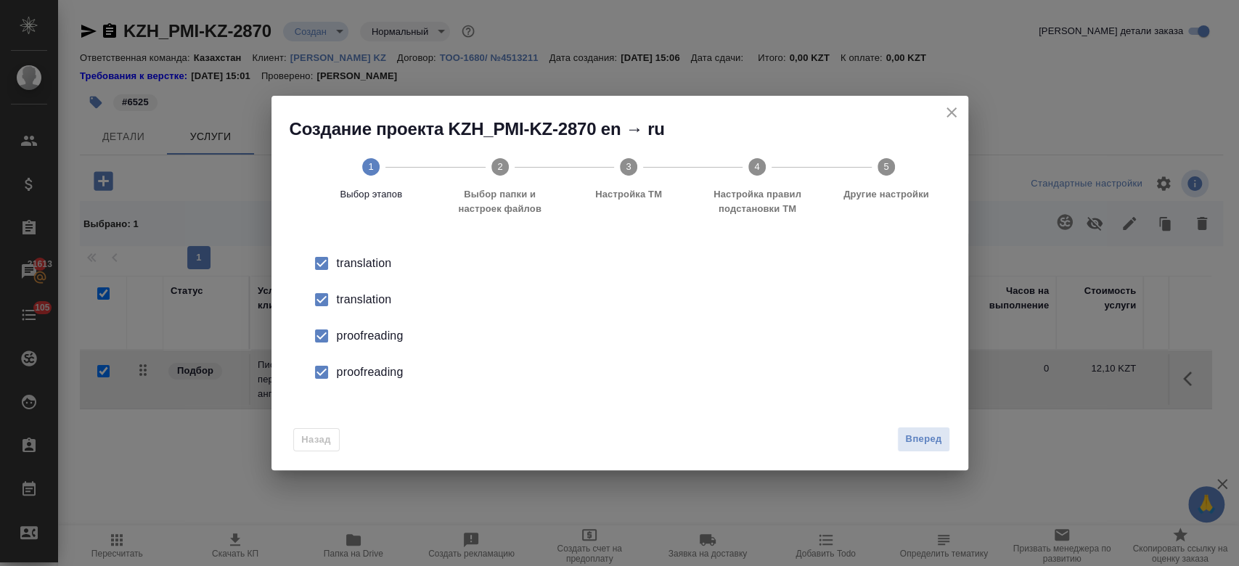
click at [385, 296] on div "translation" at bounding box center [635, 299] width 596 height 17
click at [383, 332] on div "proofreading" at bounding box center [635, 335] width 596 height 17
click at [379, 369] on div "proofreading" at bounding box center [635, 372] width 596 height 17
click at [917, 448] on button "Вперед" at bounding box center [923, 439] width 52 height 25
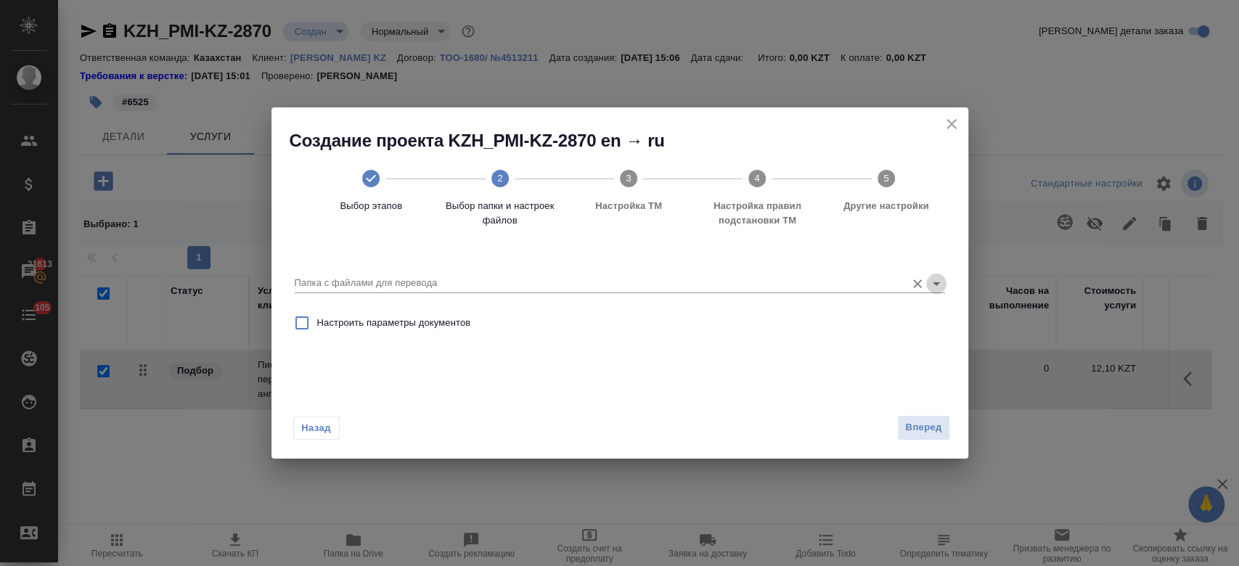
click at [932, 289] on icon "Open" at bounding box center [935, 283] width 17 height 17
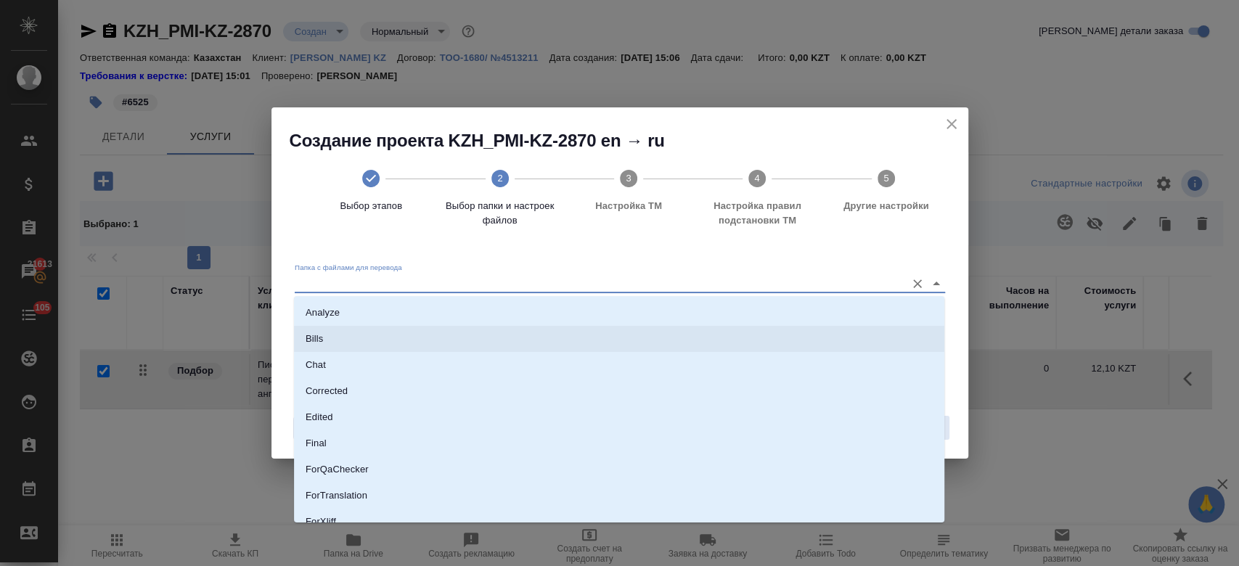
scroll to position [117, 0]
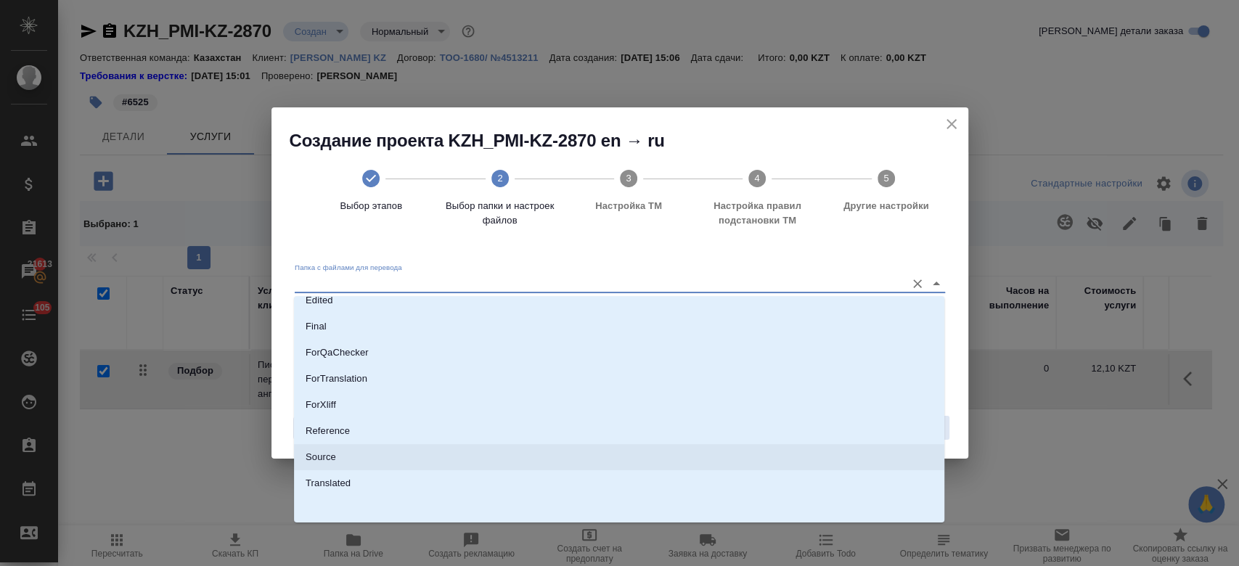
click at [588, 466] on li "Source" at bounding box center [619, 457] width 650 height 26
type input "Source"
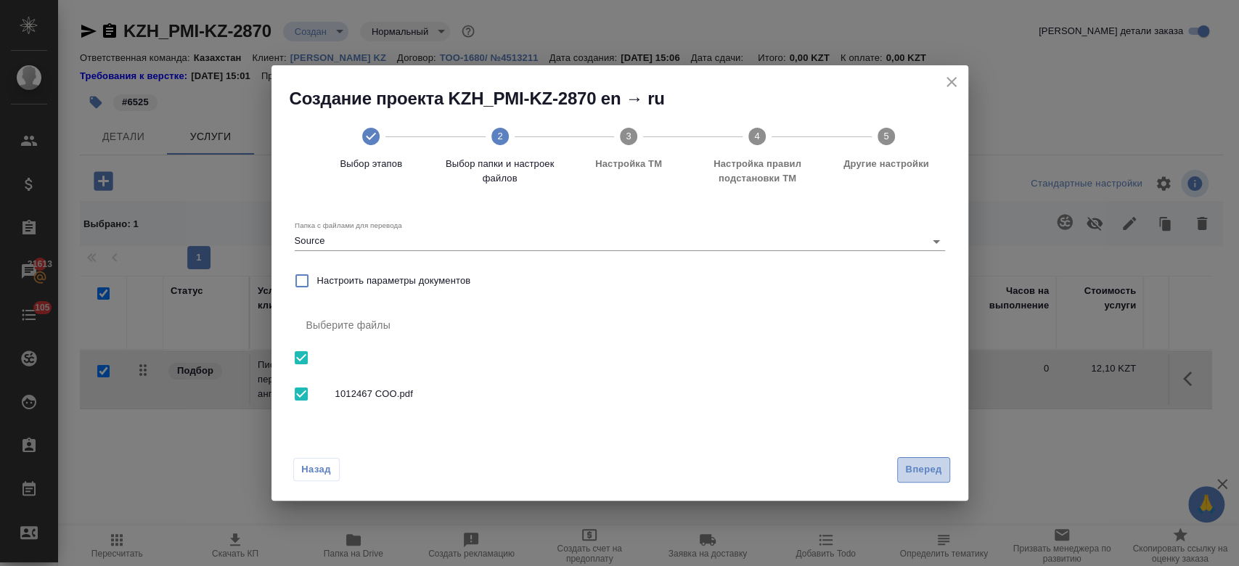
click at [919, 477] on span "Вперед" at bounding box center [923, 470] width 36 height 17
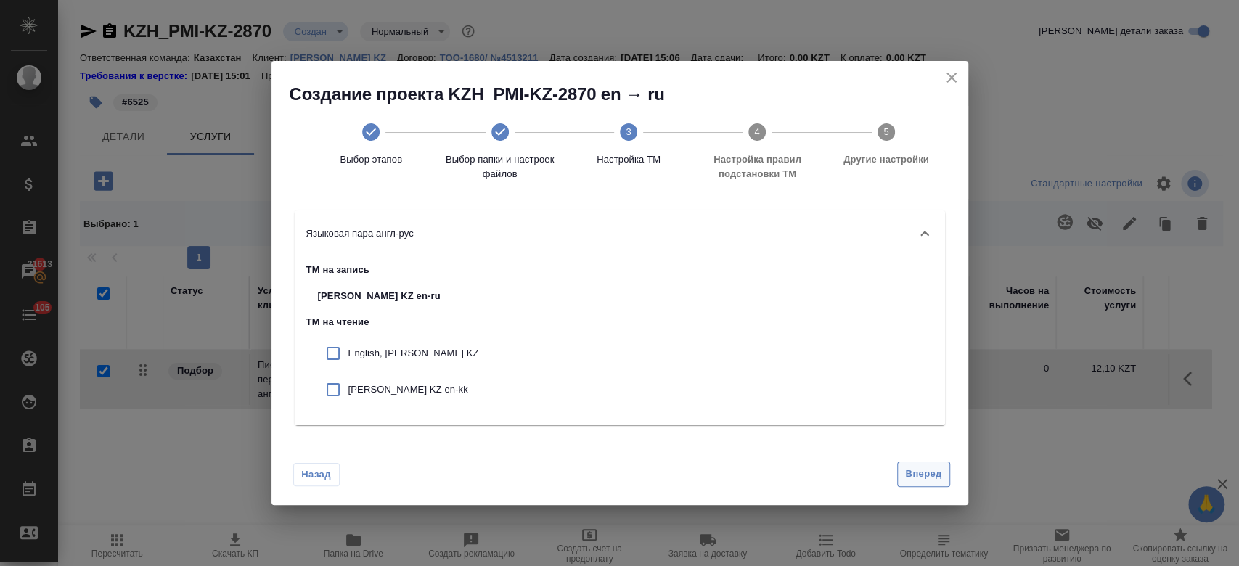
click at [924, 485] on button "Вперед" at bounding box center [923, 474] width 52 height 25
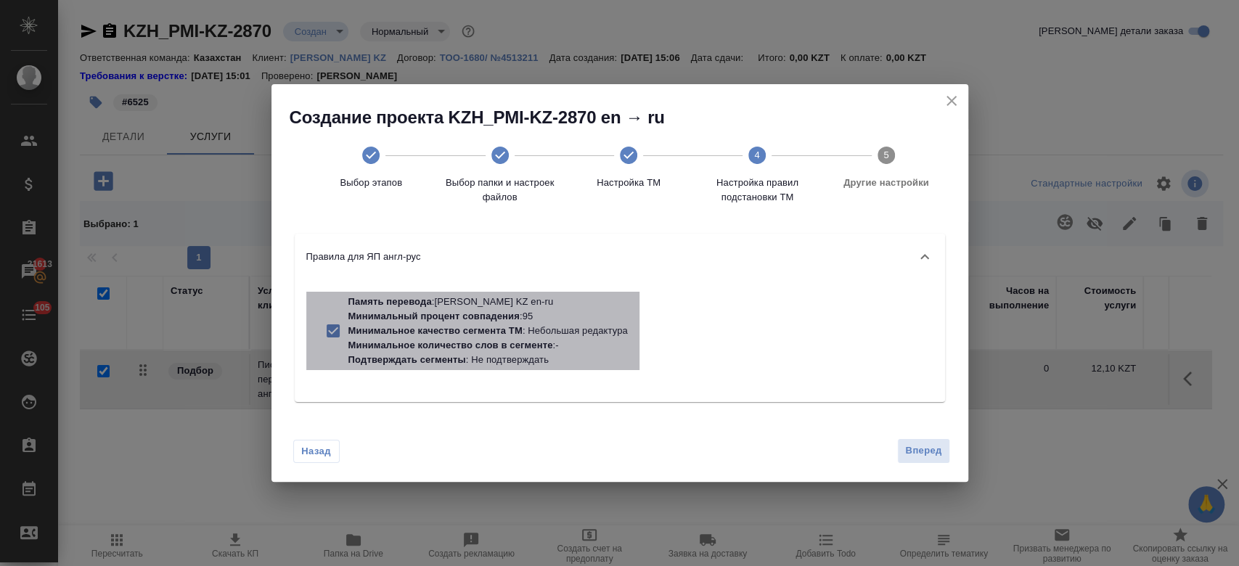
click at [498, 335] on p "Минимальное качество сегмента ТМ" at bounding box center [435, 330] width 174 height 11
checkbox input "false"
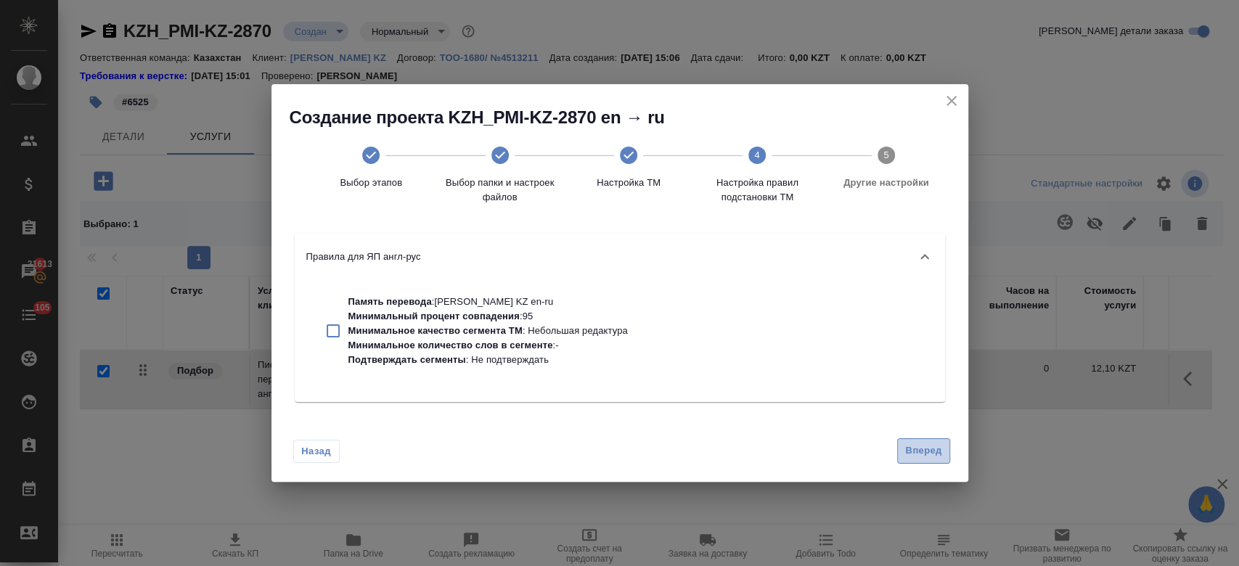
click at [908, 443] on span "Вперед" at bounding box center [923, 451] width 36 height 17
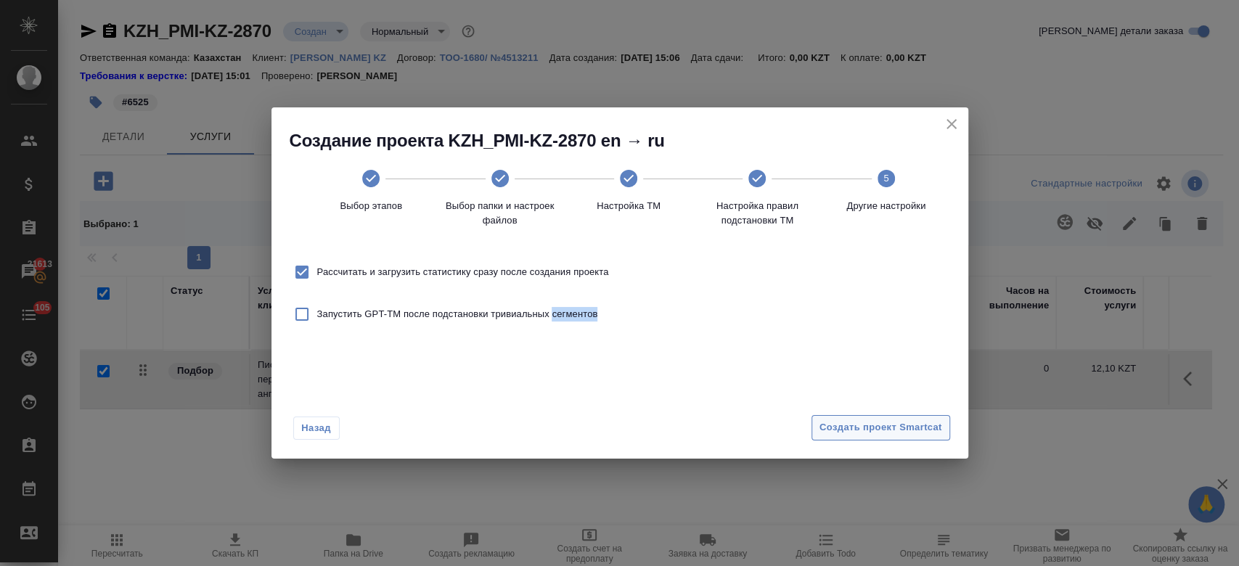
click at [908, 443] on div "Назад Создать проект Smartcat" at bounding box center [619, 424] width 697 height 68
click at [887, 430] on span "Создать проект Smartcat" at bounding box center [880, 427] width 123 height 17
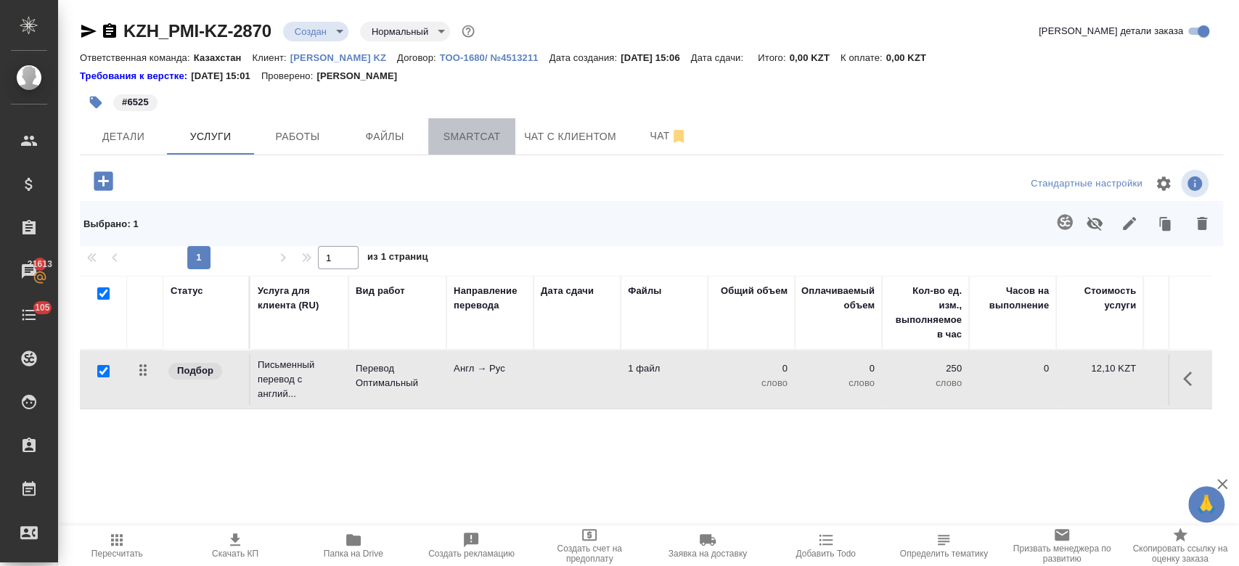
click at [500, 143] on span "Smartcat" at bounding box center [472, 137] width 70 height 18
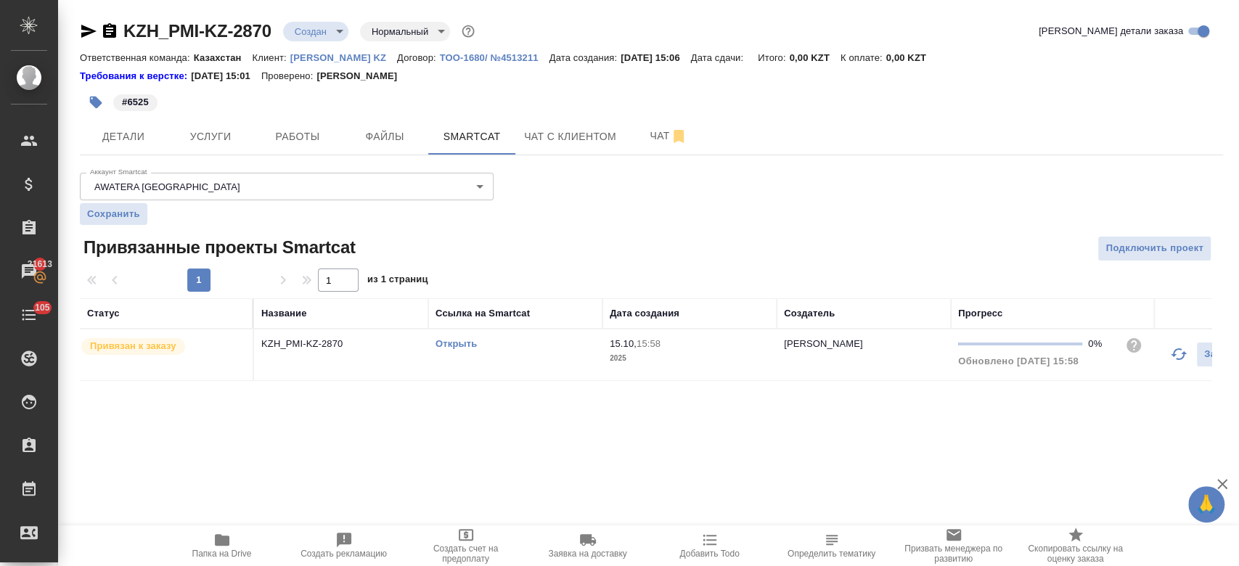
click at [451, 343] on link "Открыть" at bounding box center [455, 343] width 41 height 11
click at [204, 121] on button "Услуги" at bounding box center [210, 136] width 87 height 36
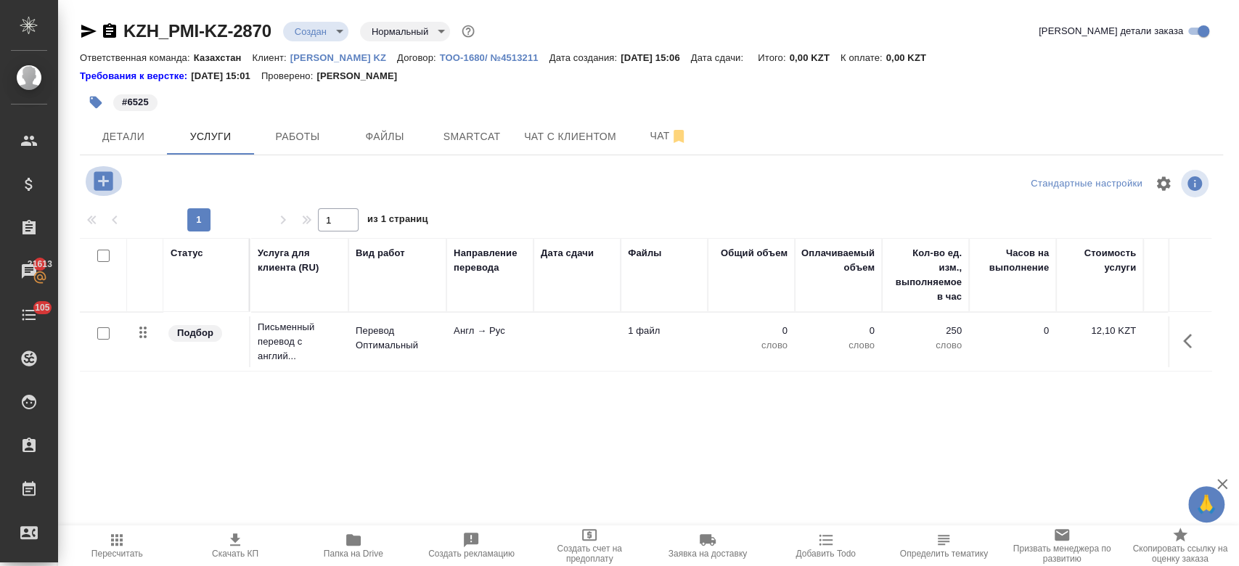
click at [104, 187] on icon "button" at bounding box center [103, 180] width 19 height 19
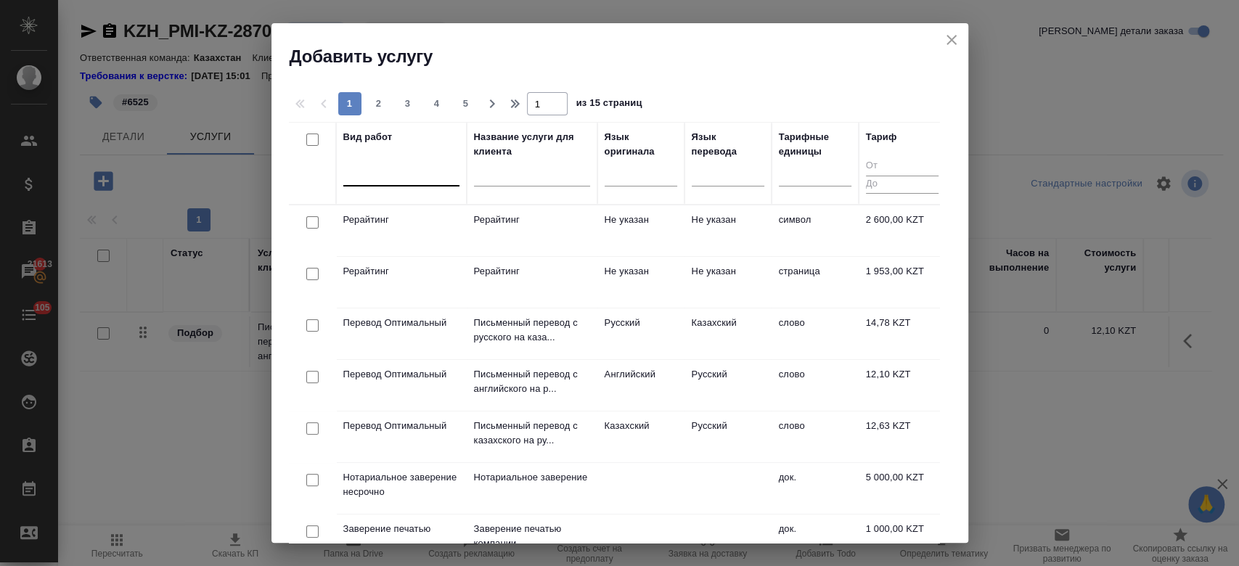
click at [411, 177] on div at bounding box center [401, 171] width 116 height 21
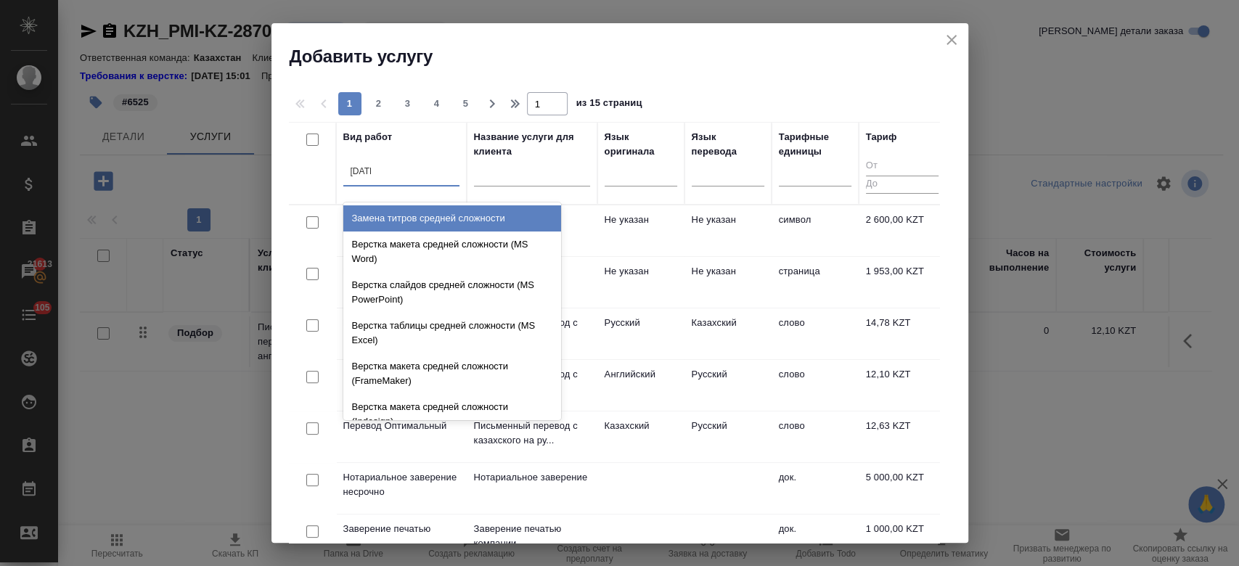
type input "средн"
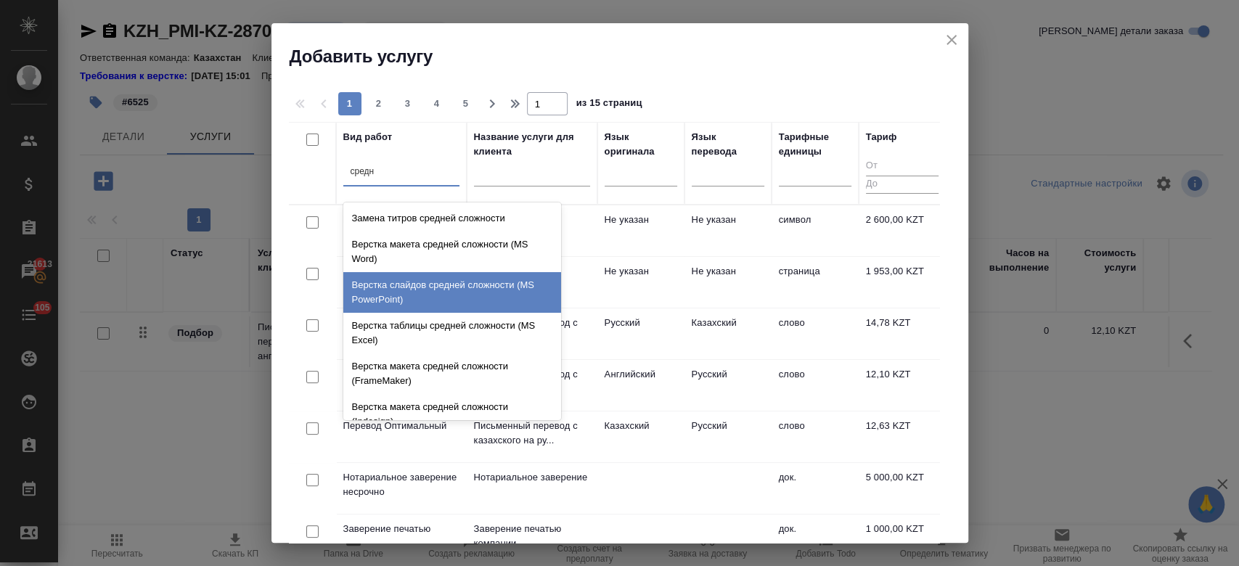
scroll to position [153, 0]
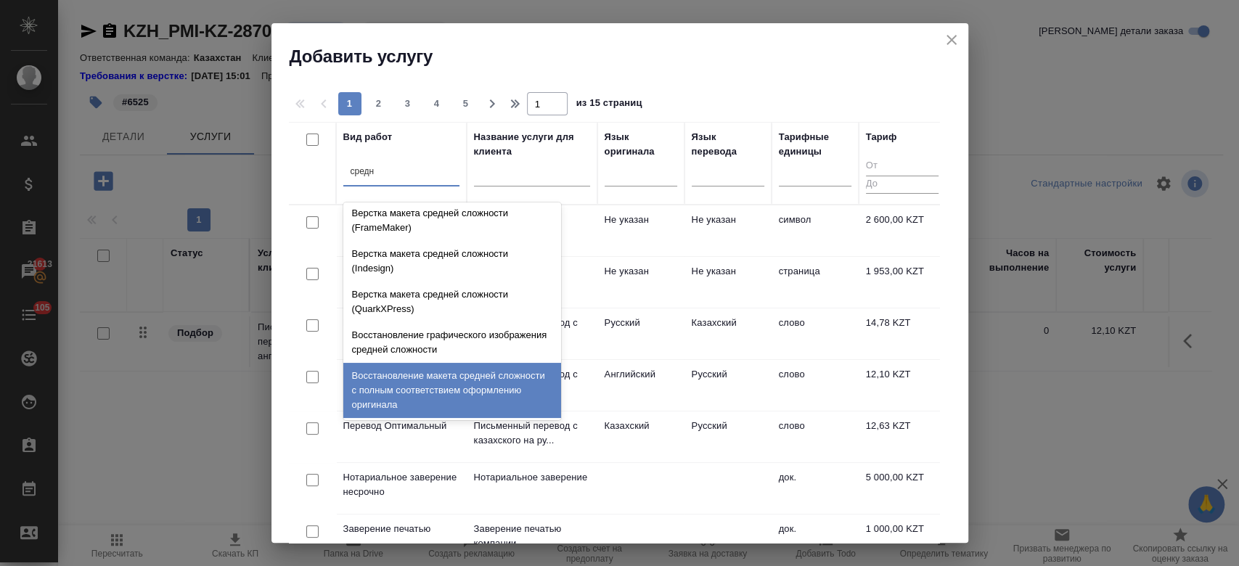
click at [447, 381] on div "Восстановление макета средней сложности с полным соответствием оформлению ориги…" at bounding box center [452, 390] width 218 height 55
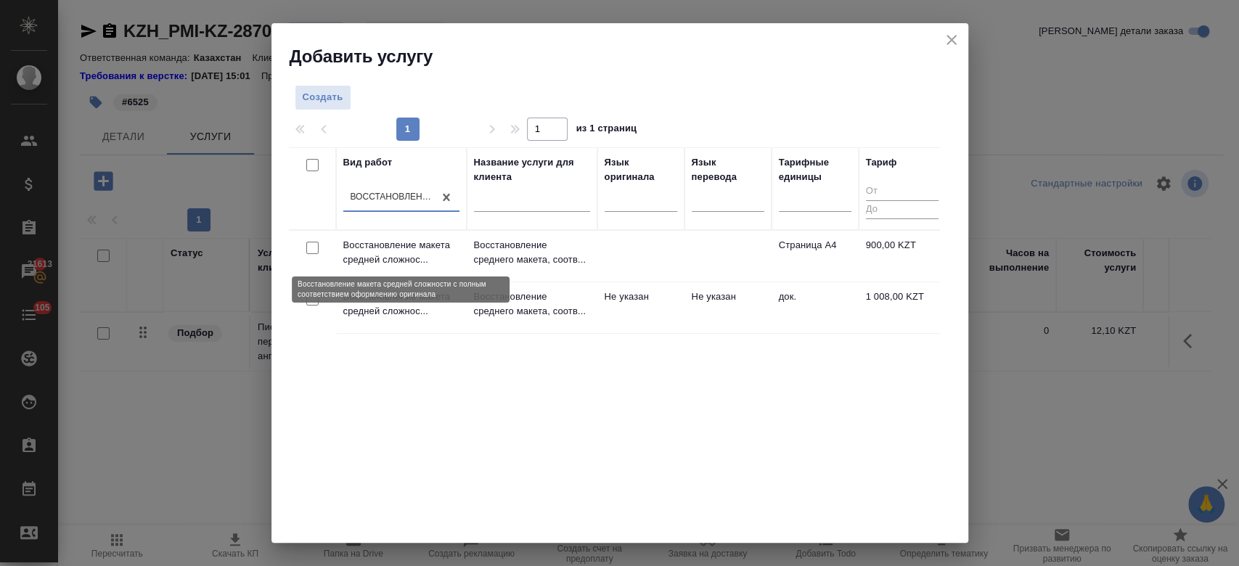
click at [454, 256] on p "Восстановление макета средней сложнос..." at bounding box center [401, 252] width 116 height 29
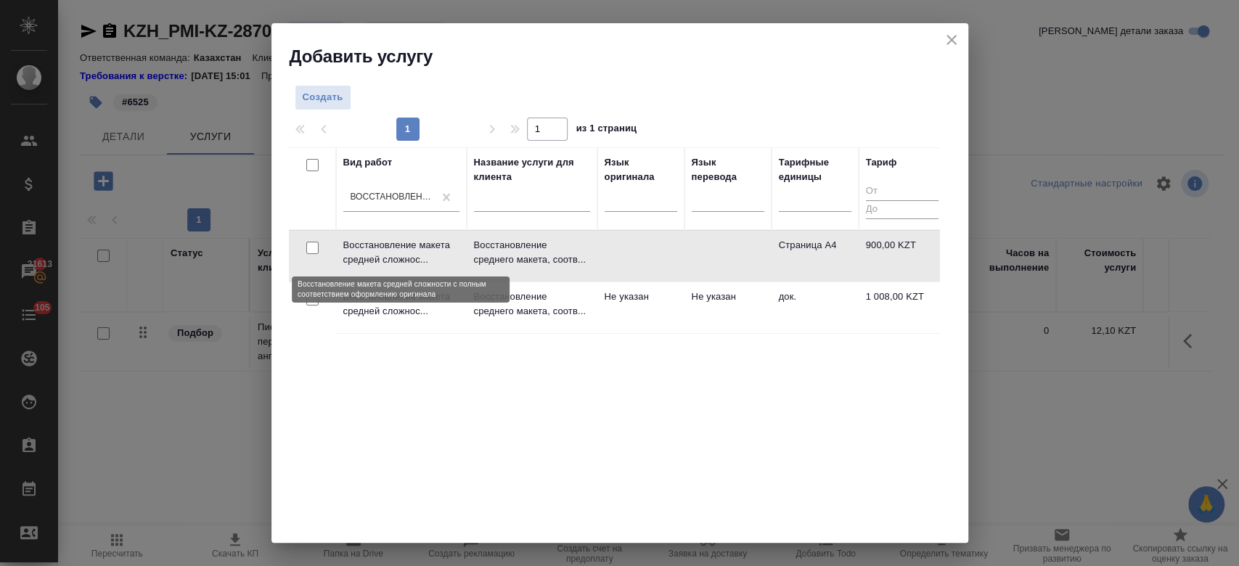
click at [454, 256] on p "Восстановление макета средней сложнос..." at bounding box center [401, 252] width 116 height 29
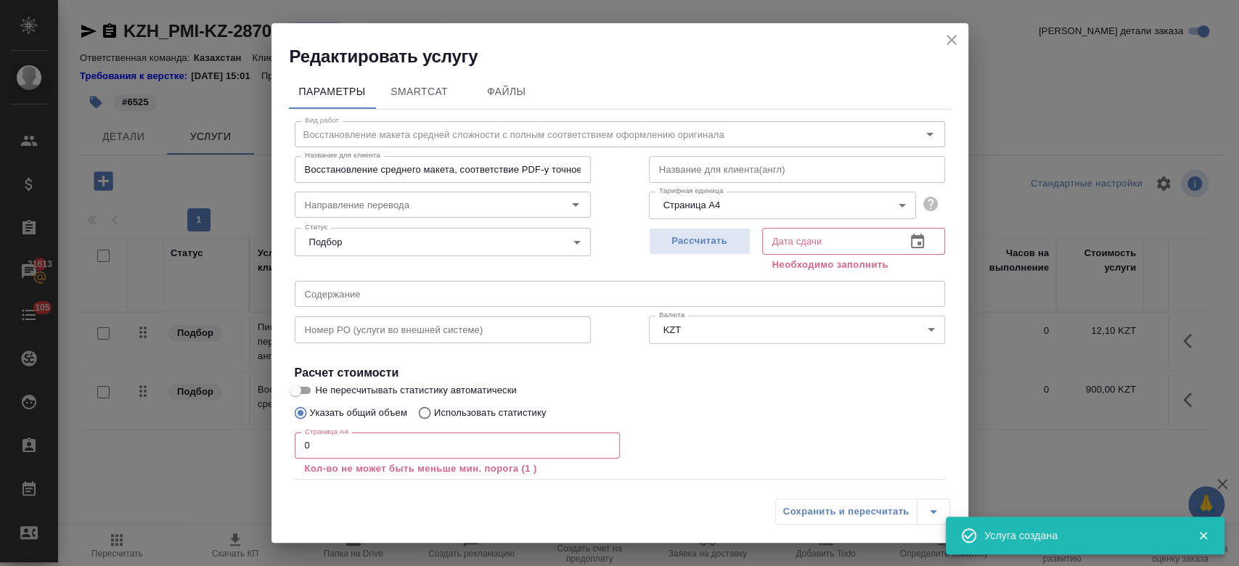
scroll to position [80, 0]
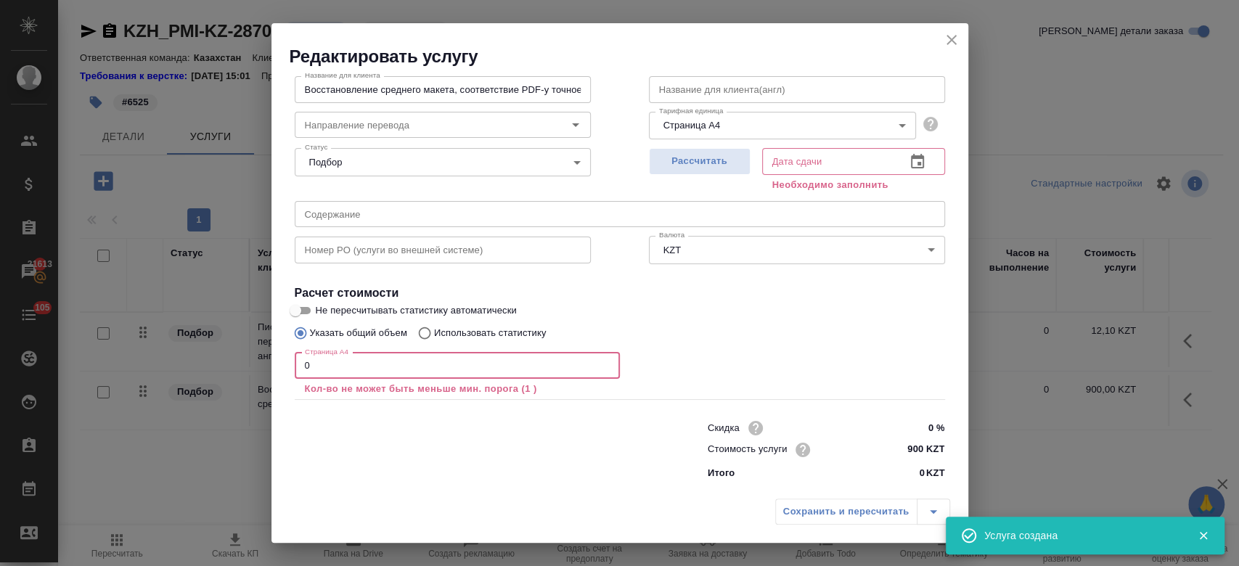
click at [380, 368] on input "0" at bounding box center [457, 366] width 325 height 26
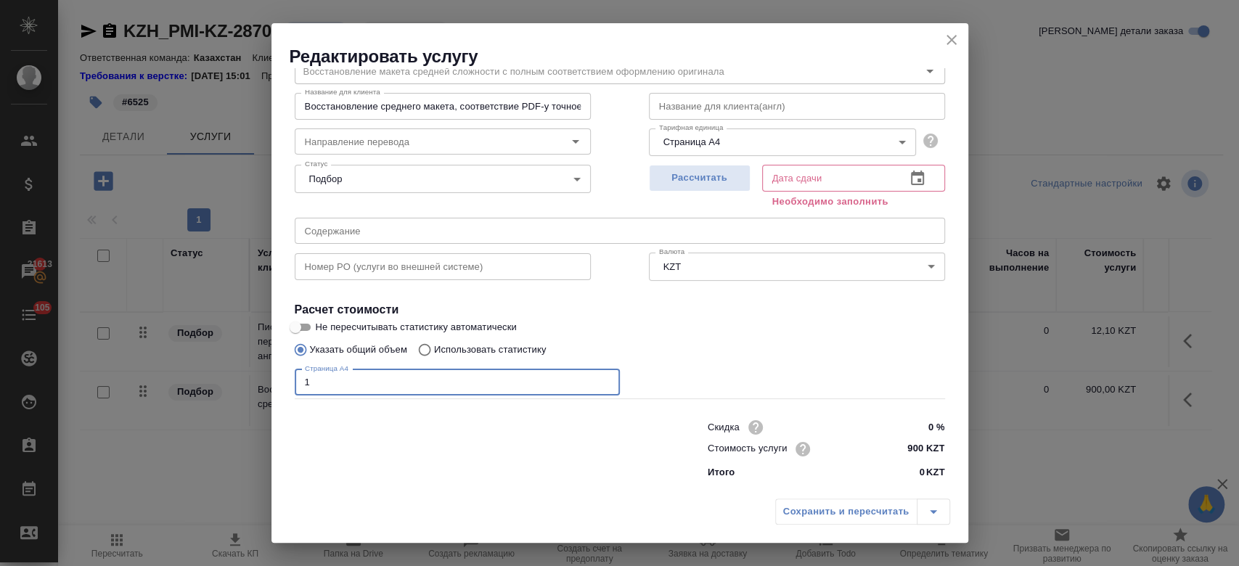
scroll to position [62, 0]
type input "1"
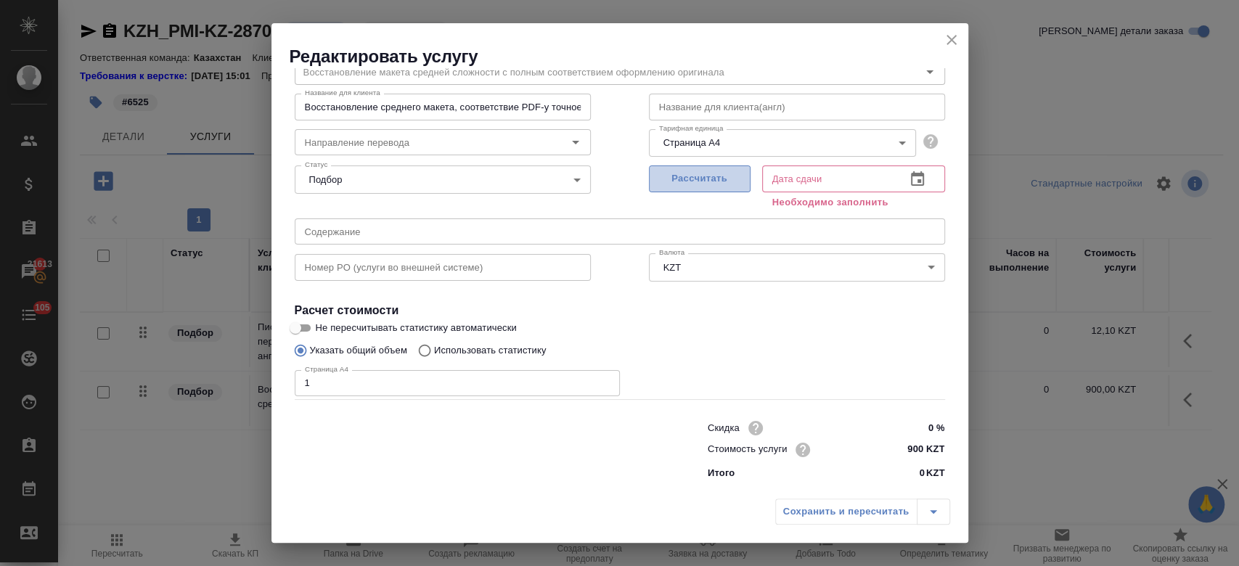
click at [673, 176] on span "Рассчитать" at bounding box center [700, 179] width 86 height 17
type input "[DATE] 16:04"
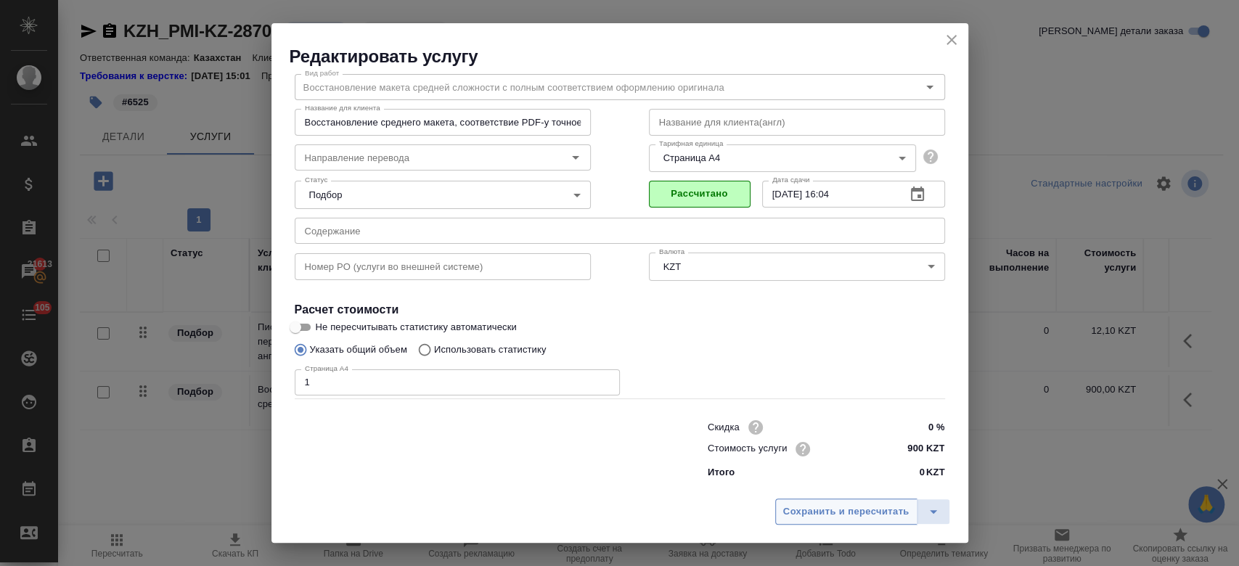
scroll to position [46, 0]
click at [821, 513] on span "Сохранить и пересчитать" at bounding box center [846, 512] width 126 height 17
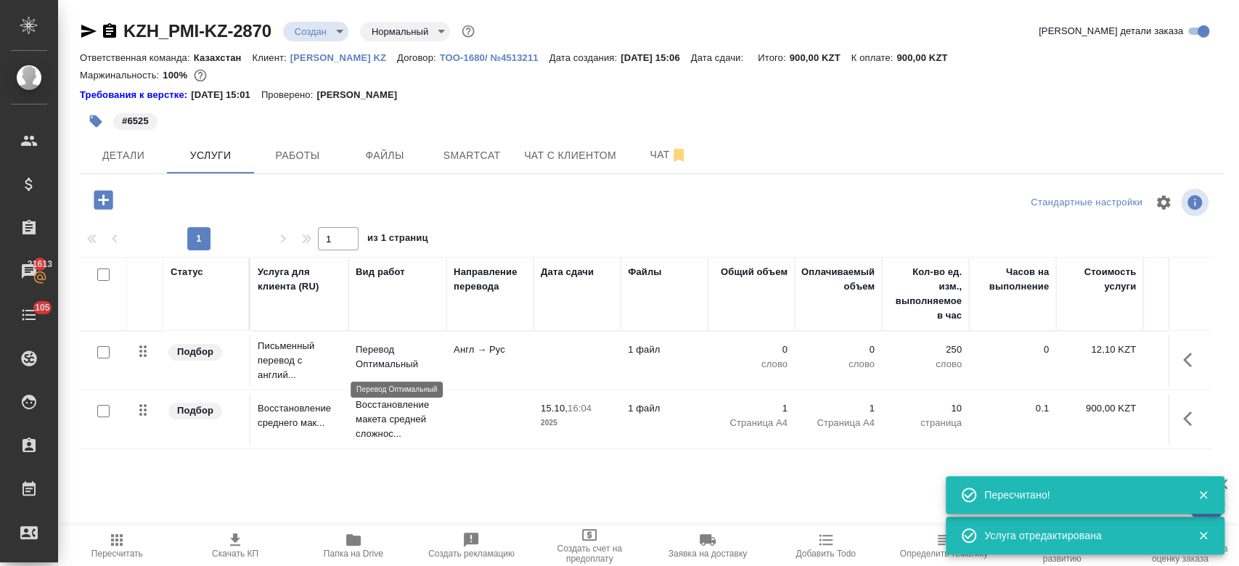
click at [361, 361] on p "Перевод Оптимальный" at bounding box center [397, 357] width 83 height 29
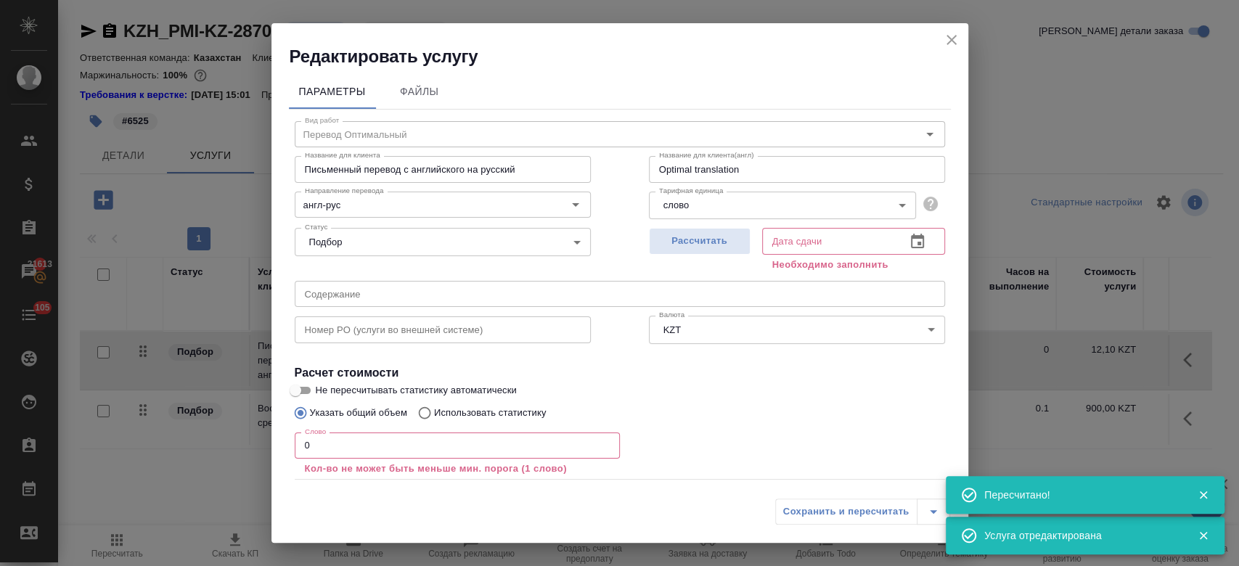
scroll to position [80, 0]
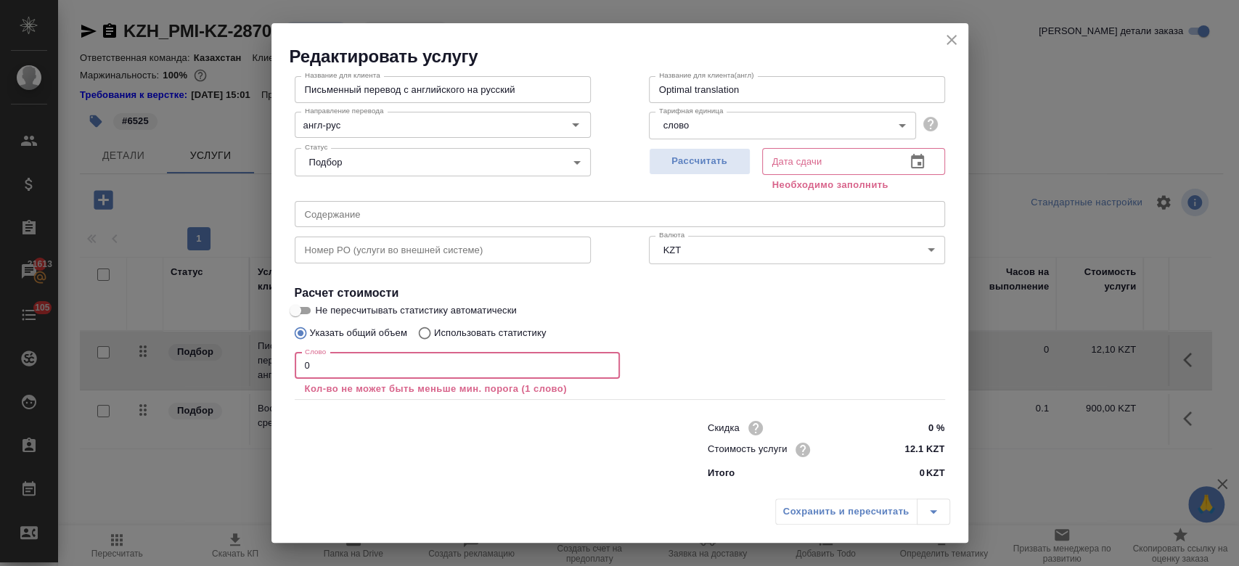
click at [343, 361] on input "0" at bounding box center [457, 366] width 325 height 26
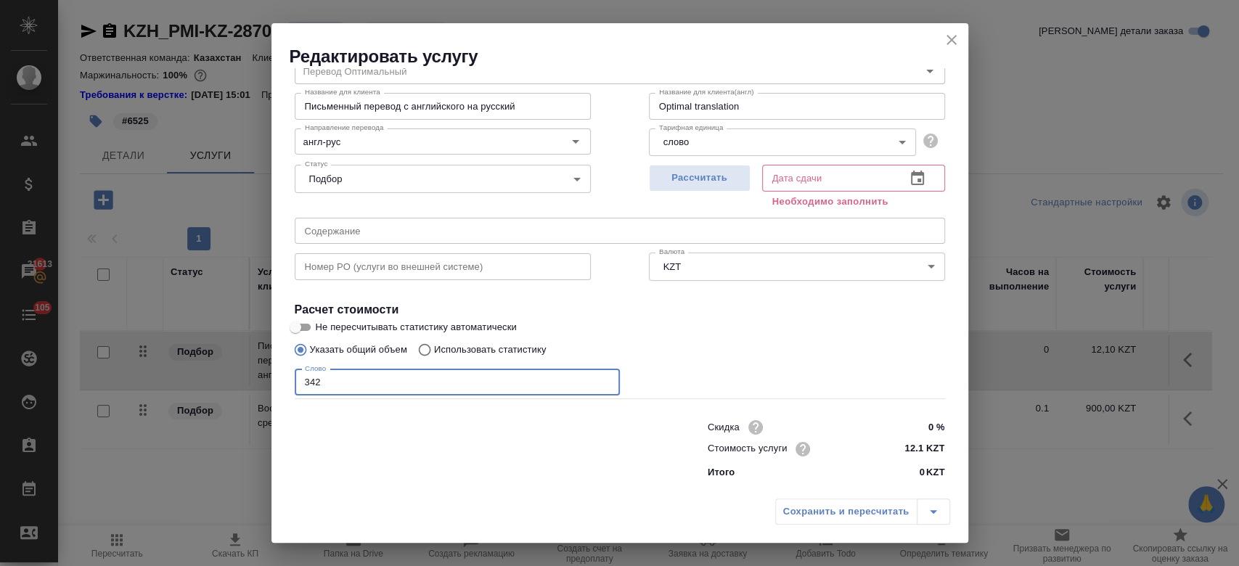
scroll to position [62, 0]
type input "342"
click at [296, 326] on input "Не пересчитывать статистику автоматически" at bounding box center [295, 327] width 52 height 17
checkbox input "true"
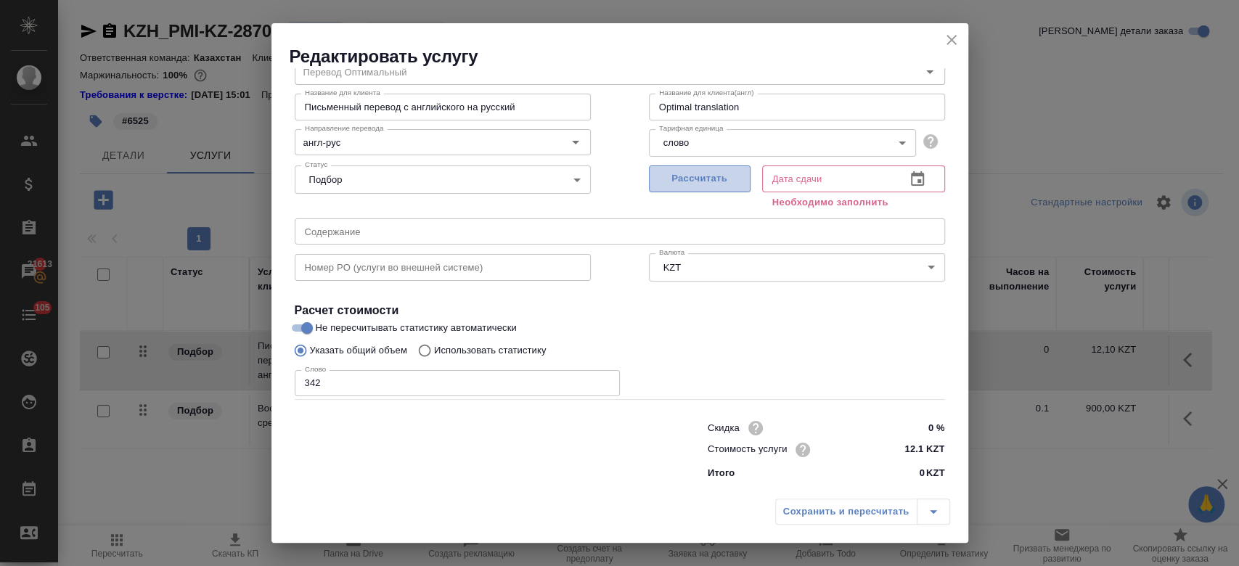
click at [720, 186] on span "Рассчитать" at bounding box center [700, 179] width 86 height 17
type input "[DATE] 17:21"
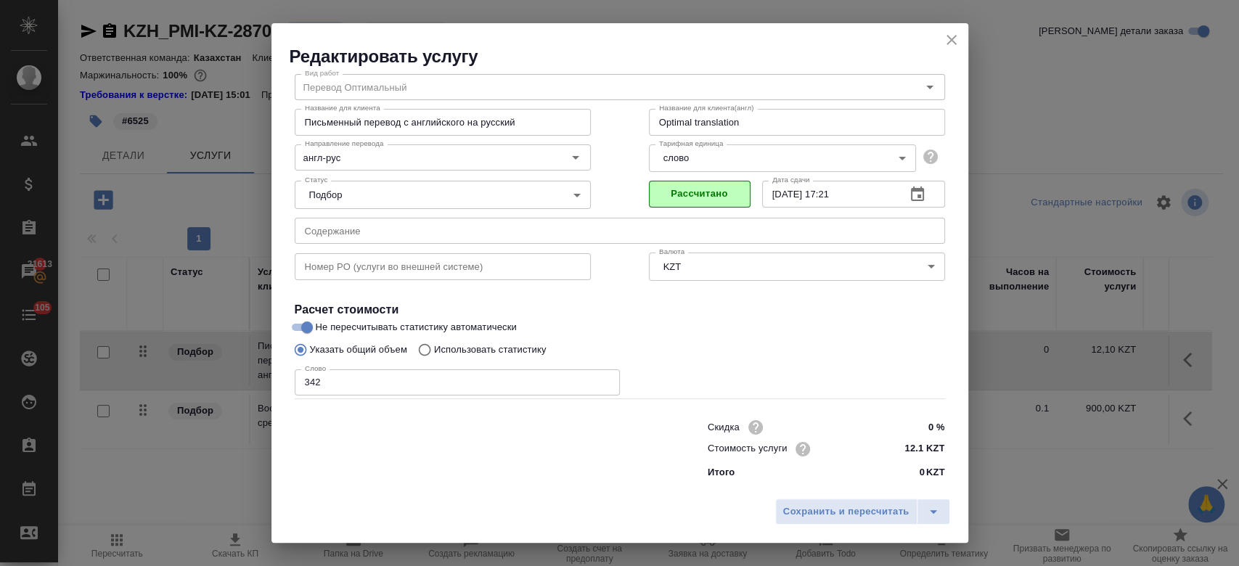
scroll to position [46, 0]
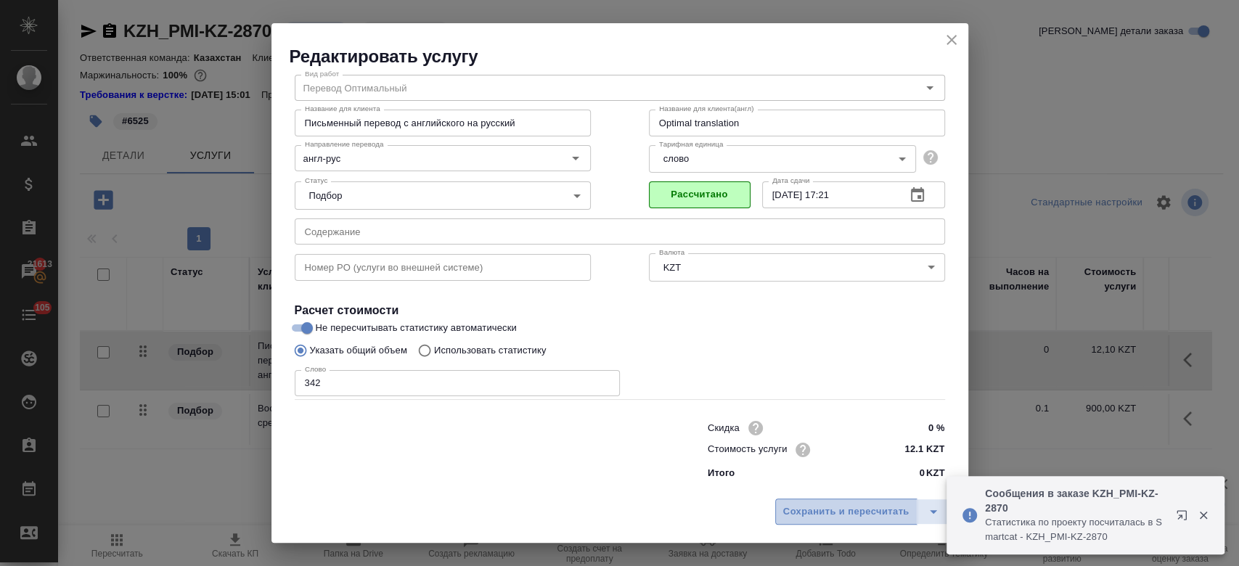
click at [803, 502] on button "Сохранить и пересчитать" at bounding box center [846, 512] width 142 height 26
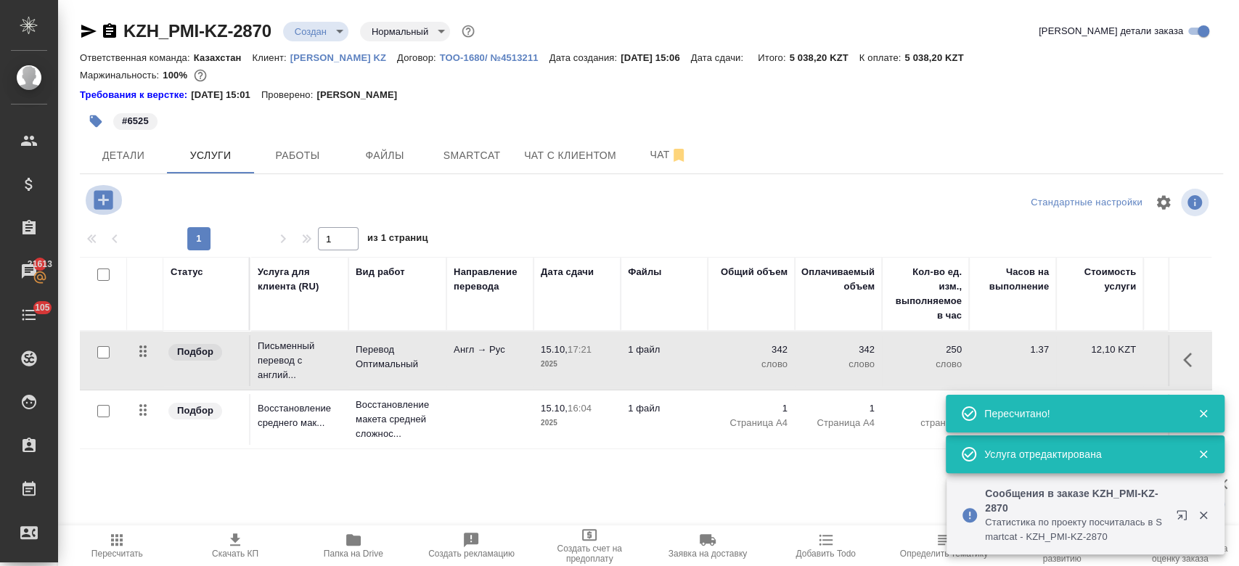
click at [102, 202] on icon "button" at bounding box center [103, 199] width 25 height 25
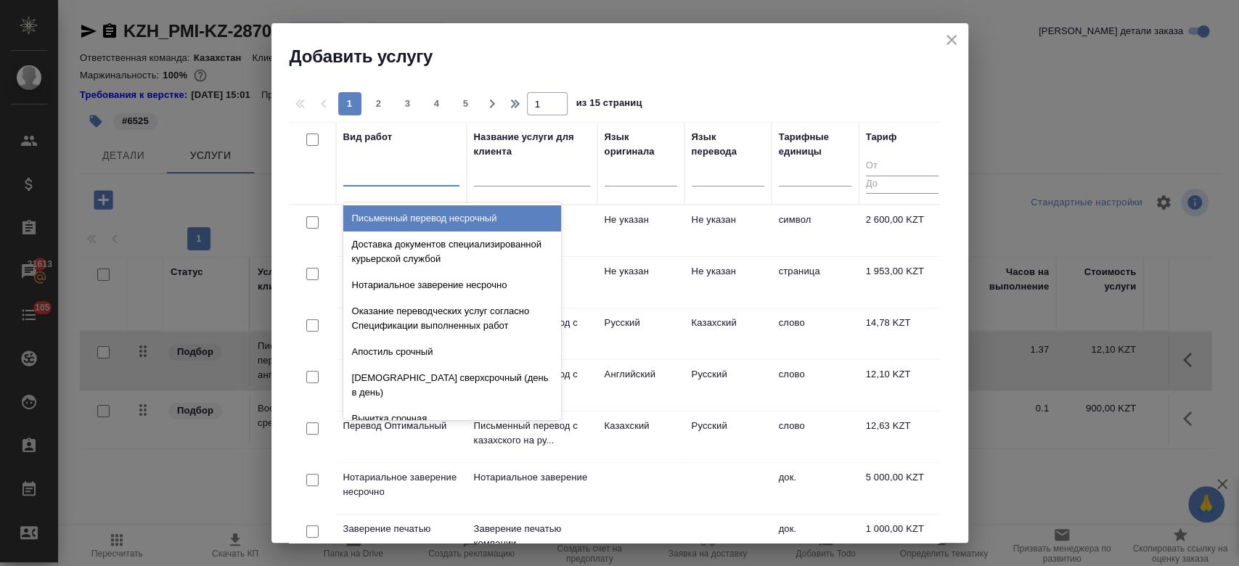
click at [390, 183] on div at bounding box center [401, 173] width 116 height 28
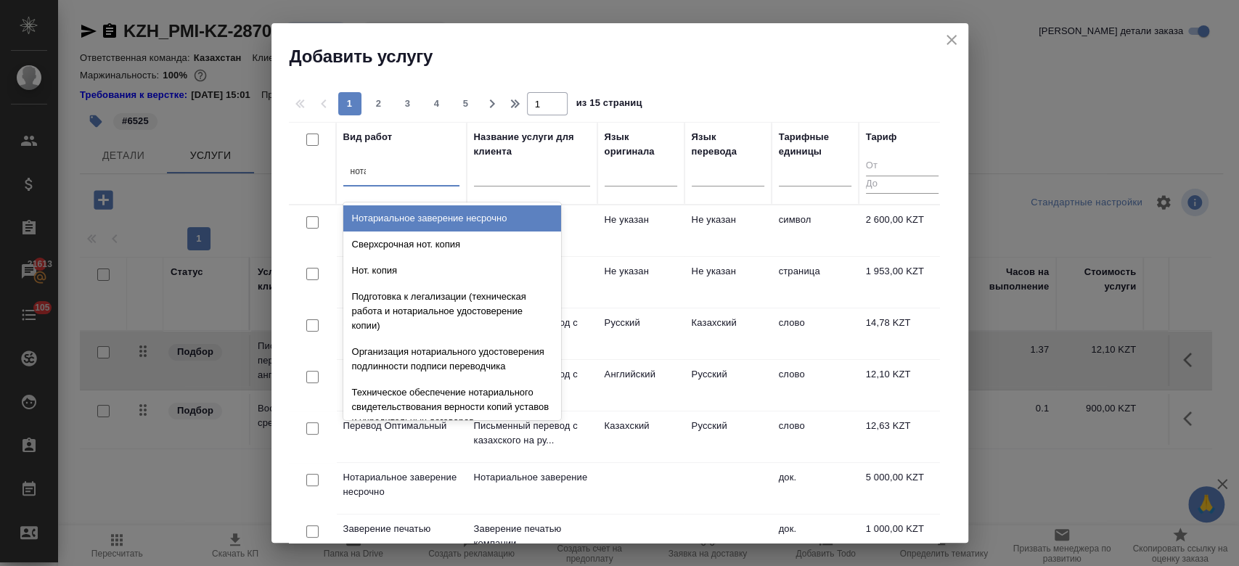
type input "нотар"
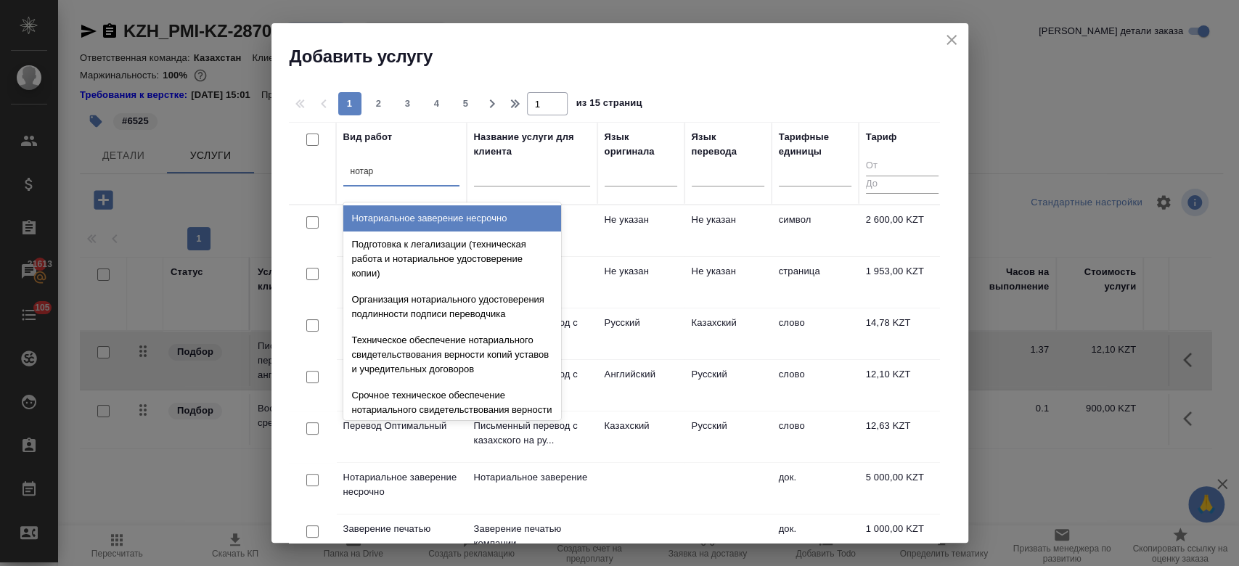
click at [388, 212] on div "Нотариальное заверение несрочно" at bounding box center [452, 218] width 218 height 26
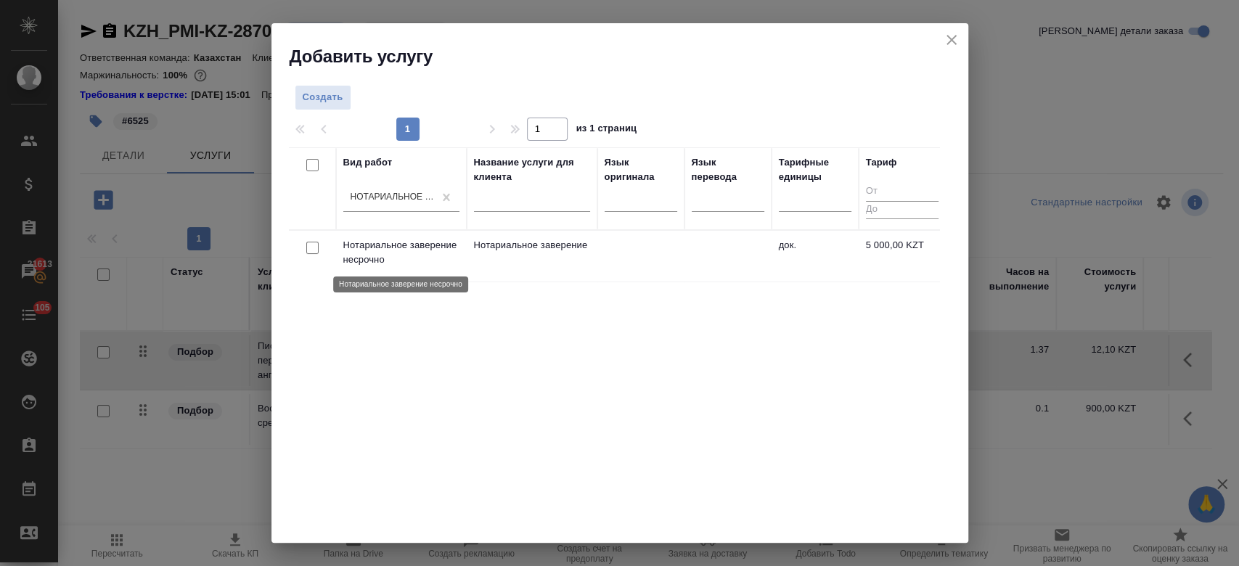
click at [414, 249] on p "Нотариальное заверение несрочно" at bounding box center [401, 252] width 116 height 29
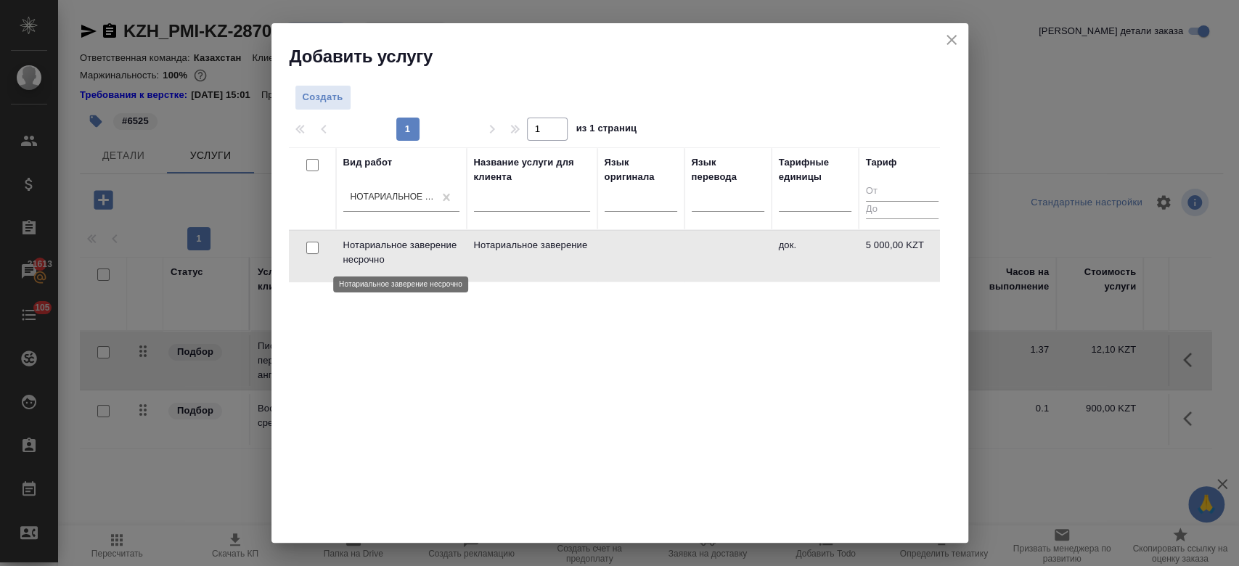
click at [414, 249] on p "Нотариальное заверение несрочно" at bounding box center [401, 252] width 116 height 29
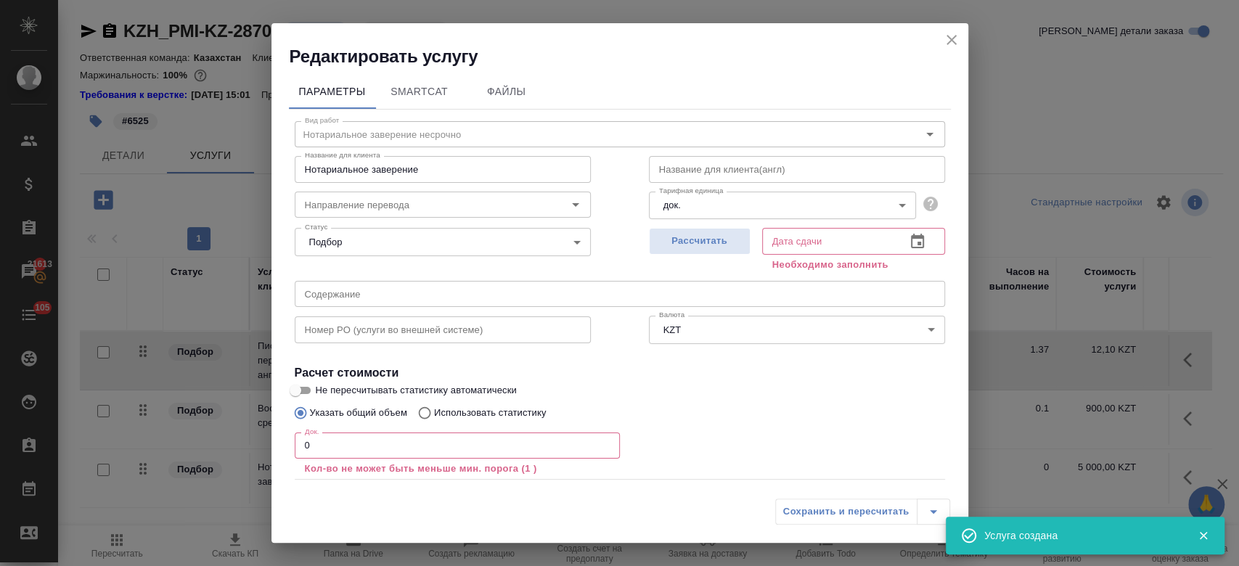
scroll to position [80, 0]
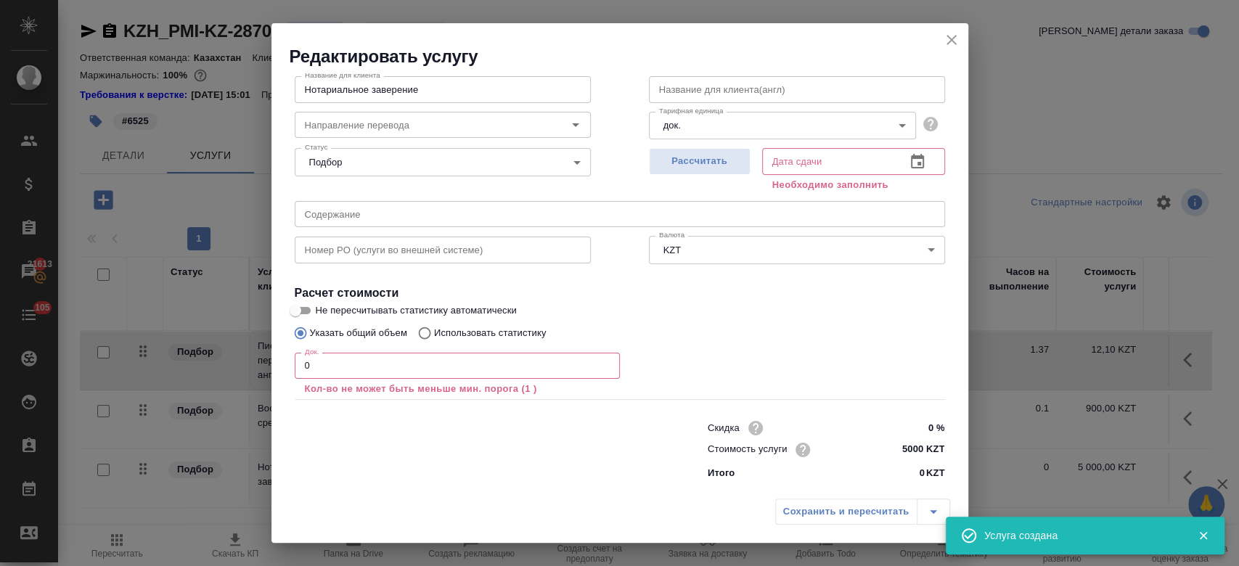
click at [344, 364] on input "0" at bounding box center [457, 366] width 325 height 26
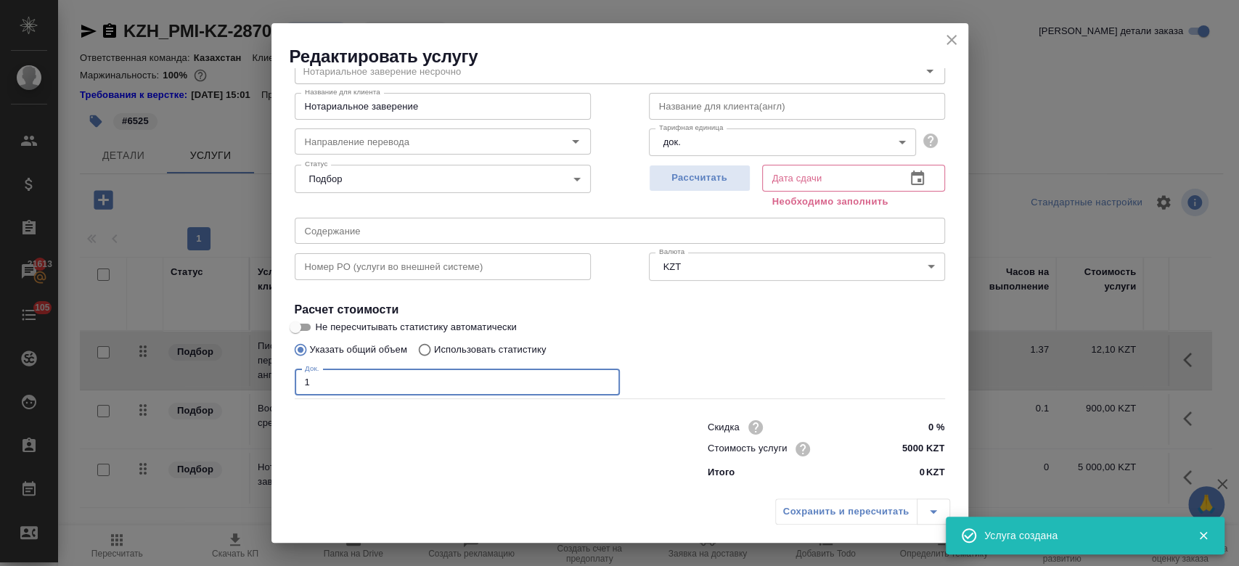
scroll to position [62, 0]
type input "1"
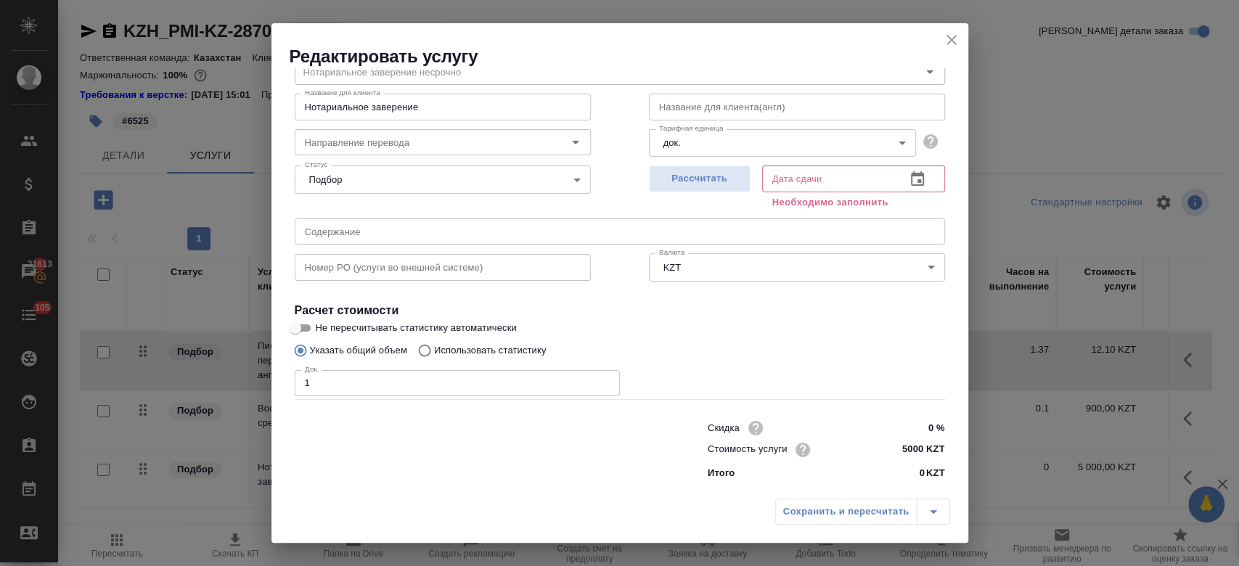
click at [678, 194] on div "Рассчитать" at bounding box center [700, 186] width 102 height 52
click at [659, 164] on div "Рассчитать" at bounding box center [700, 186] width 102 height 52
click at [666, 175] on span "Рассчитать" at bounding box center [700, 179] width 86 height 17
type input "[DATE] 16:11"
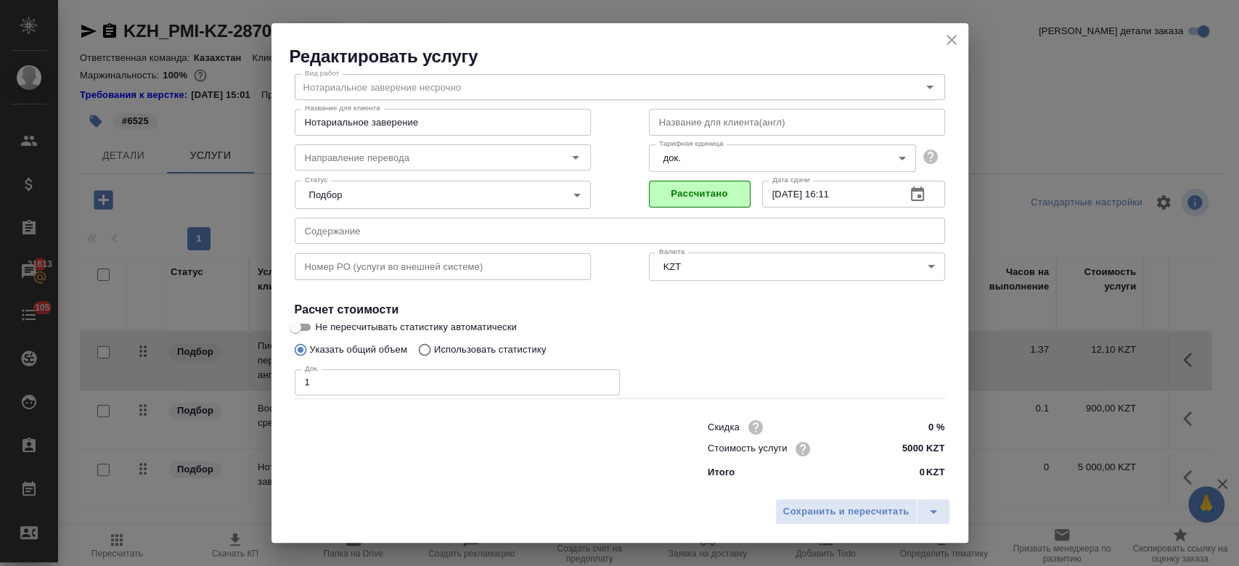
scroll to position [46, 0]
click at [809, 512] on span "Сохранить и пересчитать" at bounding box center [846, 512] width 126 height 17
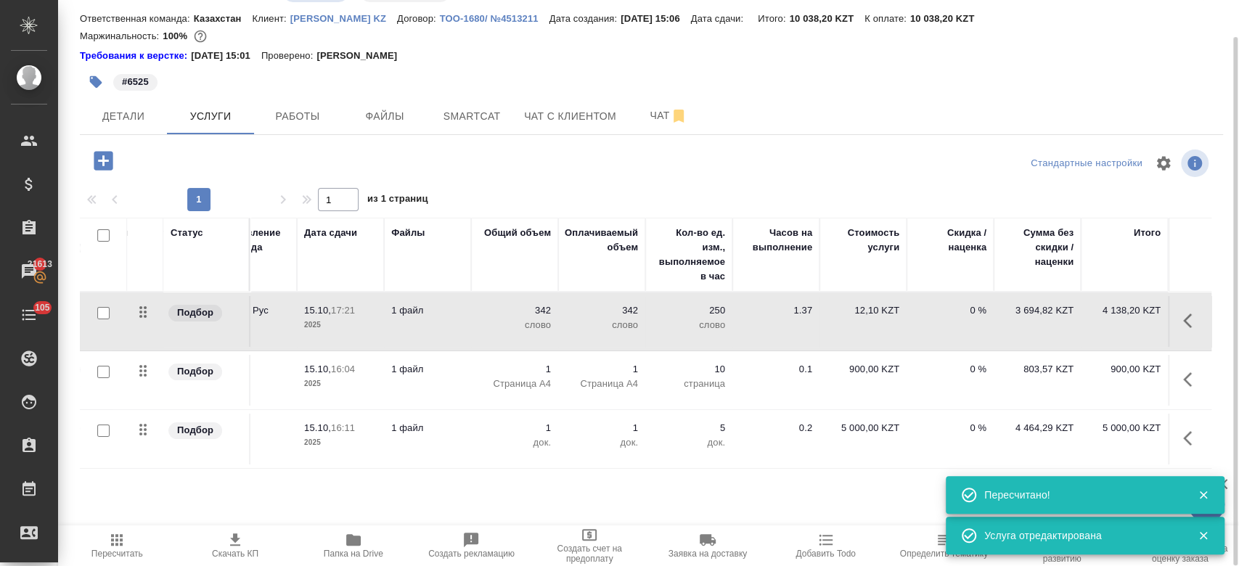
scroll to position [0, 0]
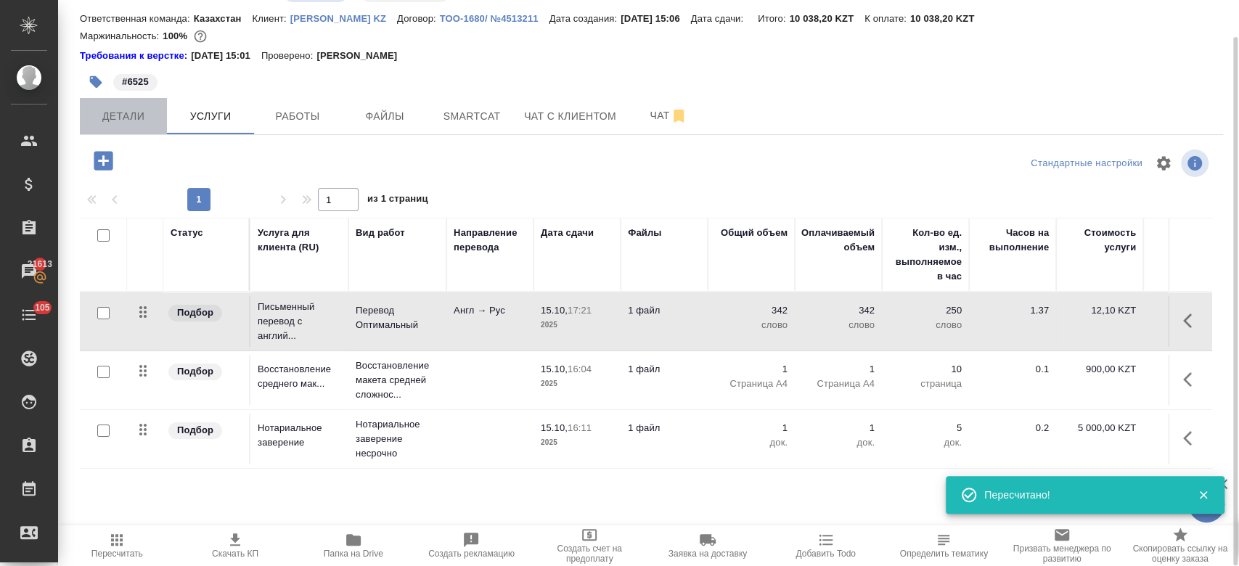
click at [123, 125] on button "Детали" at bounding box center [123, 116] width 87 height 36
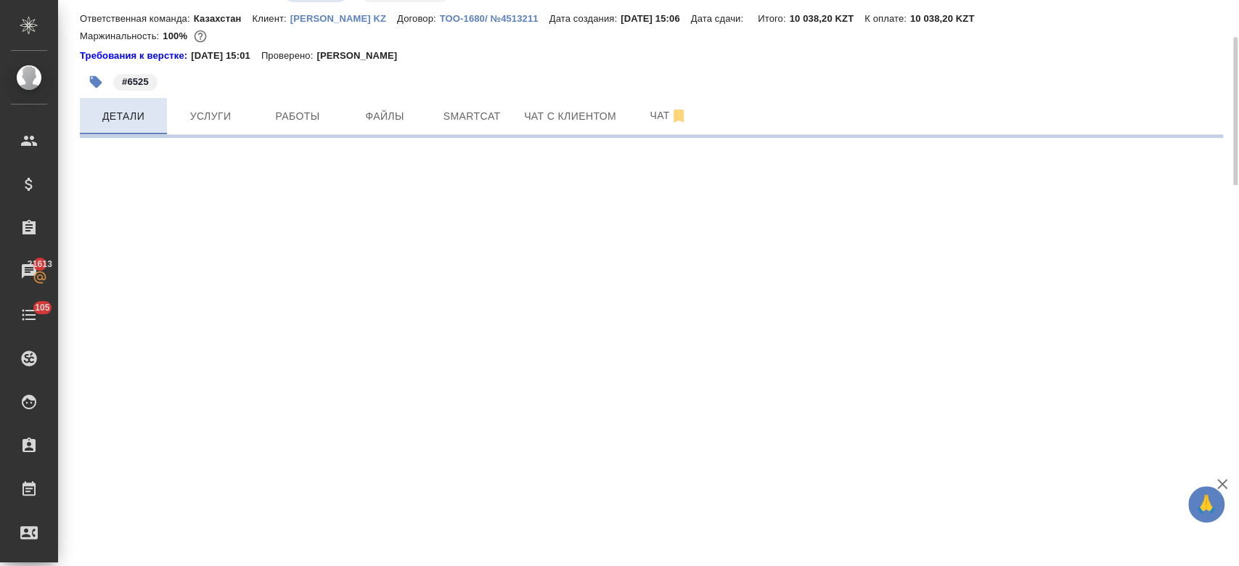
select select "RU"
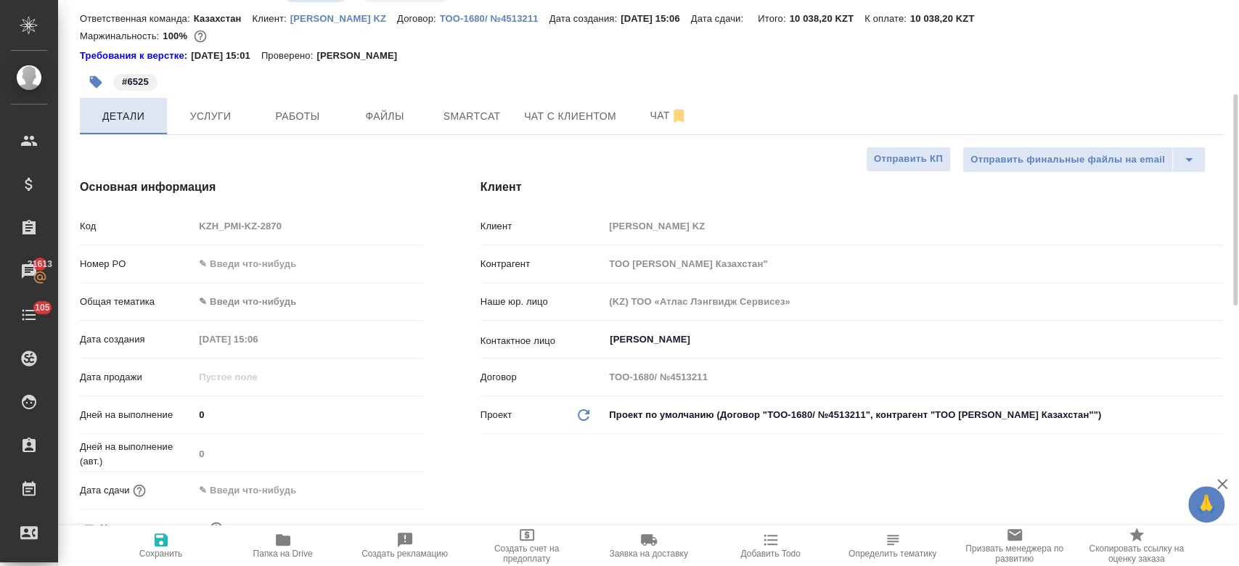
scroll to position [97, 0]
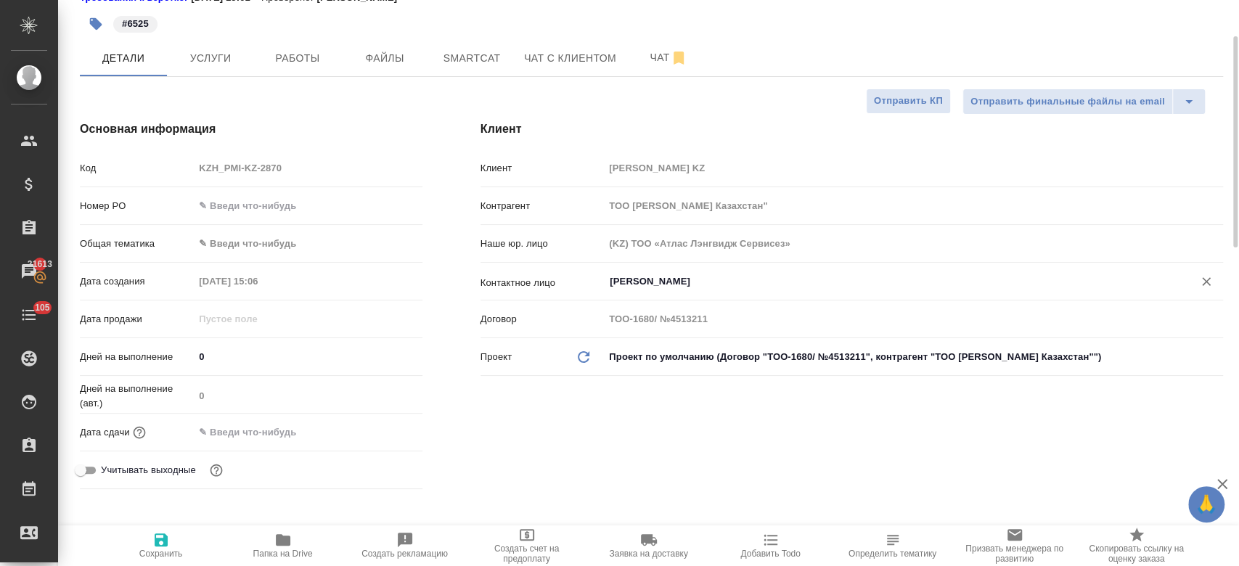
type textarea "x"
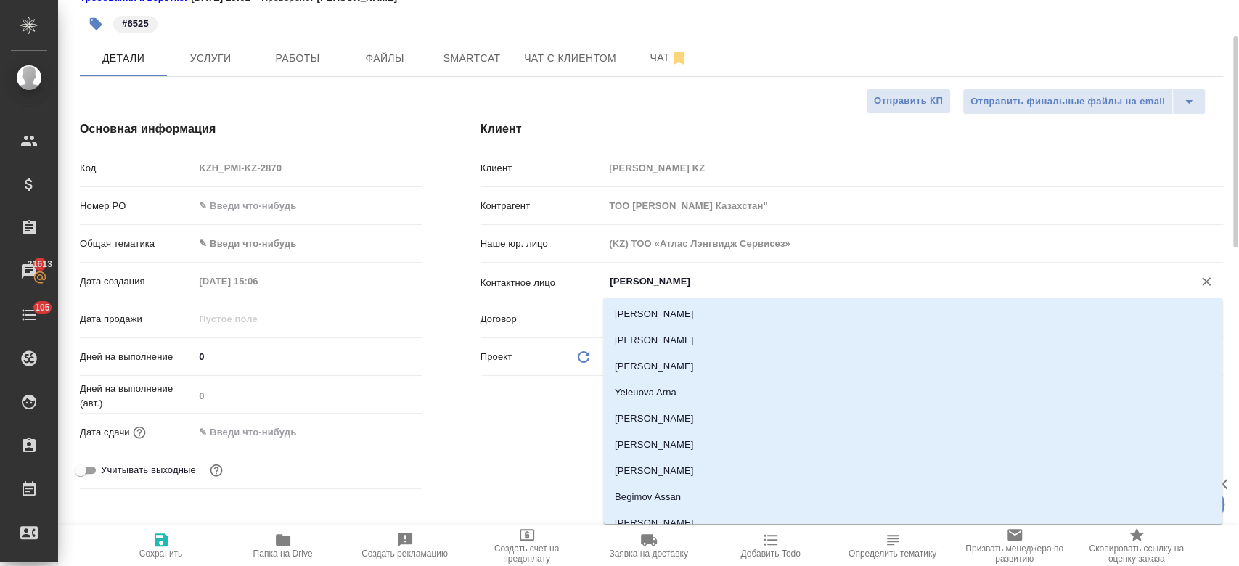
click at [644, 287] on input "[PERSON_NAME]" at bounding box center [889, 281] width 562 height 17
type textarea "x"
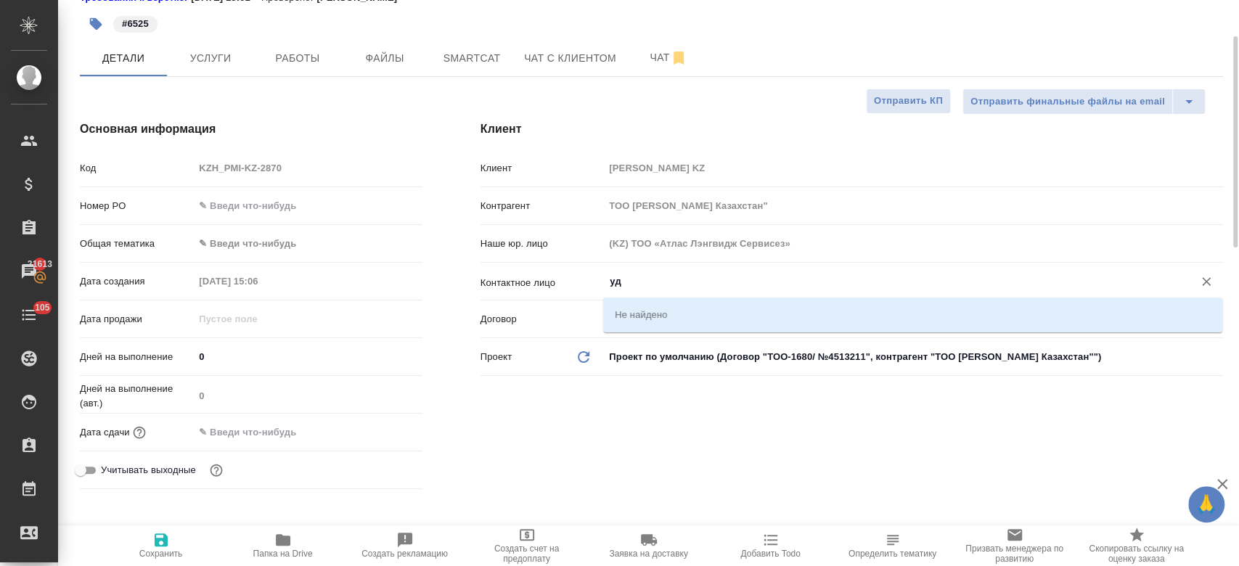
type input "у"
type textarea "x"
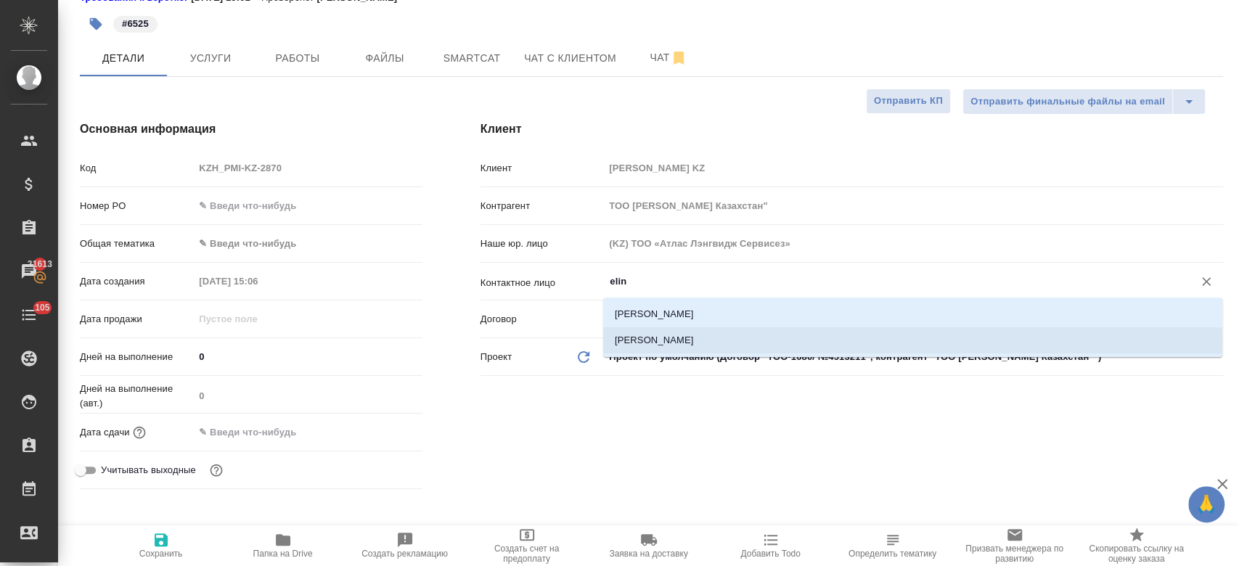
click at [654, 343] on li "[PERSON_NAME]" at bounding box center [912, 340] width 619 height 26
type input "[PERSON_NAME]"
type textarea "x"
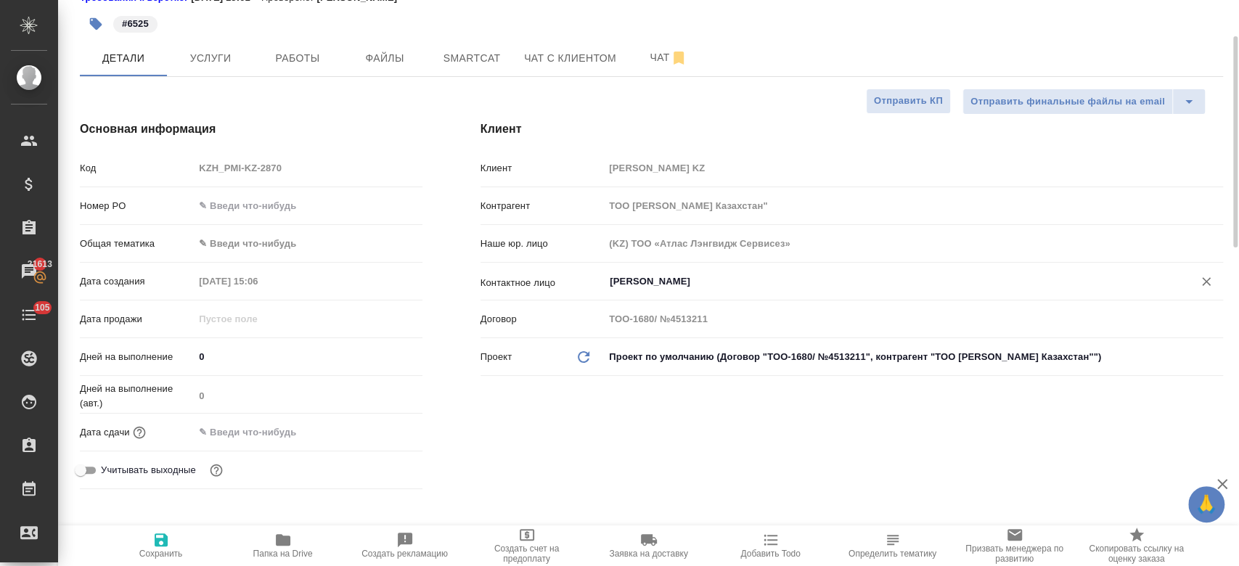
type input "[PERSON_NAME]"
click at [282, 428] on input "text" at bounding box center [257, 432] width 127 height 21
click at [372, 432] on icon "button" at bounding box center [380, 431] width 17 height 17
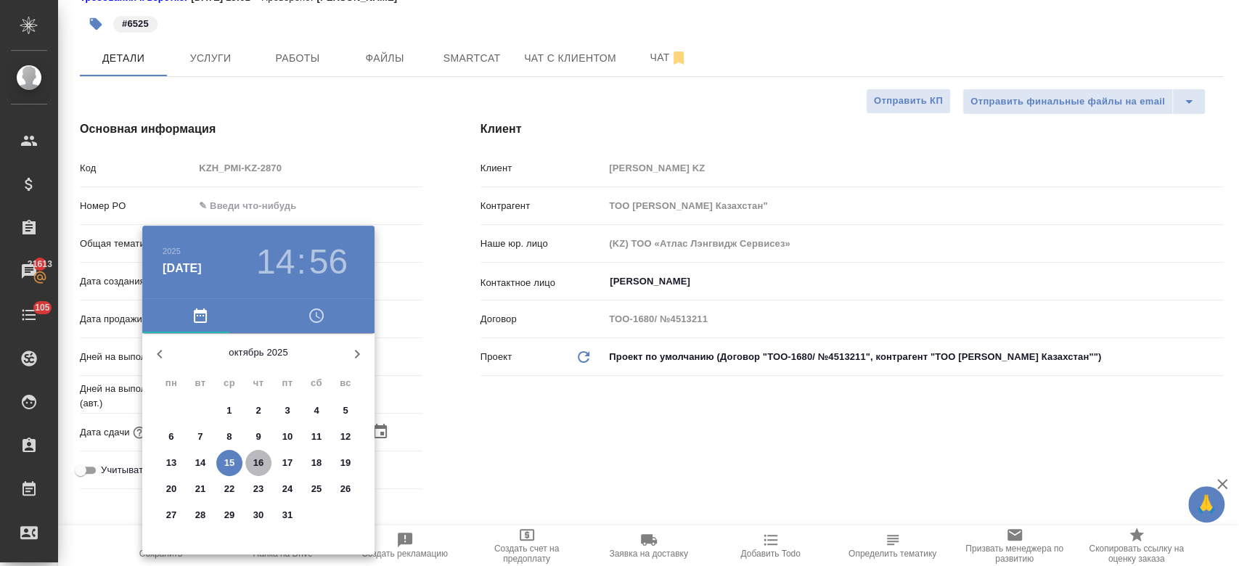
click at [249, 461] on span "16" at bounding box center [258, 463] width 26 height 15
type input "[DATE] 14:56"
type textarea "x"
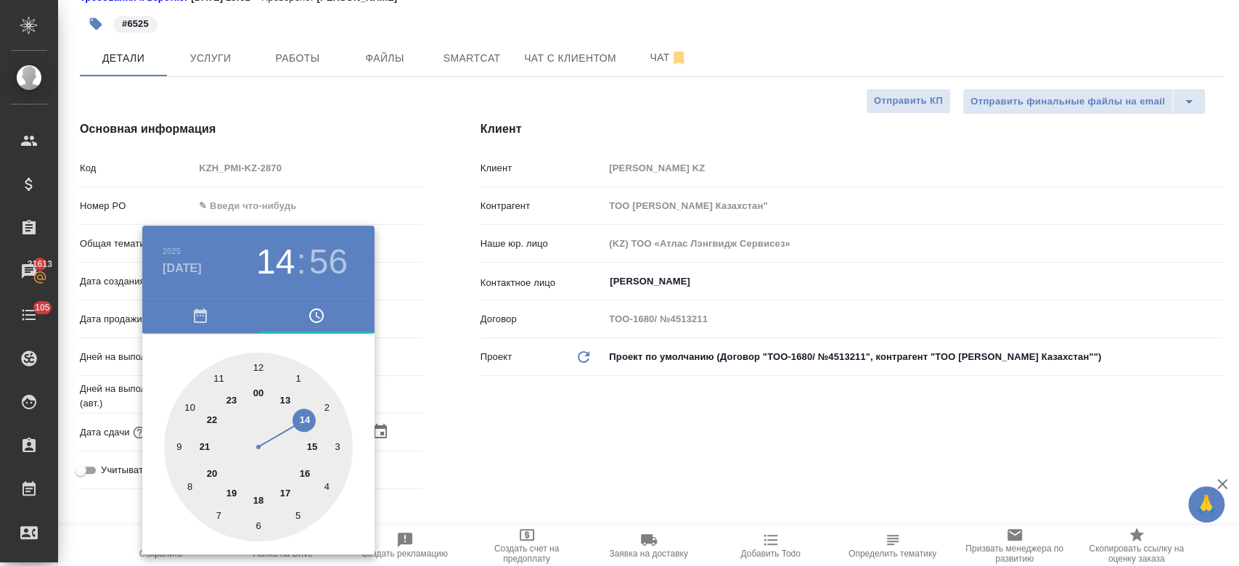
click at [542, 403] on div at bounding box center [619, 283] width 1239 height 566
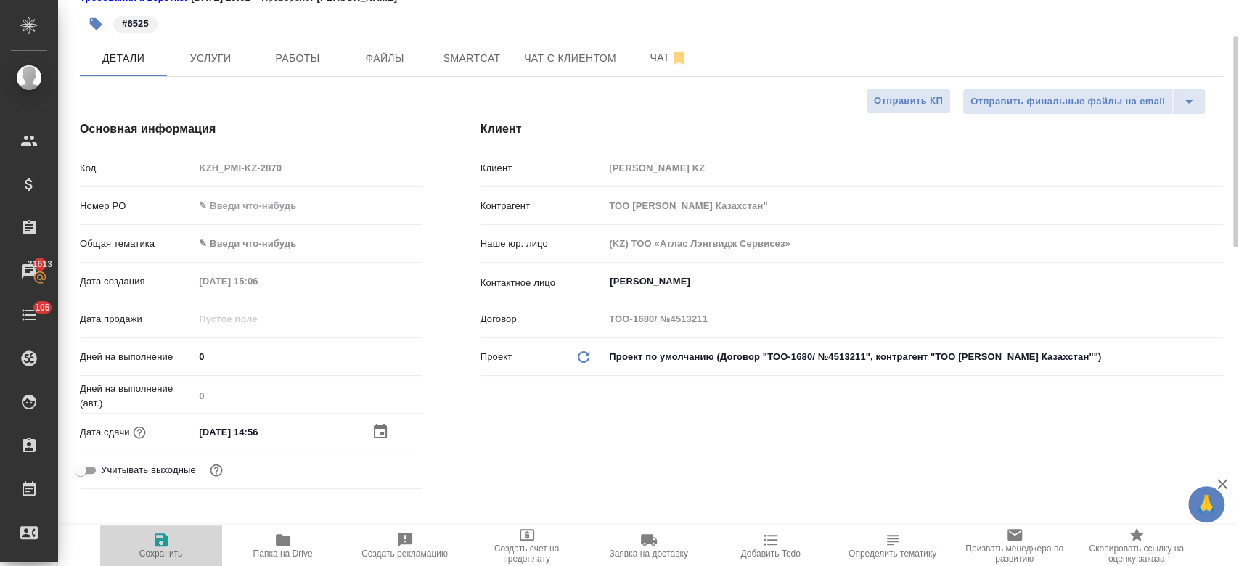
click at [154, 546] on icon "button" at bounding box center [160, 539] width 17 height 17
type textarea "x"
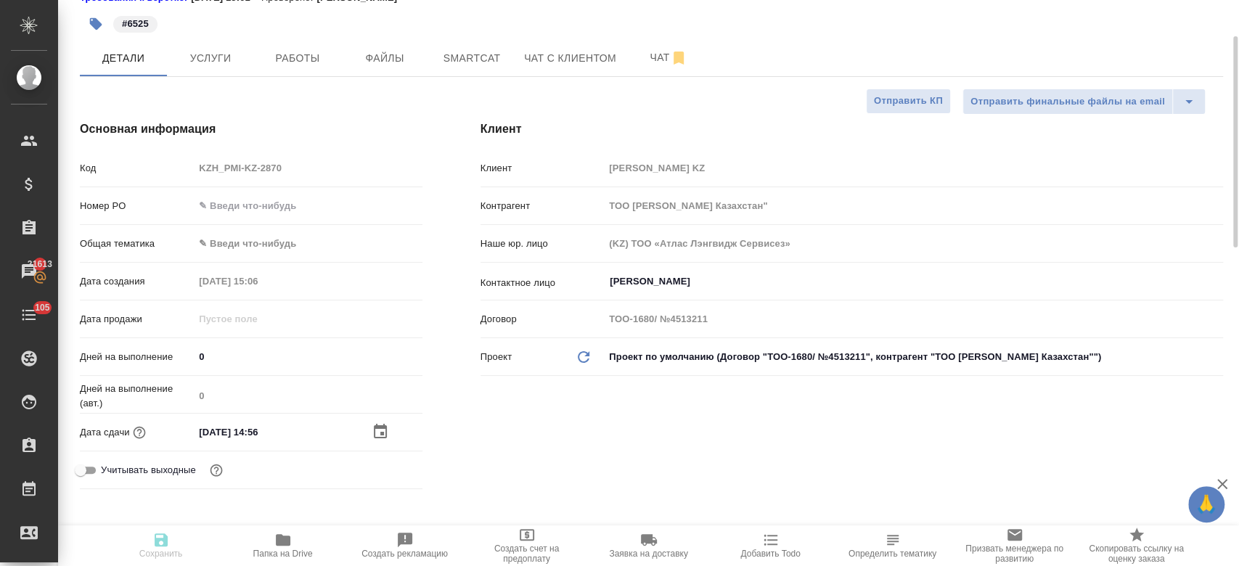
type textarea "x"
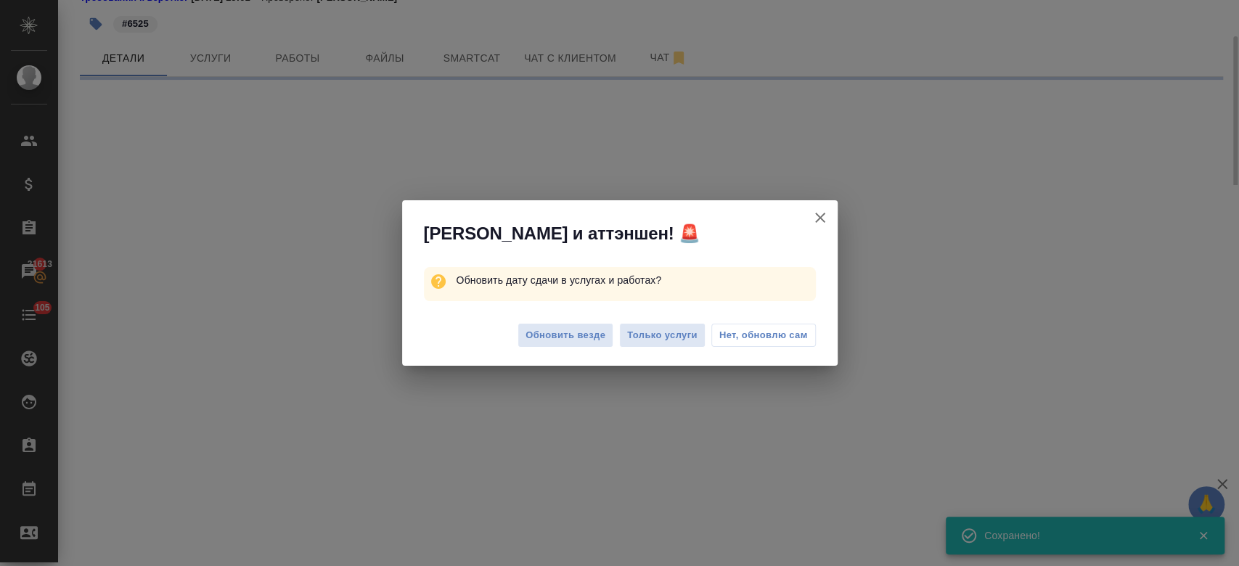
select select "RU"
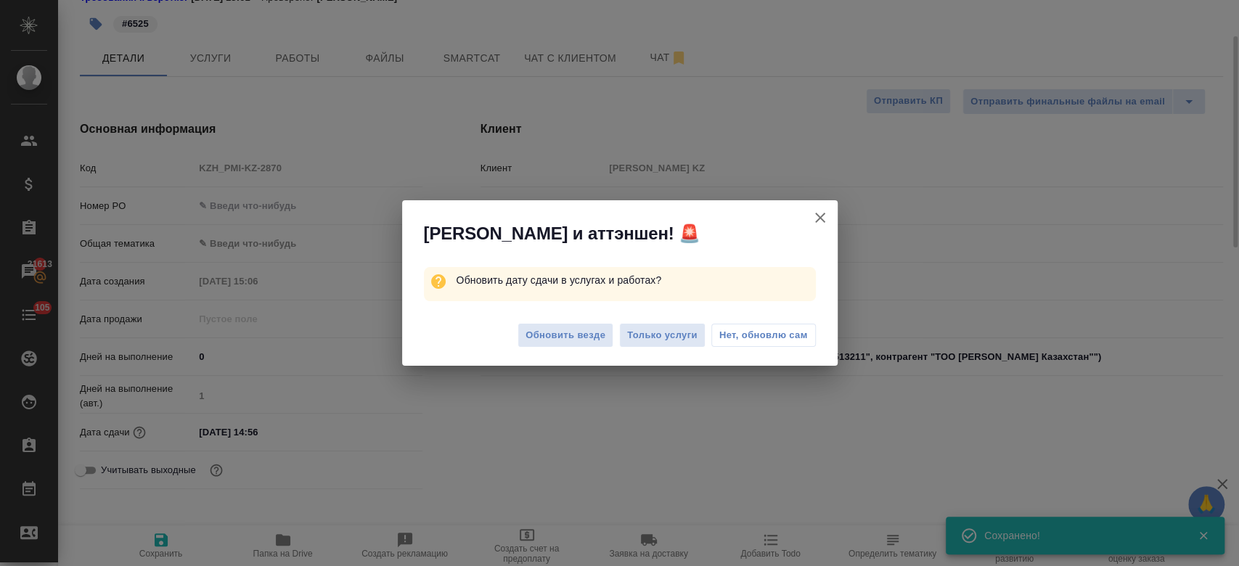
type textarea "x"
click at [644, 327] on span "Только услуги" at bounding box center [662, 335] width 70 height 17
type textarea "x"
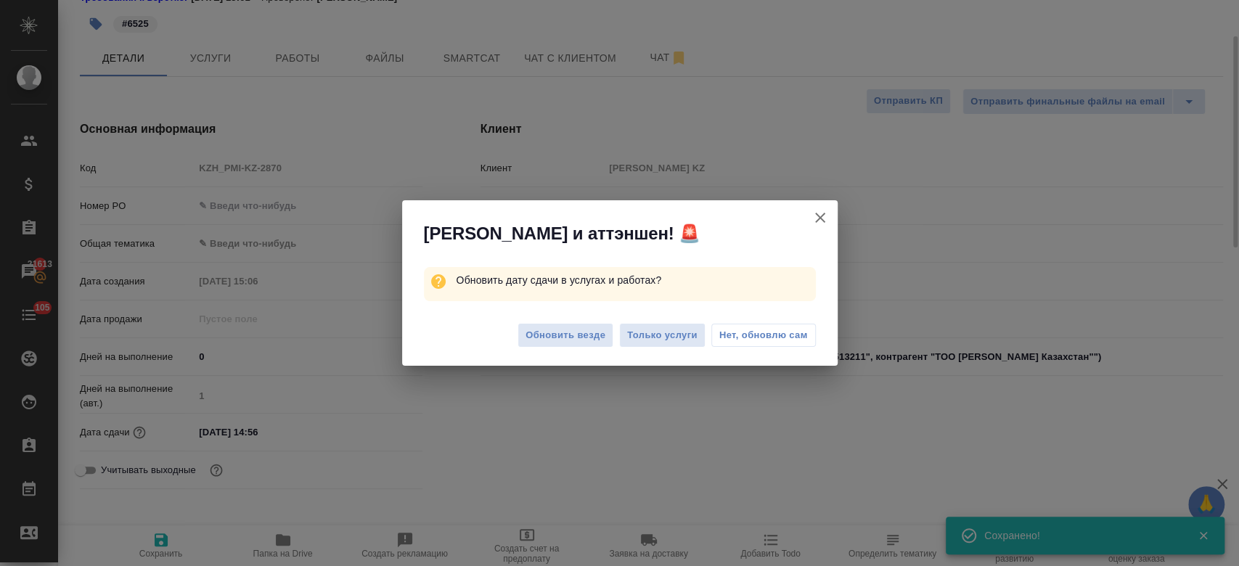
type textarea "x"
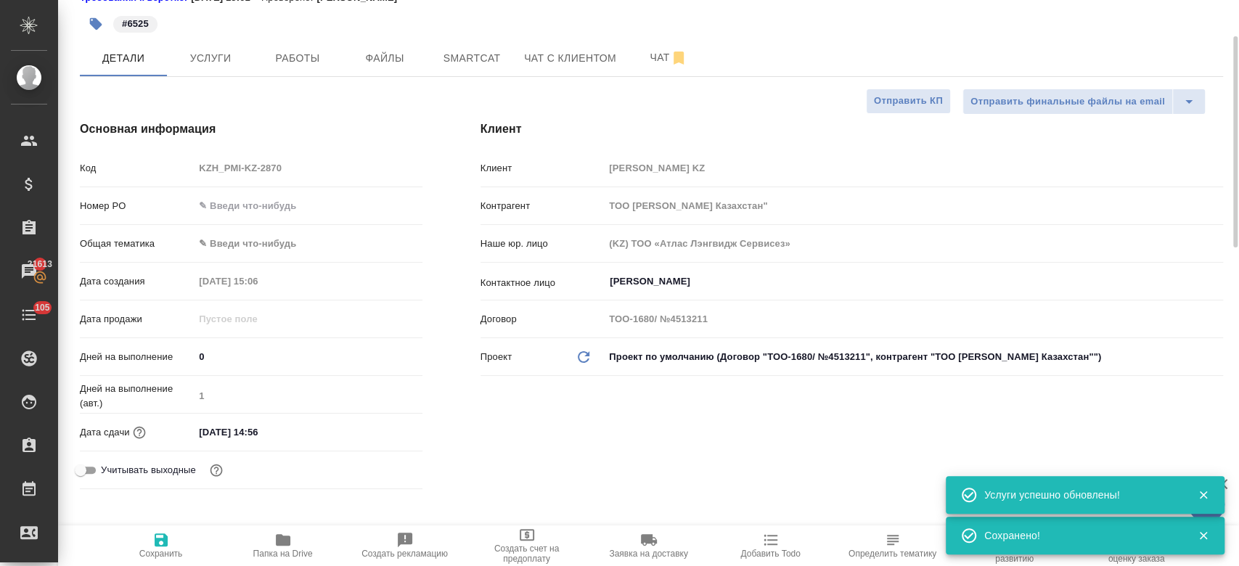
scroll to position [0, 0]
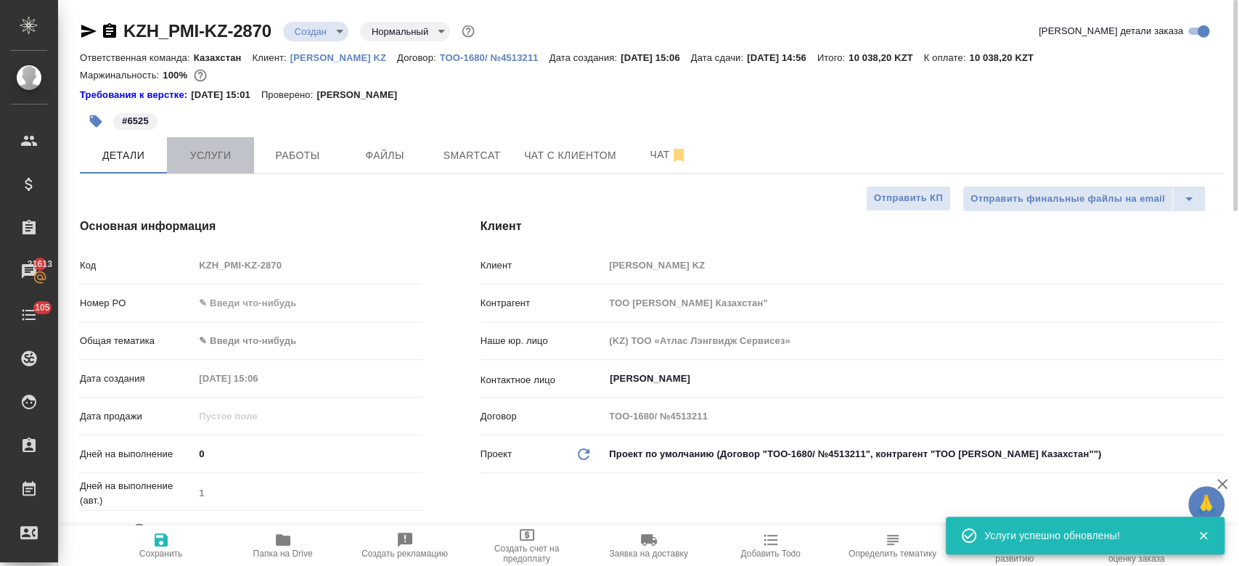
click at [220, 162] on span "Услуги" at bounding box center [211, 156] width 70 height 18
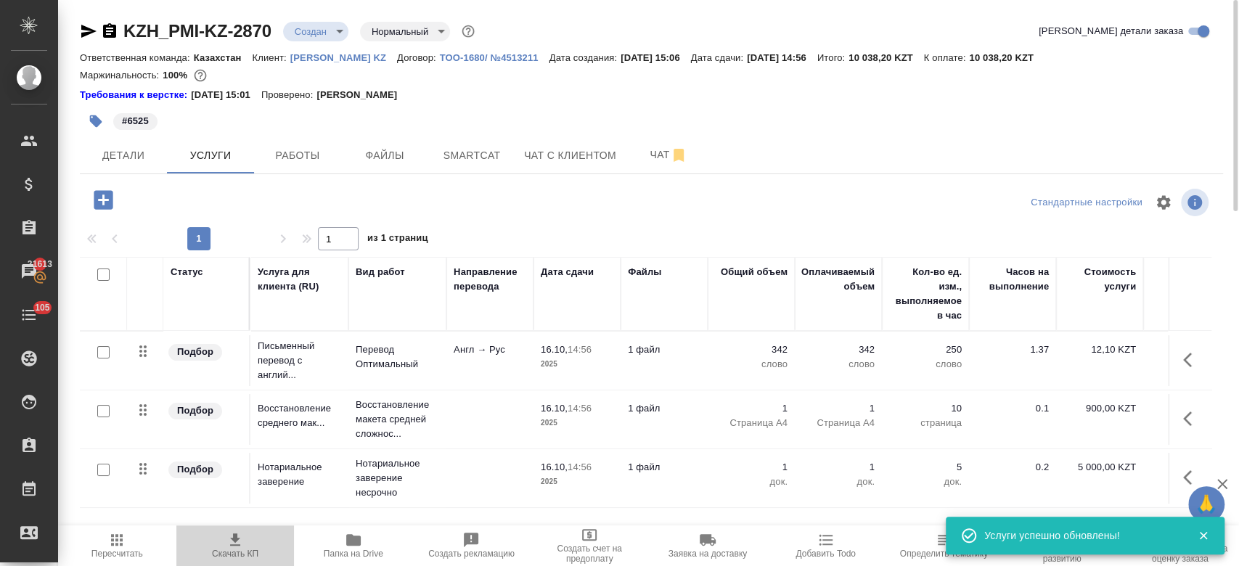
click at [228, 552] on span "Скачать КП" at bounding box center [235, 554] width 46 height 10
